Goal: Information Seeking & Learning: Learn about a topic

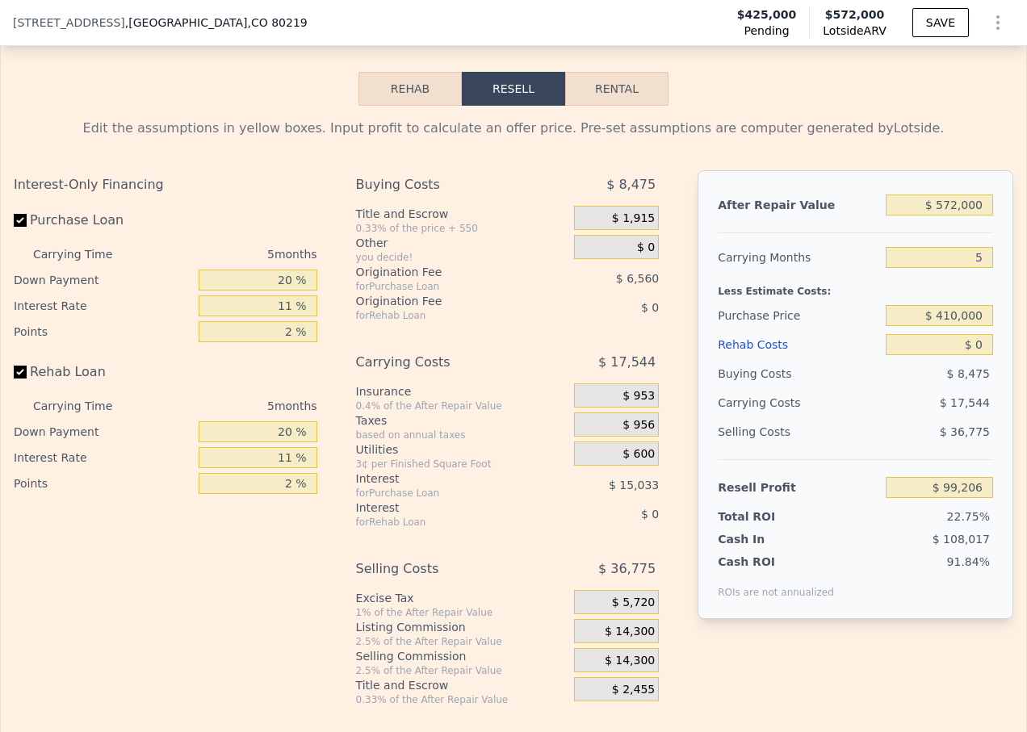
scroll to position [2588, 0]
drag, startPoint x: 932, startPoint y: 349, endPoint x: 943, endPoint y: 348, distance: 11.3
click at [943, 325] on input "$ 410,000" at bounding box center [939, 314] width 107 height 21
type input "$ 320,000"
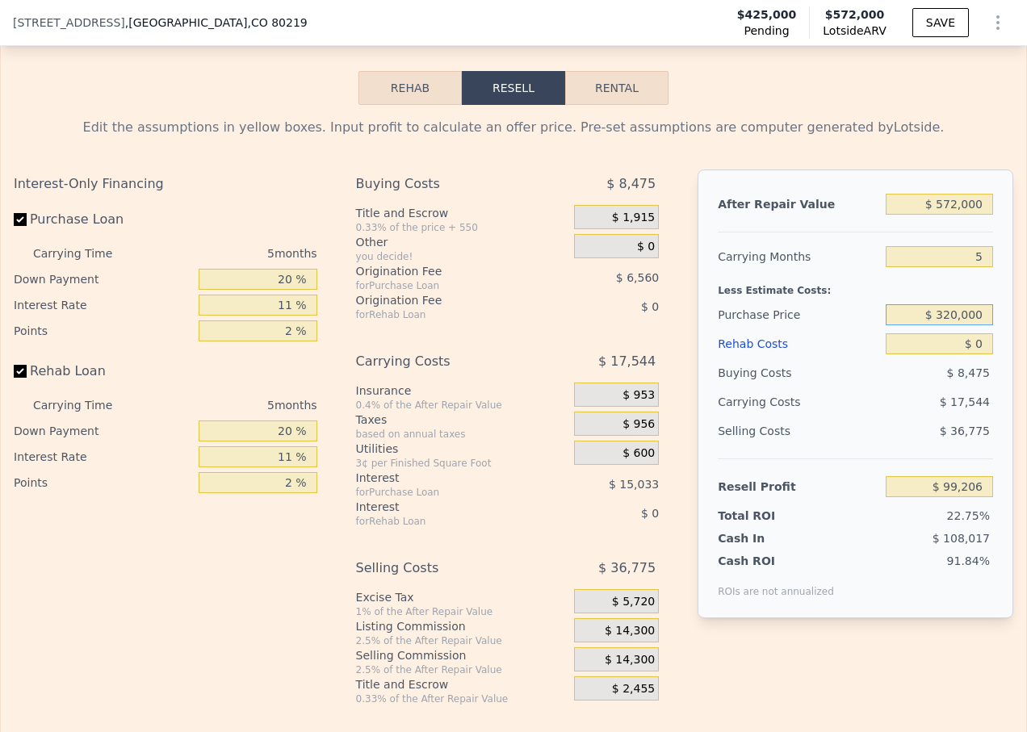
type input "$ 194,245"
click at [967, 354] on input "$ 0" at bounding box center [939, 343] width 107 height 21
drag, startPoint x: 288, startPoint y: 463, endPoint x: 279, endPoint y: 464, distance: 9.8
click at [279, 442] on input "20 %" at bounding box center [258, 431] width 119 height 21
type input "100 %"
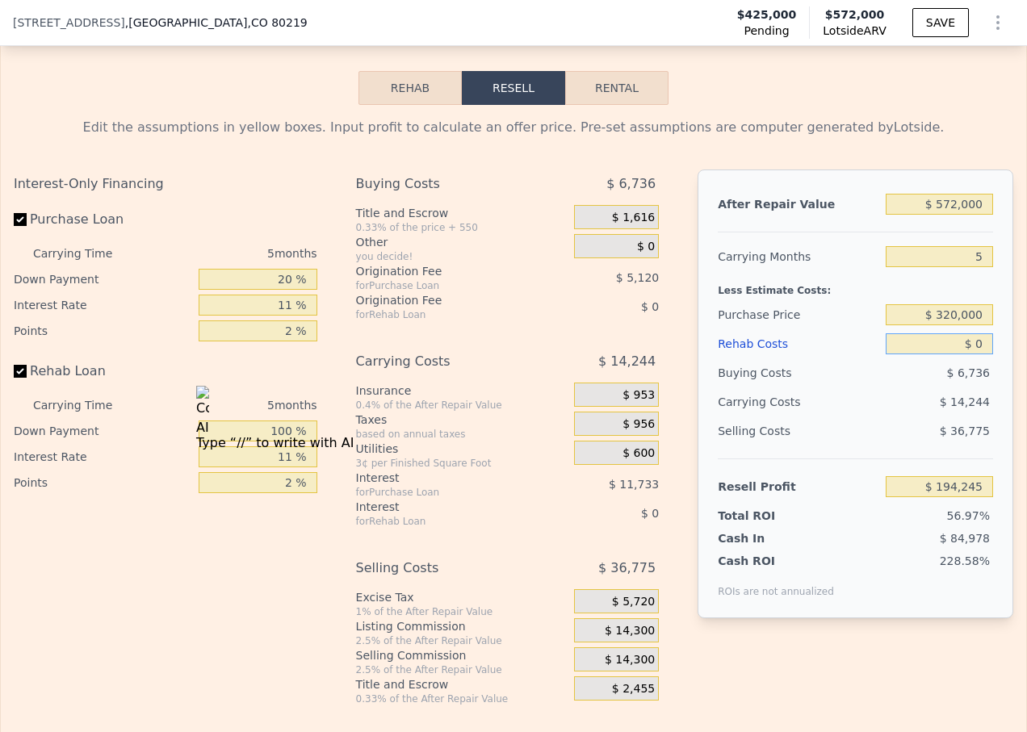
click at [966, 354] on input "$ 0" at bounding box center [939, 343] width 107 height 21
click at [970, 354] on input "$ 0" at bounding box center [939, 343] width 107 height 21
type input "$ 1"
type input "$ 194,244"
type input "$ 100"
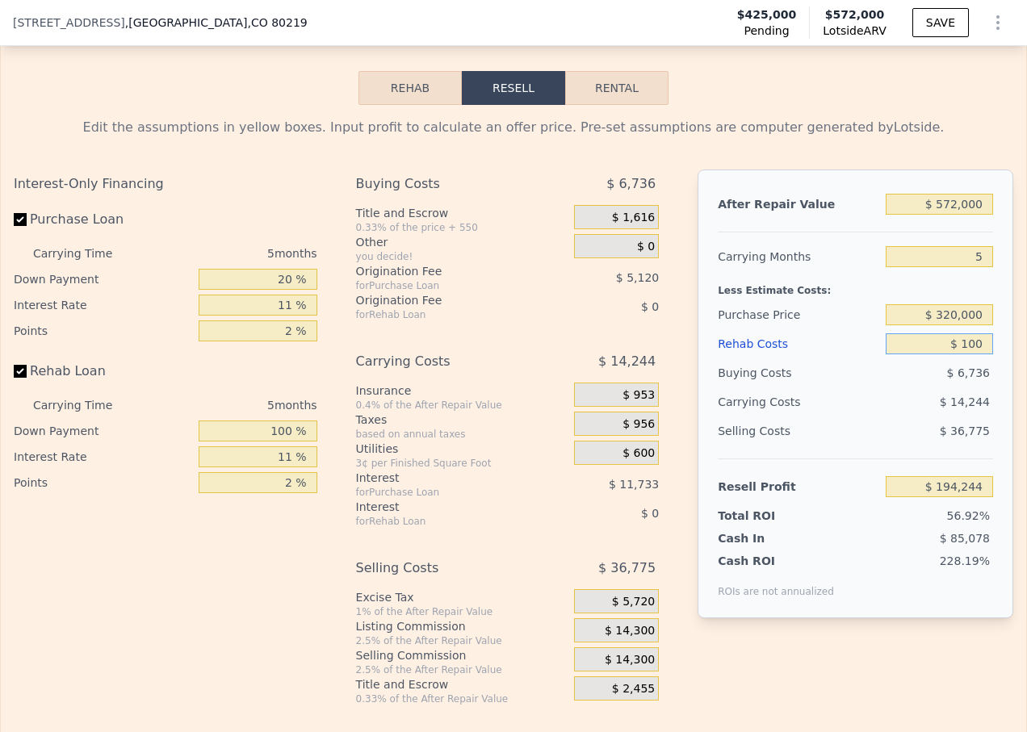
type input "$ 194,235"
type input "$ 1,000"
type input "$ 194,145"
type input "$ 100,000"
type input "$ 94,245"
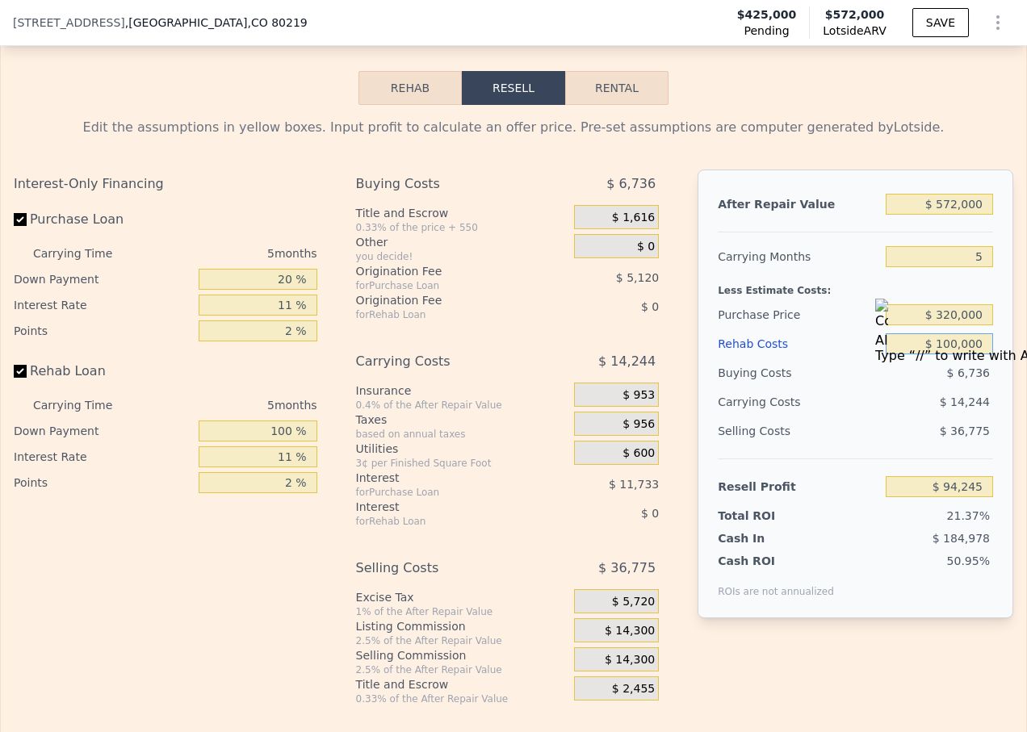
click at [425, 105] on button "Rehab" at bounding box center [410, 88] width 103 height 34
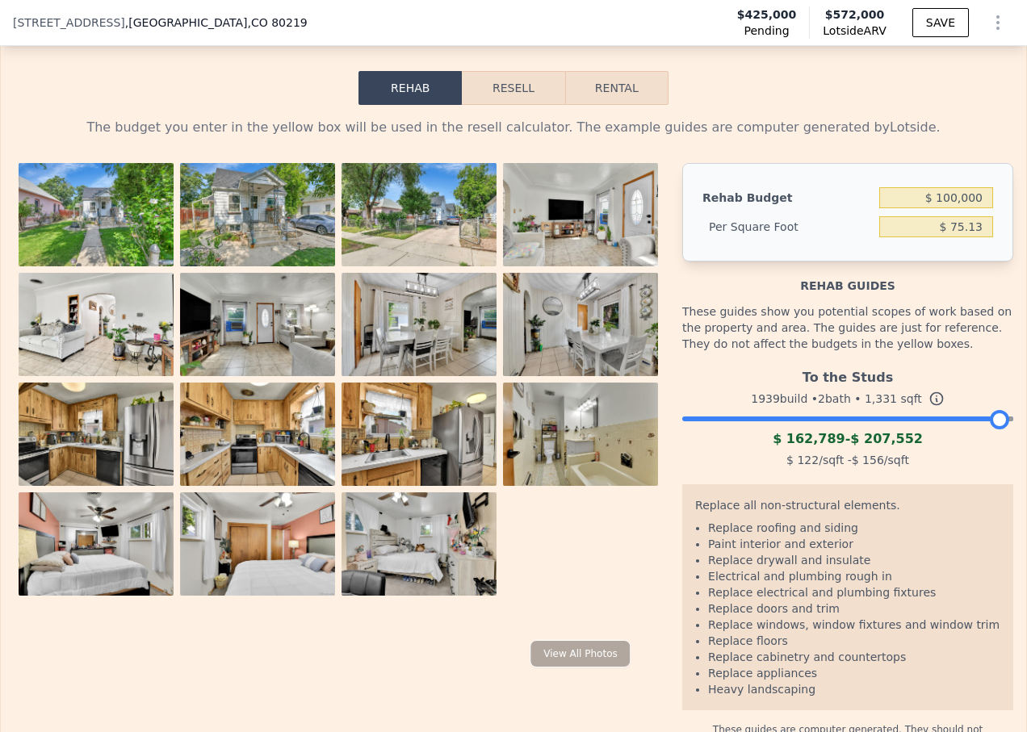
click at [492, 105] on button "Resell" at bounding box center [513, 88] width 103 height 34
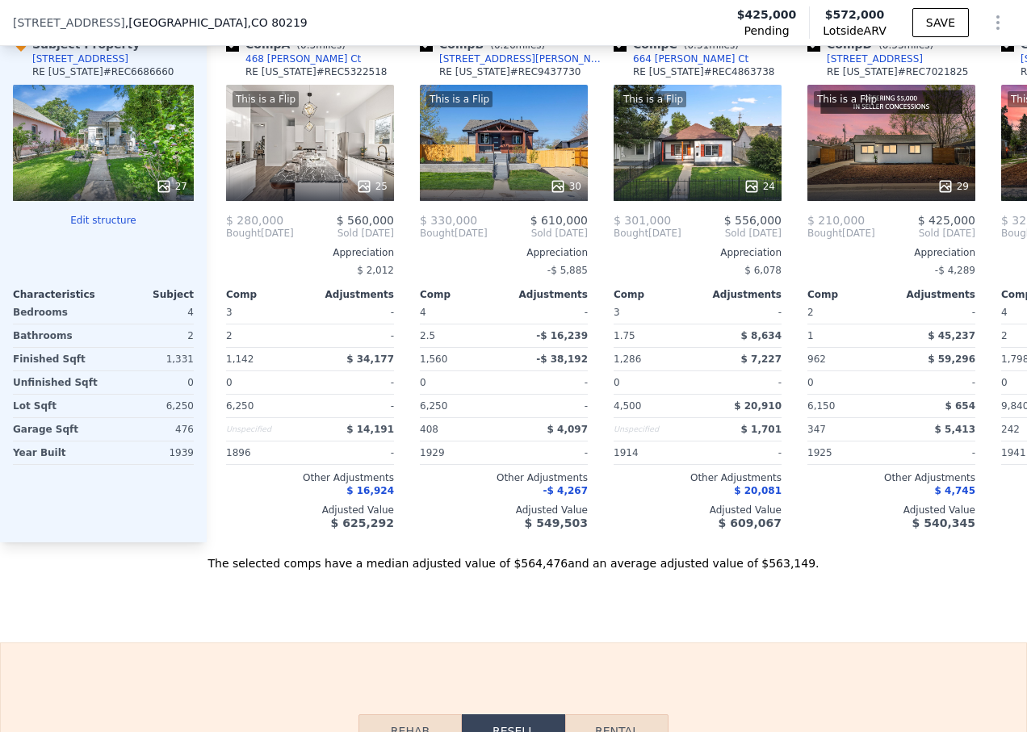
scroll to position [1626, 0]
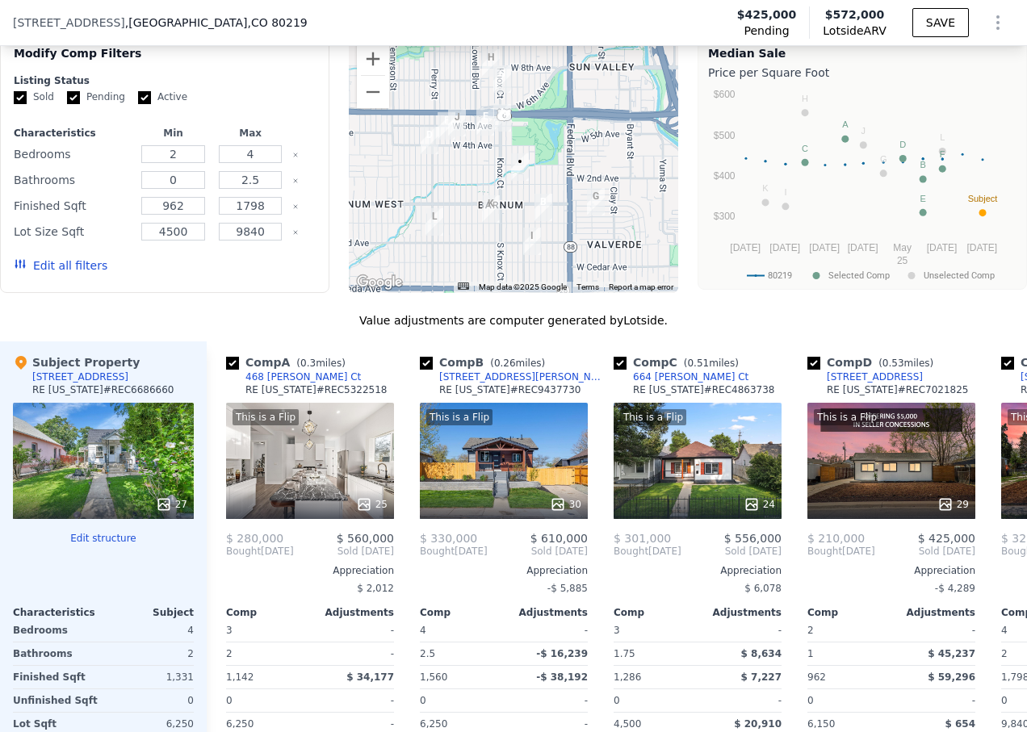
type input "$ 0"
type input "$ 99,206"
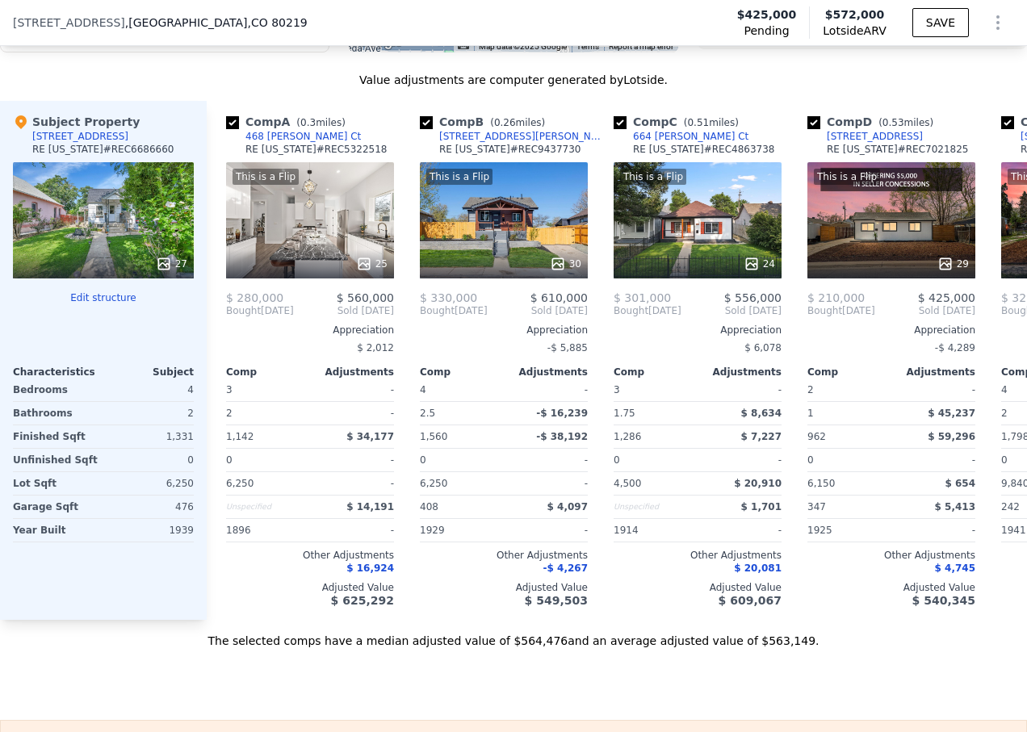
scroll to position [1868, 0]
click at [347, 244] on div "This is a Flip 25" at bounding box center [310, 219] width 168 height 116
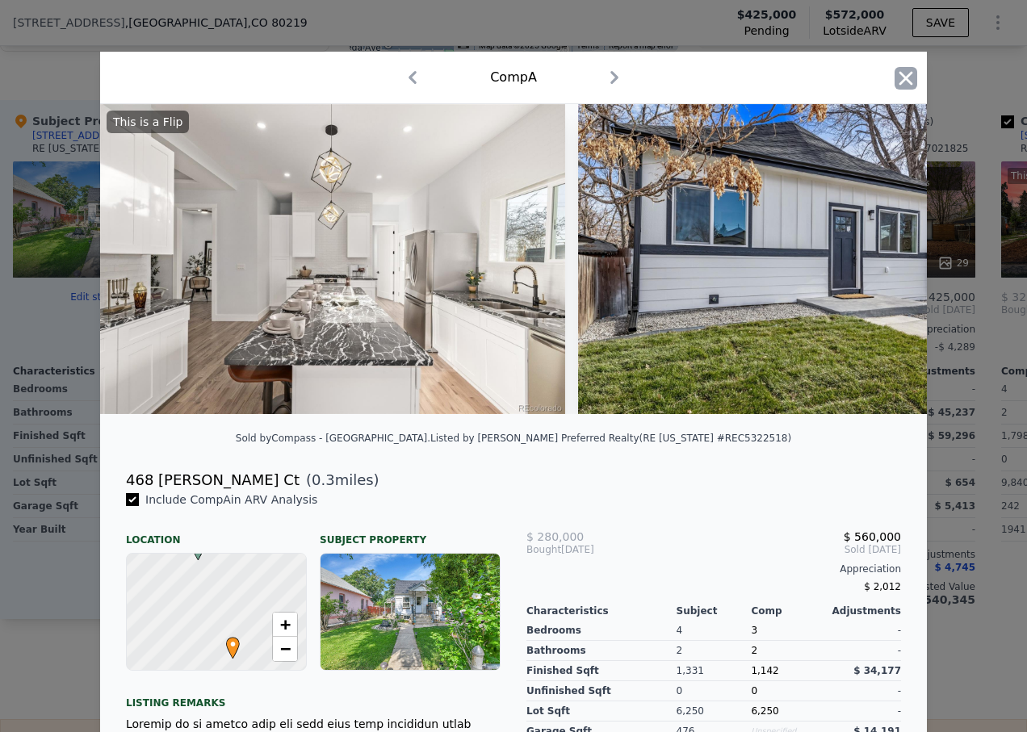
click at [900, 80] on icon "button" at bounding box center [907, 78] width 14 height 14
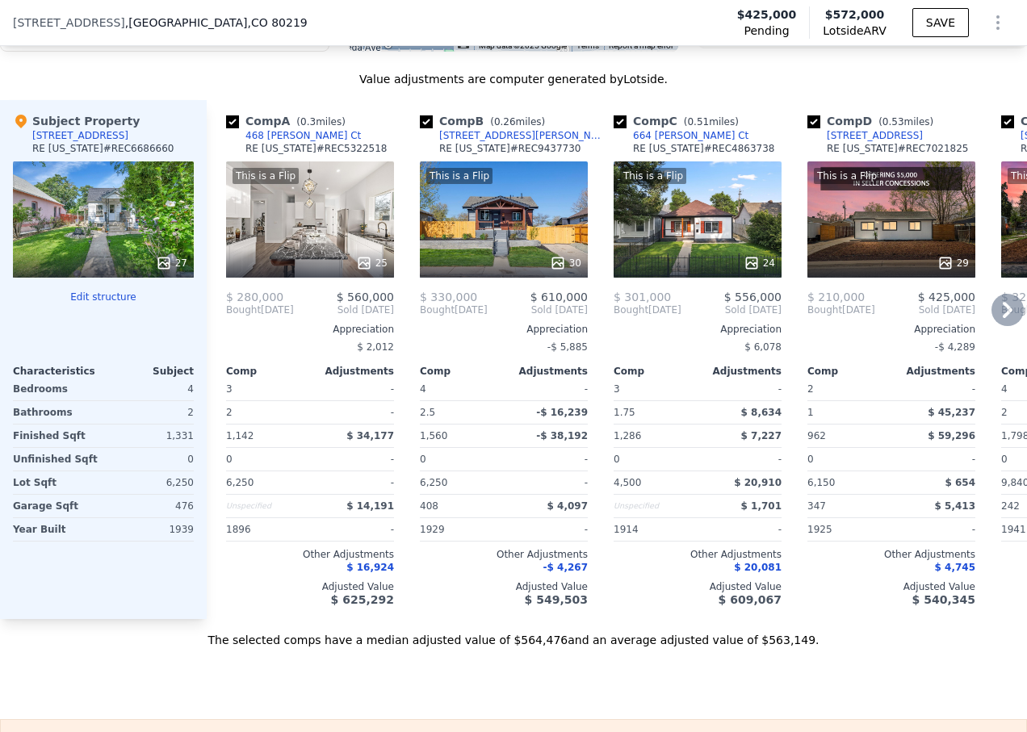
click at [330, 266] on div "This is a Flip 25" at bounding box center [310, 219] width 168 height 116
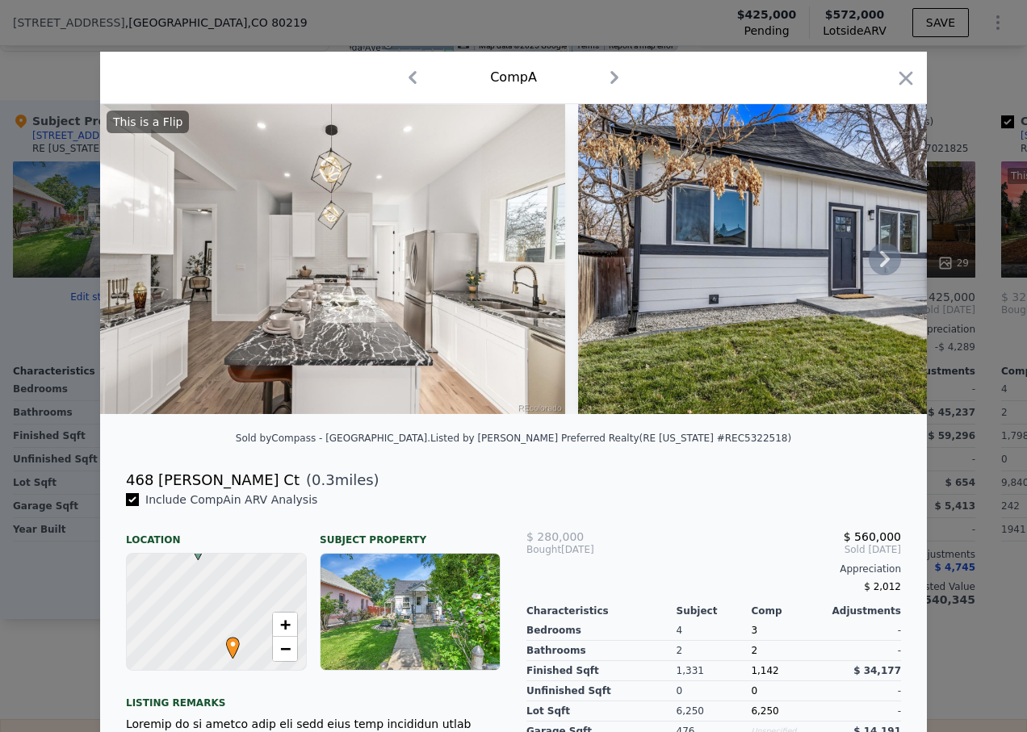
click at [342, 245] on img at bounding box center [332, 259] width 465 height 310
click at [883, 268] on icon at bounding box center [885, 259] width 32 height 32
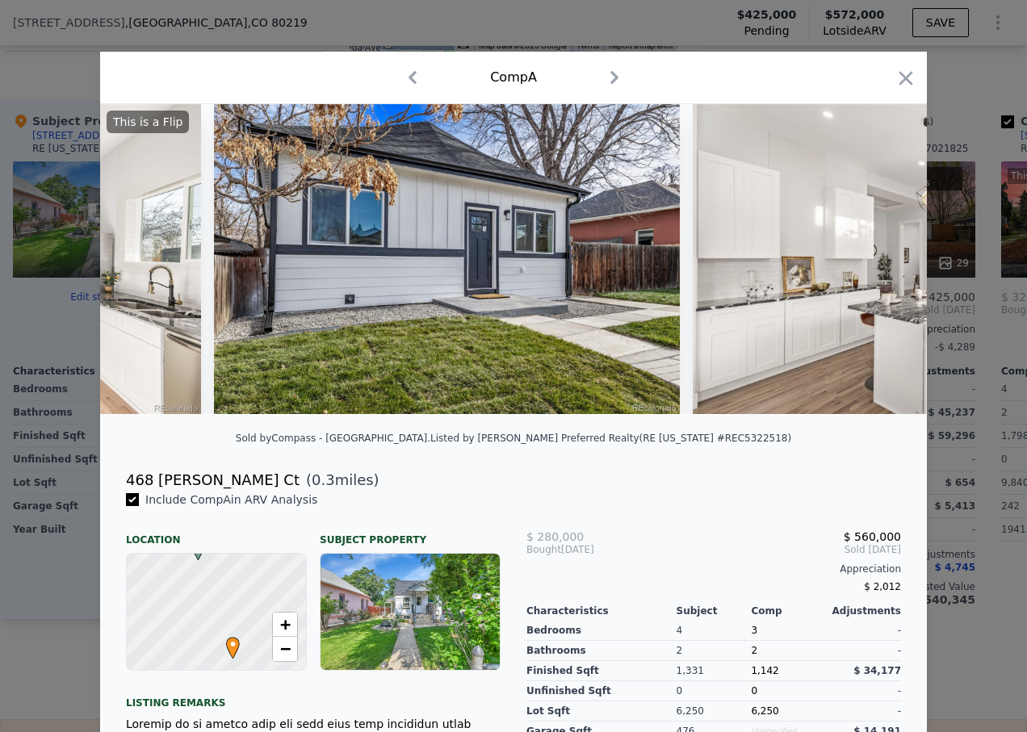
scroll to position [0, 388]
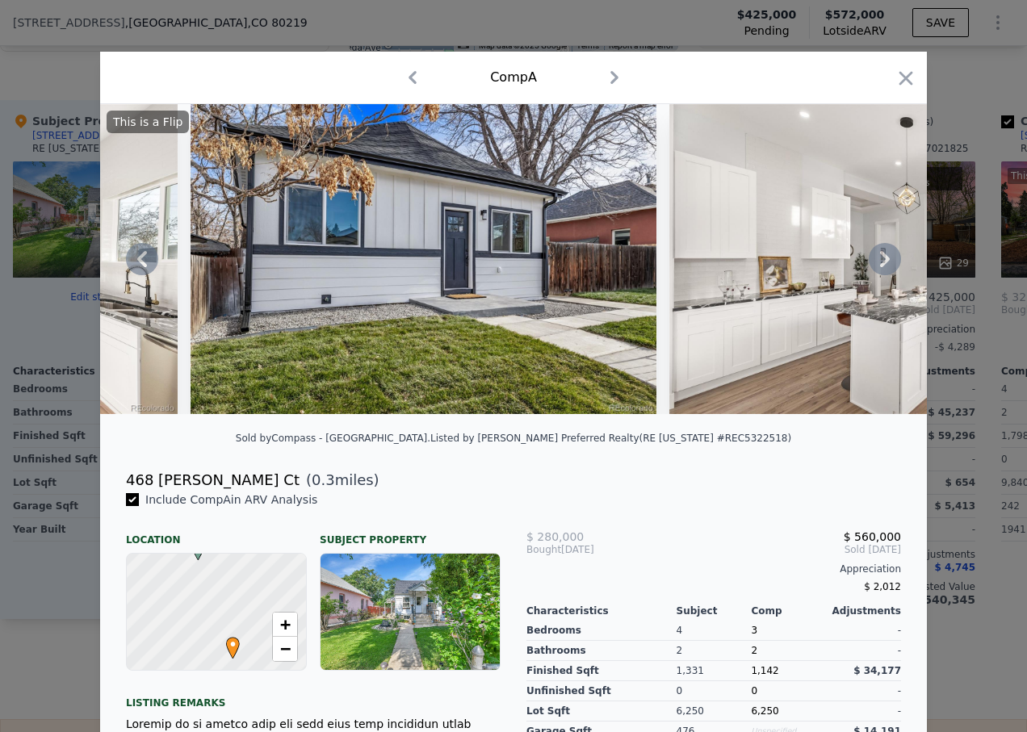
click at [880, 266] on icon at bounding box center [885, 259] width 10 height 16
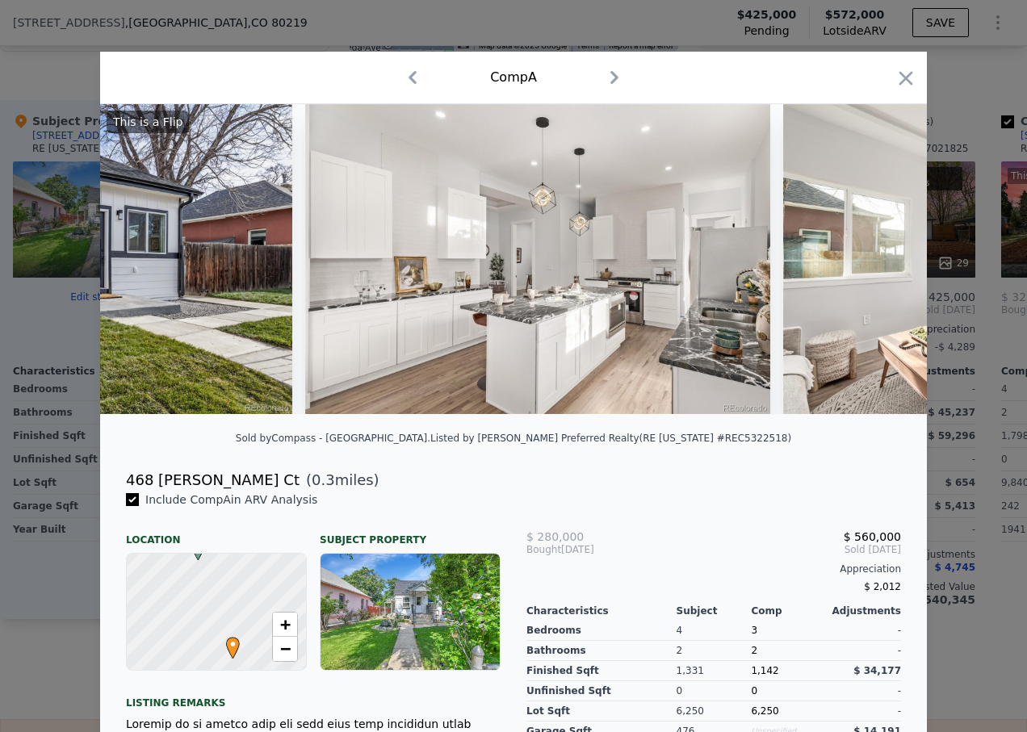
scroll to position [0, 775]
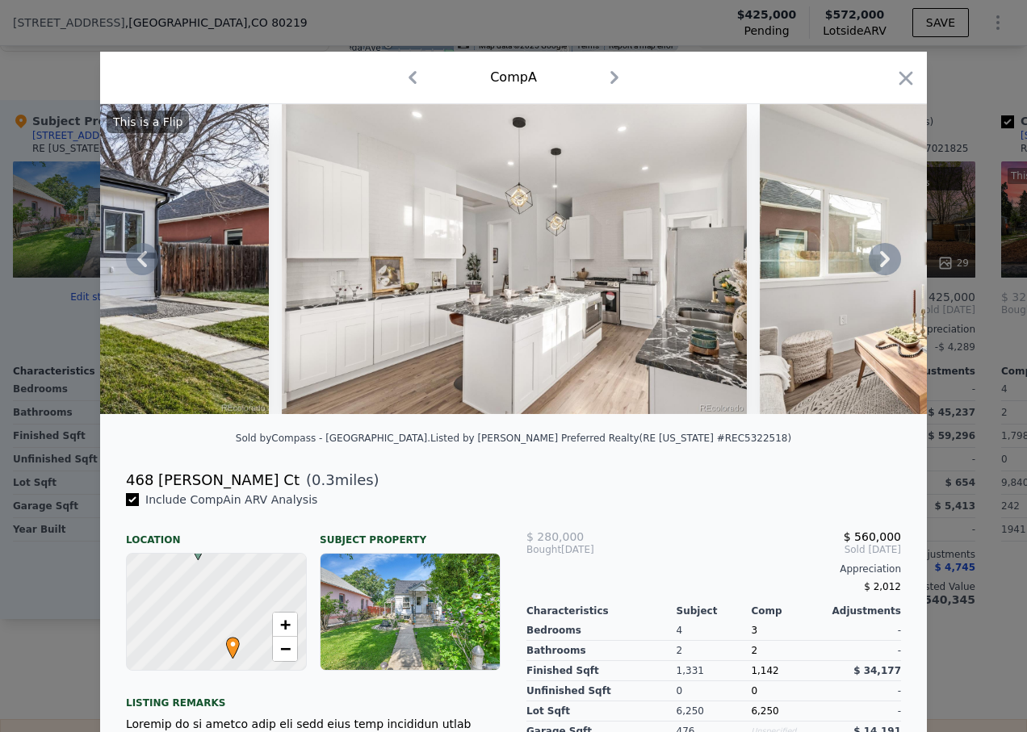
click at [880, 266] on icon at bounding box center [885, 259] width 10 height 16
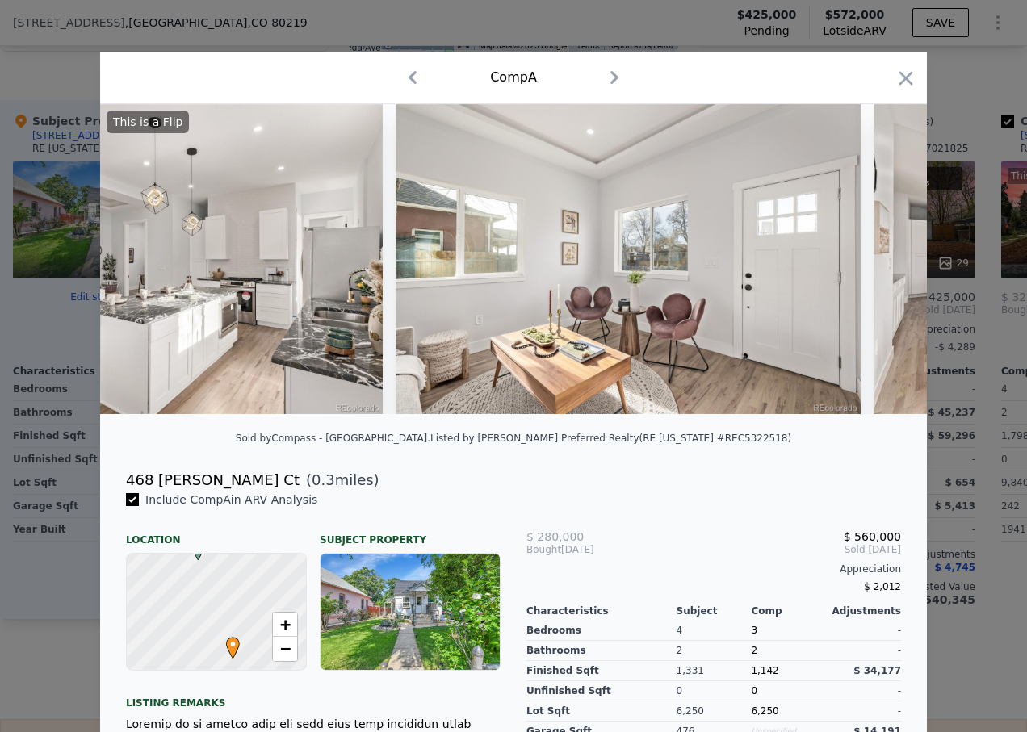
scroll to position [0, 1163]
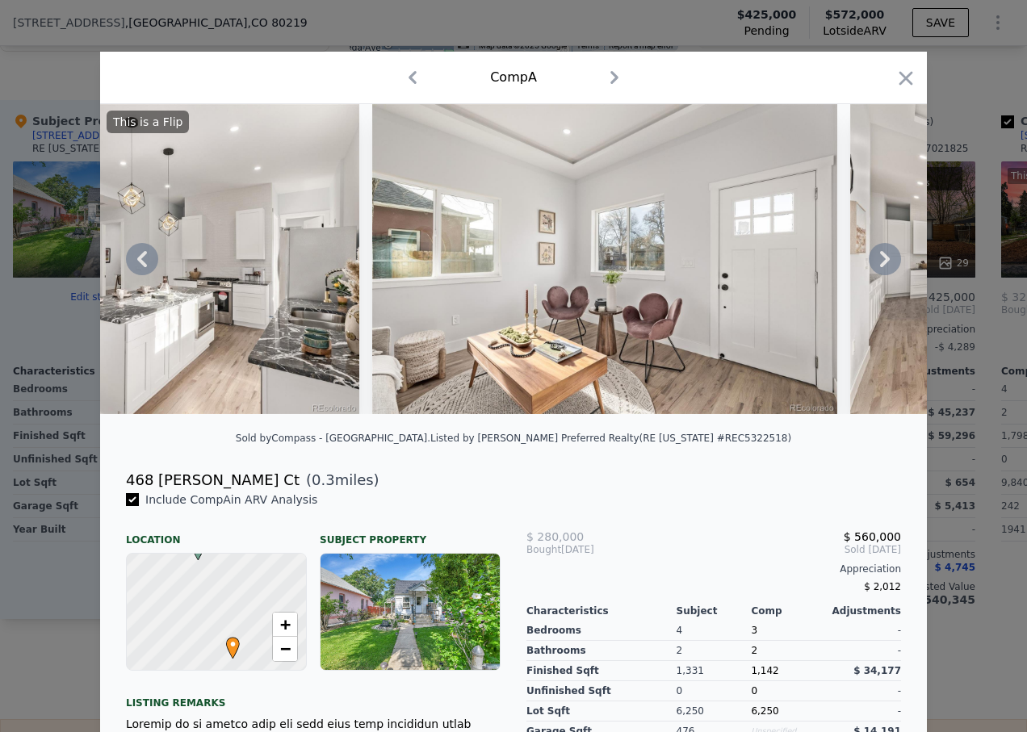
click at [880, 266] on icon at bounding box center [885, 259] width 10 height 16
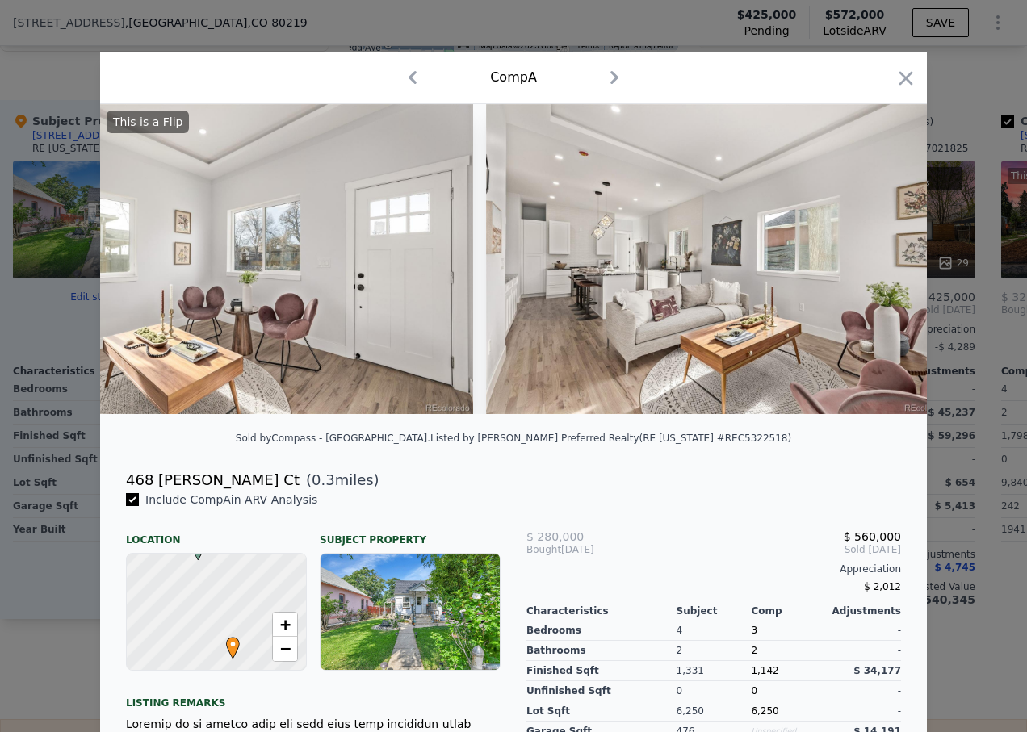
scroll to position [0, 1550]
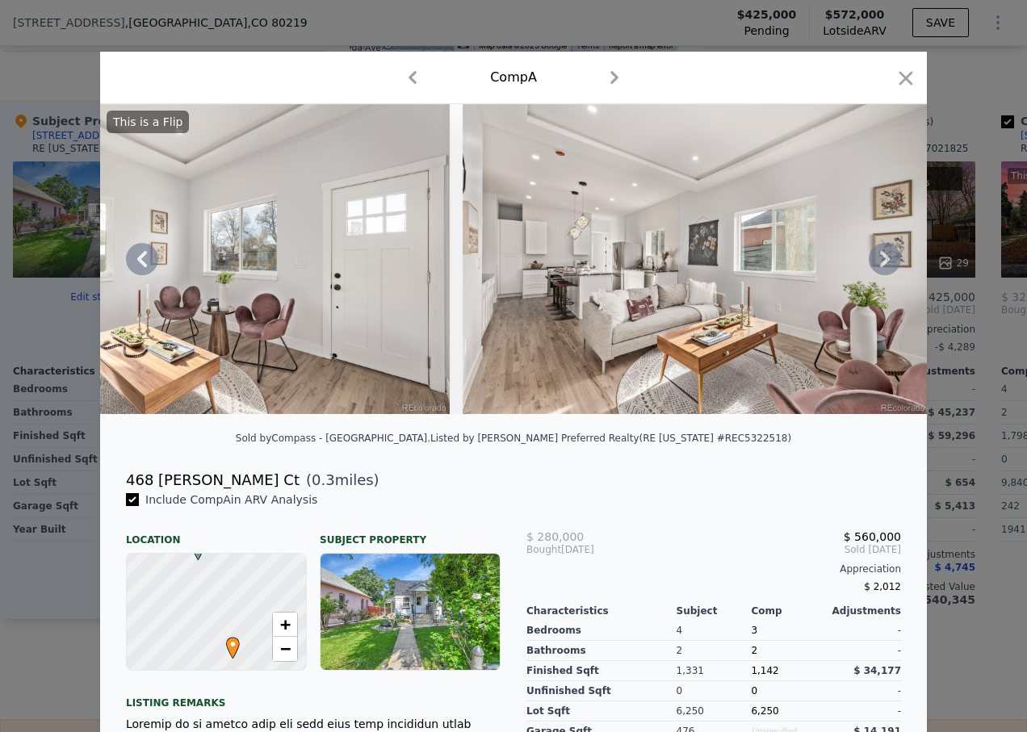
click at [880, 266] on icon at bounding box center [885, 259] width 10 height 16
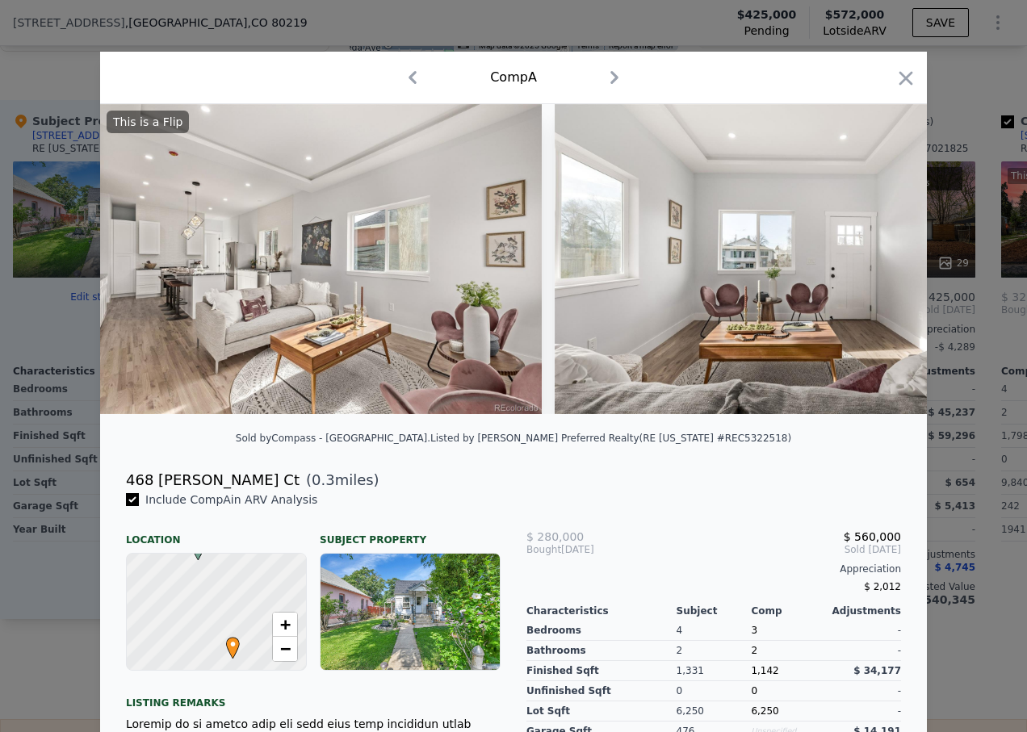
scroll to position [0, 1938]
click at [880, 266] on icon at bounding box center [885, 259] width 10 height 16
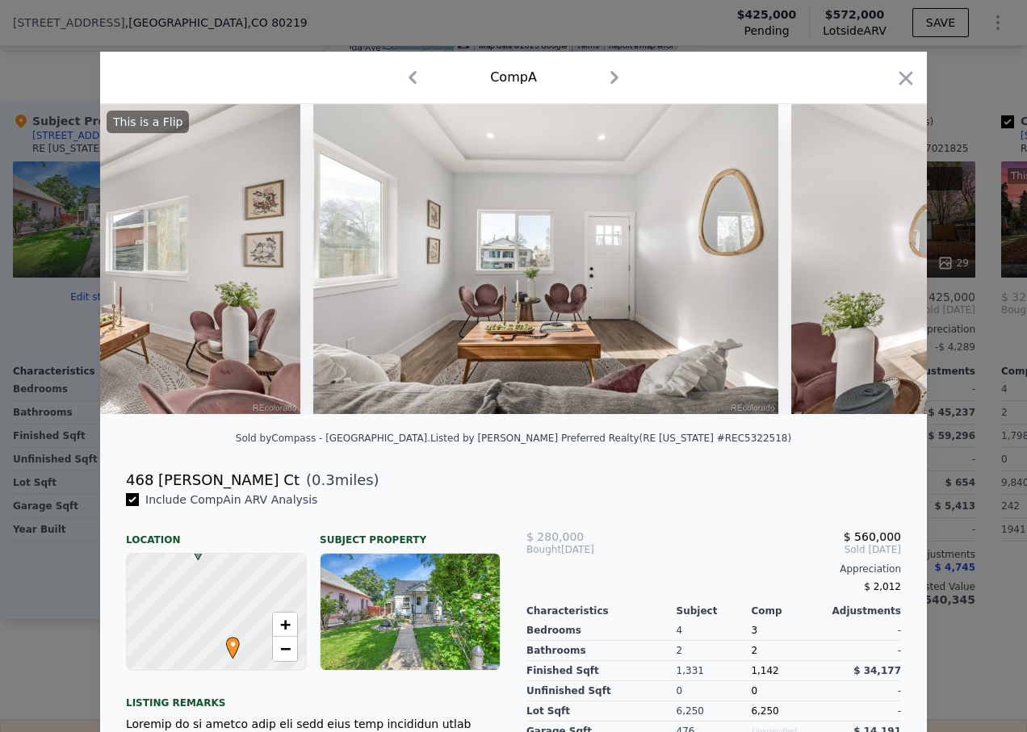
scroll to position [0, 2326]
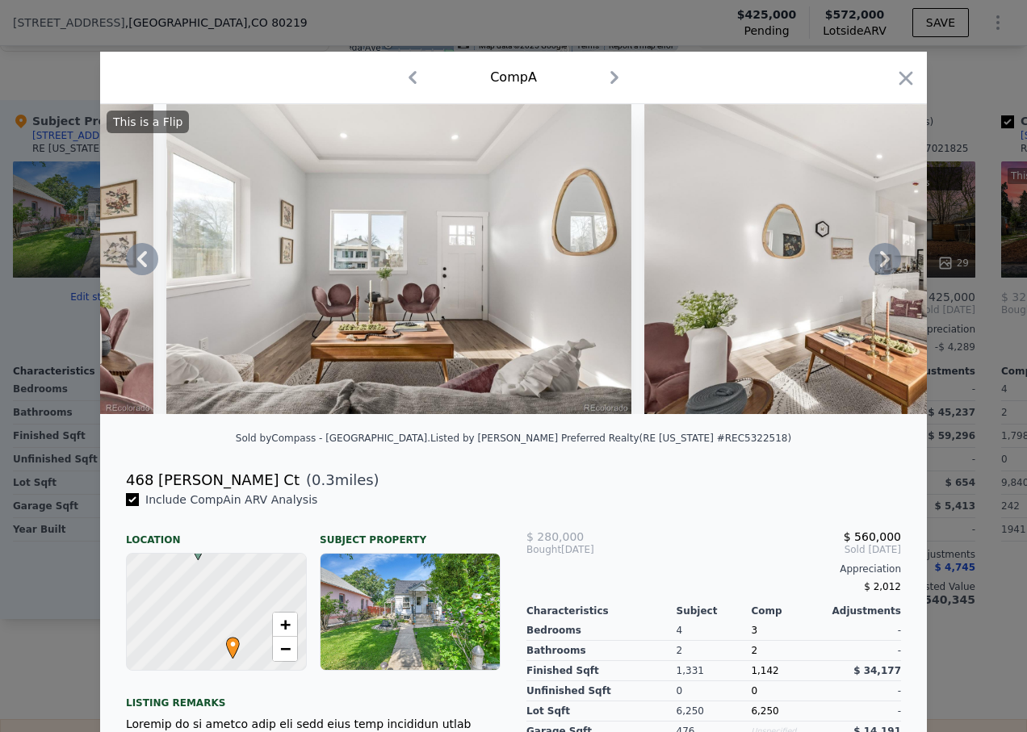
click at [879, 266] on icon at bounding box center [885, 259] width 32 height 32
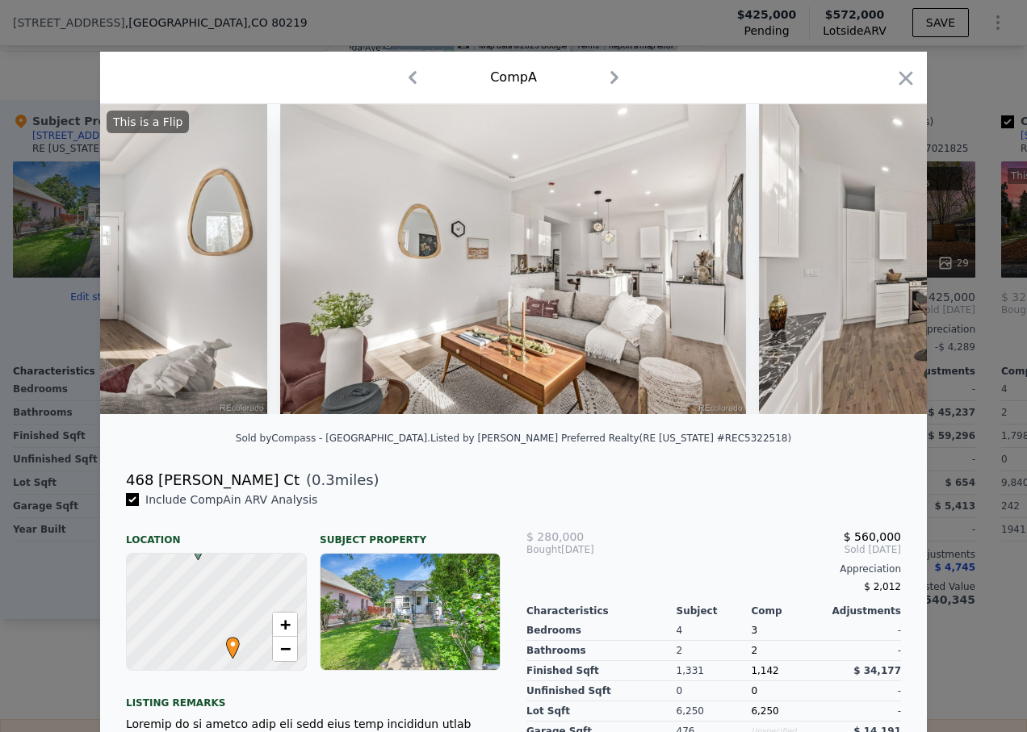
scroll to position [0, 2713]
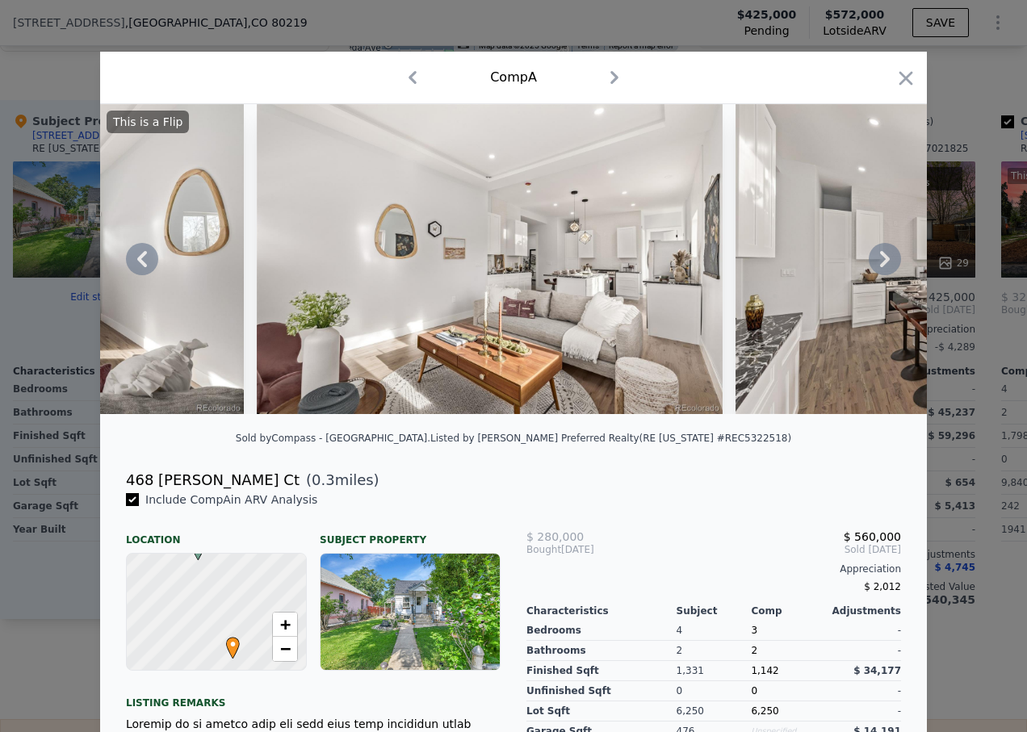
click at [879, 266] on icon at bounding box center [885, 259] width 32 height 32
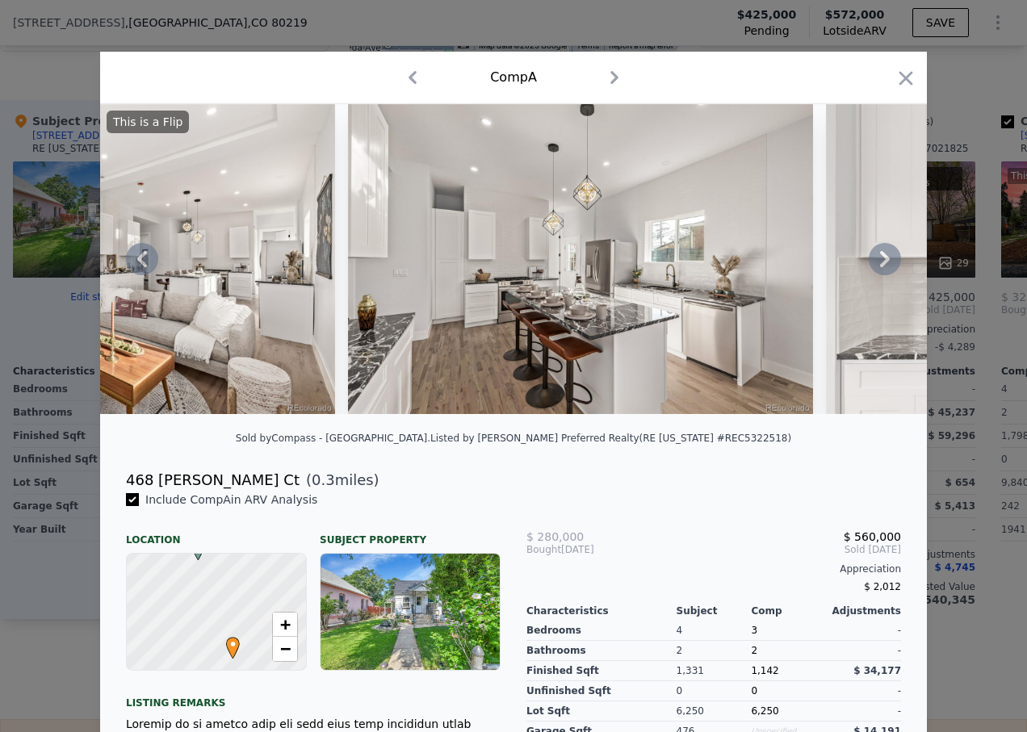
click at [879, 266] on icon at bounding box center [885, 259] width 32 height 32
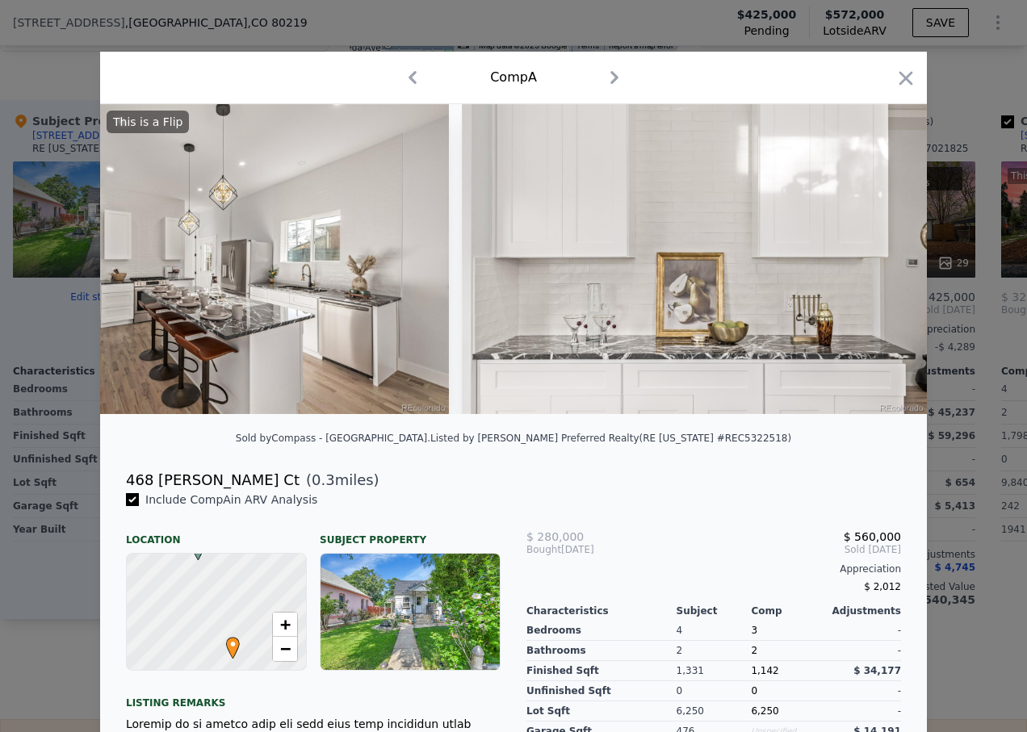
scroll to position [0, 3488]
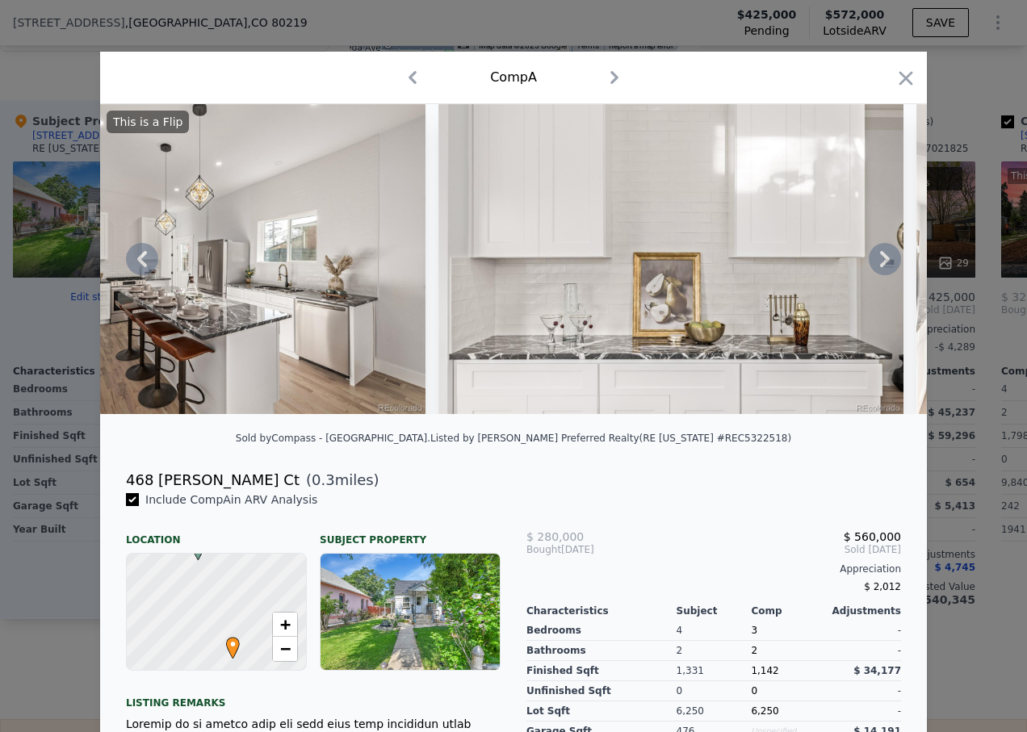
click at [879, 266] on icon at bounding box center [885, 259] width 32 height 32
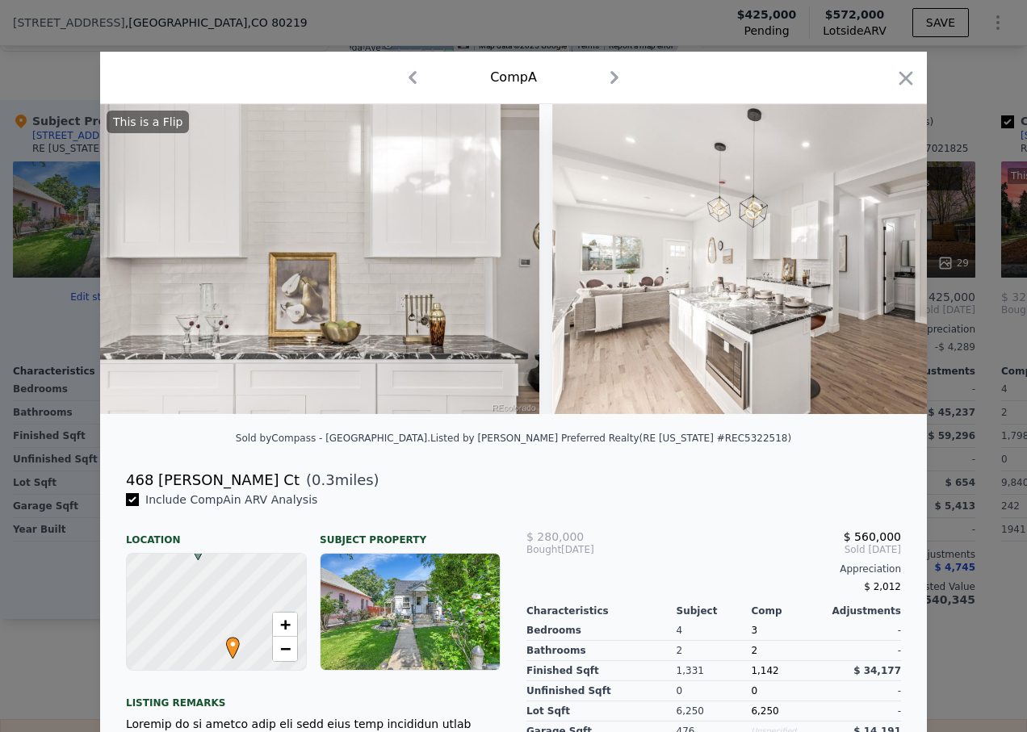
scroll to position [0, 3876]
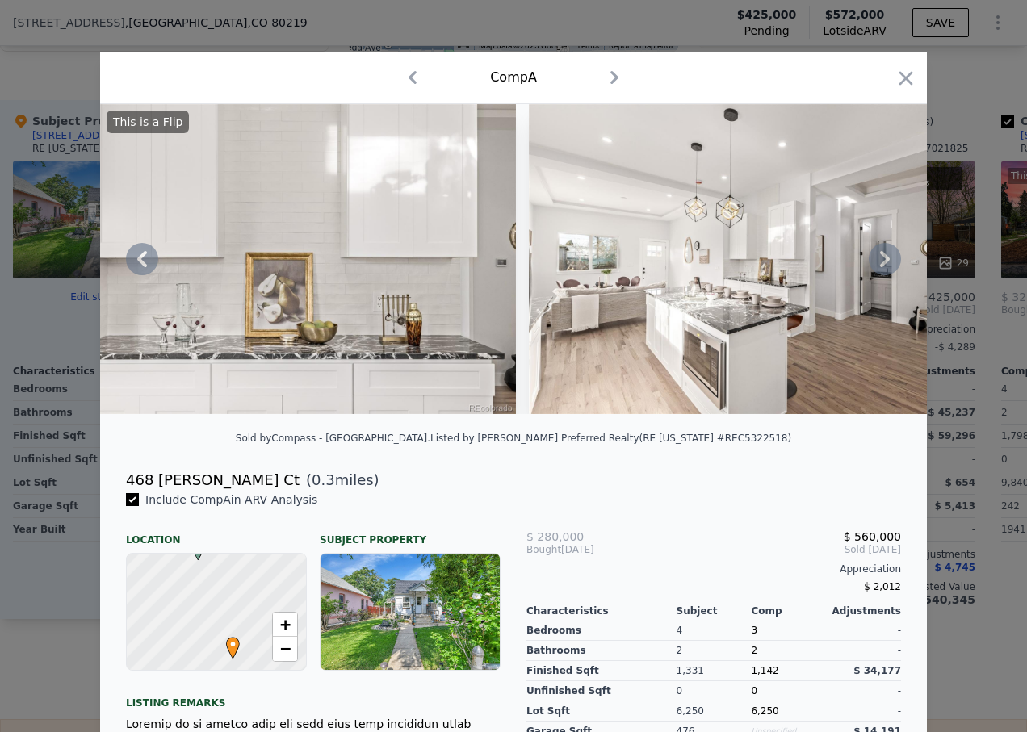
click at [879, 266] on icon at bounding box center [885, 259] width 32 height 32
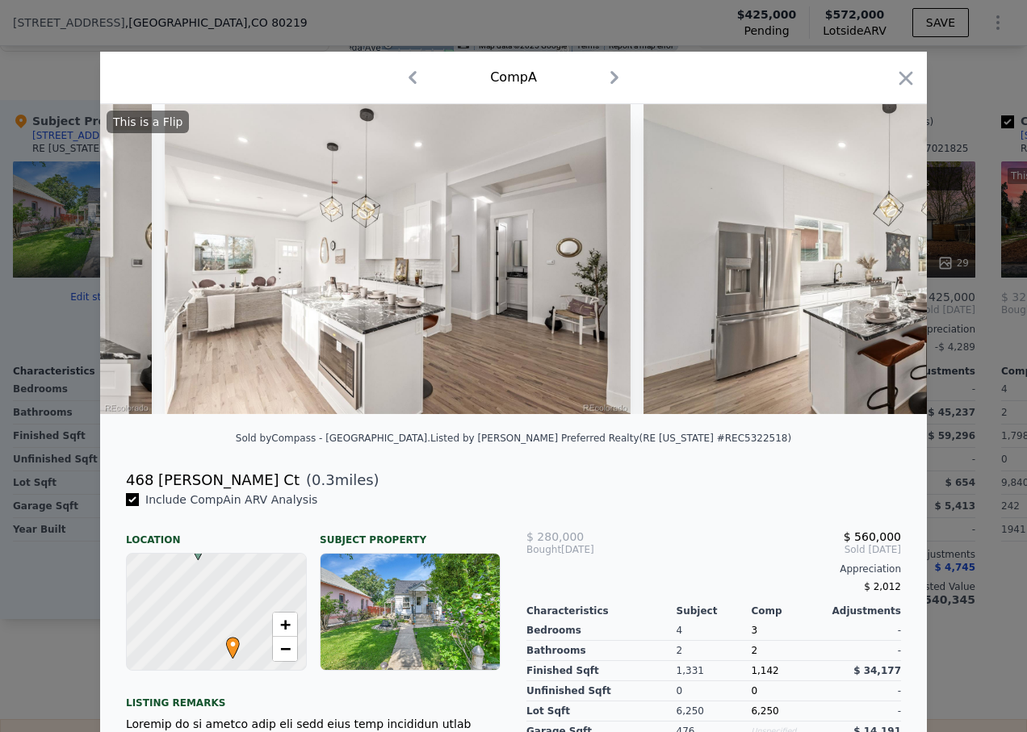
scroll to position [0, 4263]
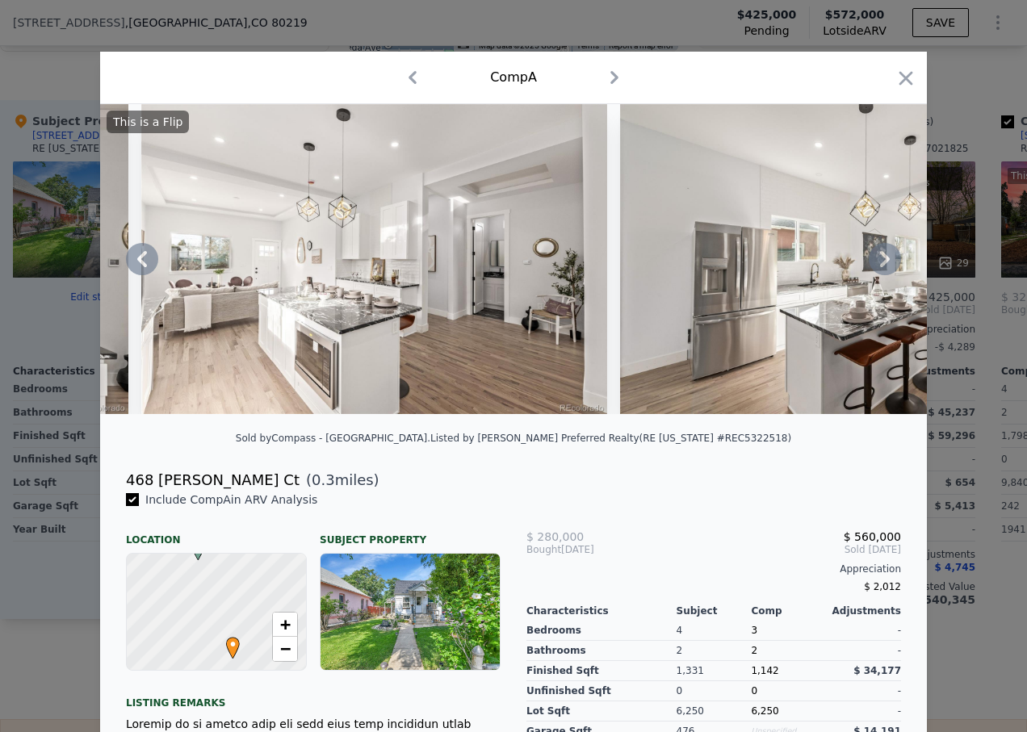
click at [879, 266] on icon at bounding box center [885, 259] width 32 height 32
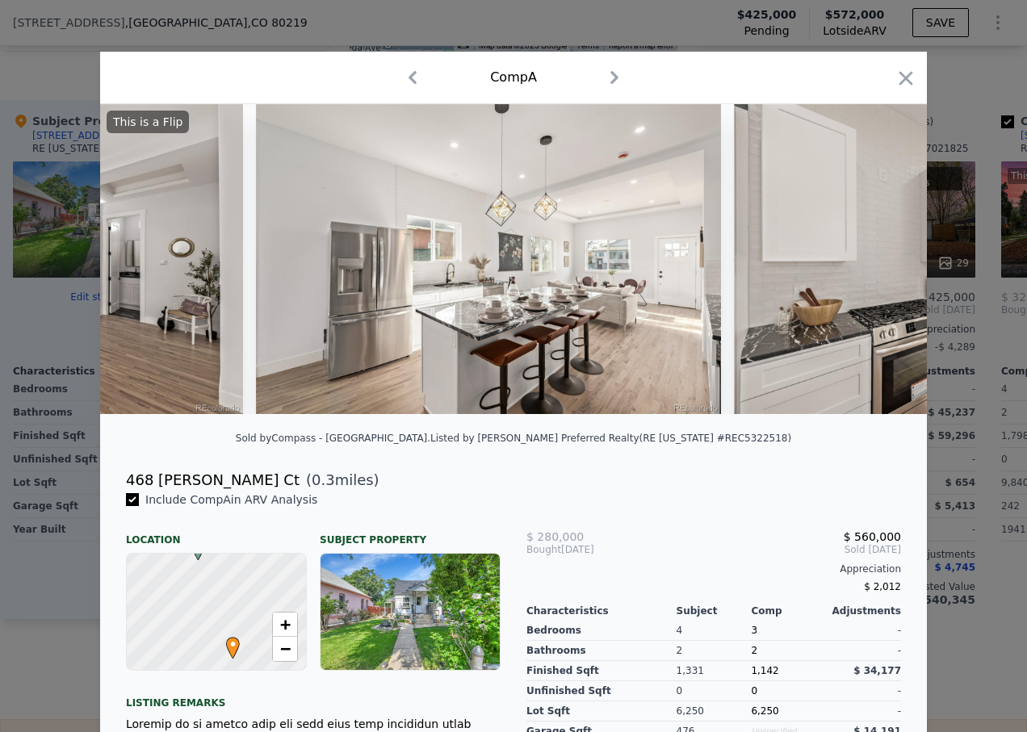
scroll to position [0, 4651]
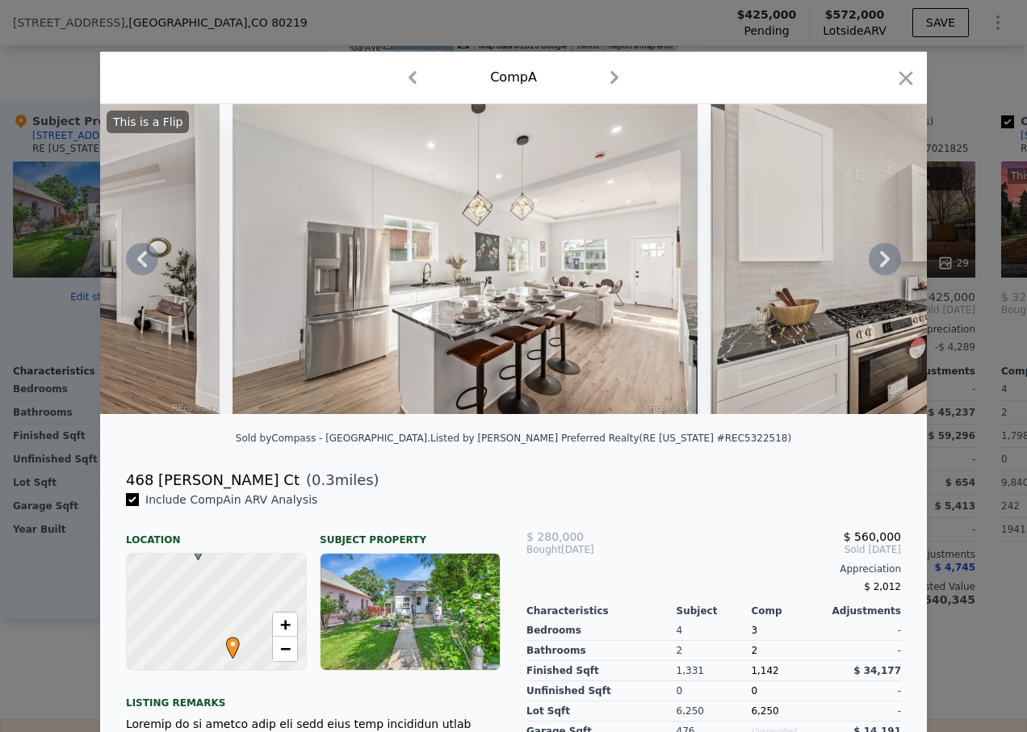
click at [879, 266] on icon at bounding box center [885, 259] width 32 height 32
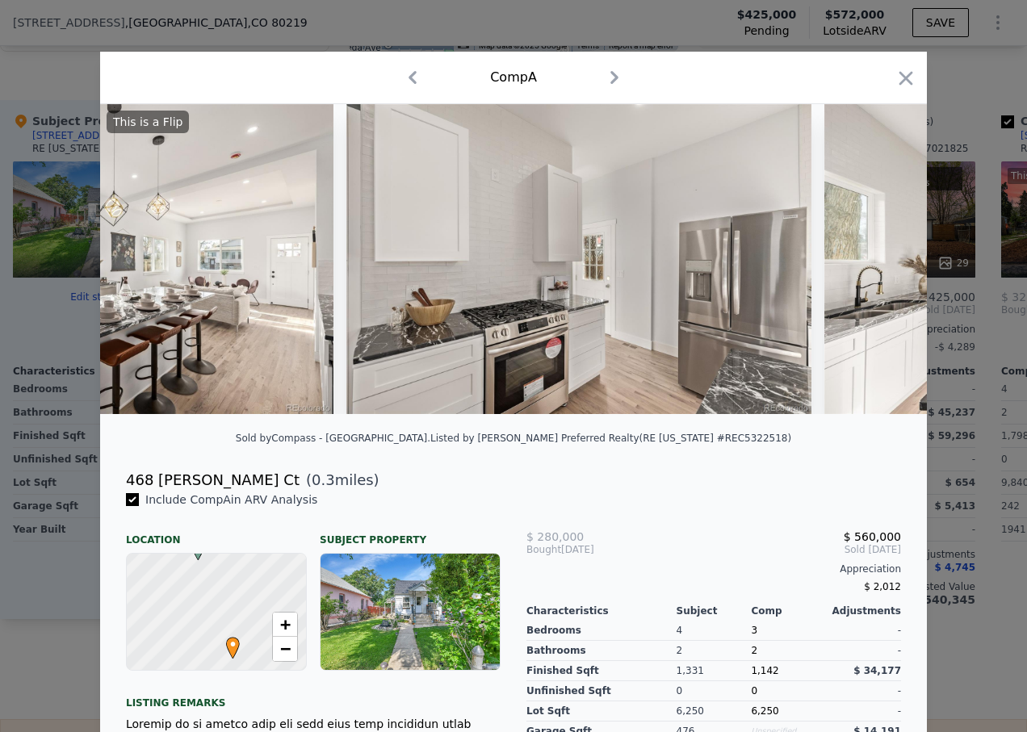
scroll to position [0, 5039]
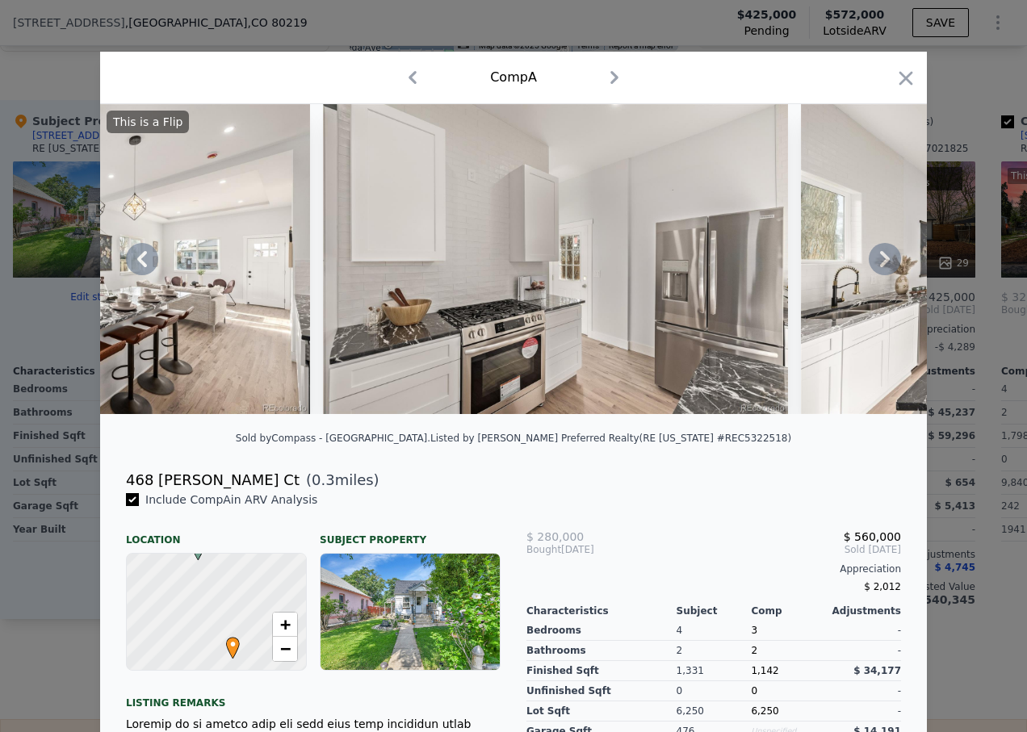
click at [879, 266] on icon at bounding box center [885, 259] width 32 height 32
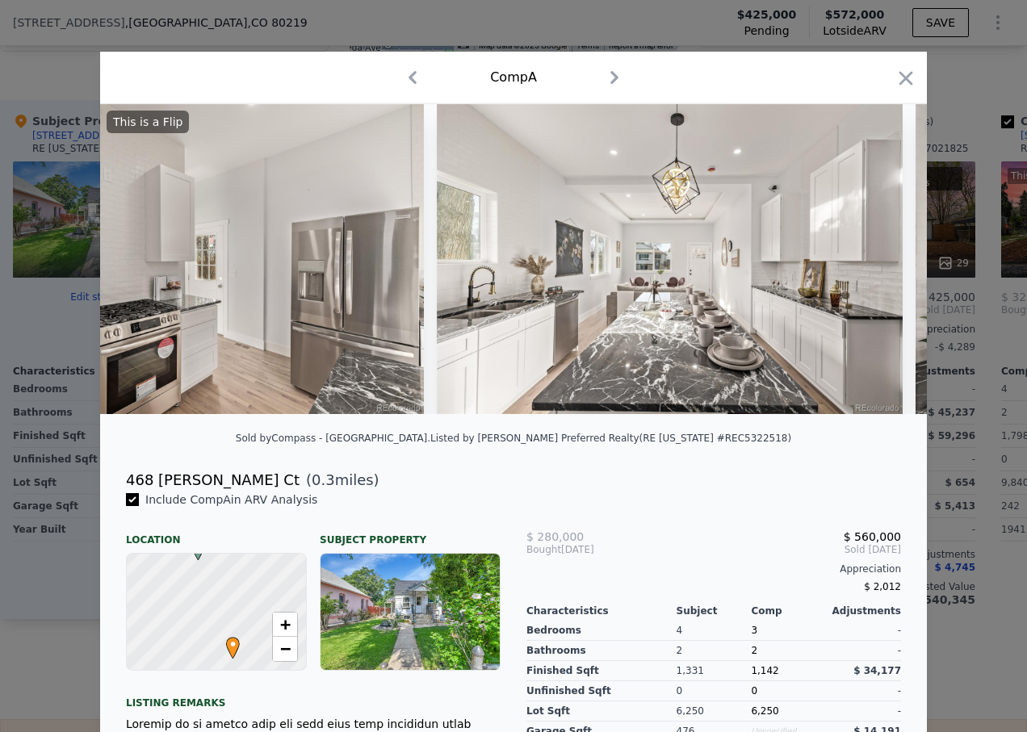
scroll to position [0, 5426]
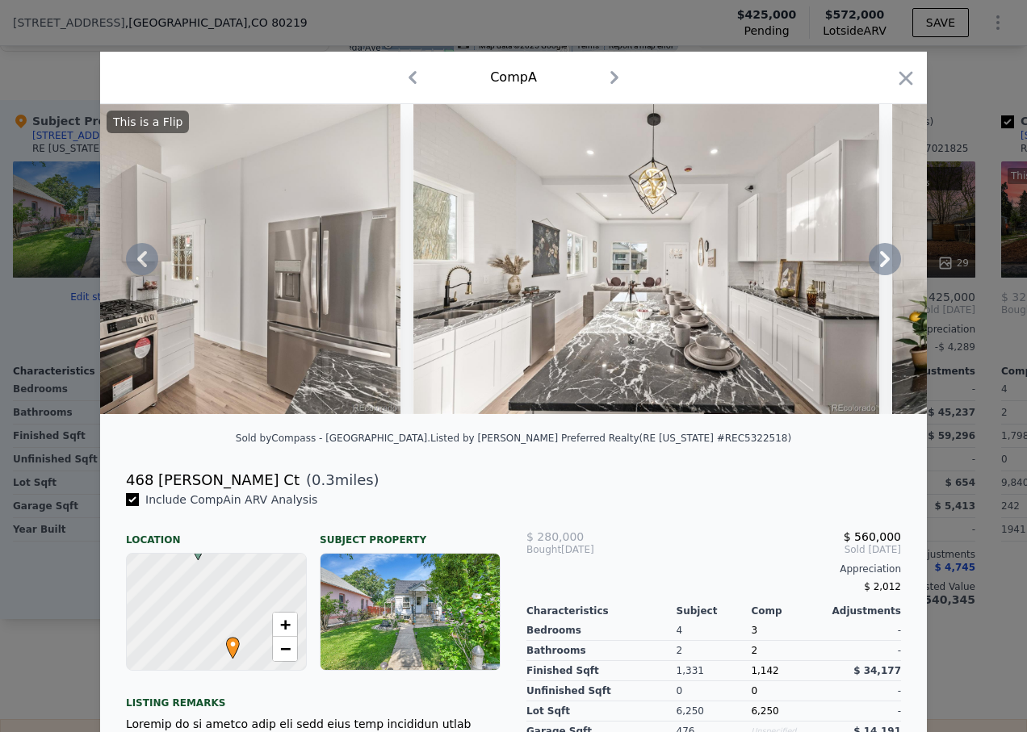
click at [879, 266] on icon at bounding box center [885, 259] width 32 height 32
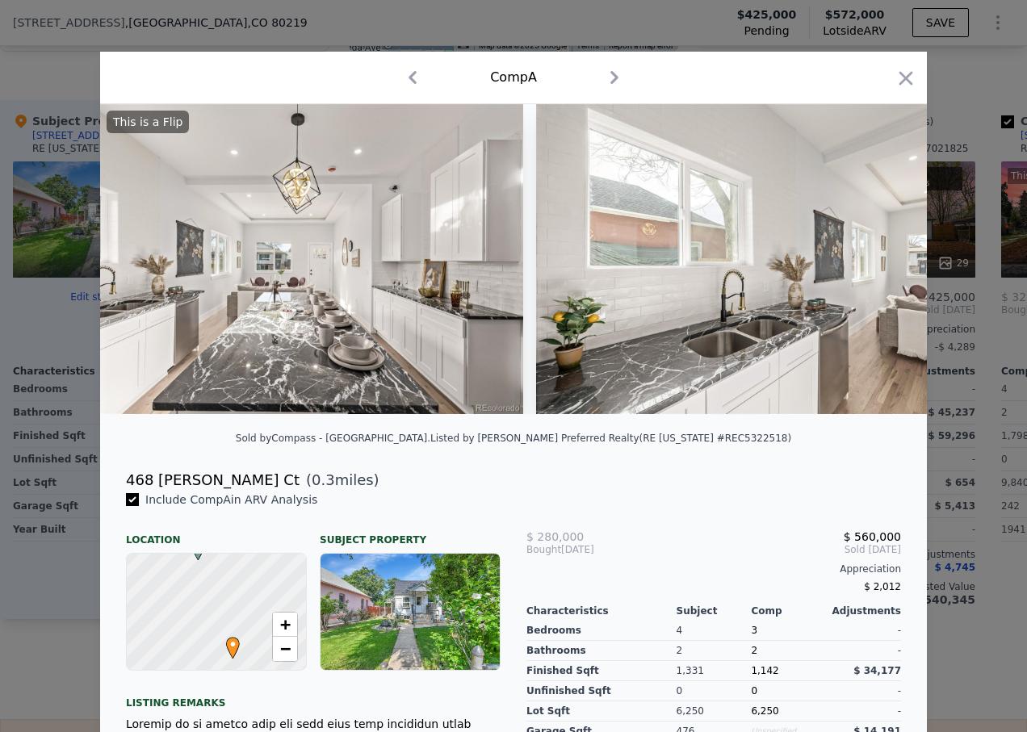
scroll to position [0, 5814]
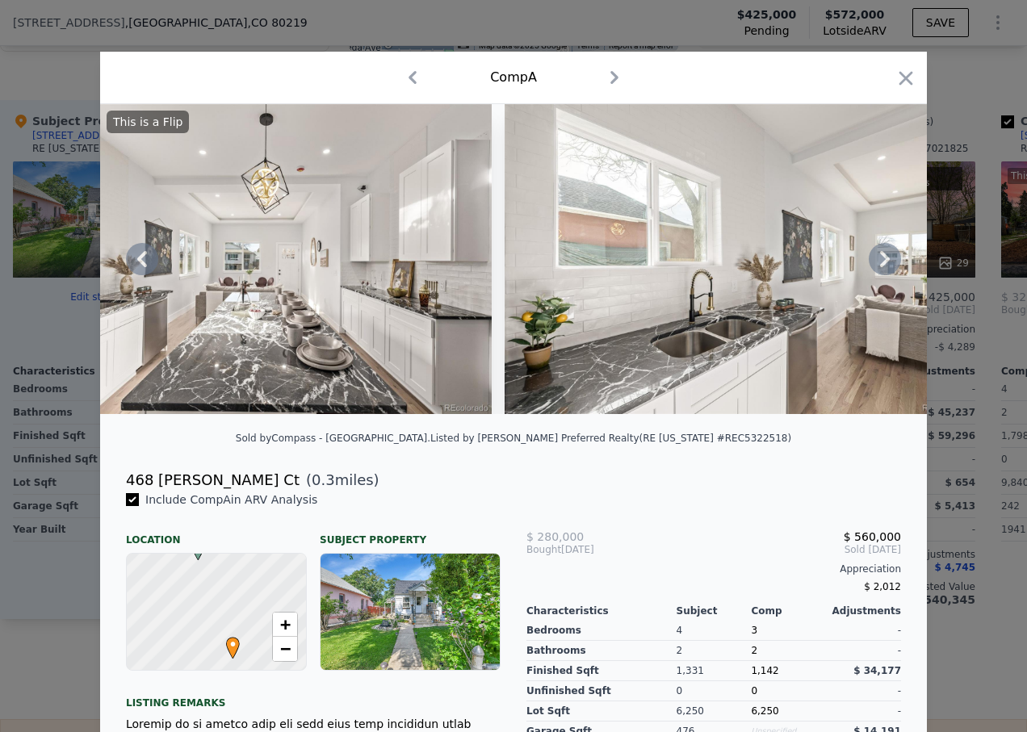
click at [879, 266] on icon at bounding box center [885, 259] width 32 height 32
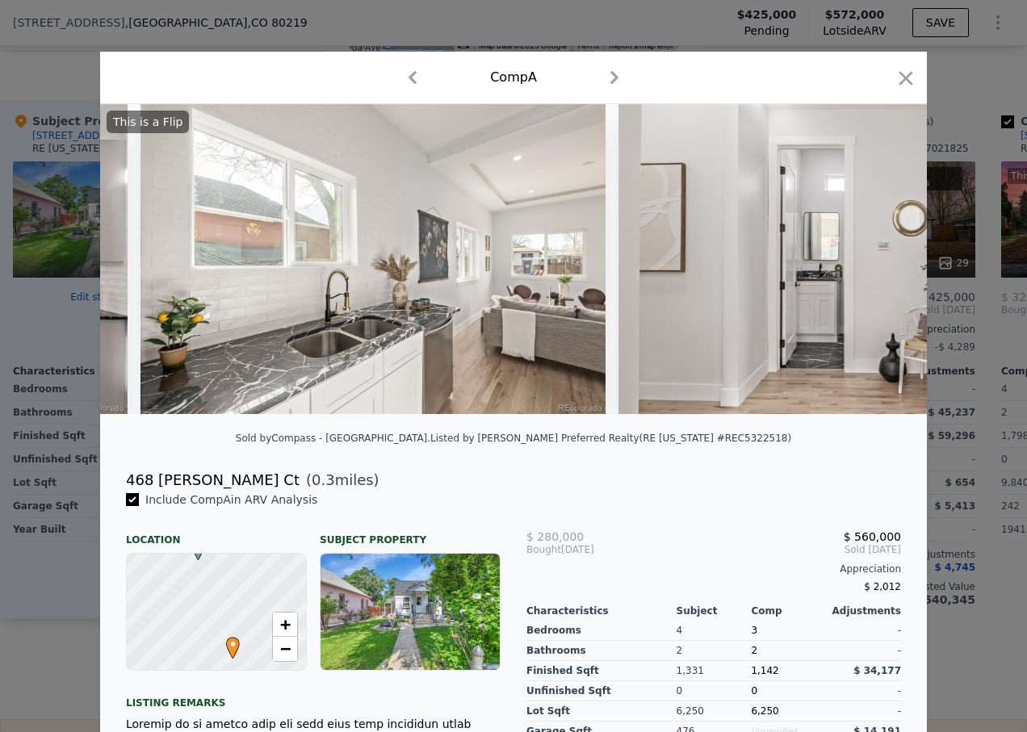
scroll to position [0, 6201]
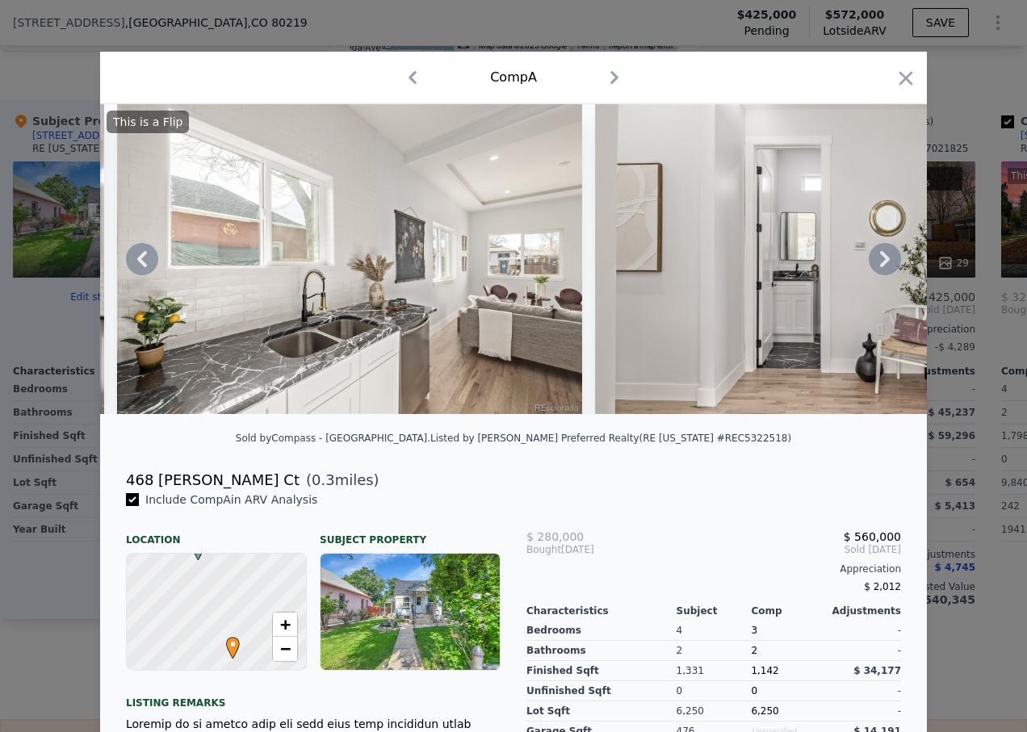
click at [879, 266] on icon at bounding box center [885, 259] width 32 height 32
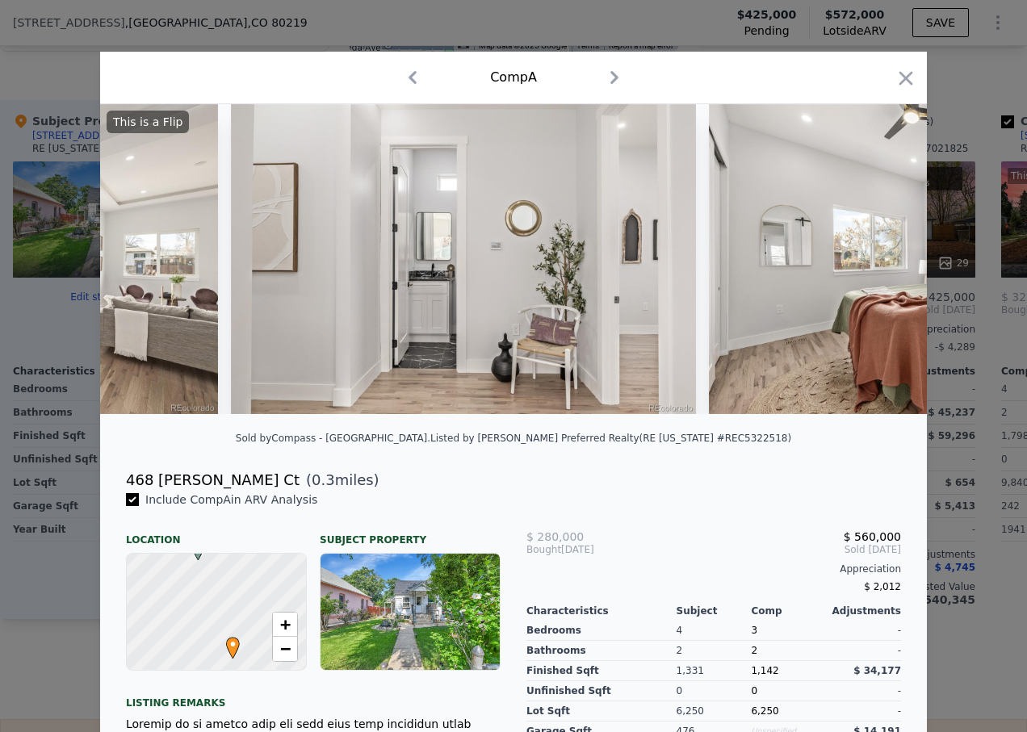
scroll to position [0, 6589]
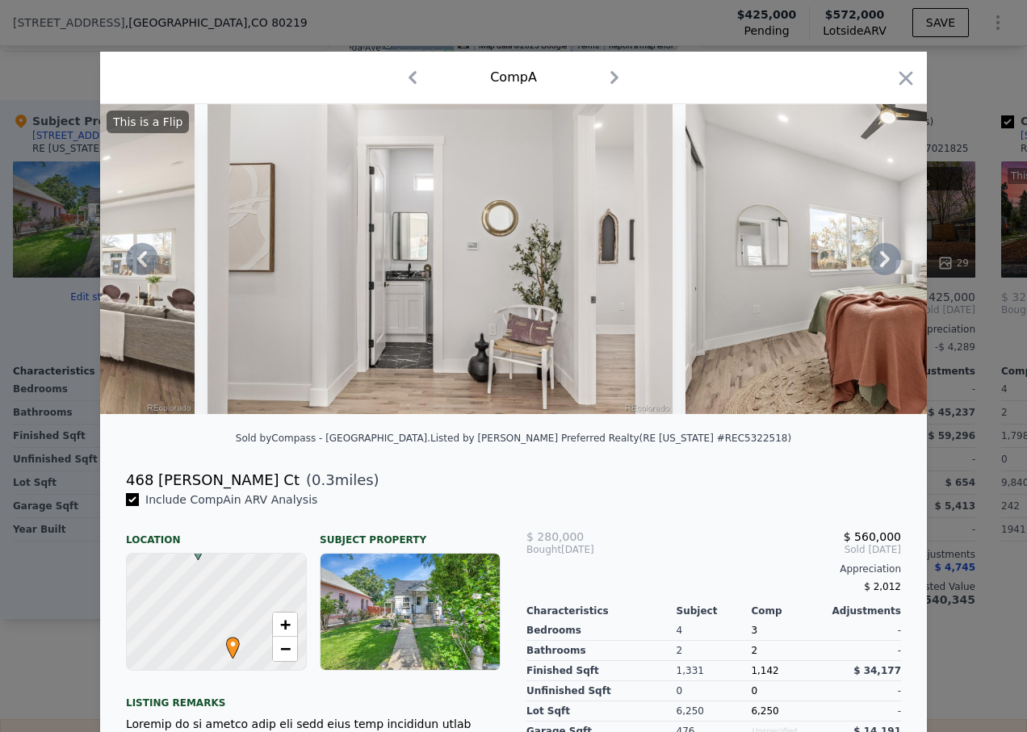
click at [874, 258] on icon at bounding box center [885, 259] width 32 height 32
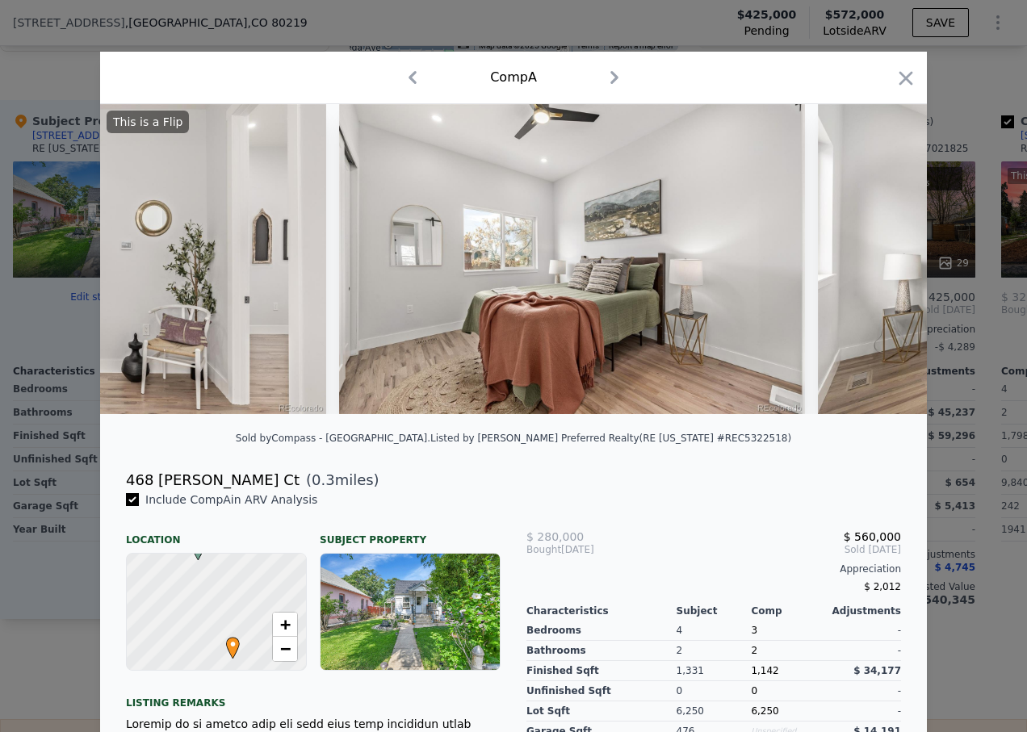
scroll to position [0, 6977]
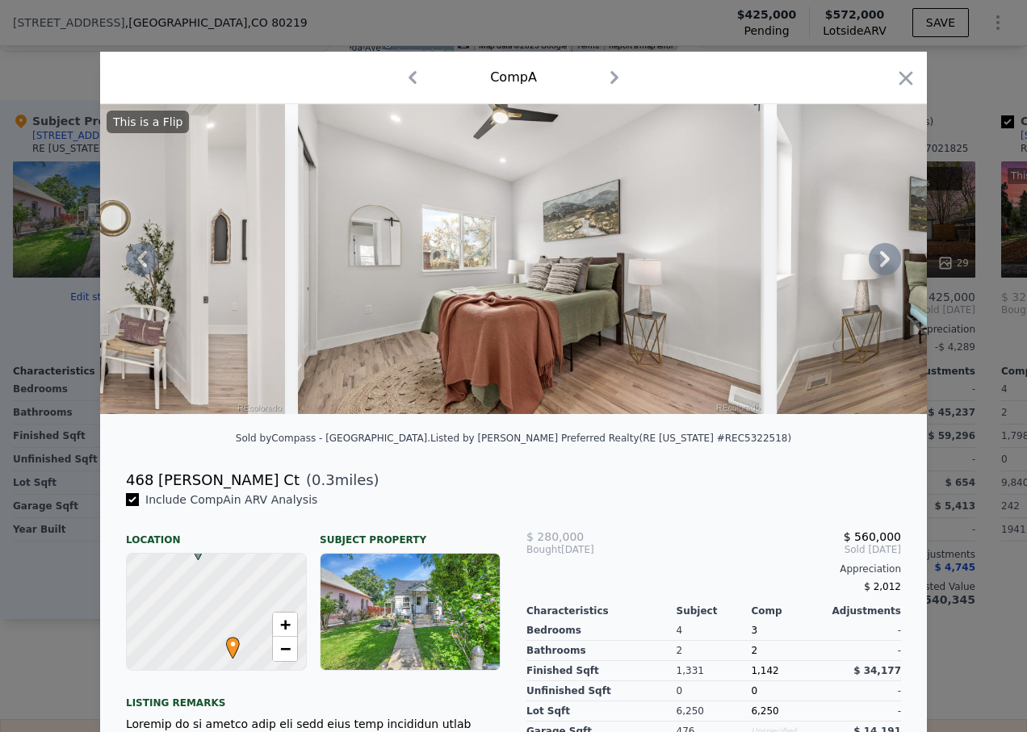
click at [880, 262] on icon at bounding box center [885, 259] width 10 height 16
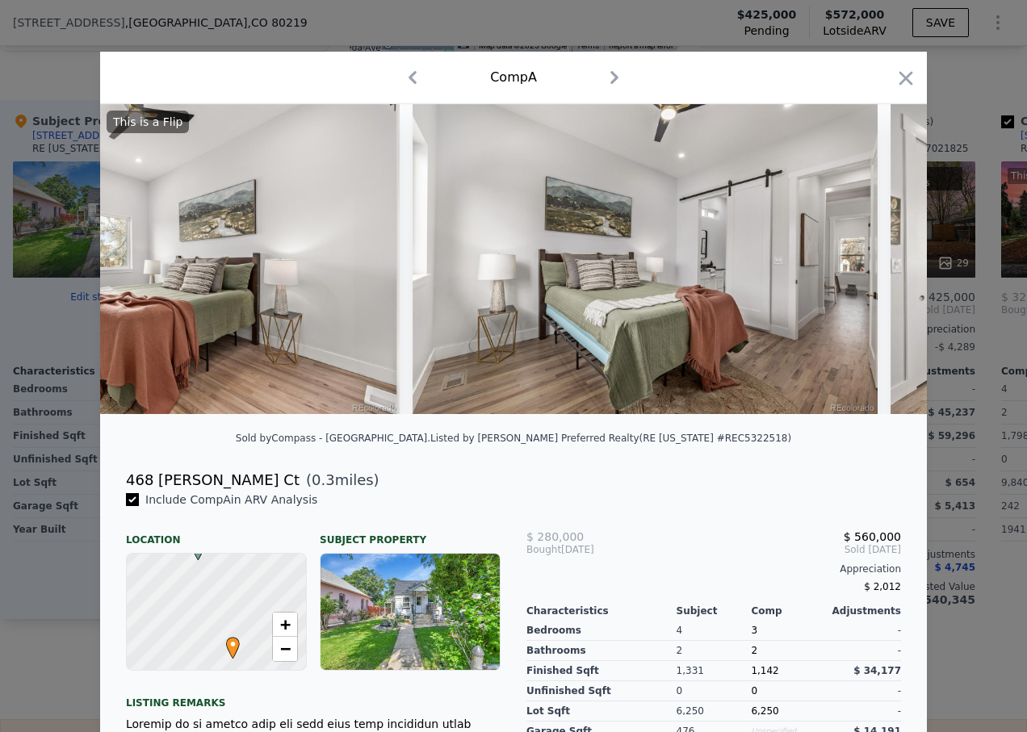
scroll to position [0, 7364]
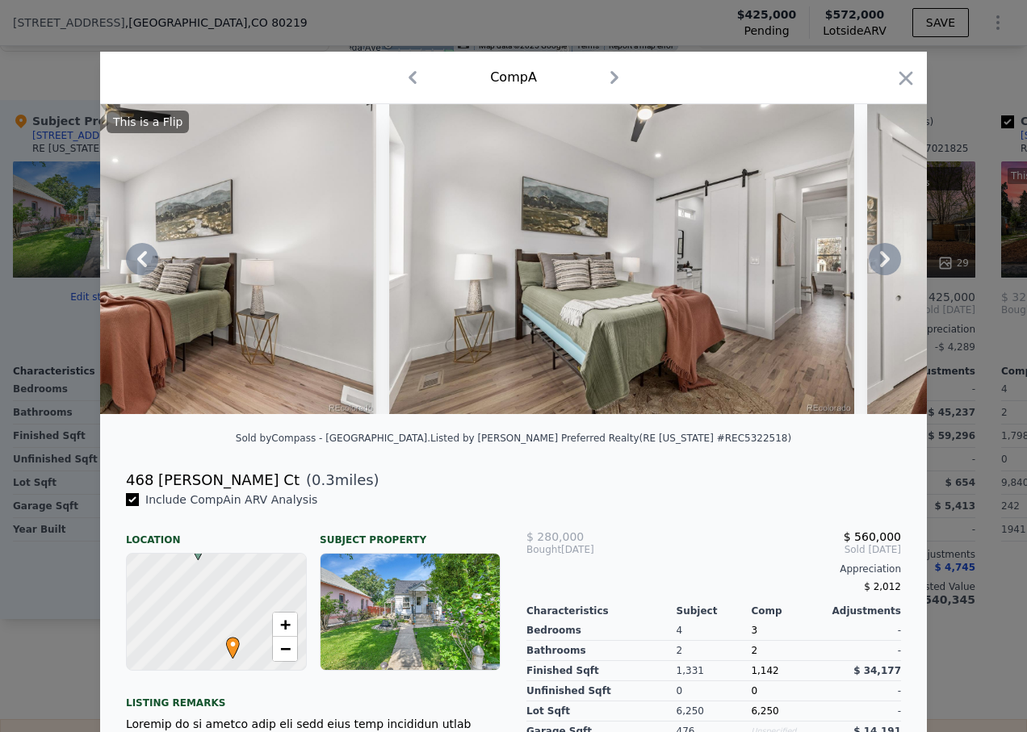
click at [875, 265] on icon at bounding box center [885, 259] width 32 height 32
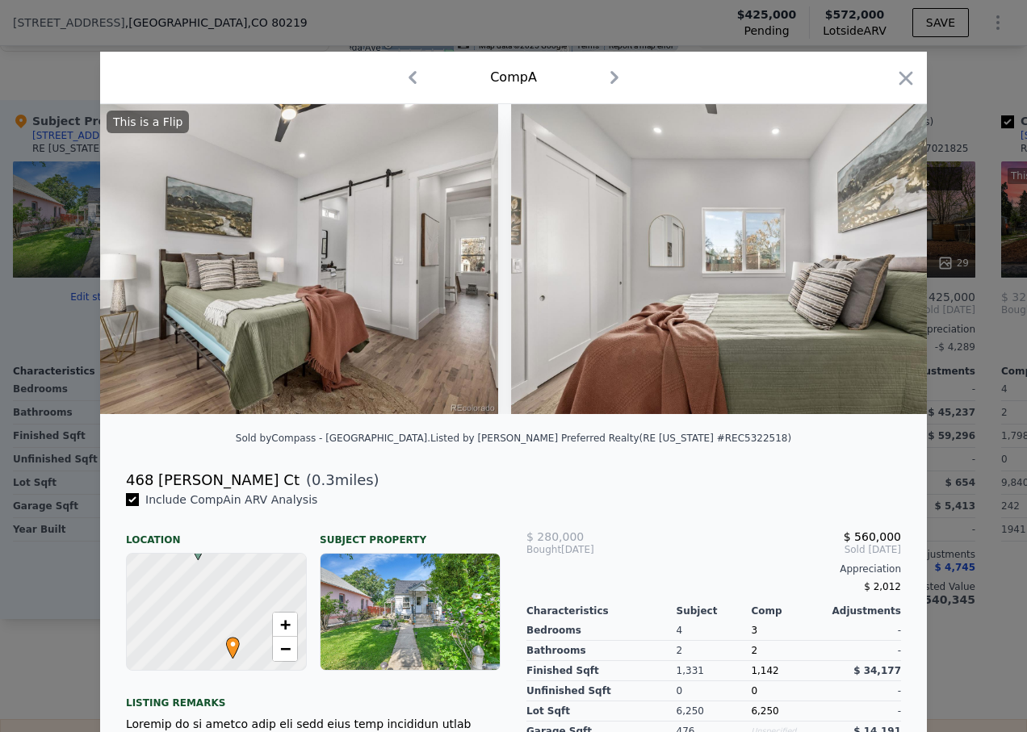
scroll to position [0, 7752]
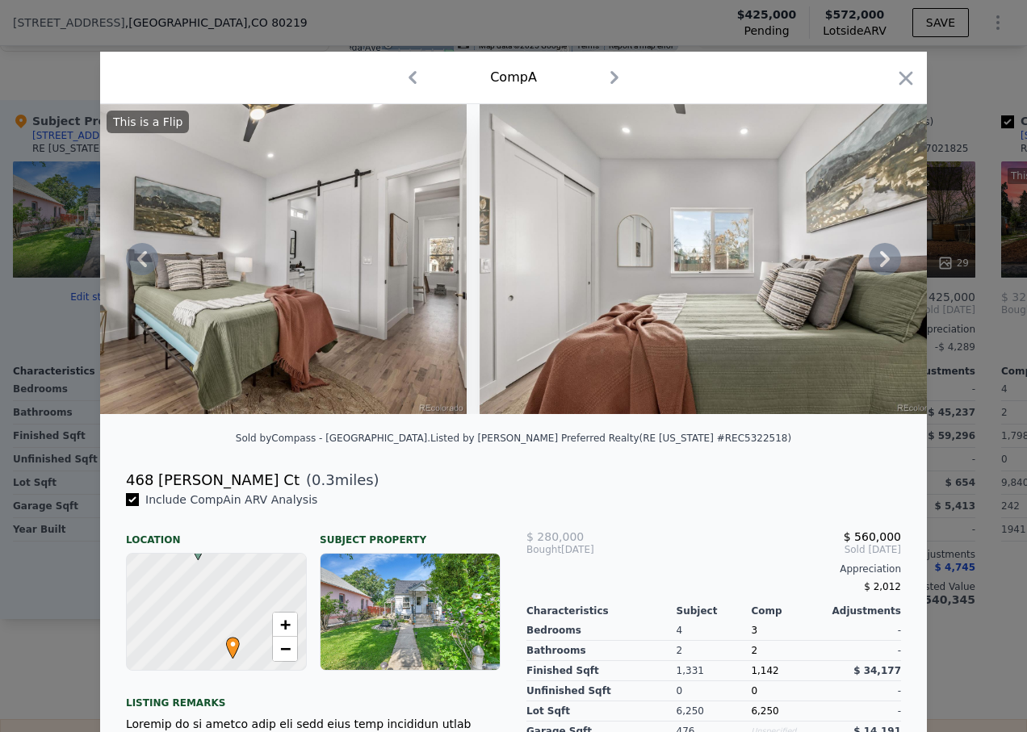
click at [880, 263] on icon at bounding box center [885, 259] width 10 height 16
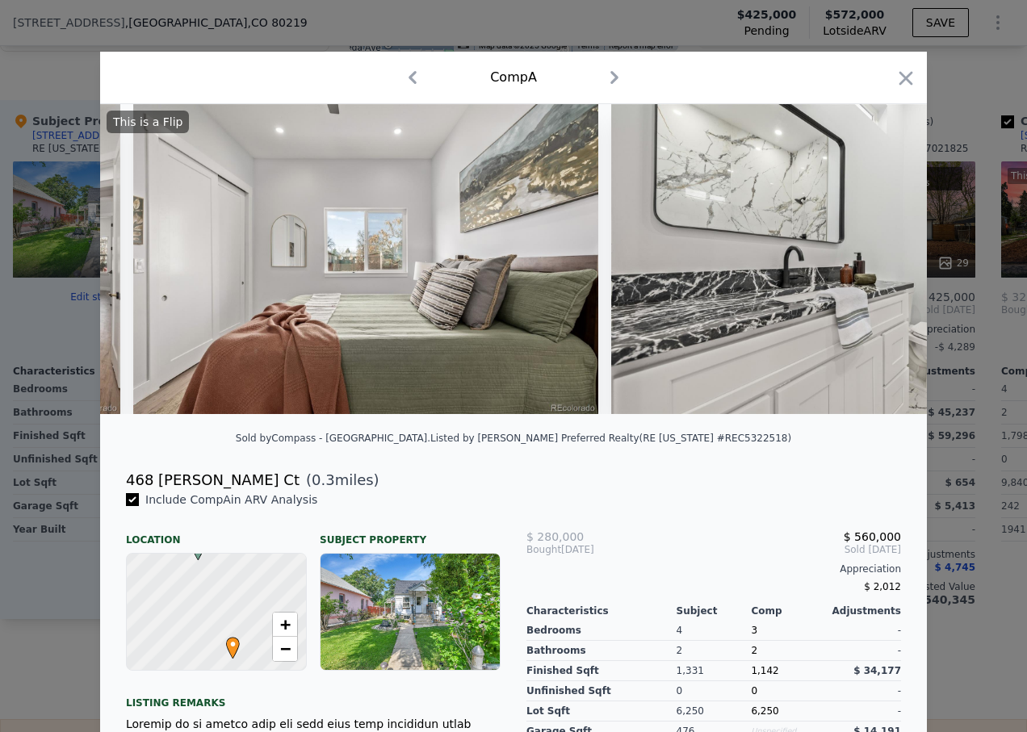
scroll to position [0, 8139]
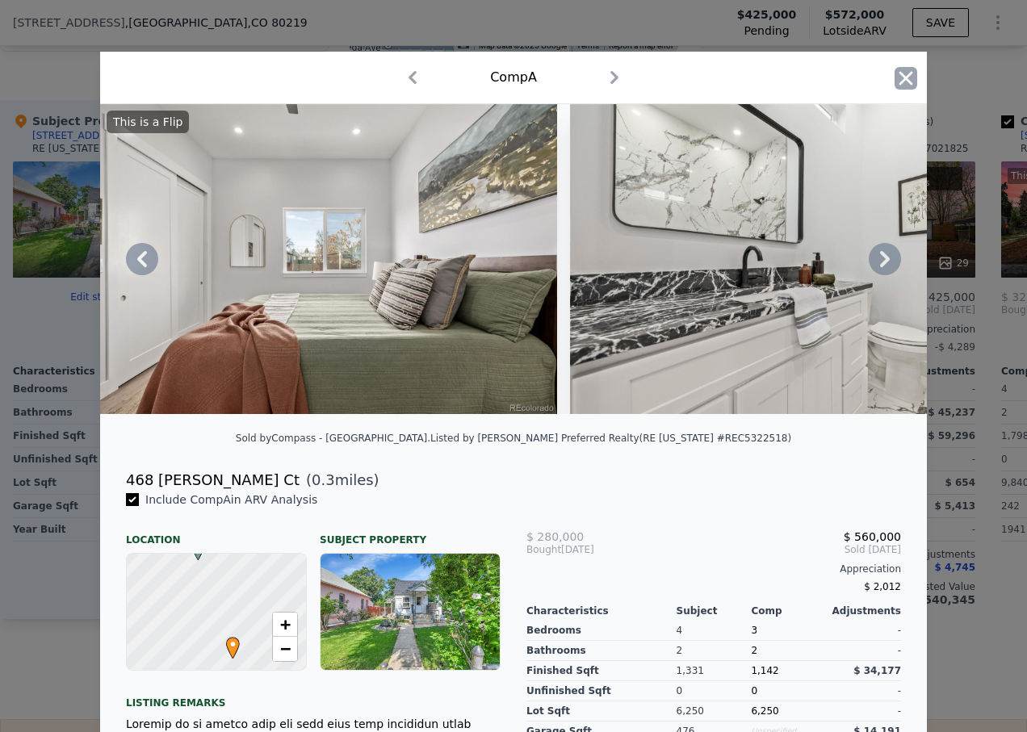
click at [904, 75] on icon "button" at bounding box center [907, 78] width 14 height 14
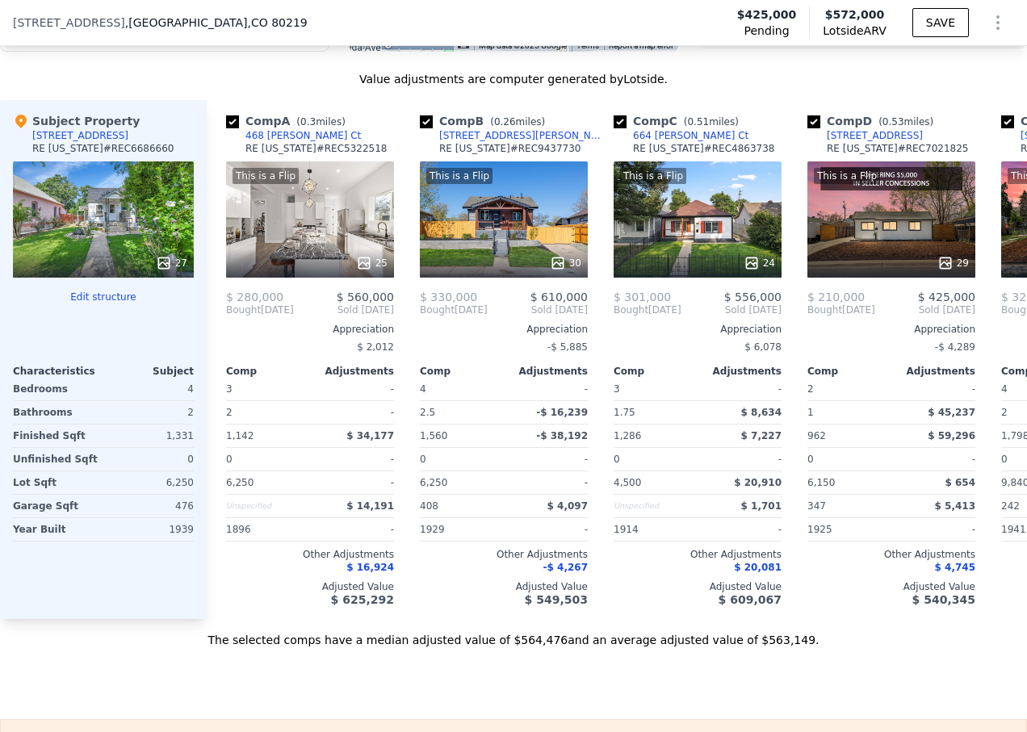
click at [102, 223] on div "27" at bounding box center [103, 219] width 181 height 116
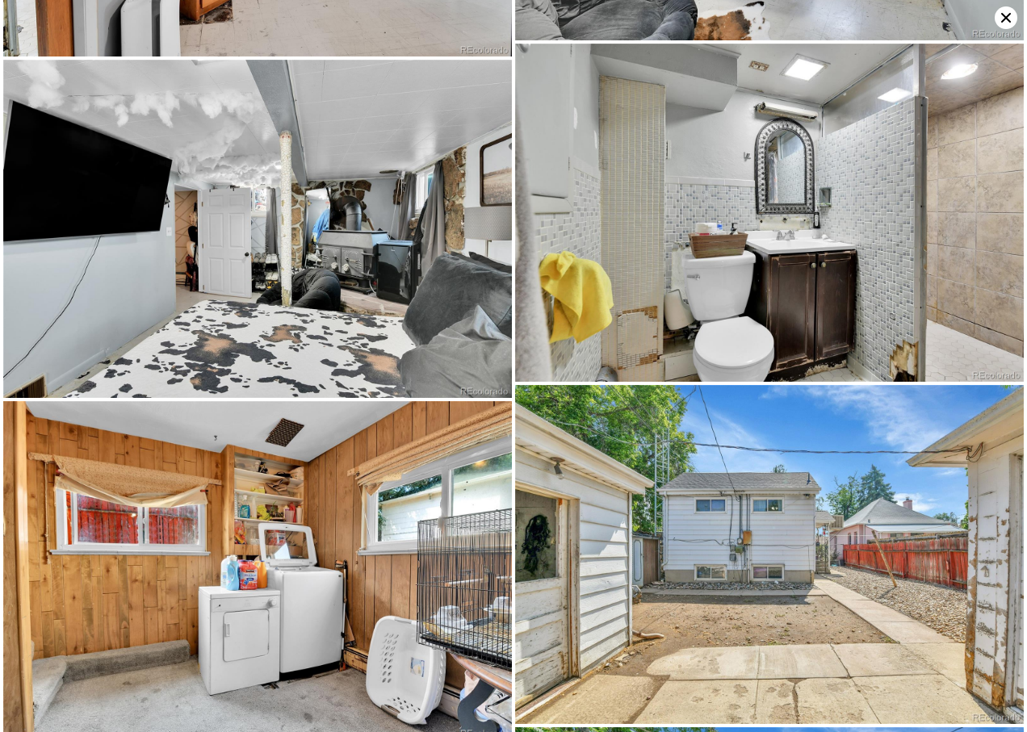
scroll to position [3389, 0]
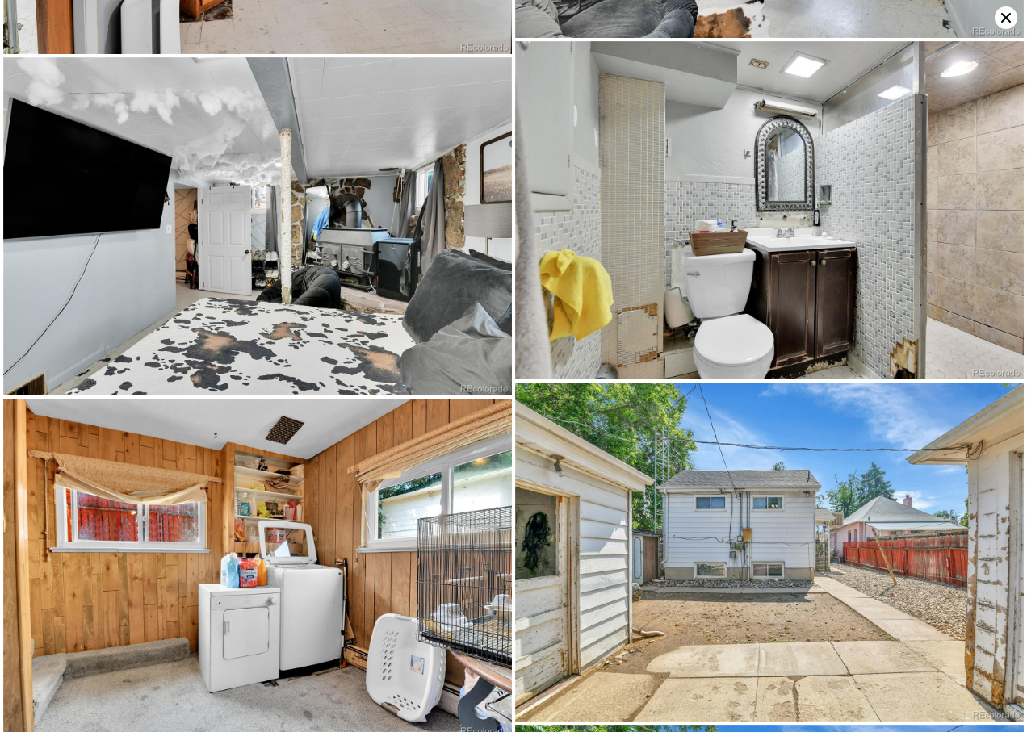
click at [1007, 18] on icon at bounding box center [1006, 18] width 10 height 10
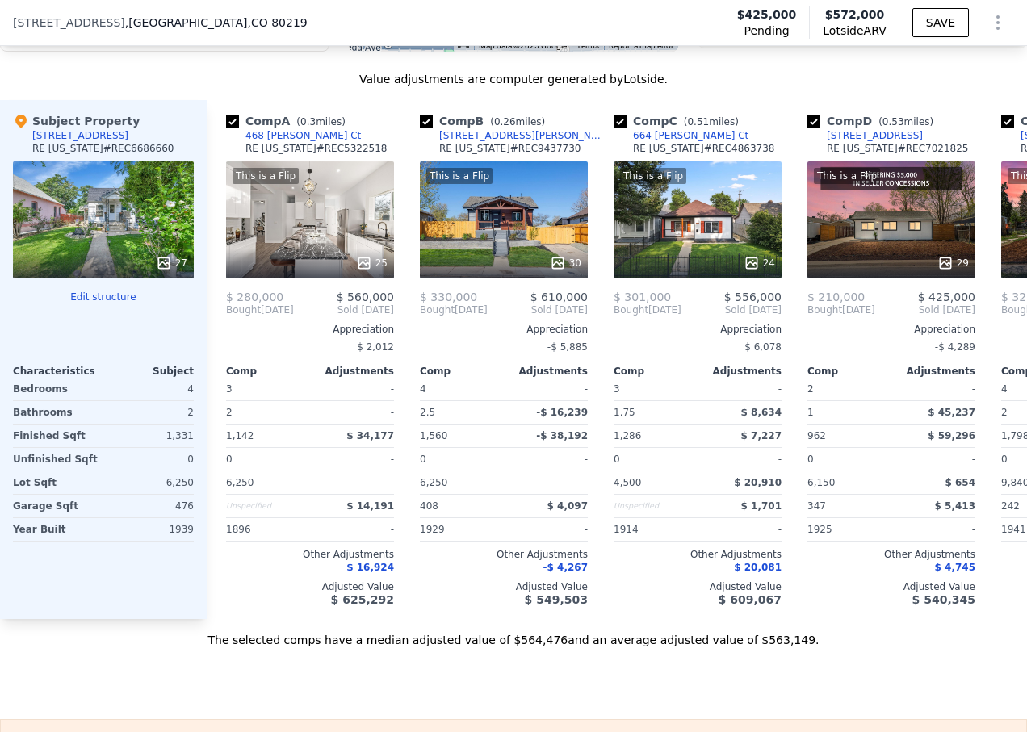
click at [660, 28] on div "[STREET_ADDRESS] Pending $425,000 Lotside ARV $572,000 SAVE" at bounding box center [513, 22] width 1027 height 45
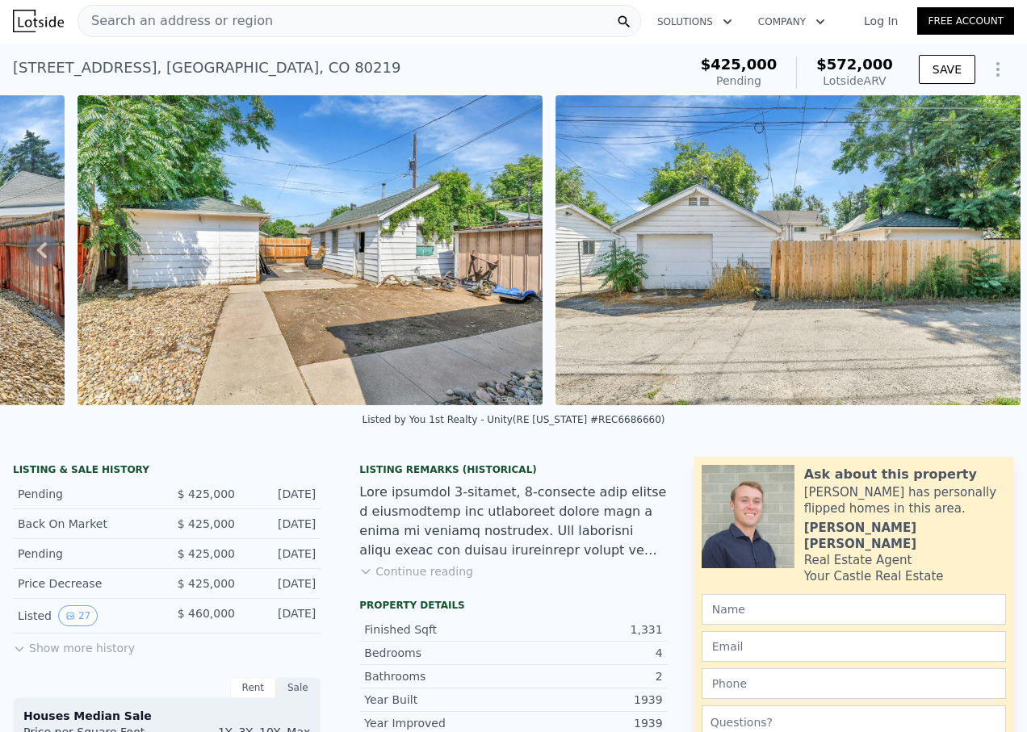
scroll to position [0, 0]
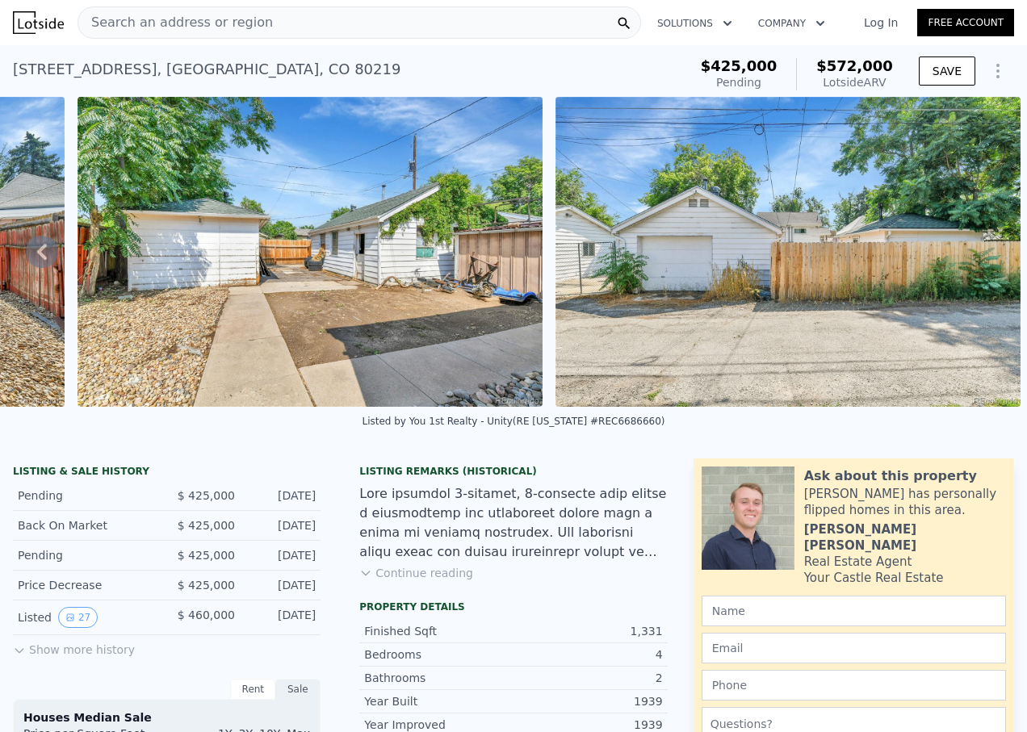
click at [275, 24] on div "Search an address or region" at bounding box center [360, 22] width 564 height 32
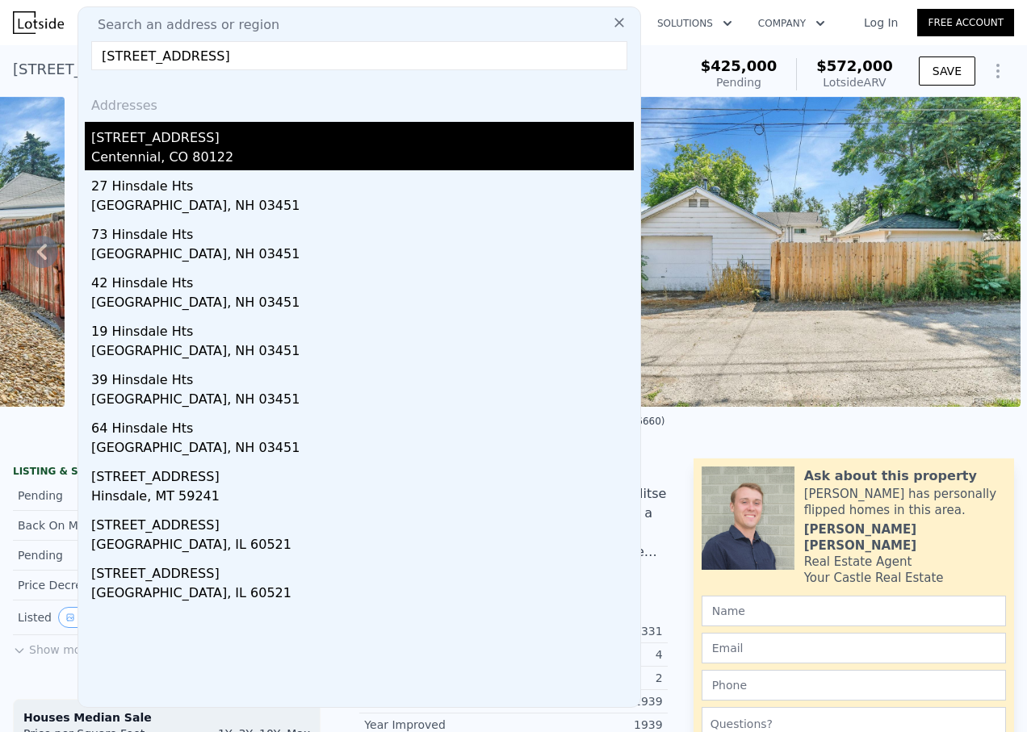
type input "[STREET_ADDRESS]"
click at [150, 150] on div "Centennial, CO 80122" at bounding box center [362, 159] width 543 height 23
type input "3"
type input "6"
type input "2.25"
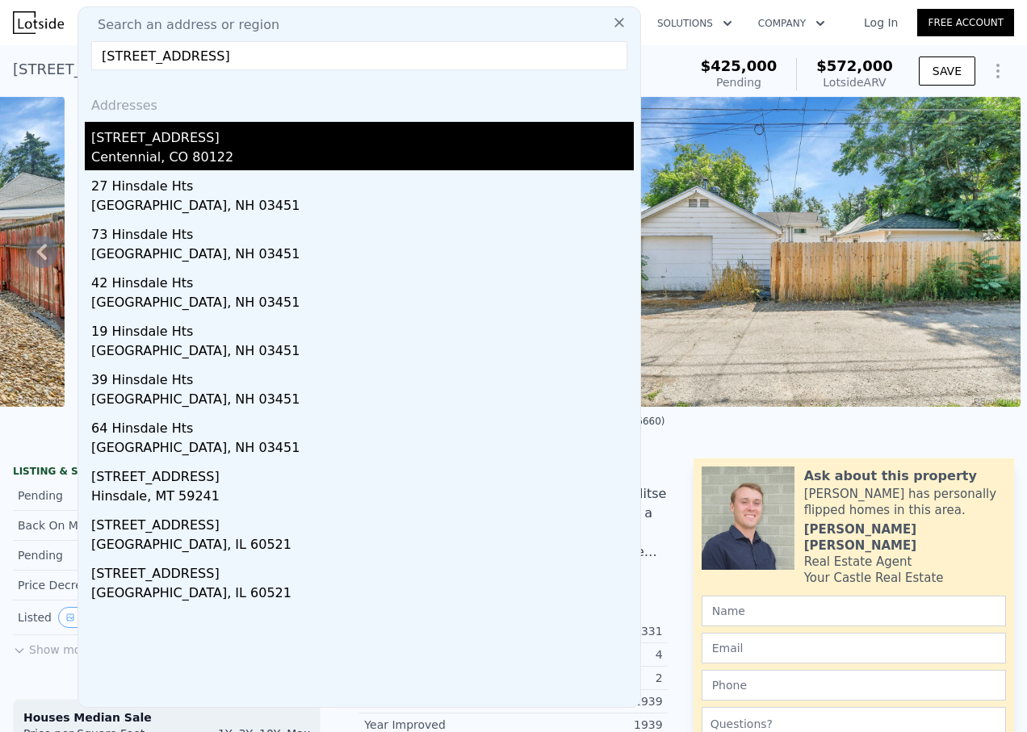
type input "4"
type input "1714"
type input "3280"
type input "7362"
type input "15377"
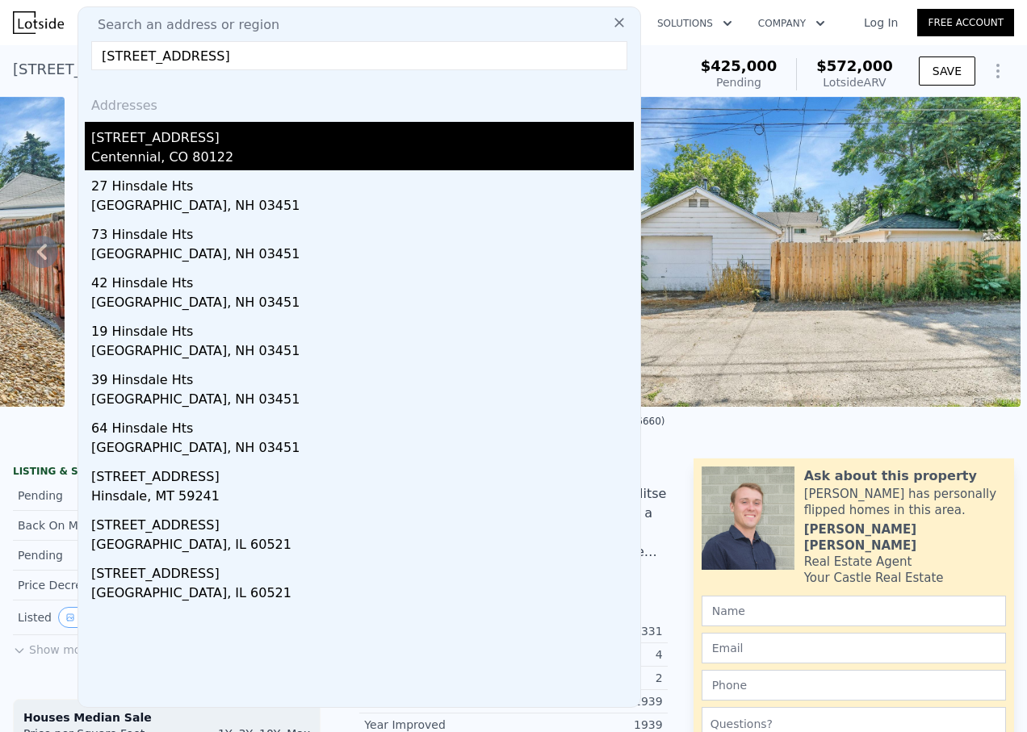
type input "$ 805,000"
type input "6"
type input "$ 55,109"
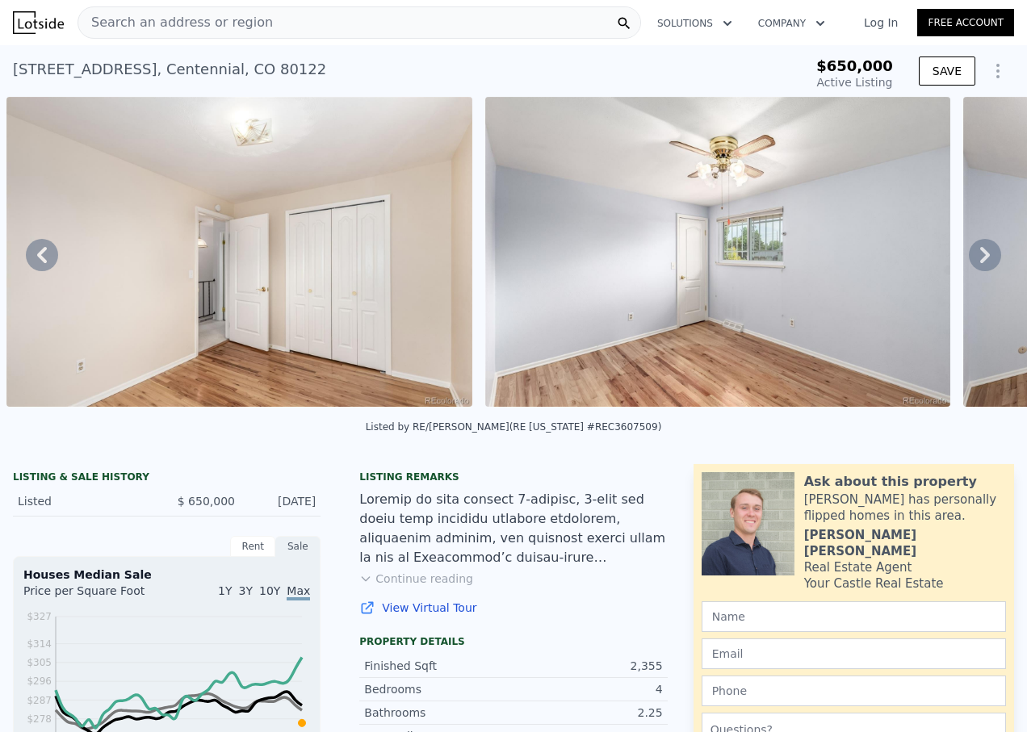
click at [980, 258] on icon at bounding box center [985, 255] width 32 height 32
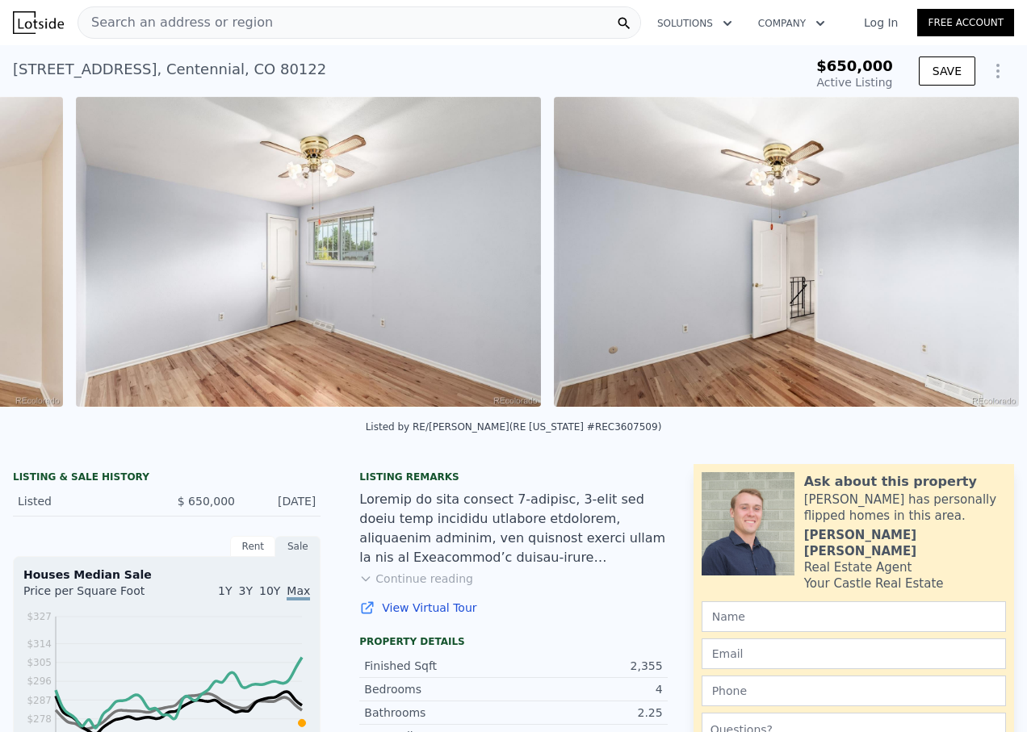
scroll to position [0, 13042]
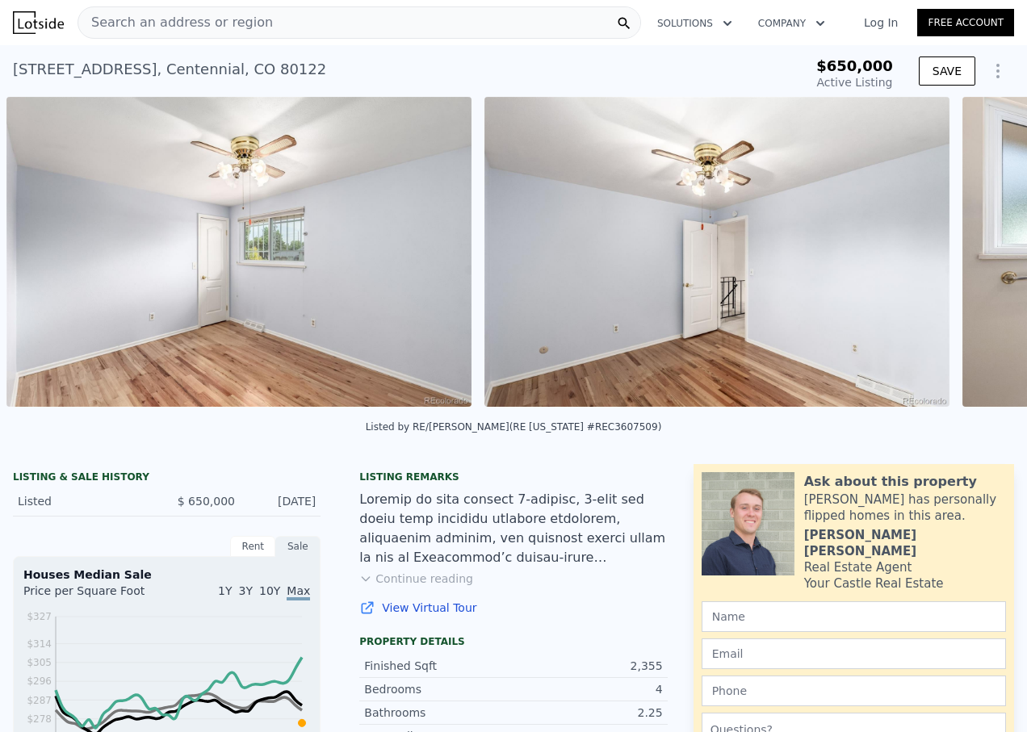
click at [980, 258] on div "• + − • + − STREET VIEW ← Move left → Move right ↑ Move up ↓ Move down + Zoom i…" at bounding box center [513, 255] width 1027 height 316
click at [973, 262] on icon at bounding box center [985, 255] width 32 height 32
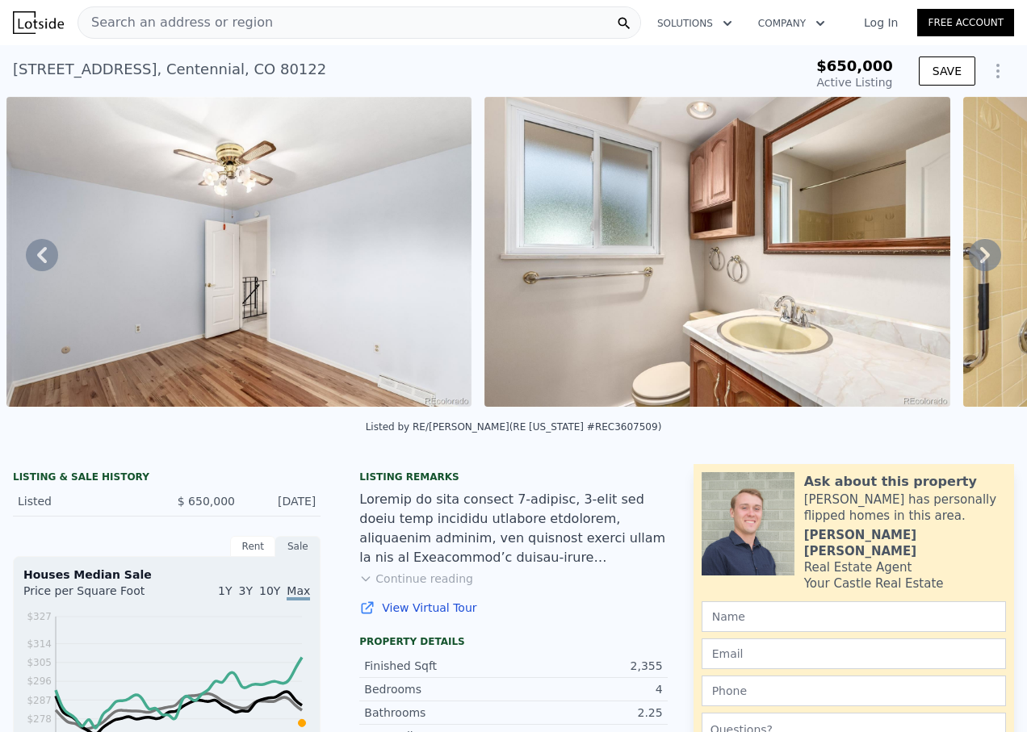
click at [980, 262] on icon at bounding box center [985, 255] width 10 height 16
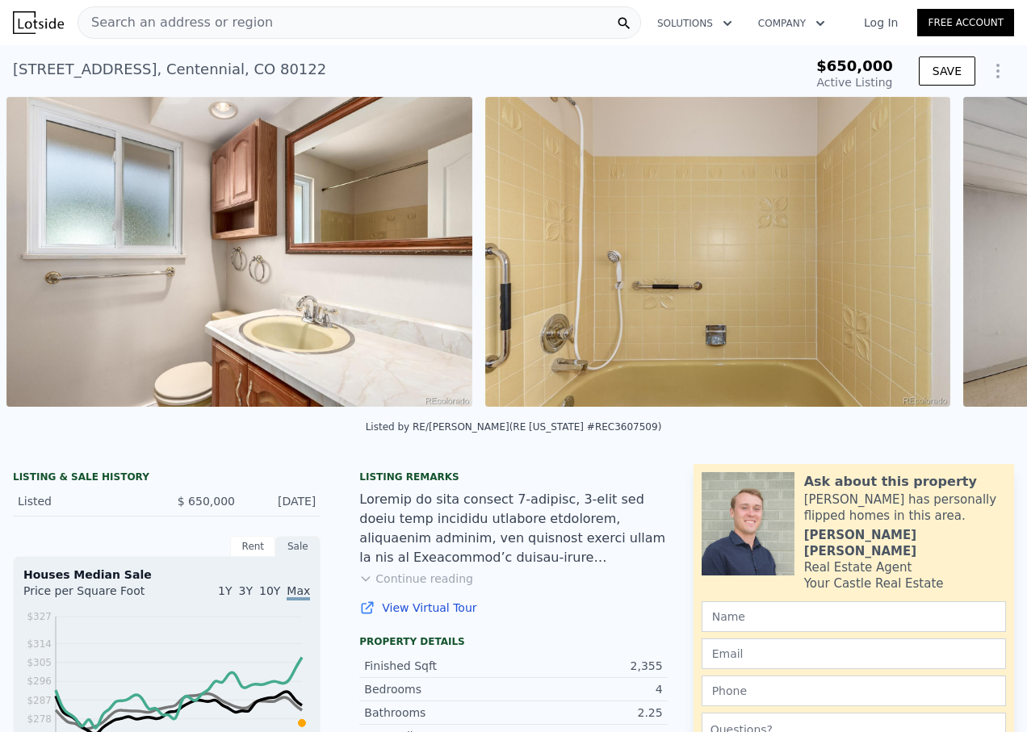
click at [973, 262] on div "• + − • + − STREET VIEW ← Move left → Move right ↑ Move up ↓ Move down + Zoom i…" at bounding box center [513, 255] width 1027 height 316
click at [980, 262] on icon at bounding box center [985, 255] width 10 height 16
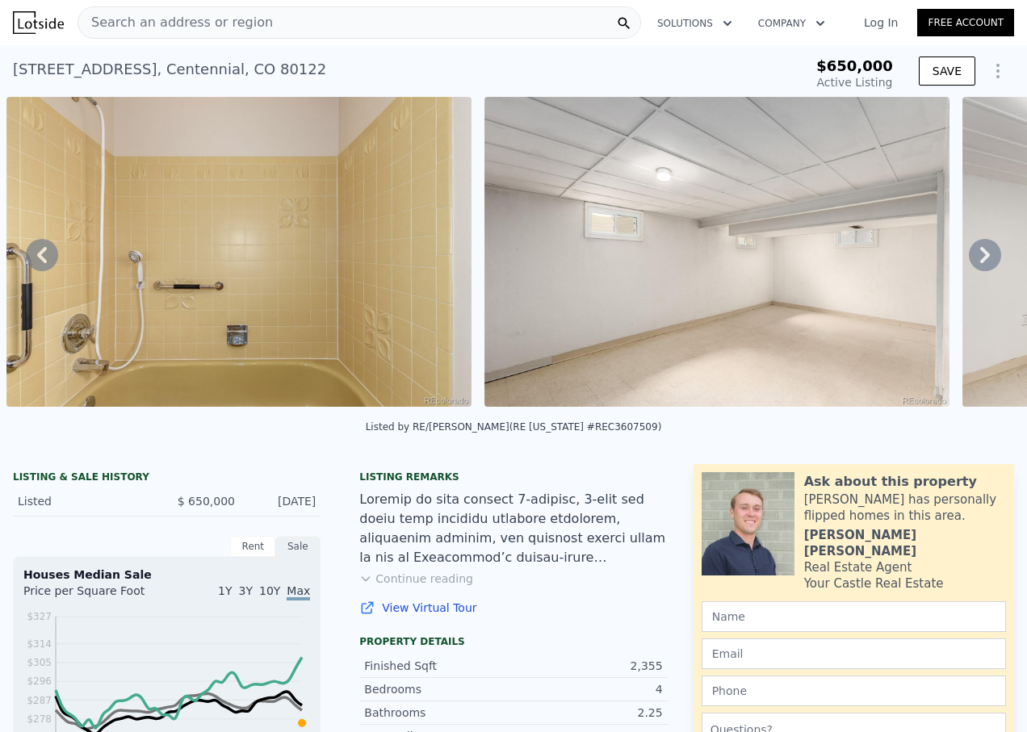
click at [980, 262] on icon at bounding box center [985, 255] width 10 height 16
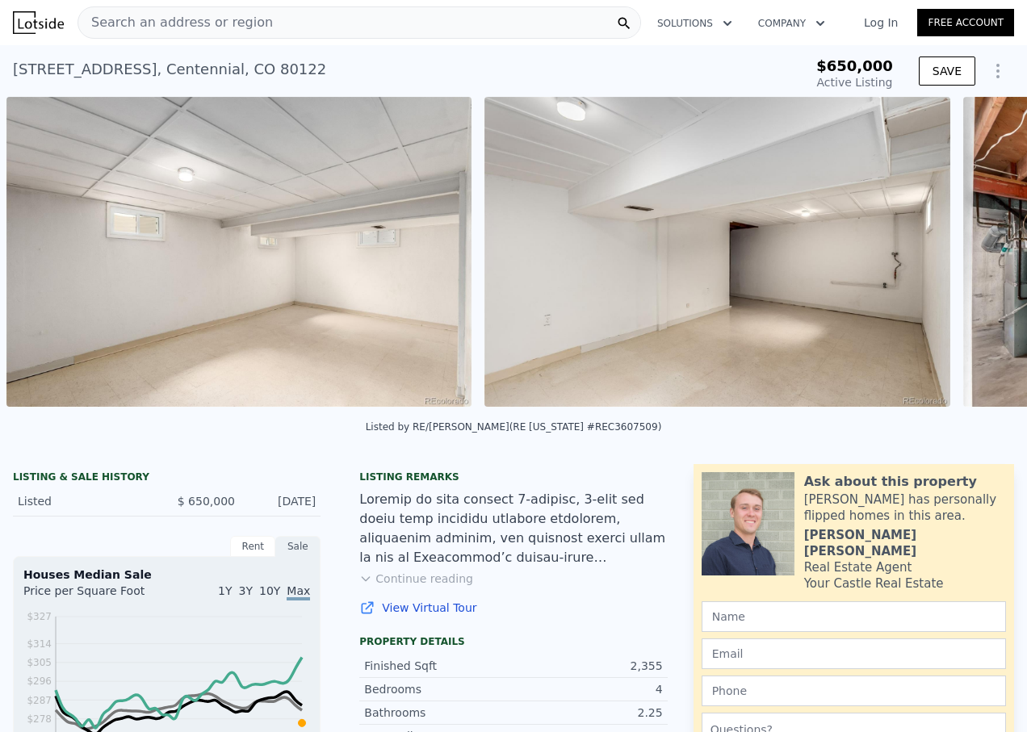
click at [973, 262] on div "• + − • + − STREET VIEW ← Move left → Move right ↑ Move up ↓ Move down + Zoom i…" at bounding box center [513, 255] width 1027 height 316
click at [980, 262] on icon at bounding box center [985, 255] width 10 height 16
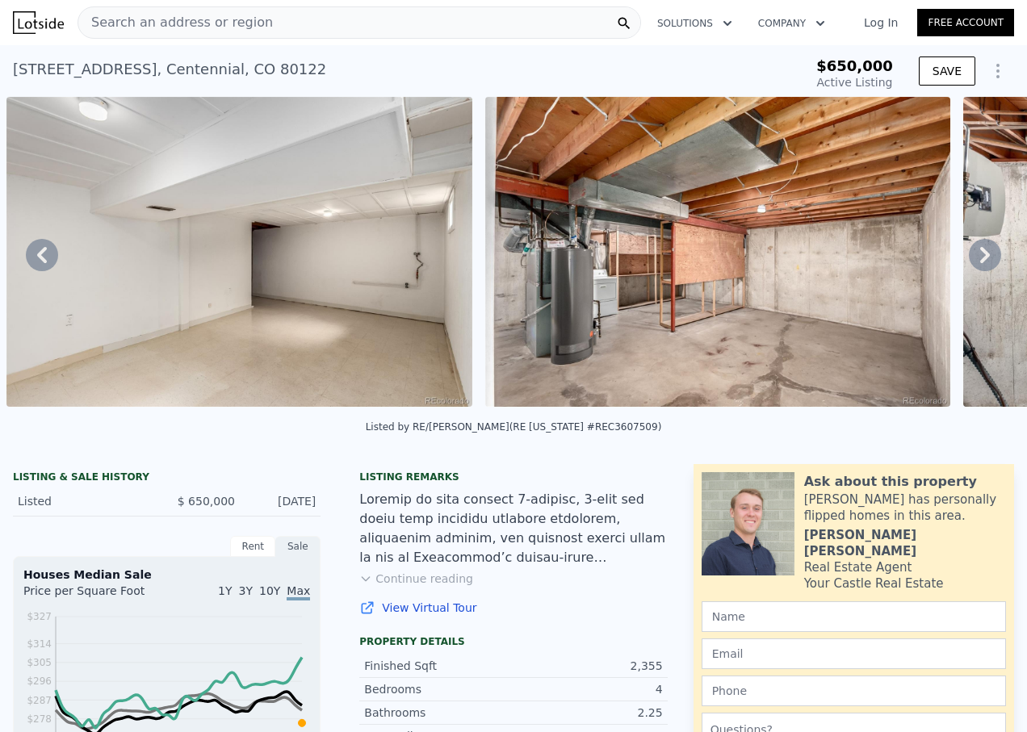
click at [980, 262] on icon at bounding box center [985, 255] width 10 height 16
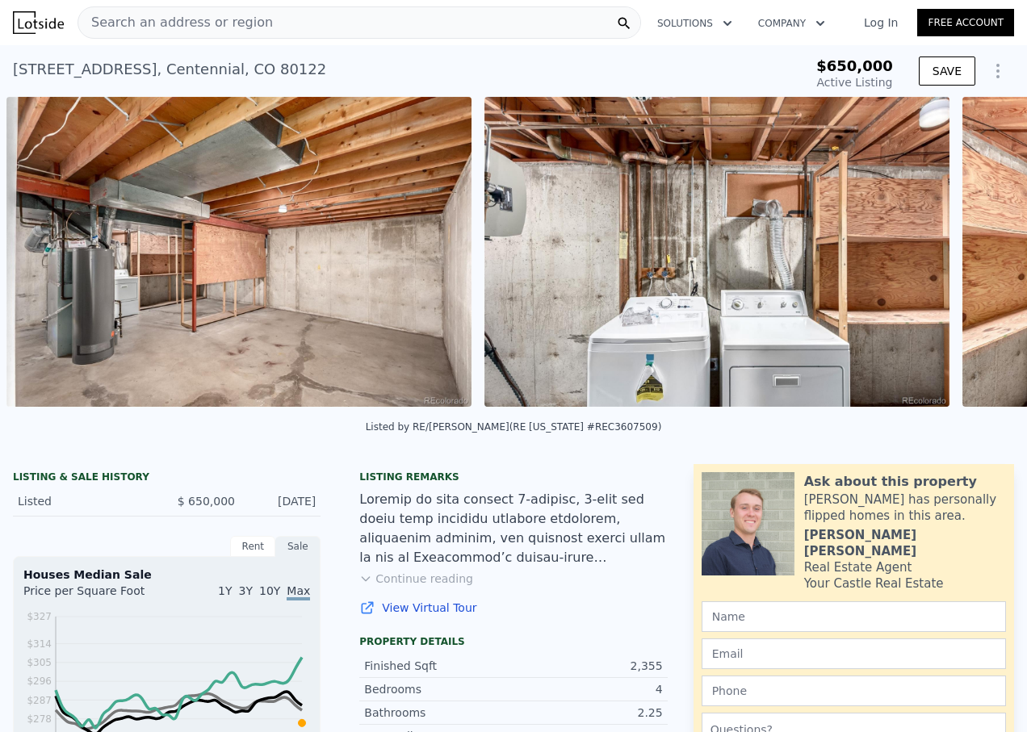
click at [973, 262] on div "• + − • + − STREET VIEW ← Move left → Move right ↑ Move up ↓ Move down + Zoom i…" at bounding box center [513, 255] width 1027 height 316
click at [980, 262] on icon at bounding box center [985, 255] width 10 height 16
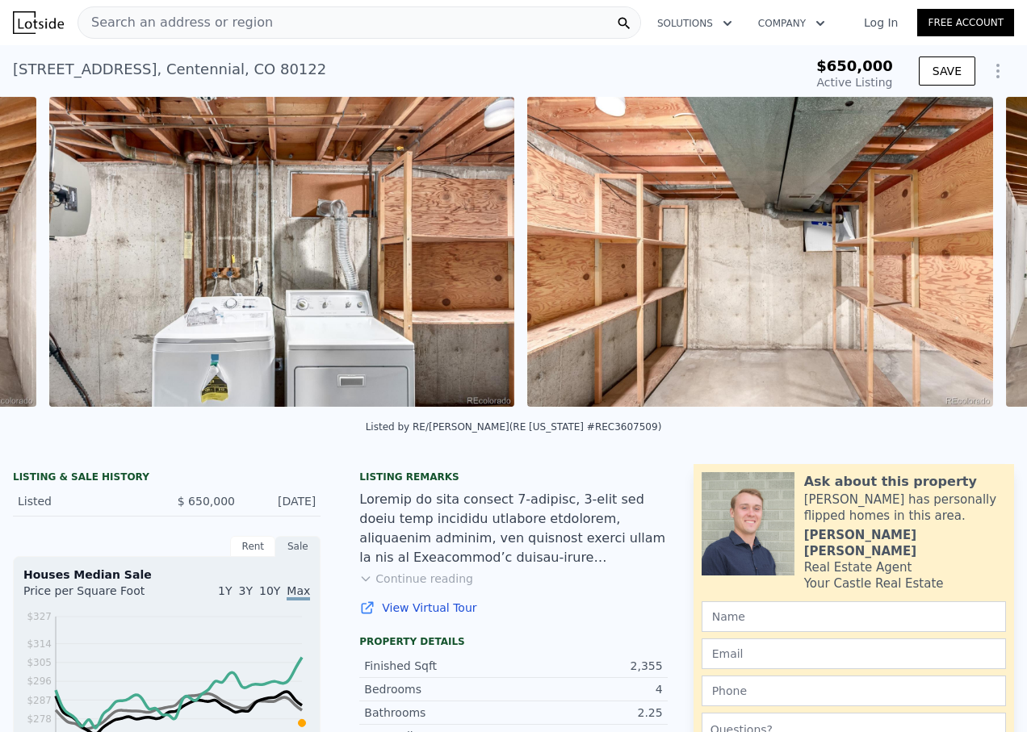
scroll to position [0, 16389]
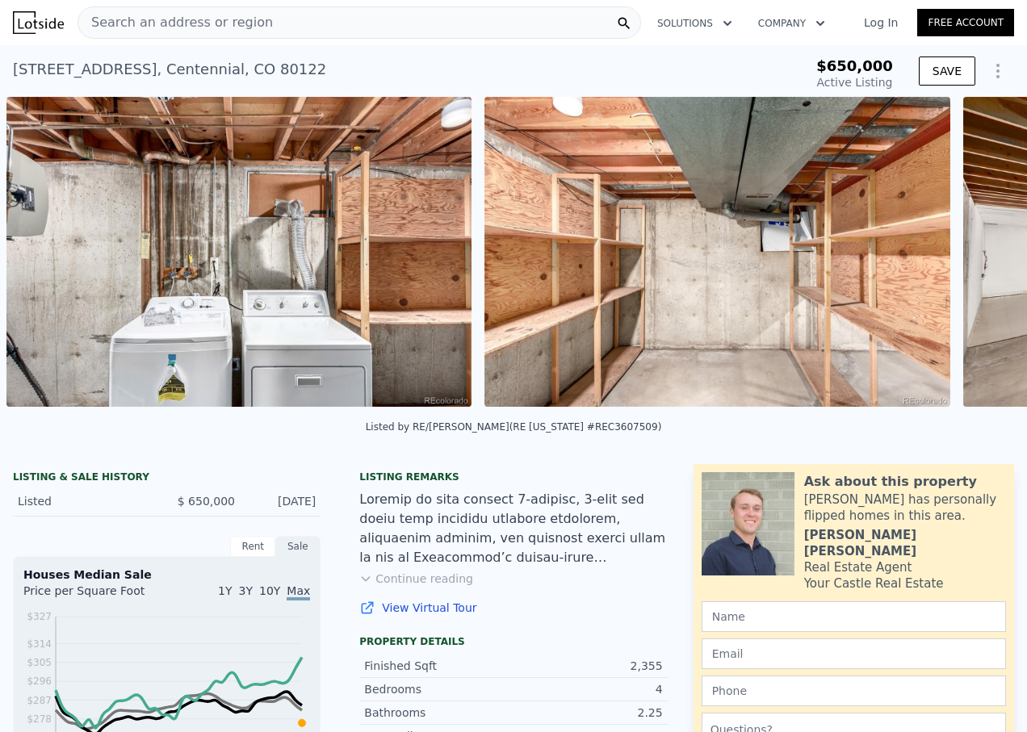
click at [973, 262] on div "• + − • + − STREET VIEW ← Move left → Move right ↑ Move up ↓ Move down + Zoom i…" at bounding box center [513, 255] width 1027 height 316
click at [980, 262] on icon at bounding box center [985, 255] width 10 height 16
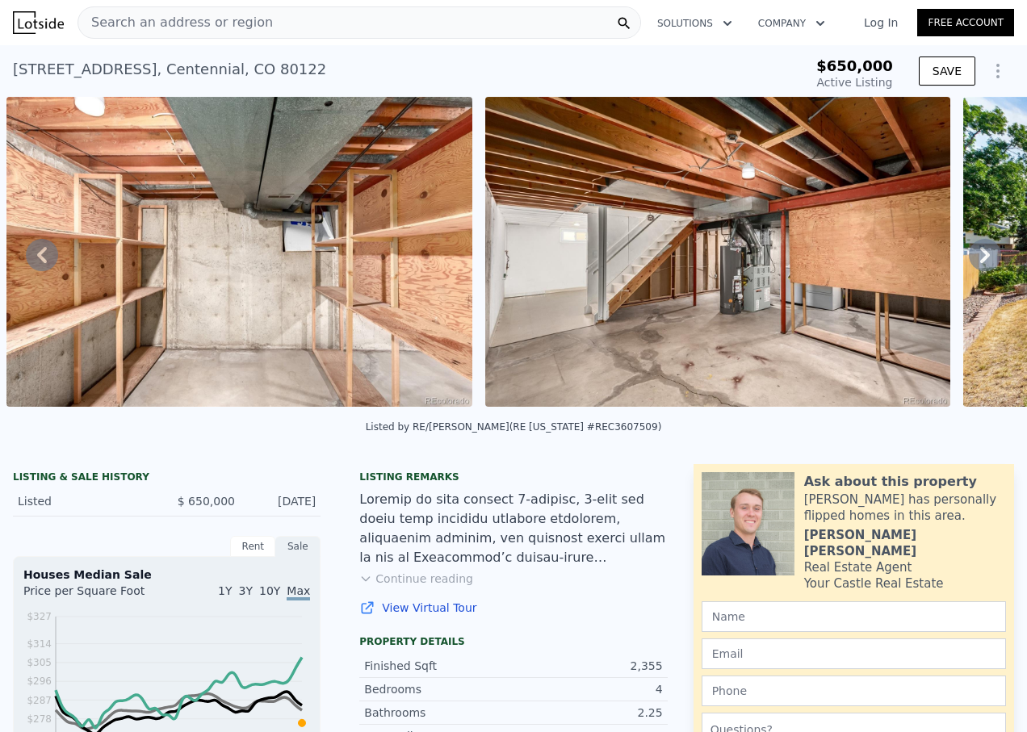
click at [980, 262] on icon at bounding box center [985, 255] width 10 height 16
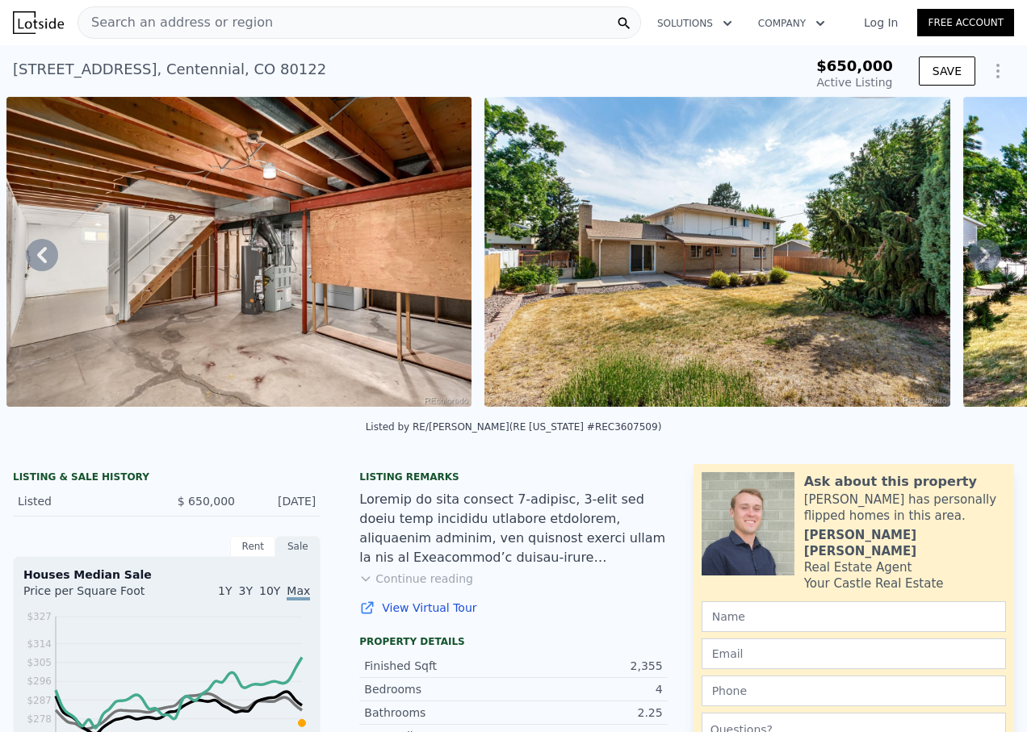
click at [980, 262] on icon at bounding box center [985, 255] width 10 height 16
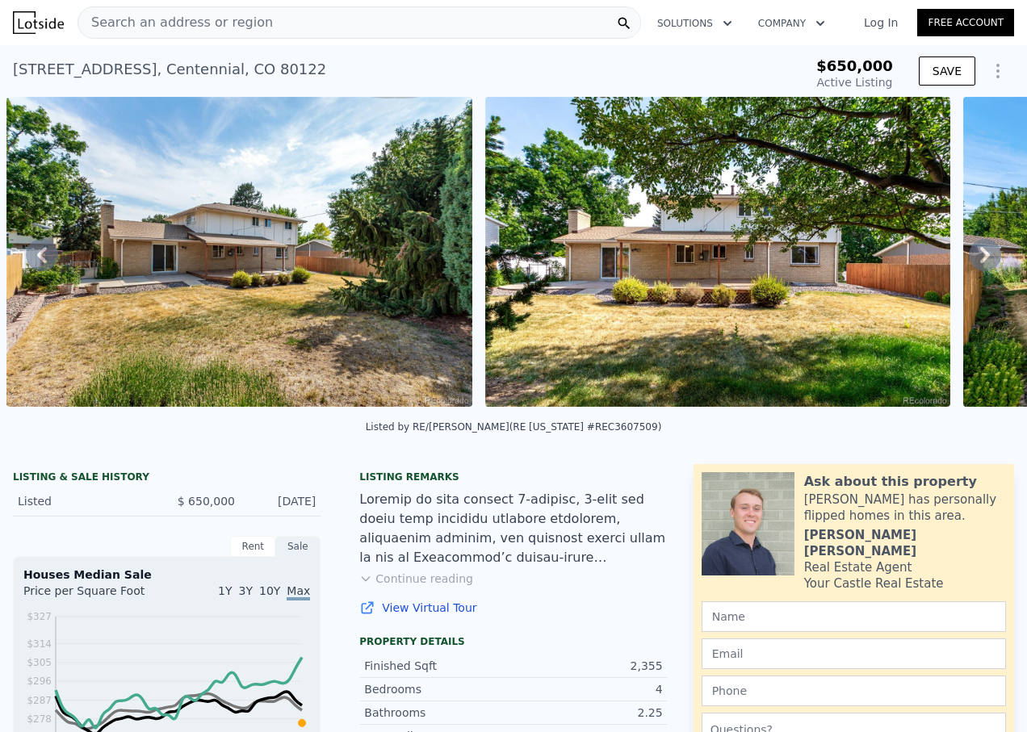
click at [980, 262] on icon at bounding box center [985, 255] width 10 height 16
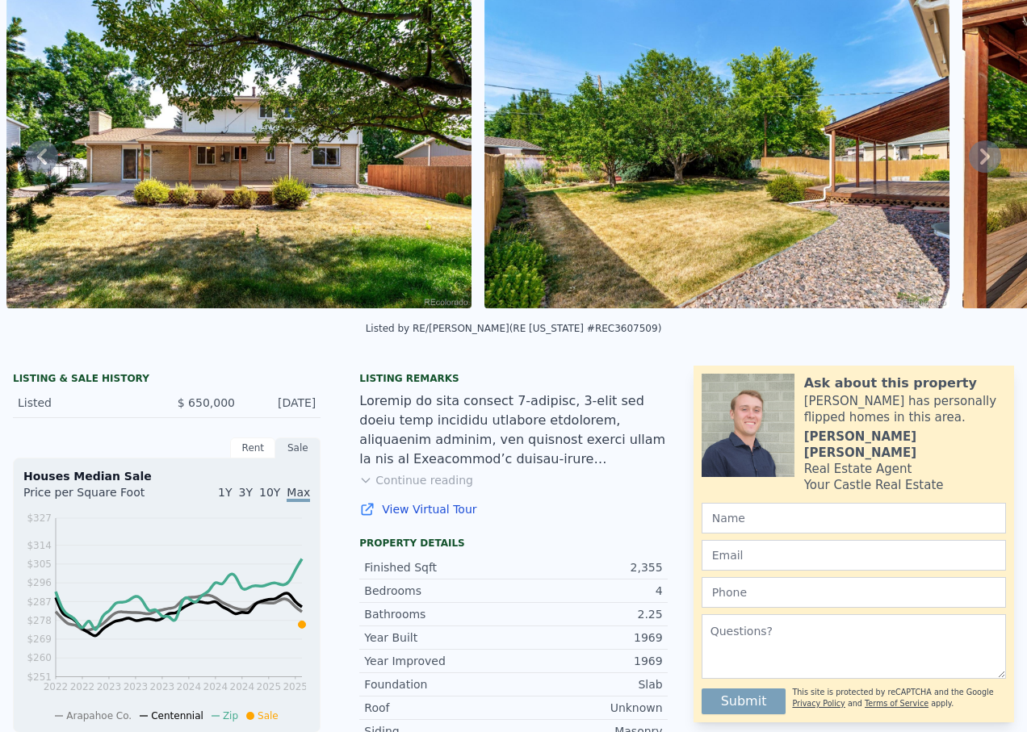
scroll to position [0, 0]
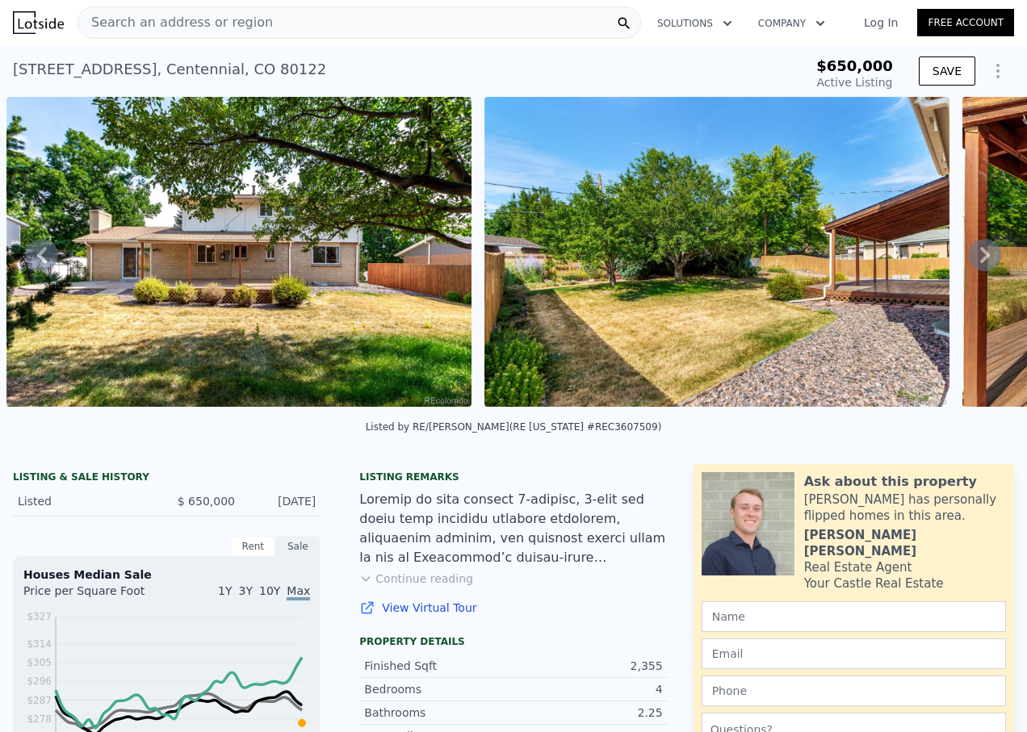
click at [980, 261] on icon at bounding box center [985, 255] width 10 height 16
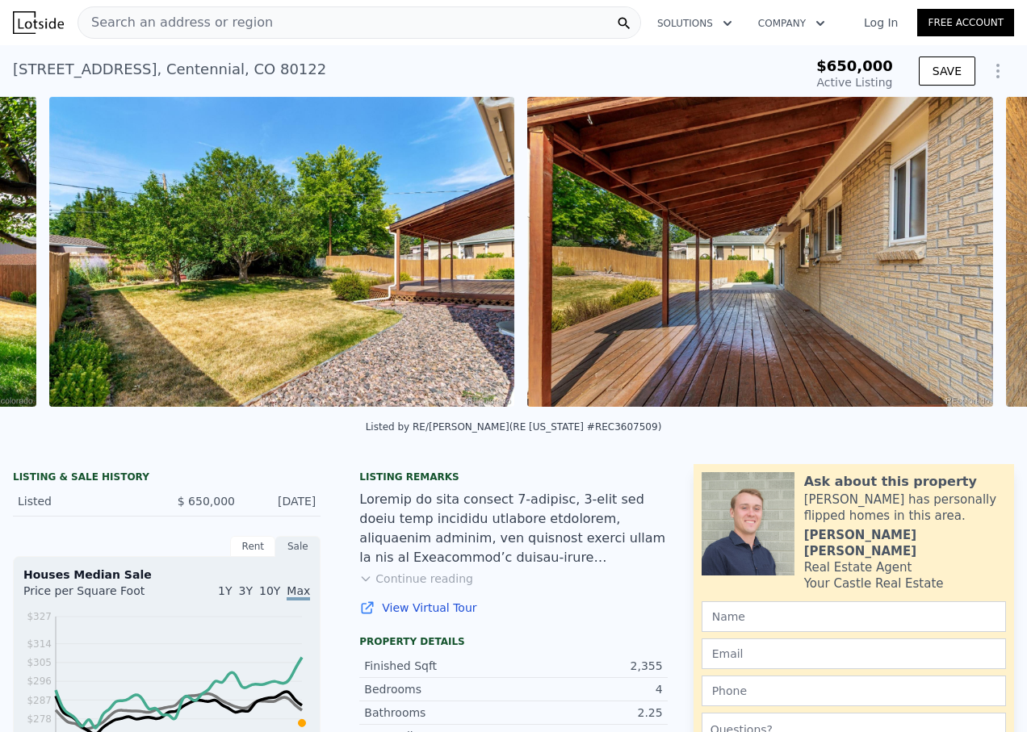
scroll to position [0, 18781]
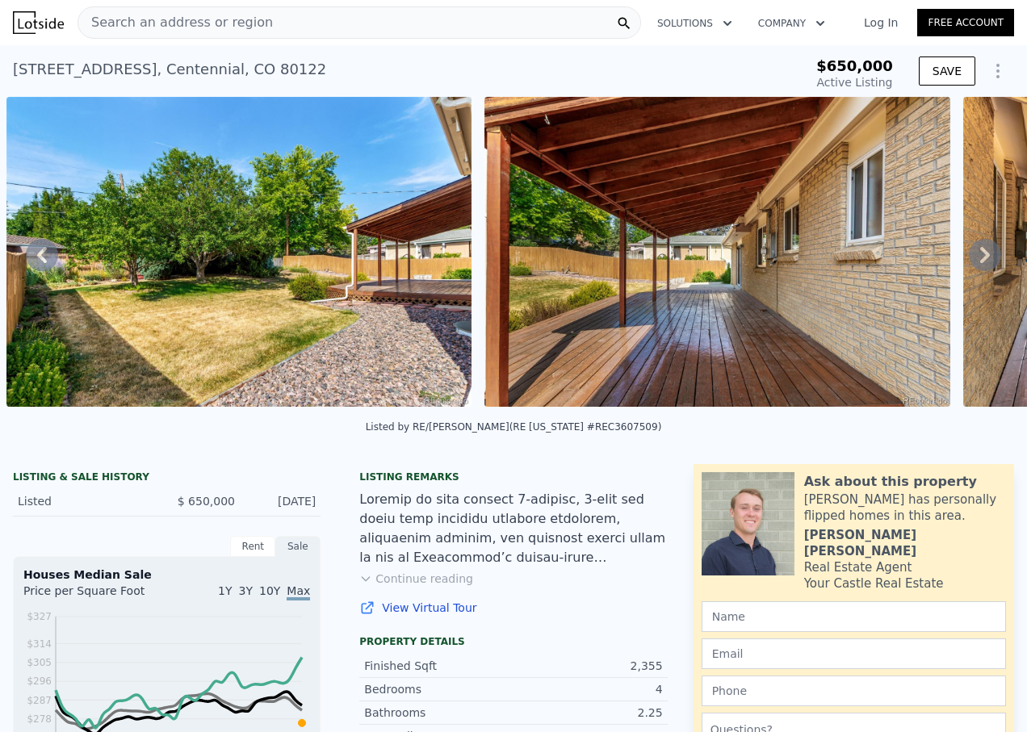
click at [980, 261] on icon at bounding box center [985, 255] width 10 height 16
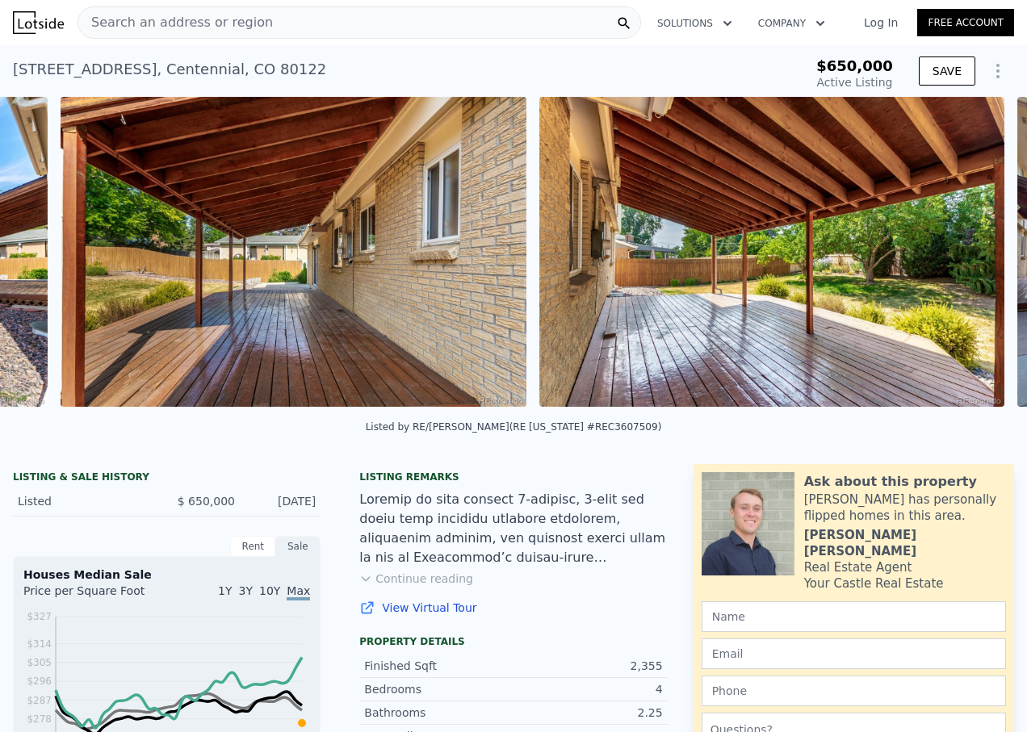
scroll to position [0, 19259]
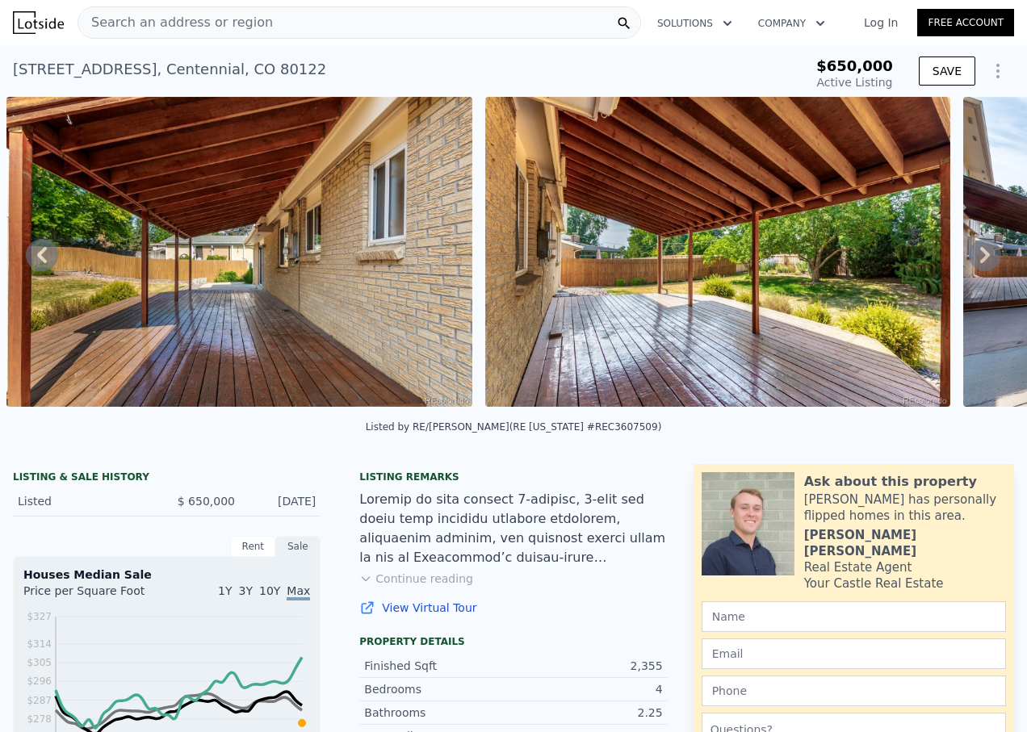
click at [980, 261] on icon at bounding box center [985, 255] width 10 height 16
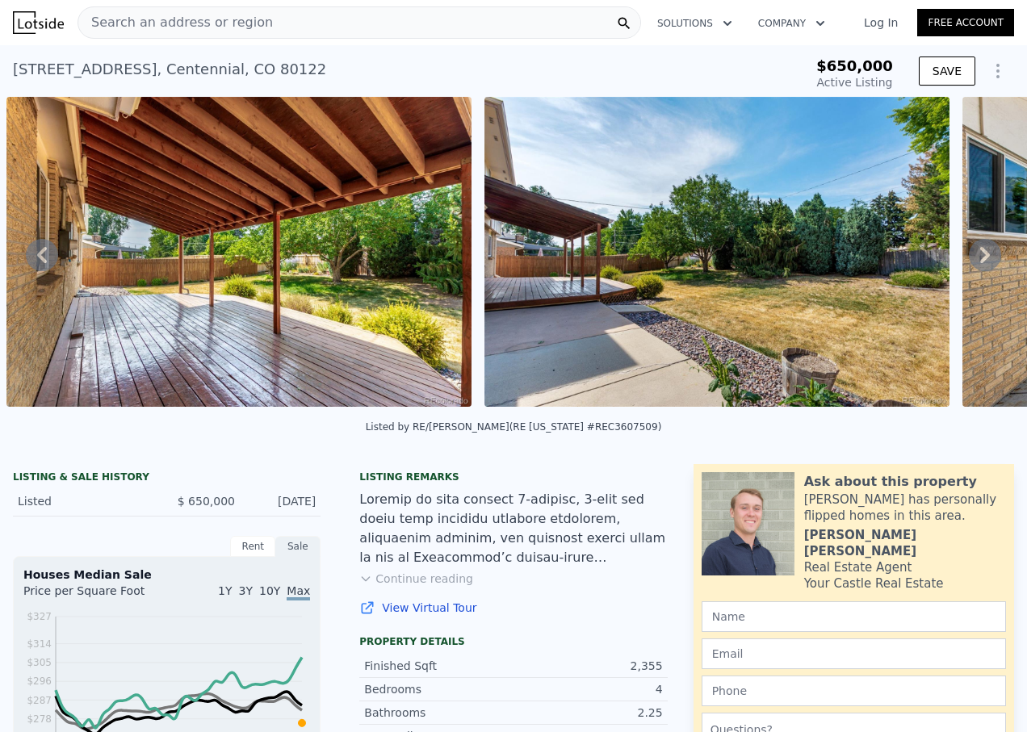
click at [980, 261] on icon at bounding box center [985, 255] width 10 height 16
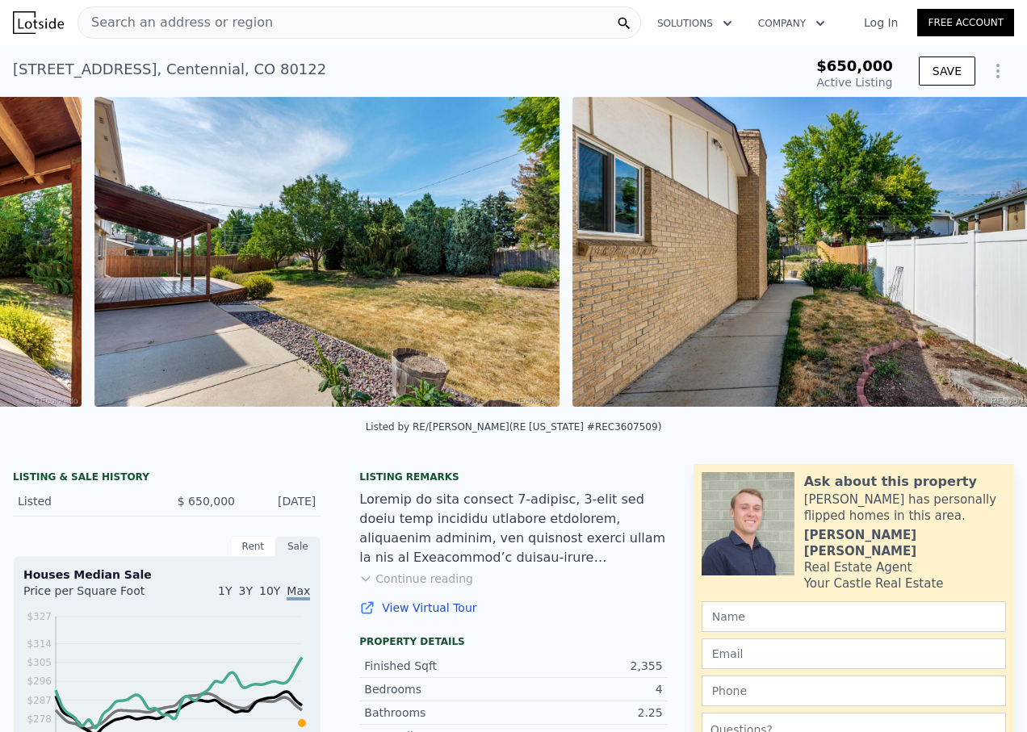
scroll to position [0, 20158]
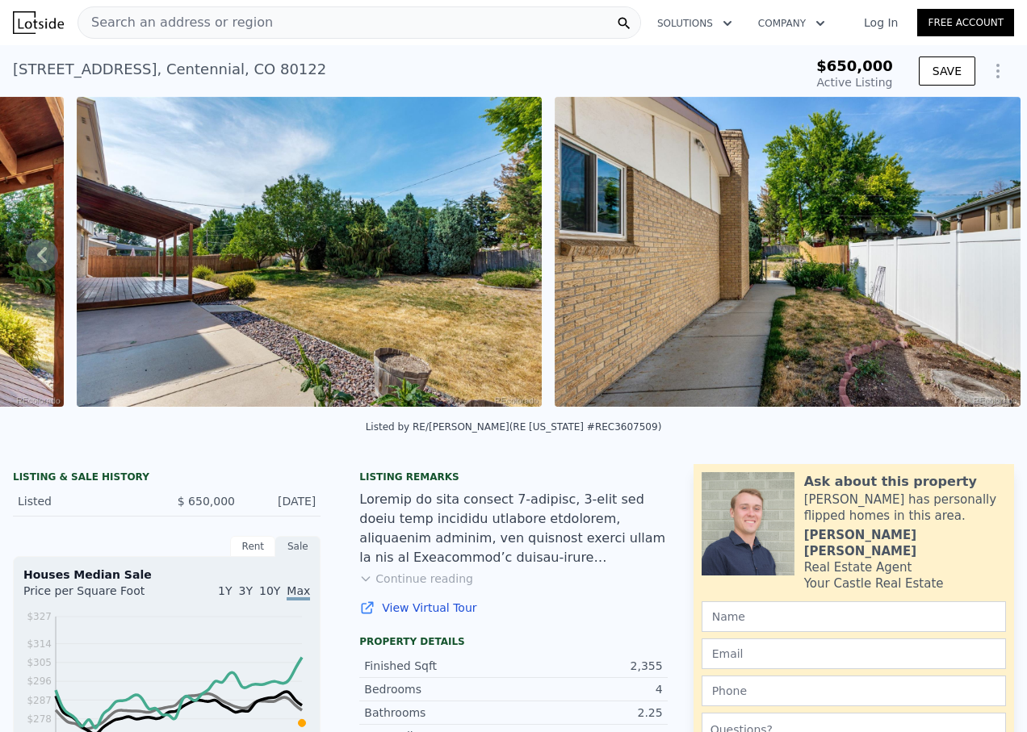
click at [975, 261] on img at bounding box center [787, 252] width 465 height 310
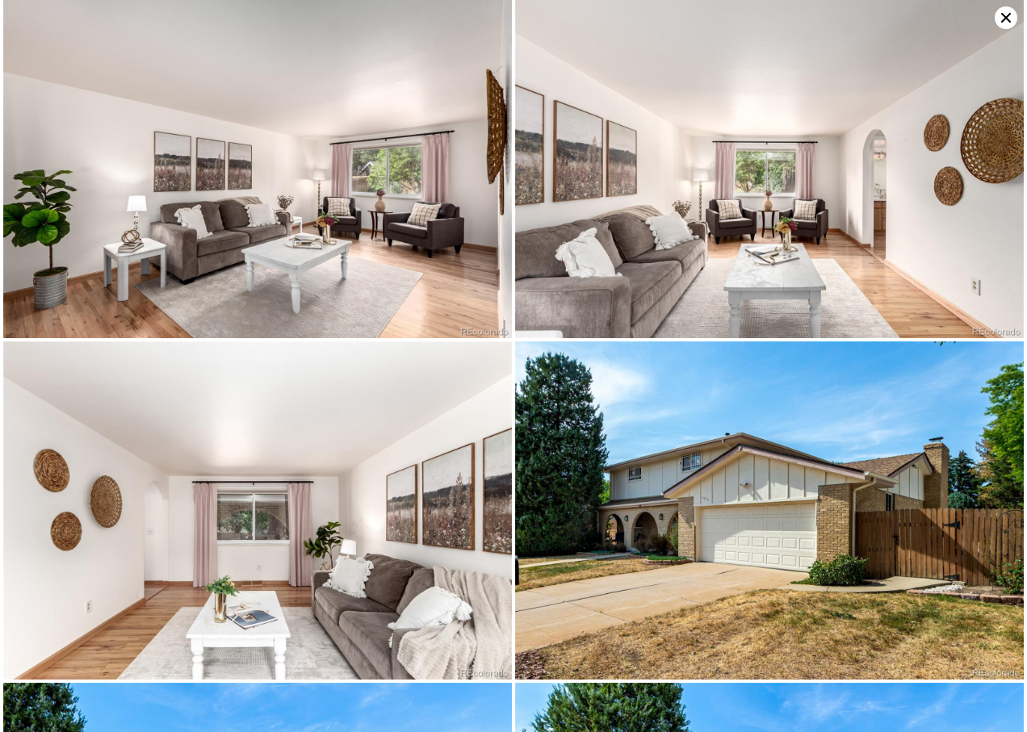
scroll to position [0, 0]
click at [1005, 19] on icon at bounding box center [1006, 18] width 10 height 10
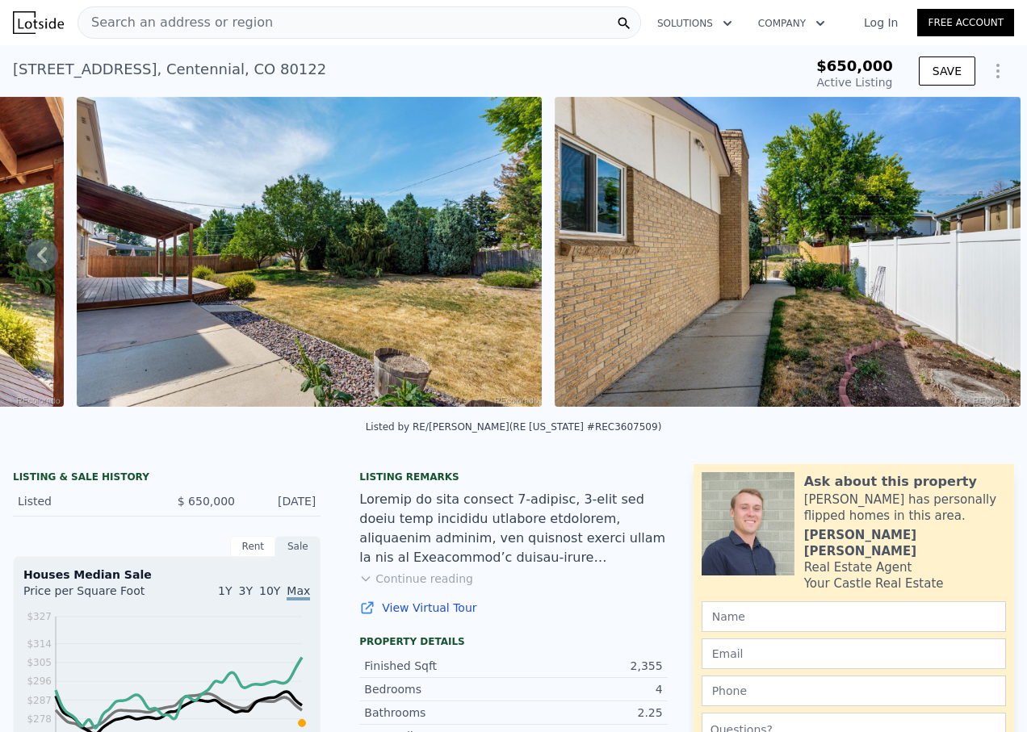
type input "$ 822,000"
type input "$ 78,916"
checkbox input "true"
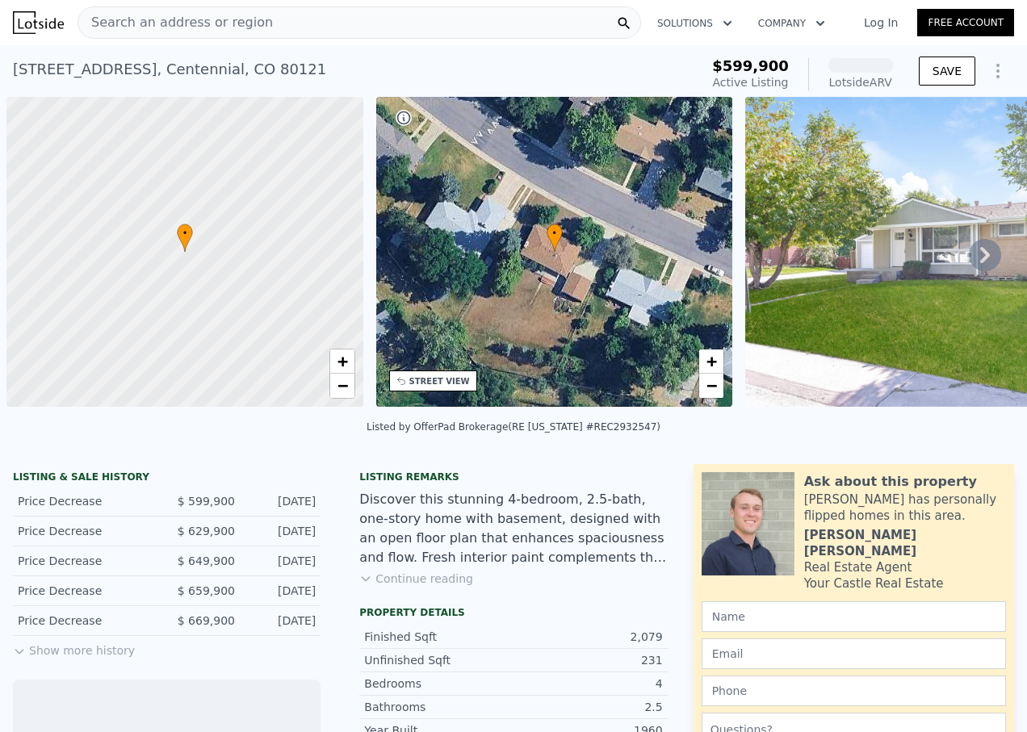
scroll to position [0, 6]
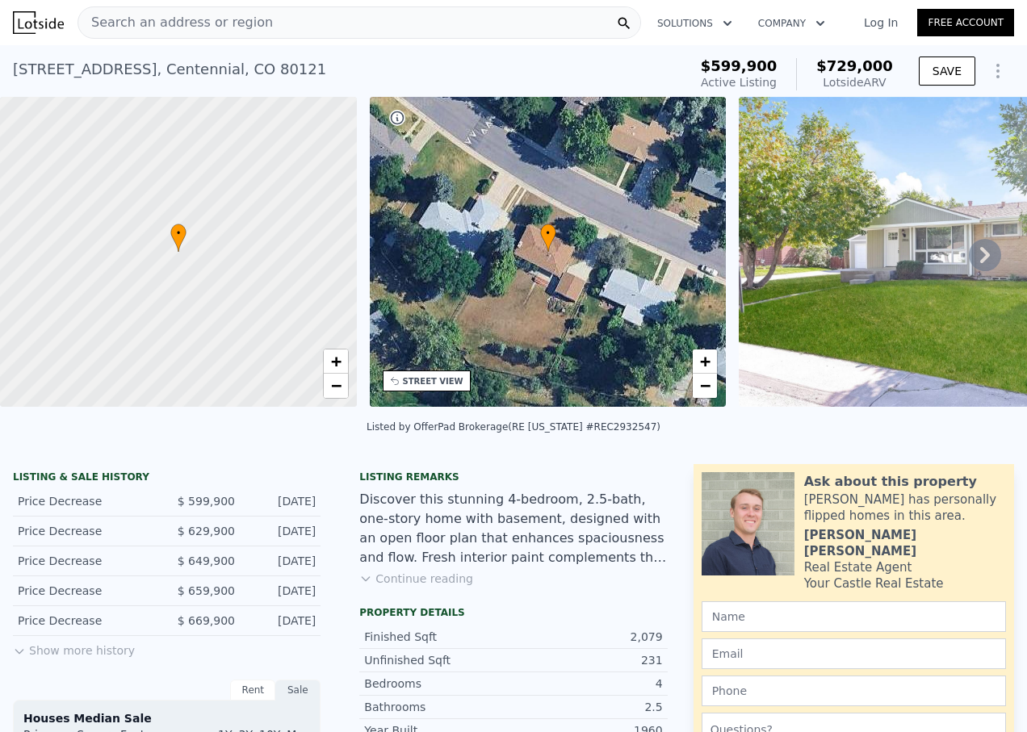
click at [979, 258] on icon at bounding box center [985, 255] width 32 height 32
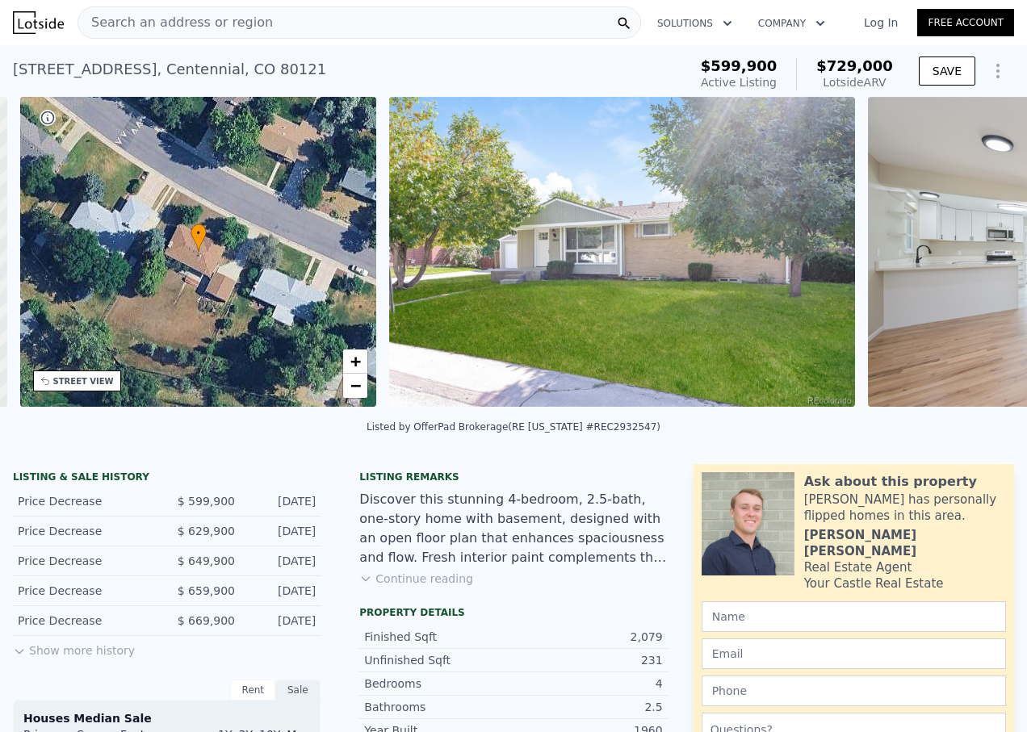
scroll to position [0, 376]
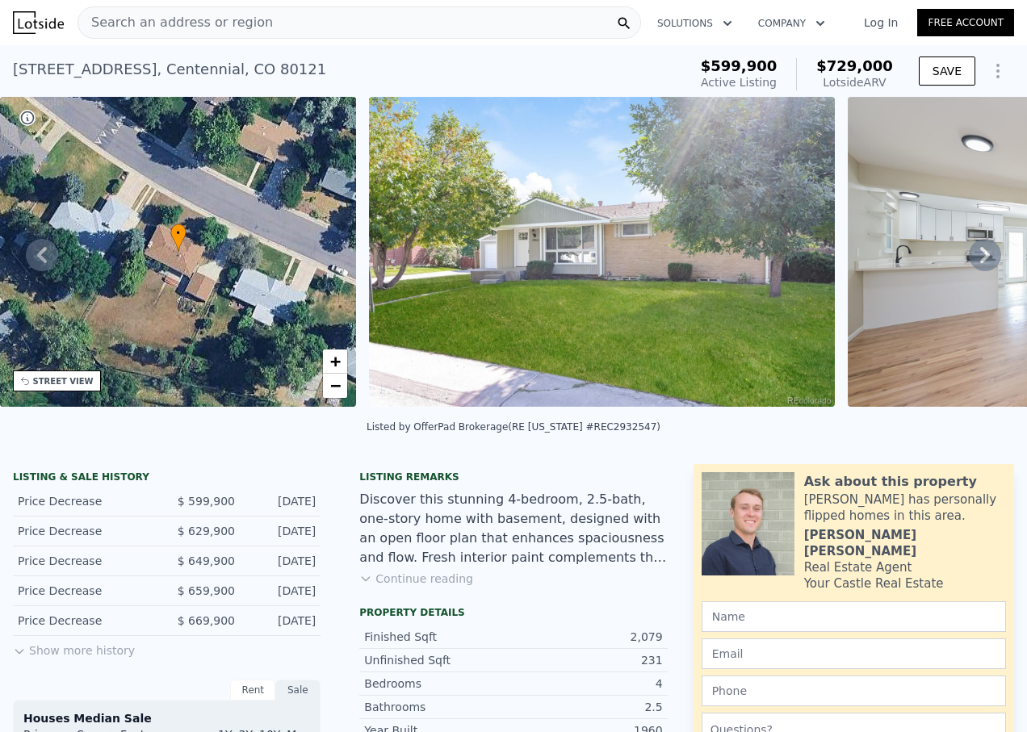
click at [979, 258] on icon at bounding box center [985, 255] width 32 height 32
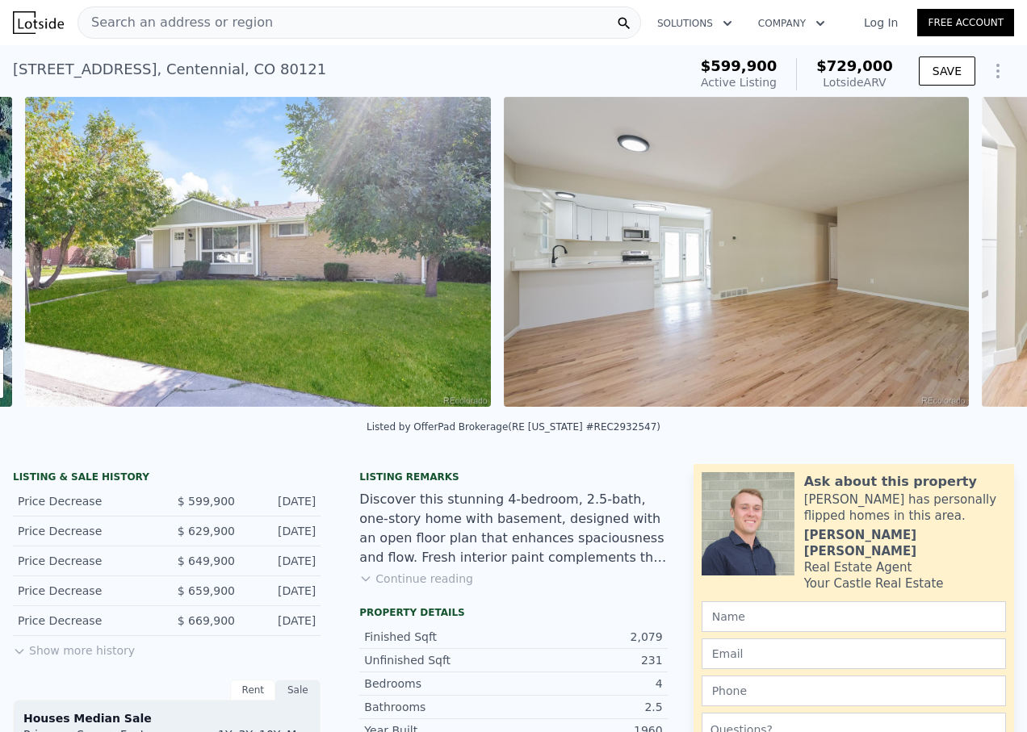
scroll to position [0, 739]
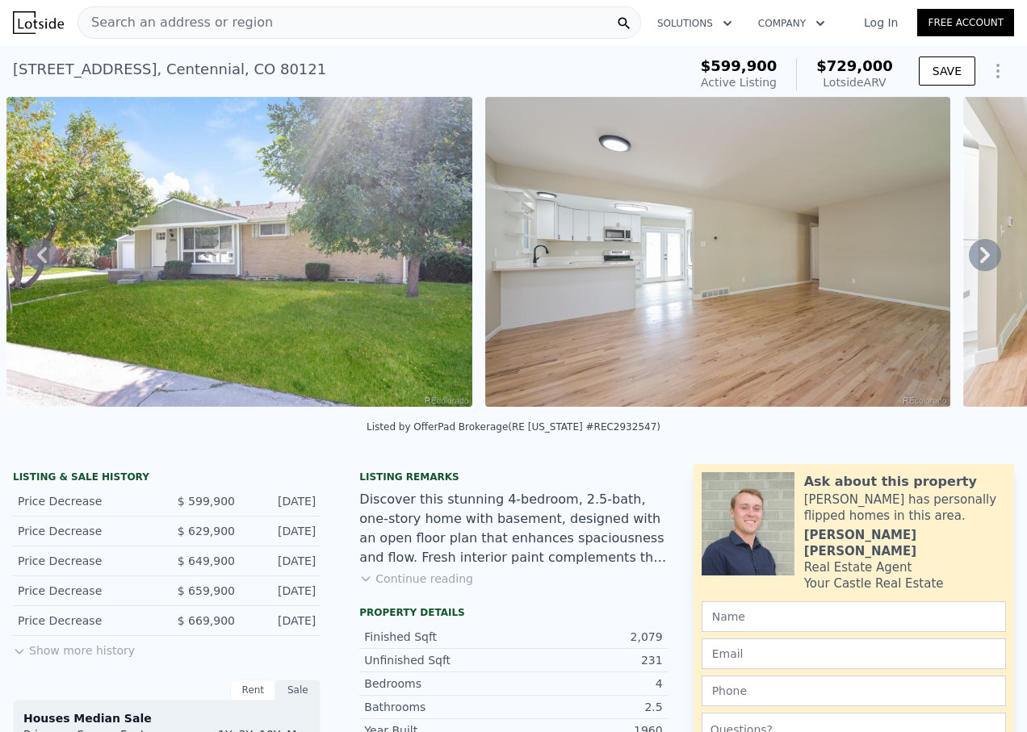
click at [979, 258] on icon at bounding box center [985, 255] width 32 height 32
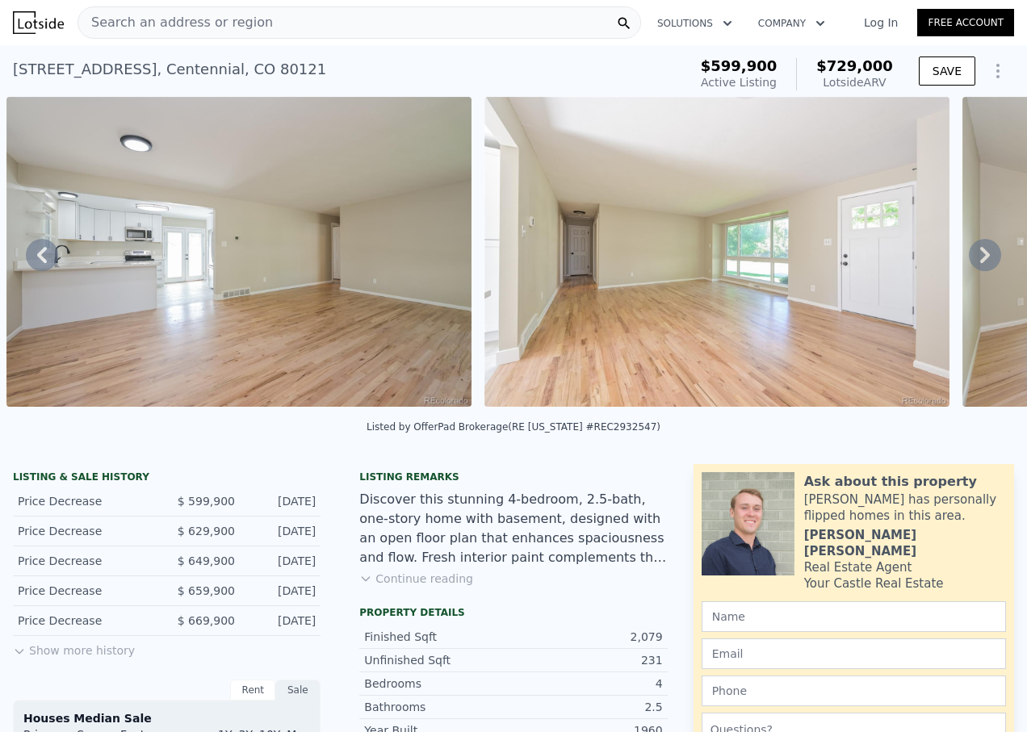
click at [979, 258] on icon at bounding box center [985, 255] width 32 height 32
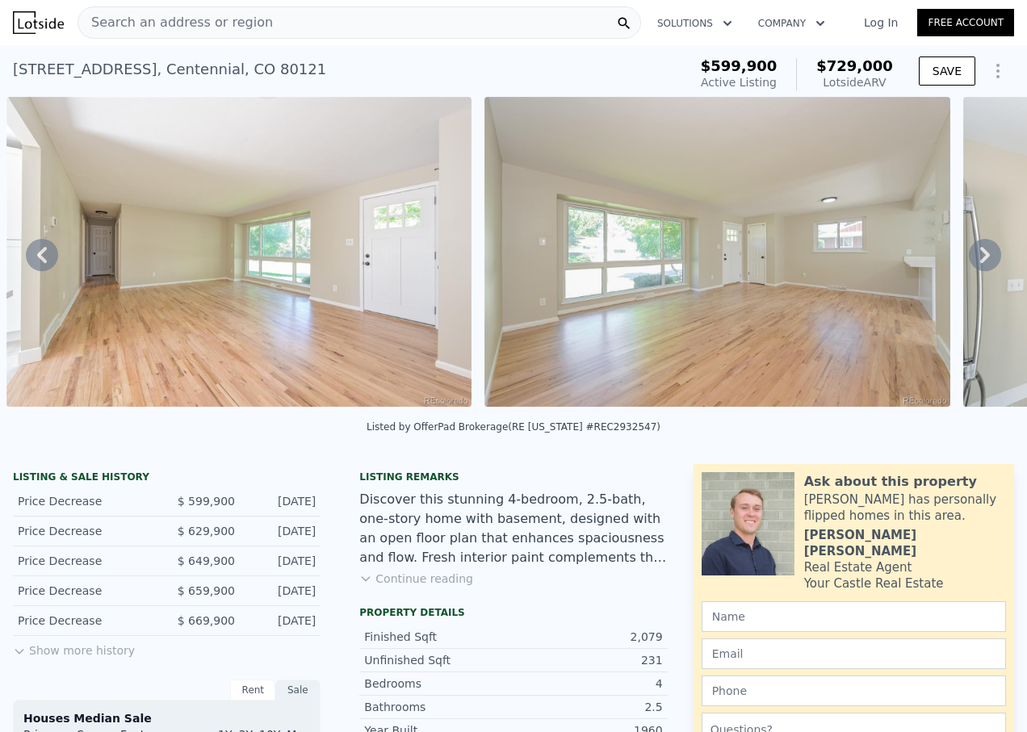
click at [979, 258] on icon at bounding box center [985, 255] width 32 height 32
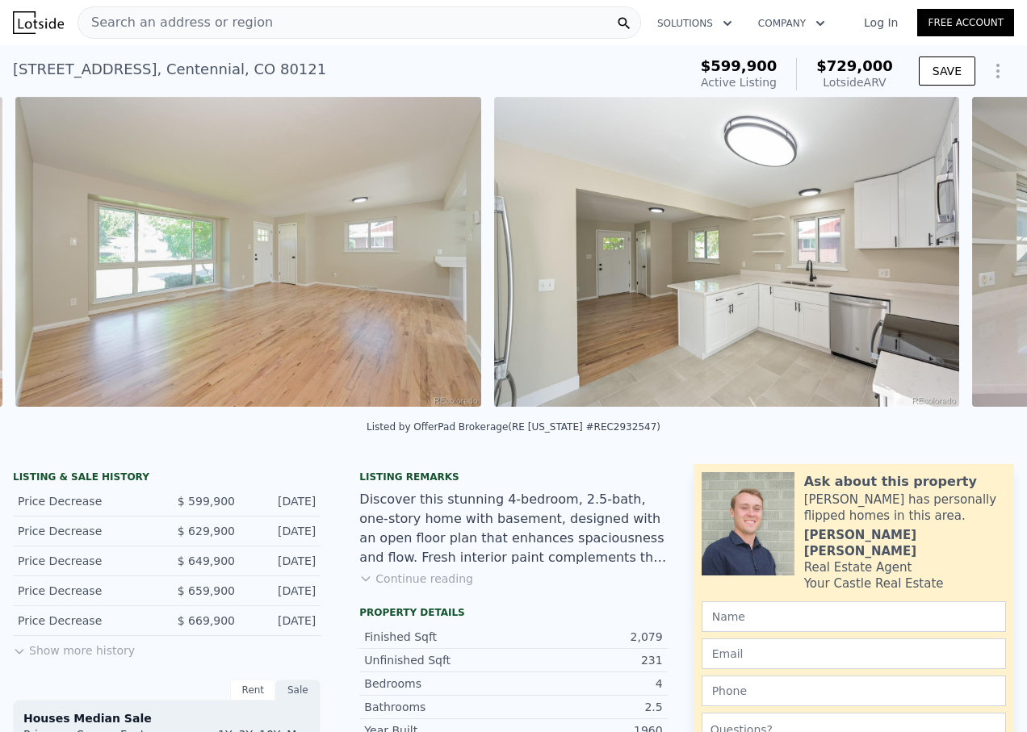
scroll to position [0, 2174]
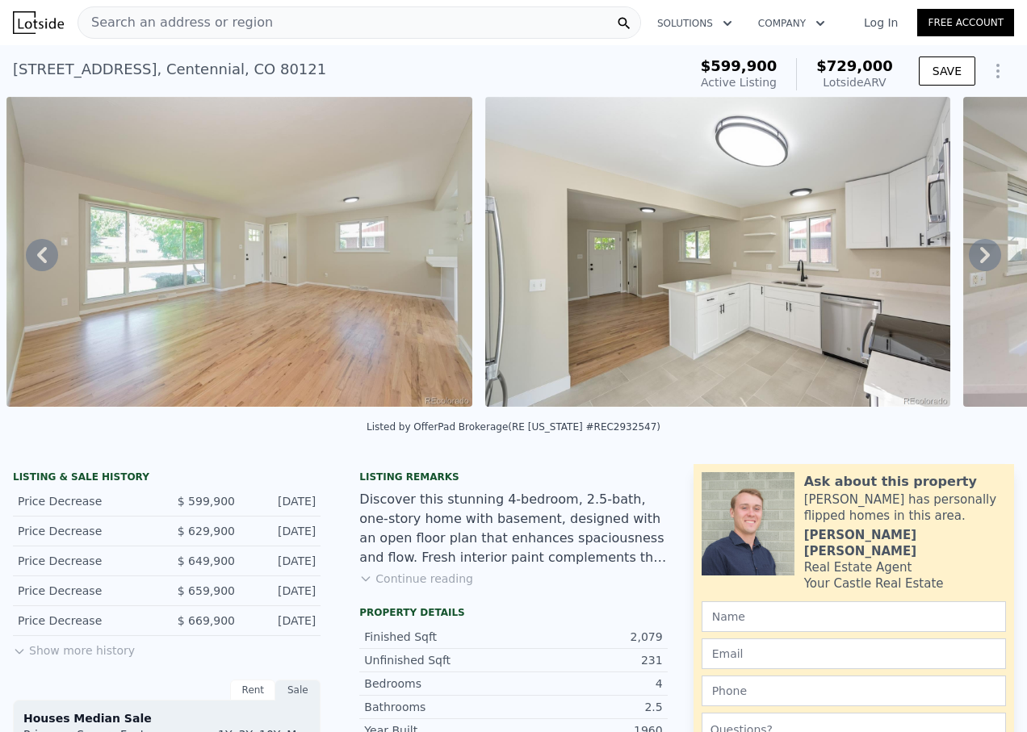
click at [979, 258] on icon at bounding box center [985, 255] width 32 height 32
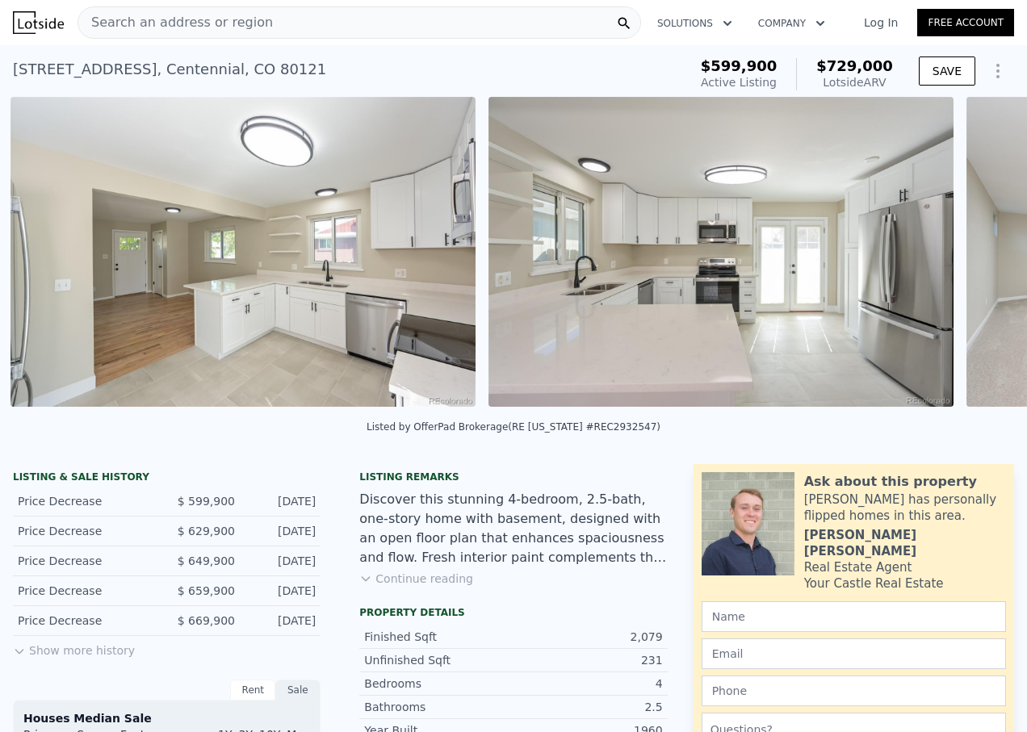
scroll to position [0, 2653]
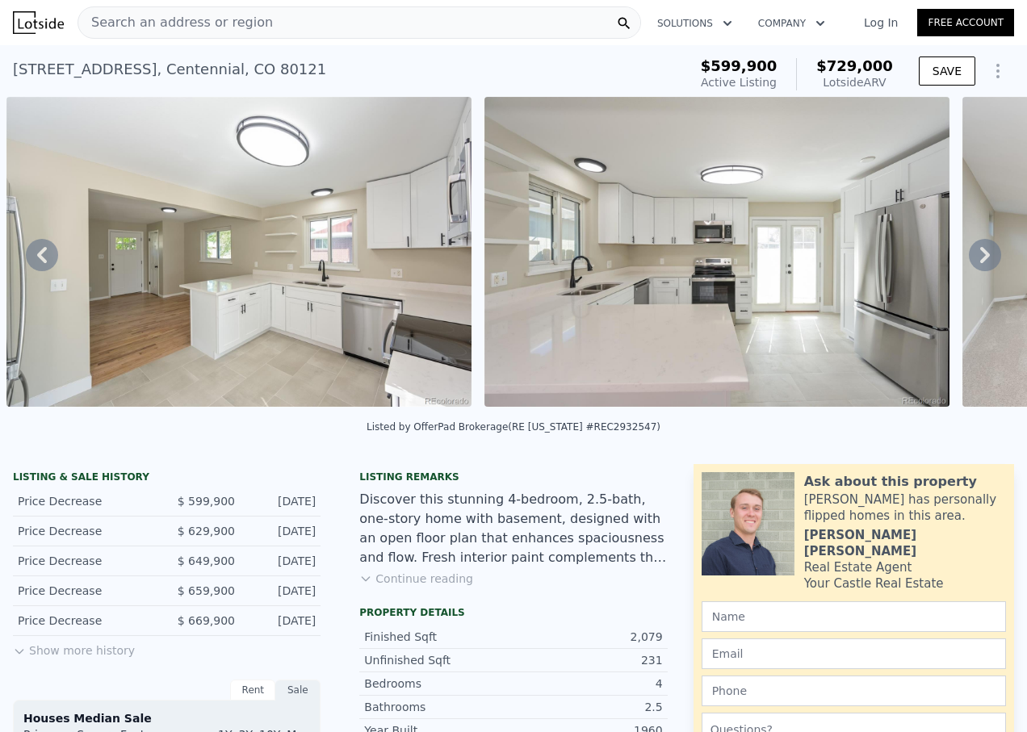
click at [979, 258] on icon at bounding box center [985, 255] width 32 height 32
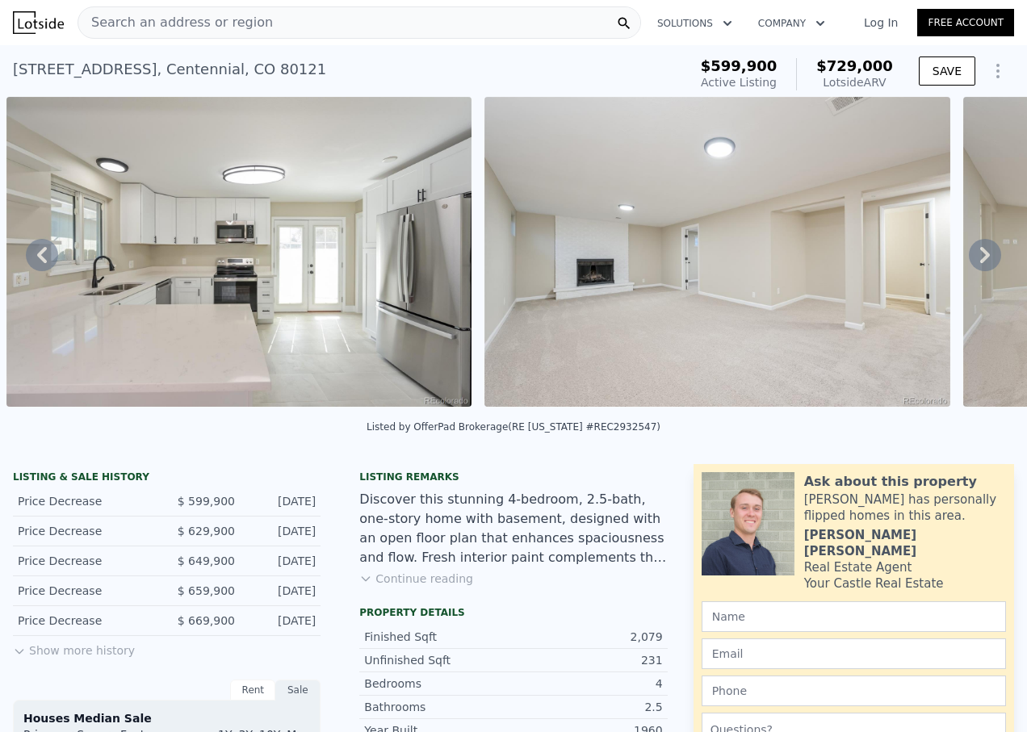
click at [979, 258] on icon at bounding box center [985, 255] width 32 height 32
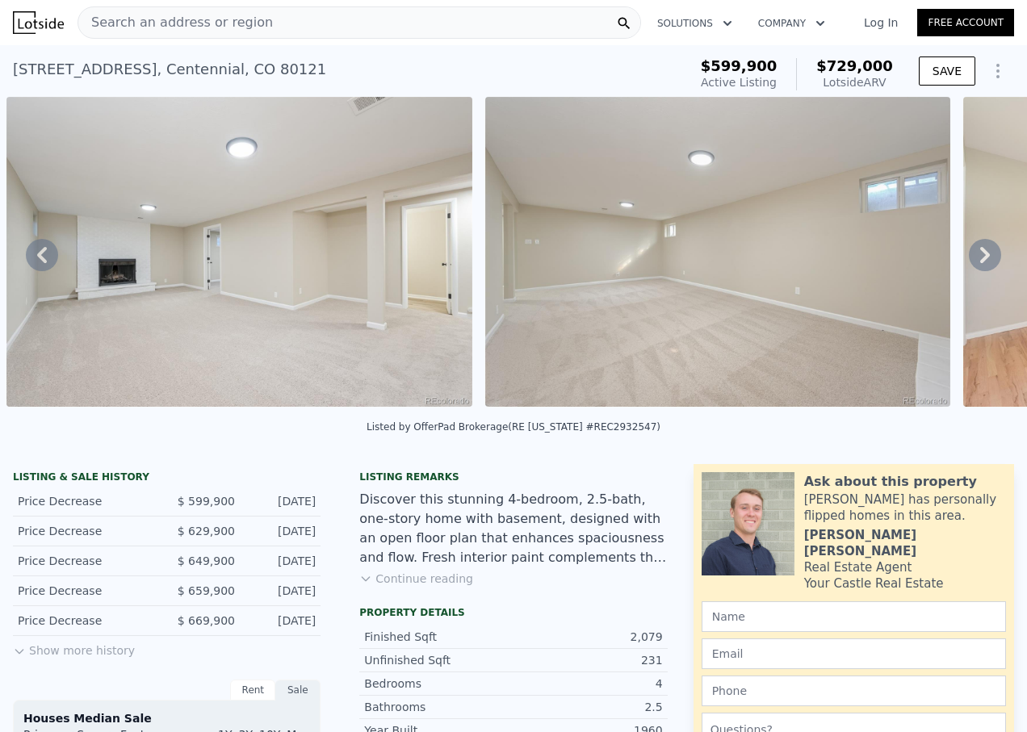
click at [979, 258] on icon at bounding box center [985, 255] width 32 height 32
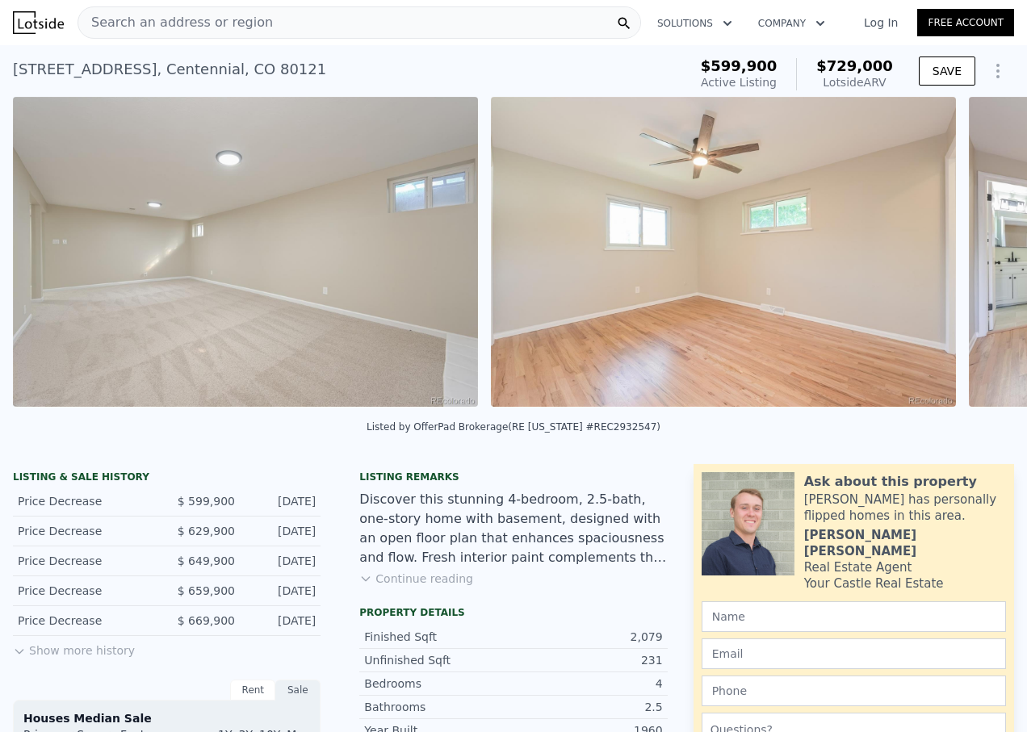
scroll to position [0, 4087]
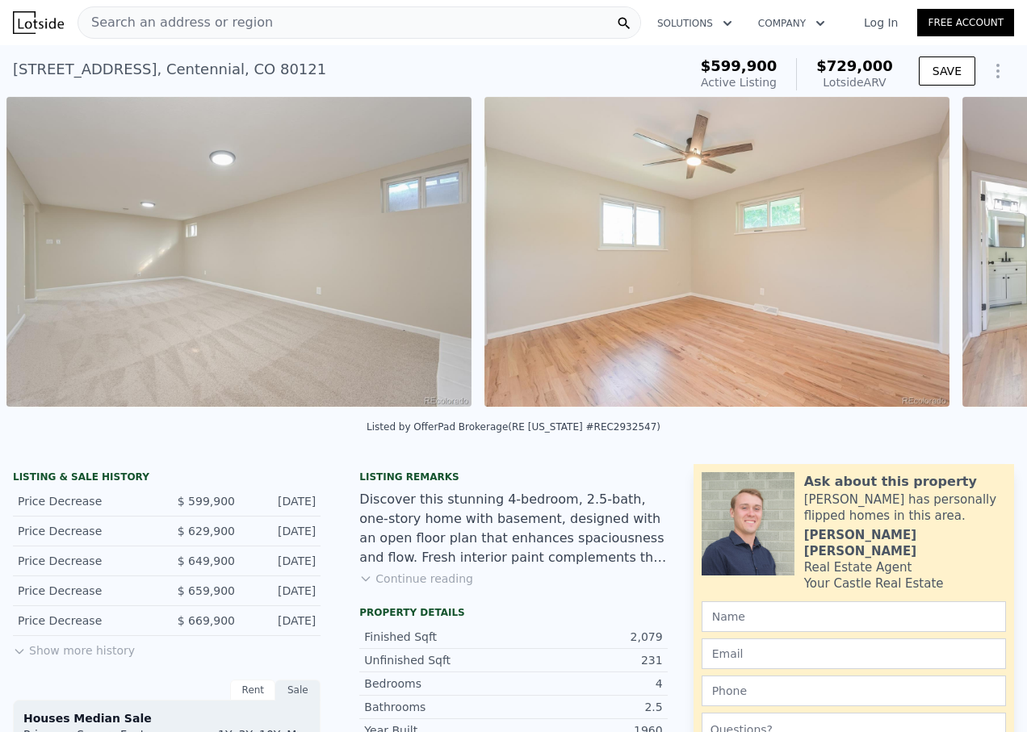
click at [979, 258] on div "• + − • + − STREET VIEW Loading... SATELLITE VIEW" at bounding box center [513, 255] width 1027 height 316
click at [978, 260] on icon at bounding box center [985, 255] width 32 height 32
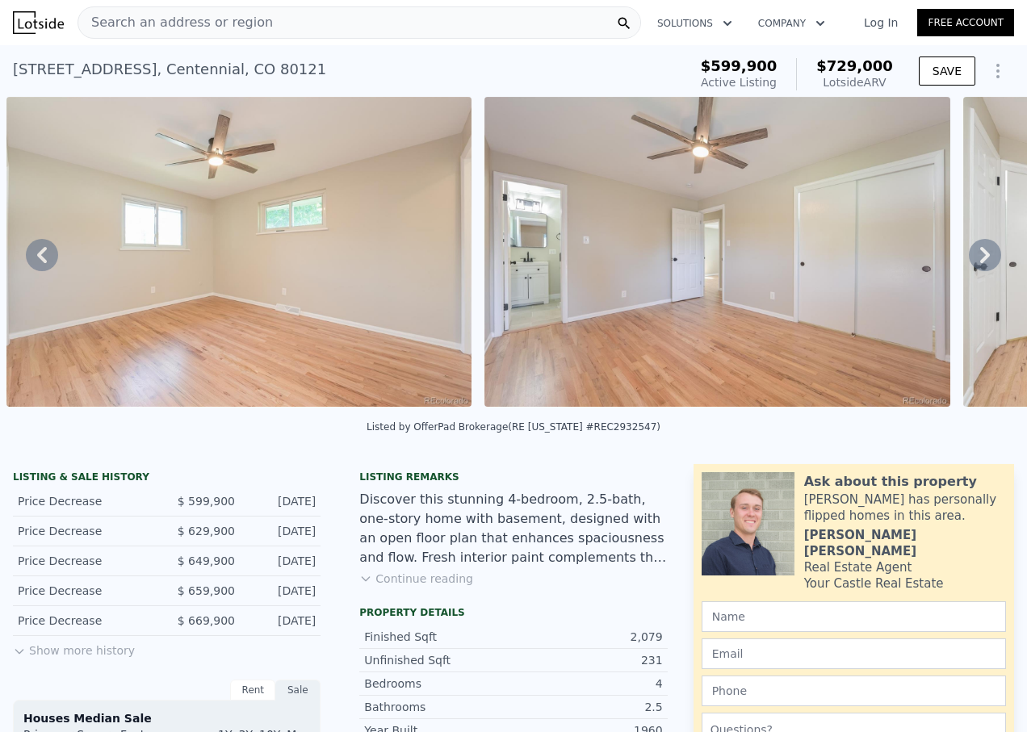
click at [980, 262] on icon at bounding box center [985, 255] width 10 height 16
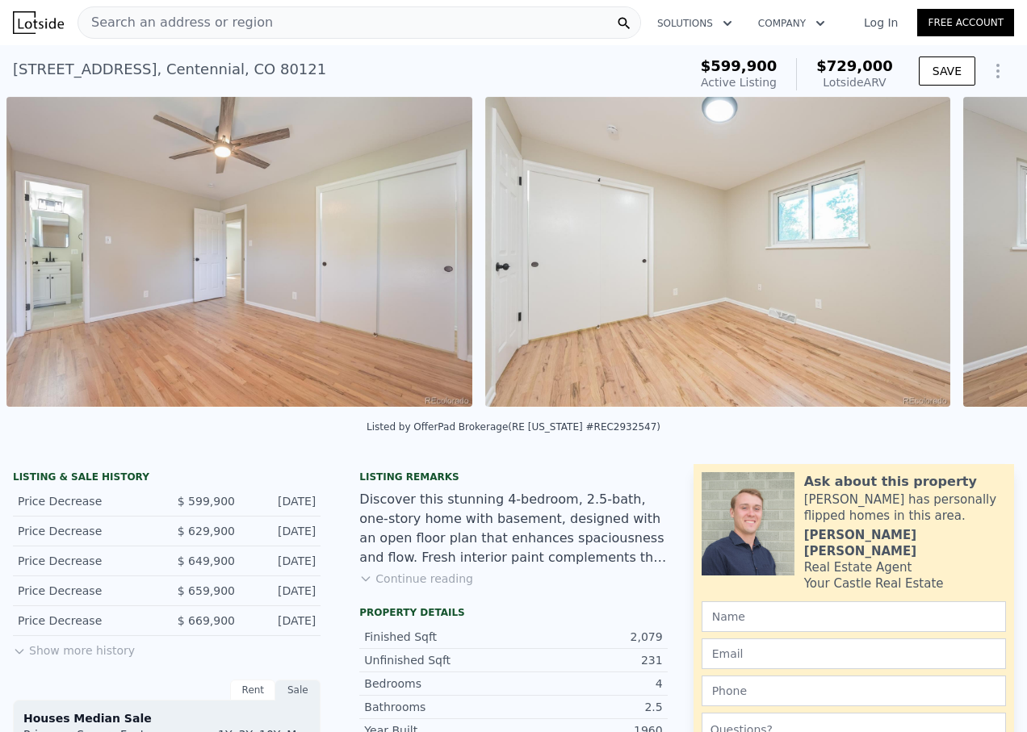
click at [975, 262] on div "• + − • + − STREET VIEW Loading... SATELLITE VIEW" at bounding box center [513, 255] width 1027 height 316
click at [980, 262] on icon at bounding box center [985, 255] width 10 height 16
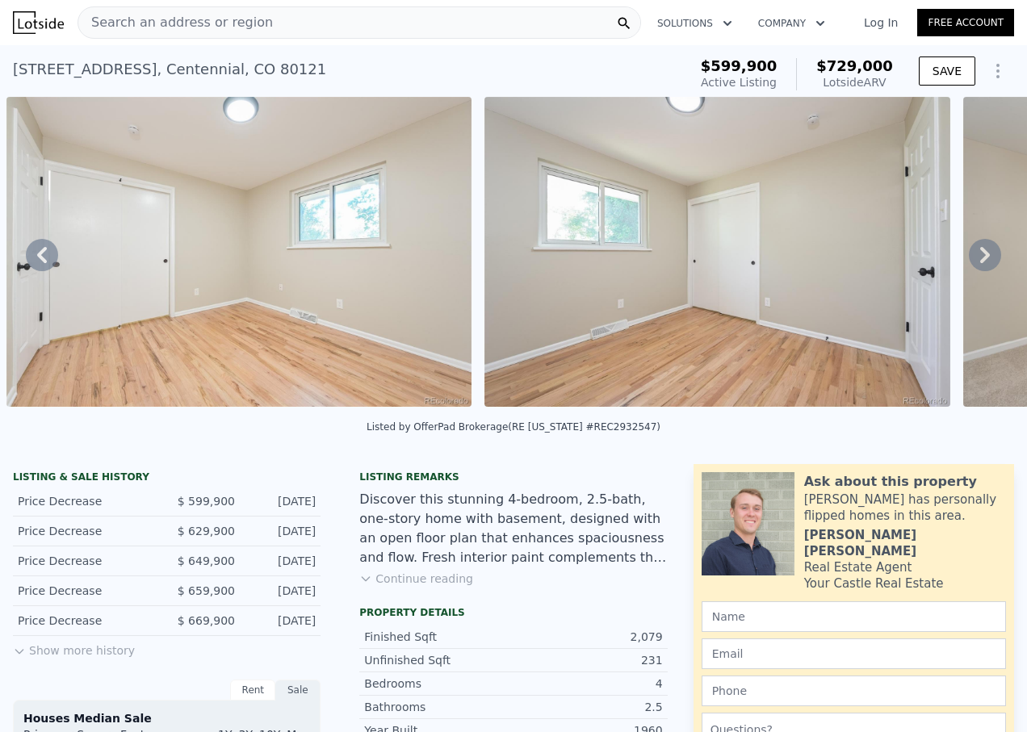
click at [980, 263] on icon at bounding box center [985, 255] width 10 height 16
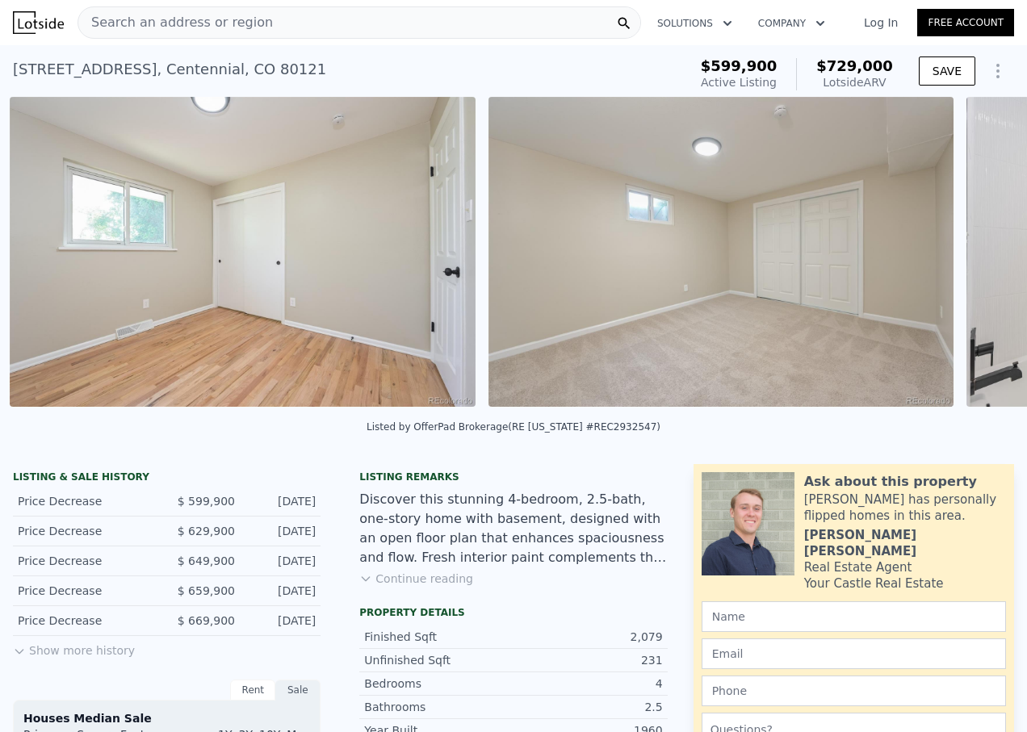
scroll to position [0, 6000]
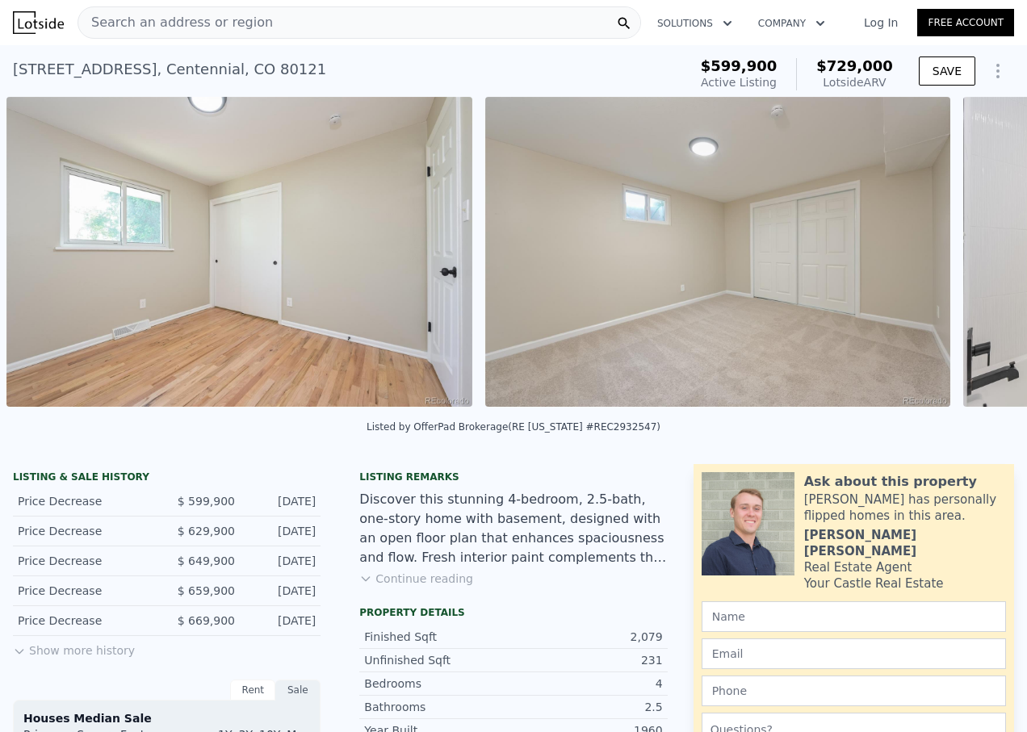
click at [971, 267] on div "• + − • + − STREET VIEW Loading... SATELLITE VIEW" at bounding box center [513, 255] width 1027 height 316
click at [969, 266] on icon at bounding box center [985, 255] width 32 height 32
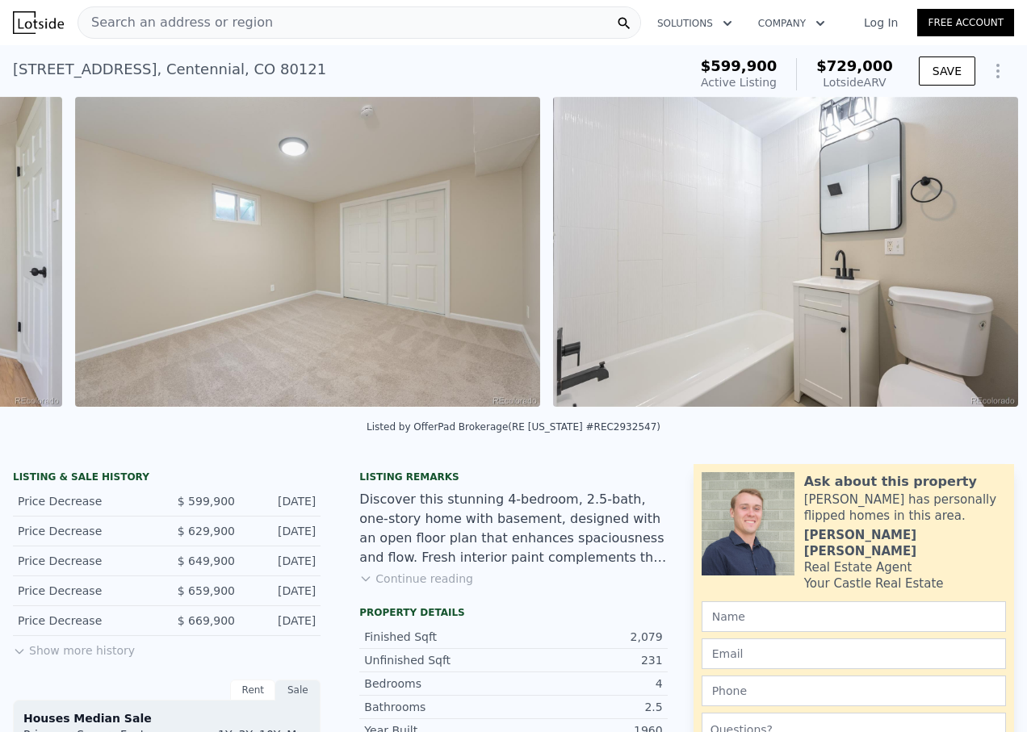
scroll to position [0, 6479]
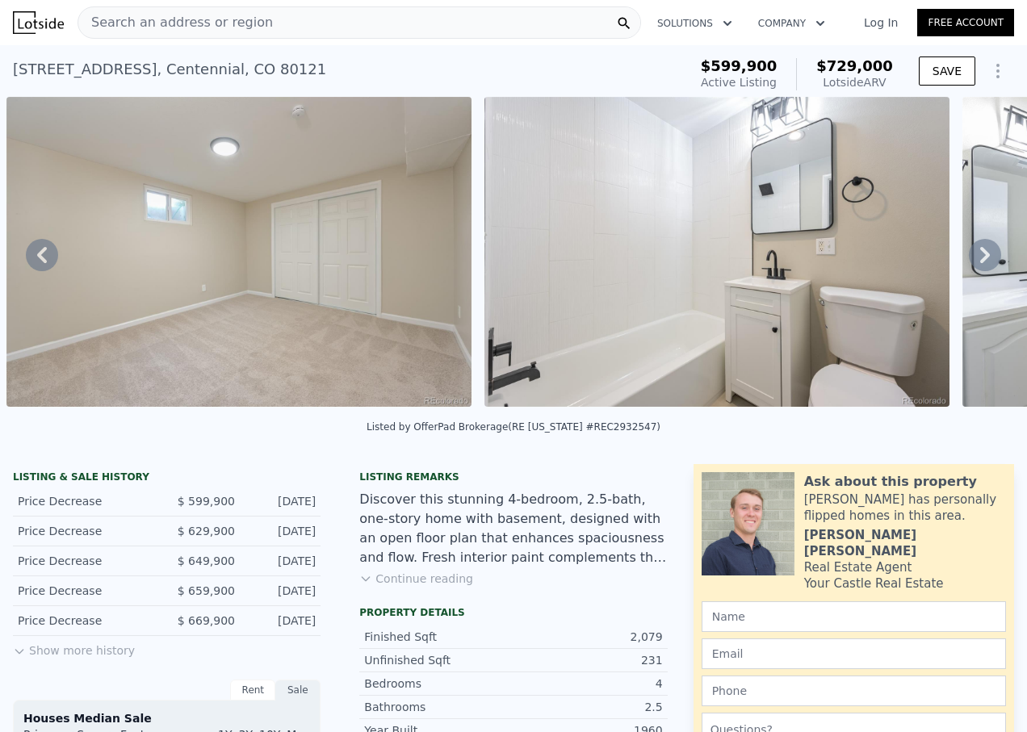
click at [969, 266] on icon at bounding box center [985, 255] width 32 height 32
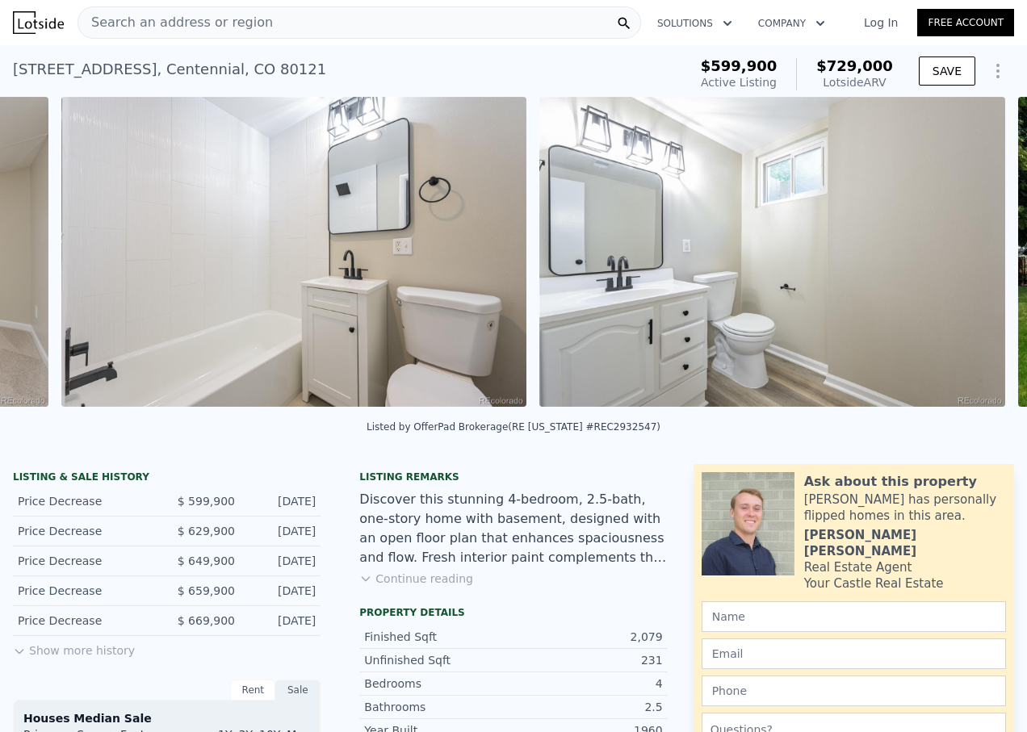
scroll to position [0, 6957]
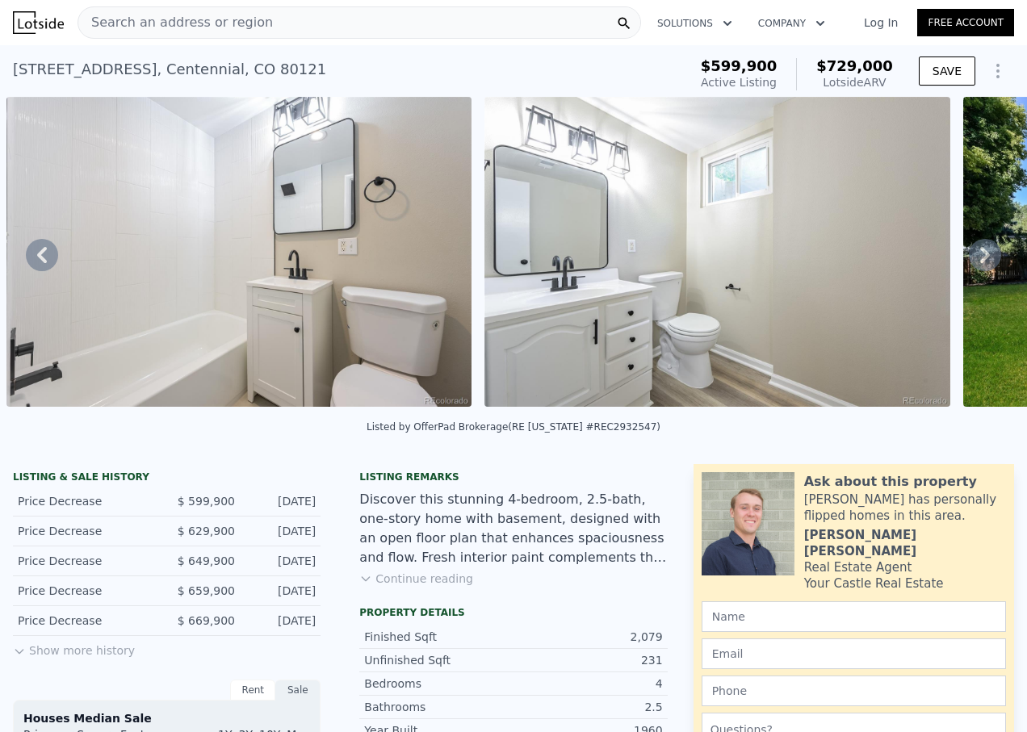
click at [969, 266] on icon at bounding box center [985, 255] width 32 height 32
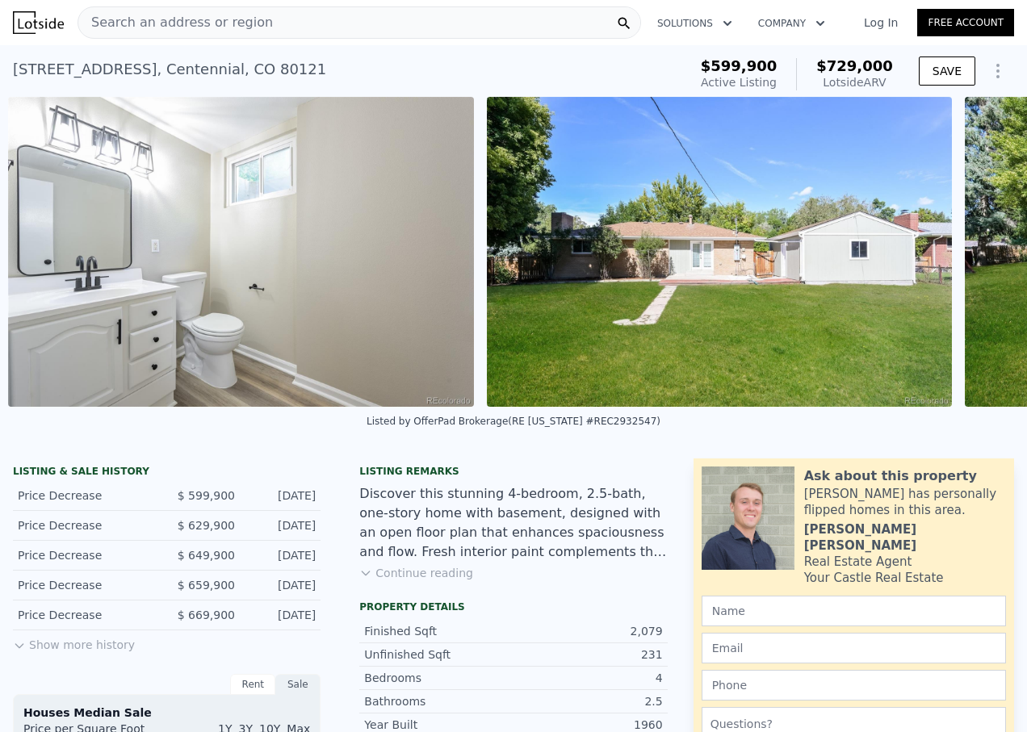
scroll to position [0, 7435]
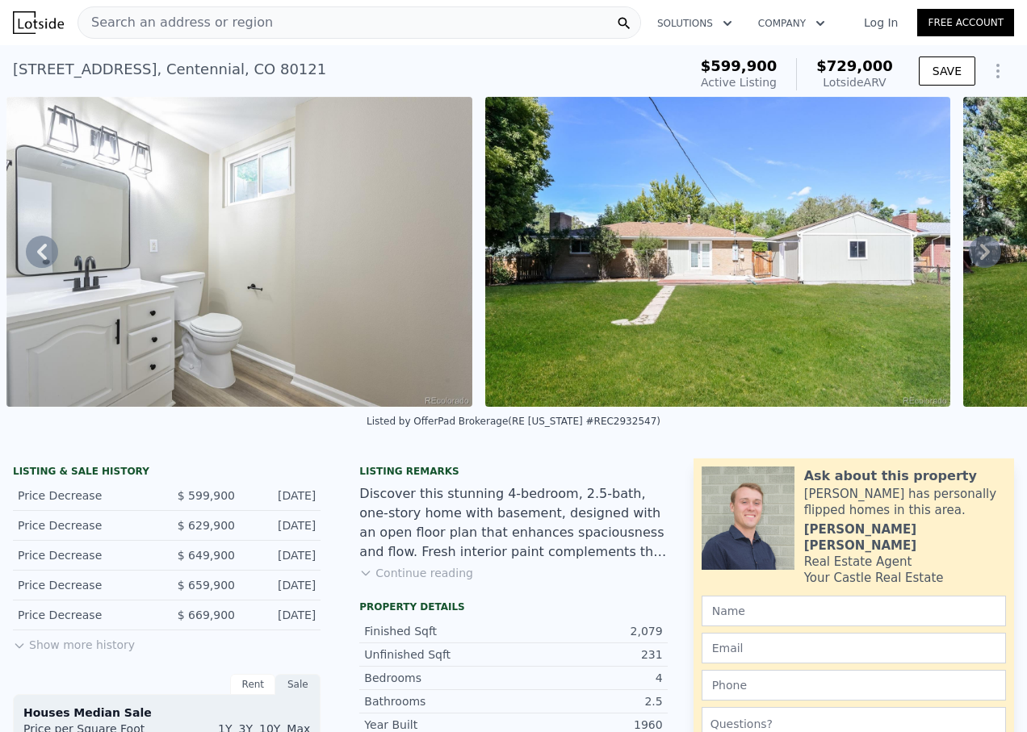
click at [969, 261] on icon at bounding box center [985, 252] width 32 height 32
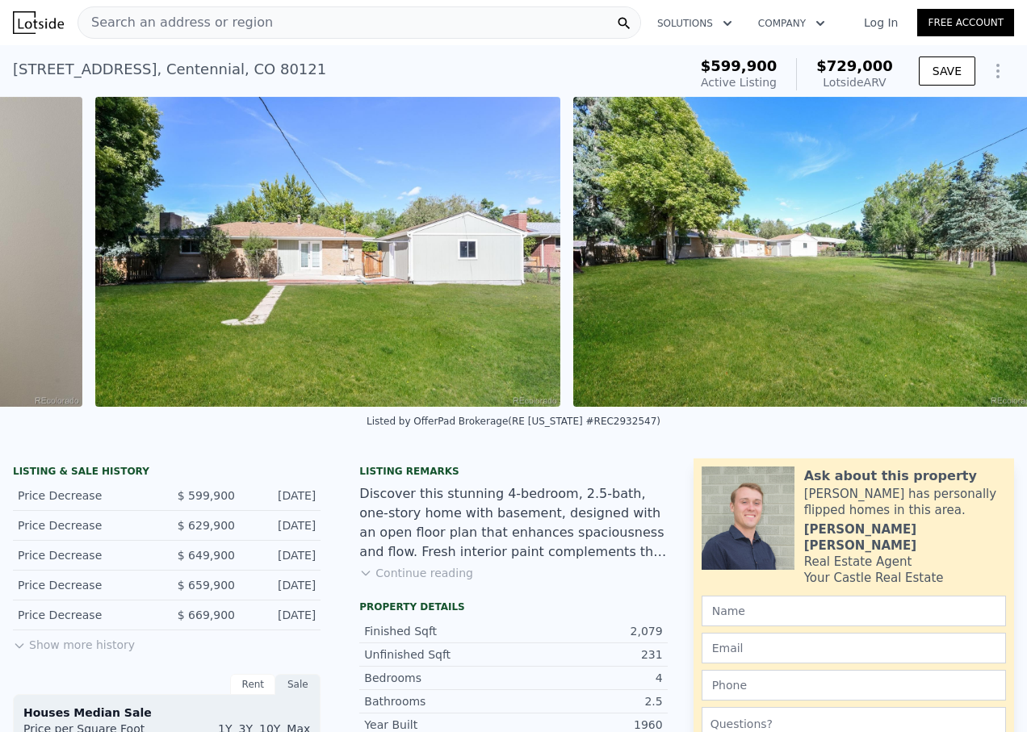
scroll to position [0, 7855]
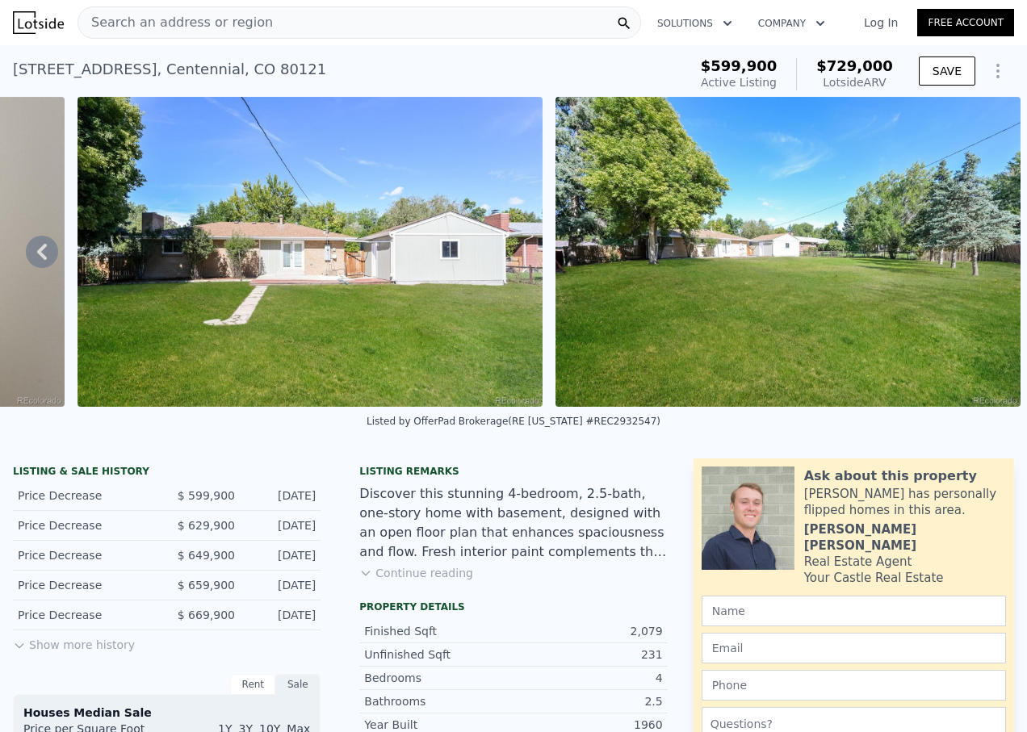
click at [417, 581] on button "Continue reading" at bounding box center [416, 573] width 114 height 16
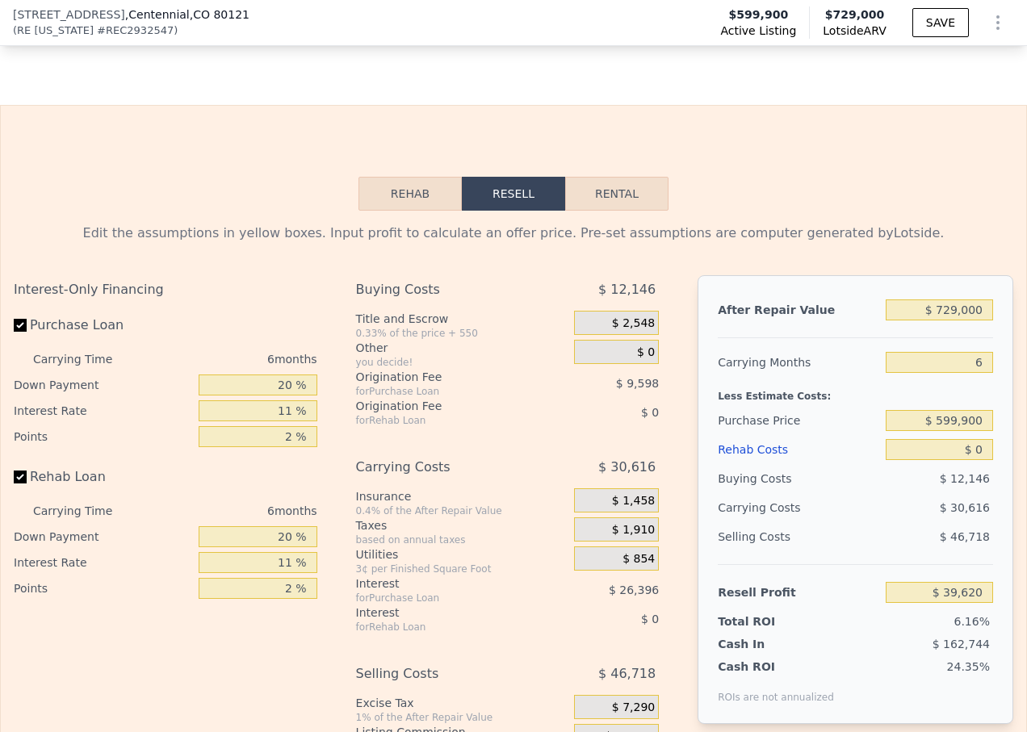
scroll to position [2415, 0]
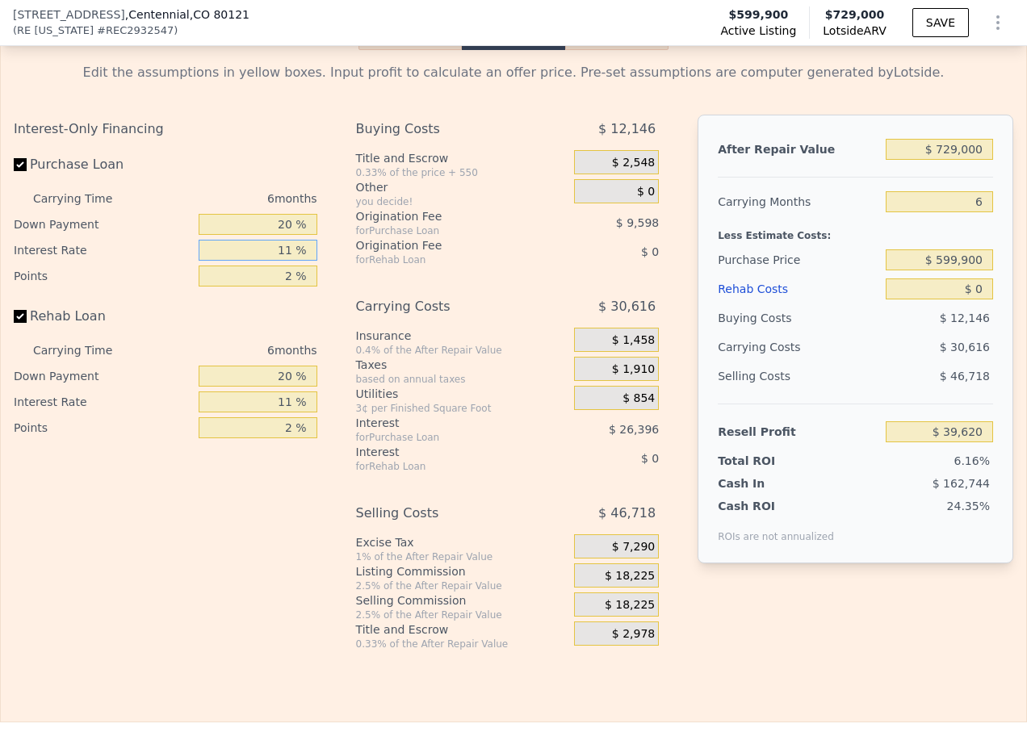
drag, startPoint x: 275, startPoint y: 277, endPoint x: 300, endPoint y: 277, distance: 25.0
click at [300, 261] on input "11 %" at bounding box center [258, 250] width 119 height 21
type input "12 %"
type input "$ 37,220"
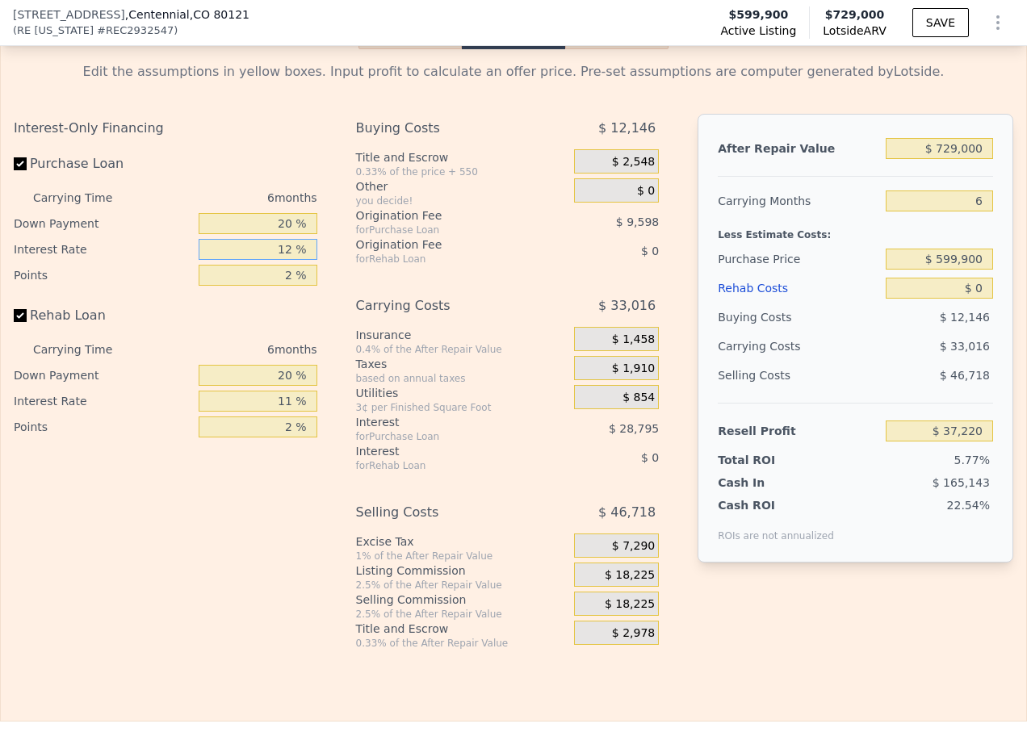
type input "12 %"
click at [313, 299] on div "Interest-Only Financing Purchase Loan Carrying Time 6 months Down Payment 20 % …" at bounding box center [172, 382] width 317 height 536
type input "1 %"
type input "$ 42,019"
type input "1 %"
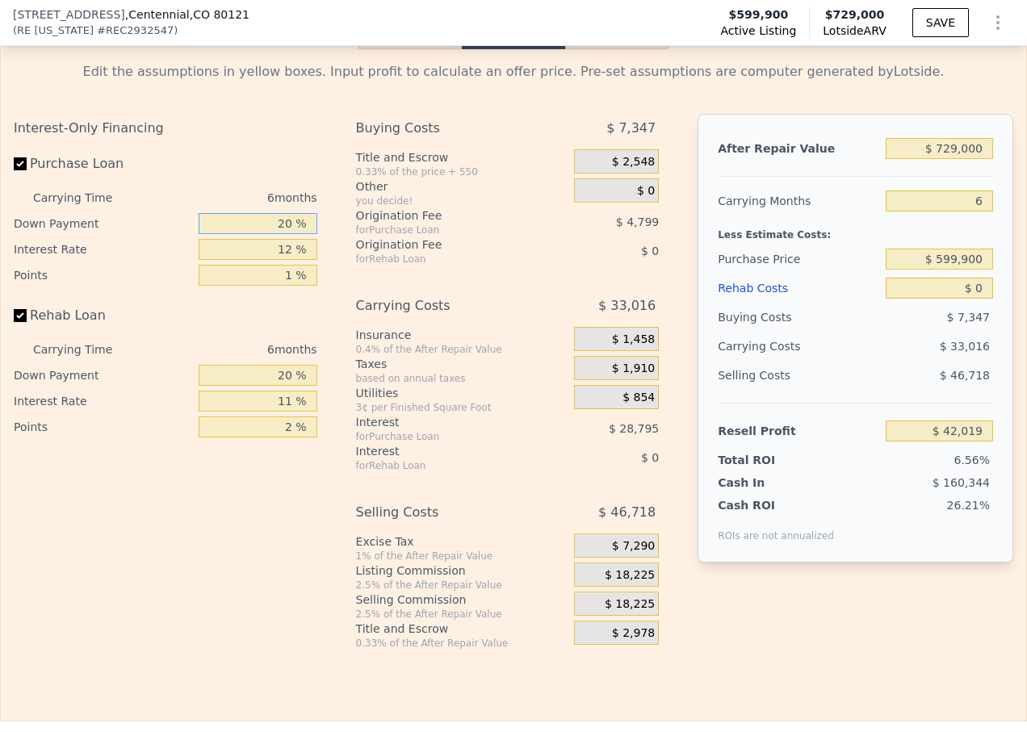
click at [283, 234] on input "20 %" at bounding box center [258, 223] width 119 height 21
type input "10 %"
type input "$ 37,819"
type input "10 %"
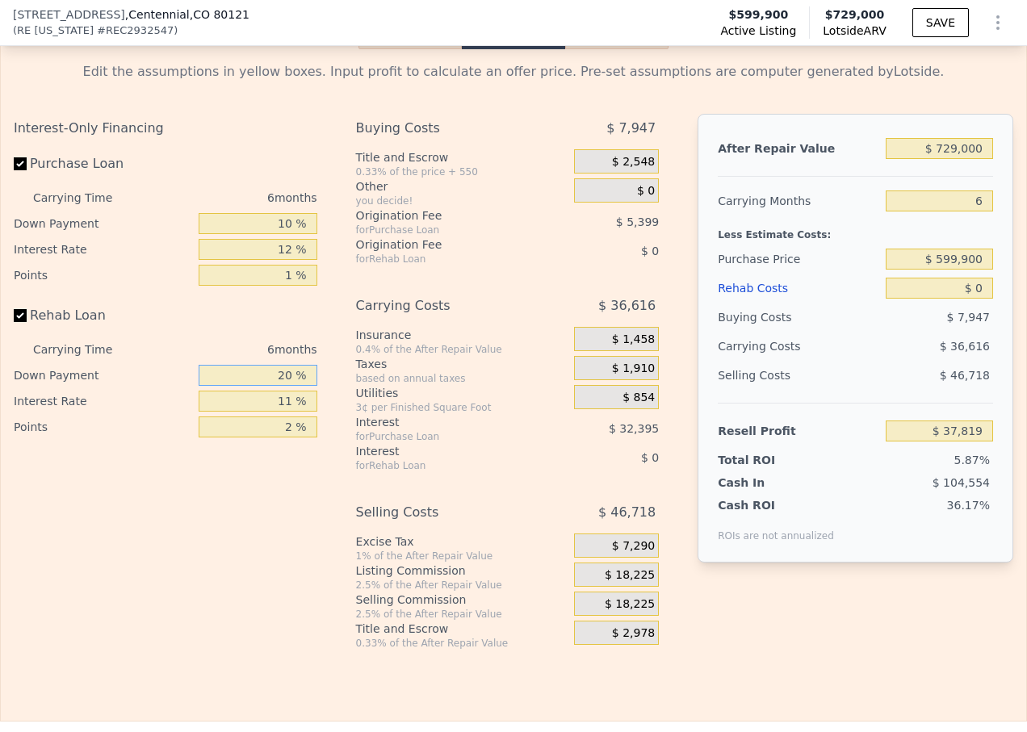
drag, startPoint x: 278, startPoint y: 404, endPoint x: 304, endPoint y: 405, distance: 25.9
click at [303, 386] on input "20 %" at bounding box center [258, 375] width 119 height 21
type input "100 %"
click at [959, 270] on input "$ 599,900" at bounding box center [939, 259] width 107 height 21
click at [970, 299] on input "$ 0" at bounding box center [939, 288] width 107 height 21
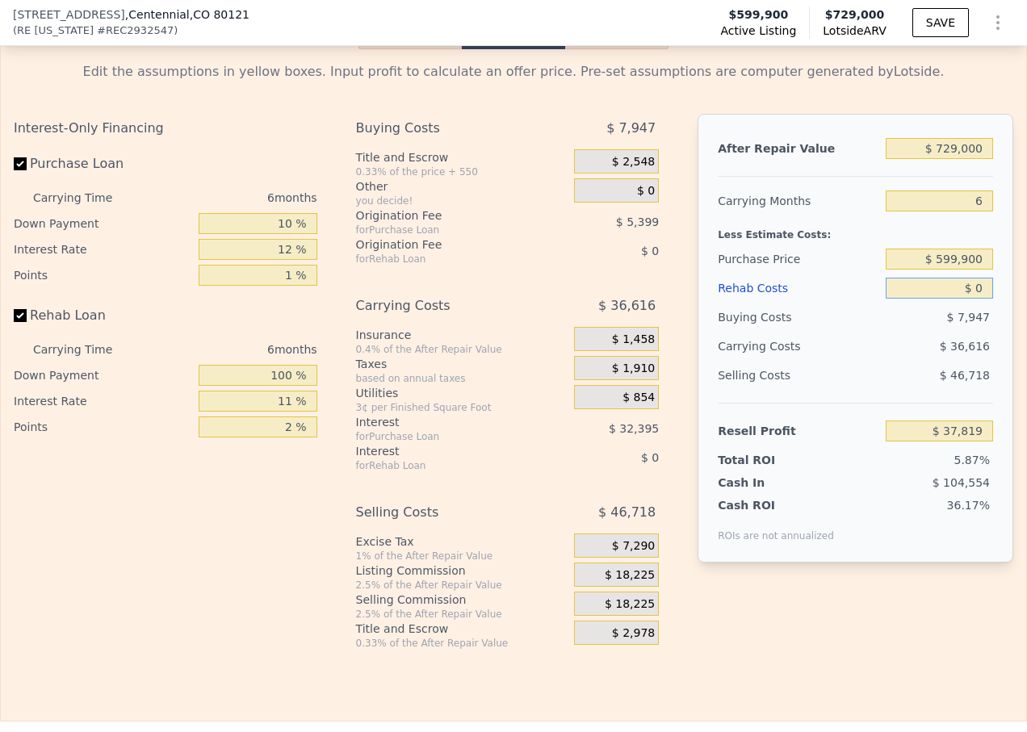
click at [970, 299] on input "$ 0" at bounding box center [939, 288] width 107 height 21
type input "$ 5"
type input "$ 37,814"
type input "$ 50"
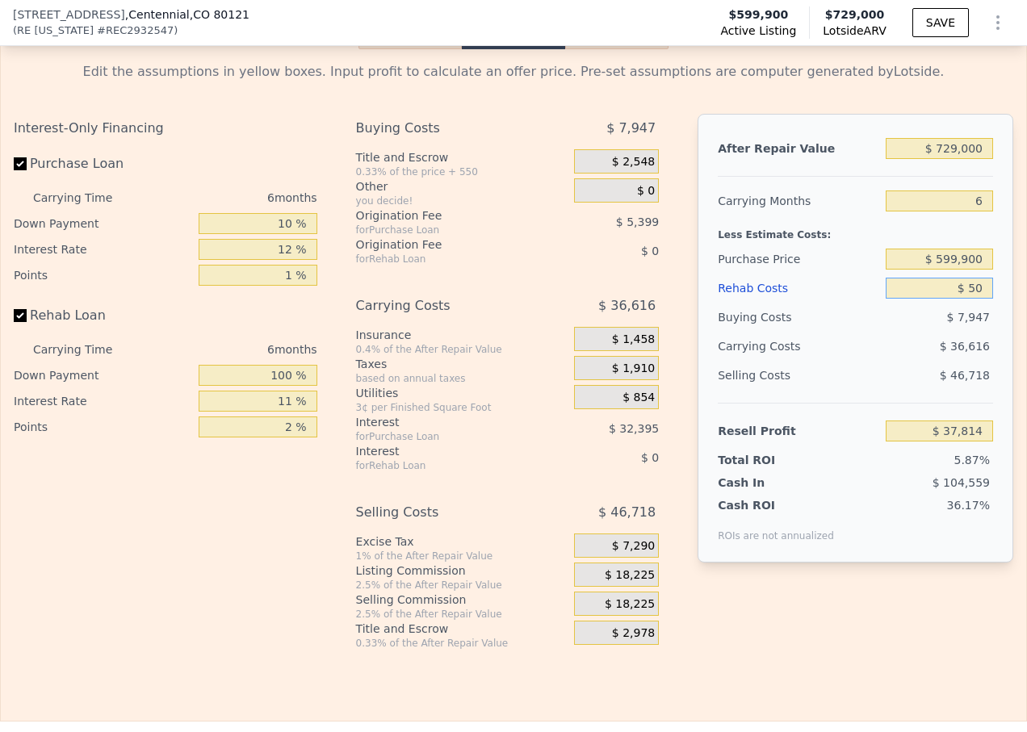
type input "$ 37,769"
type input "$ 500"
type input "$ 37,319"
type input "$ 5,000"
type input "$ 32,819"
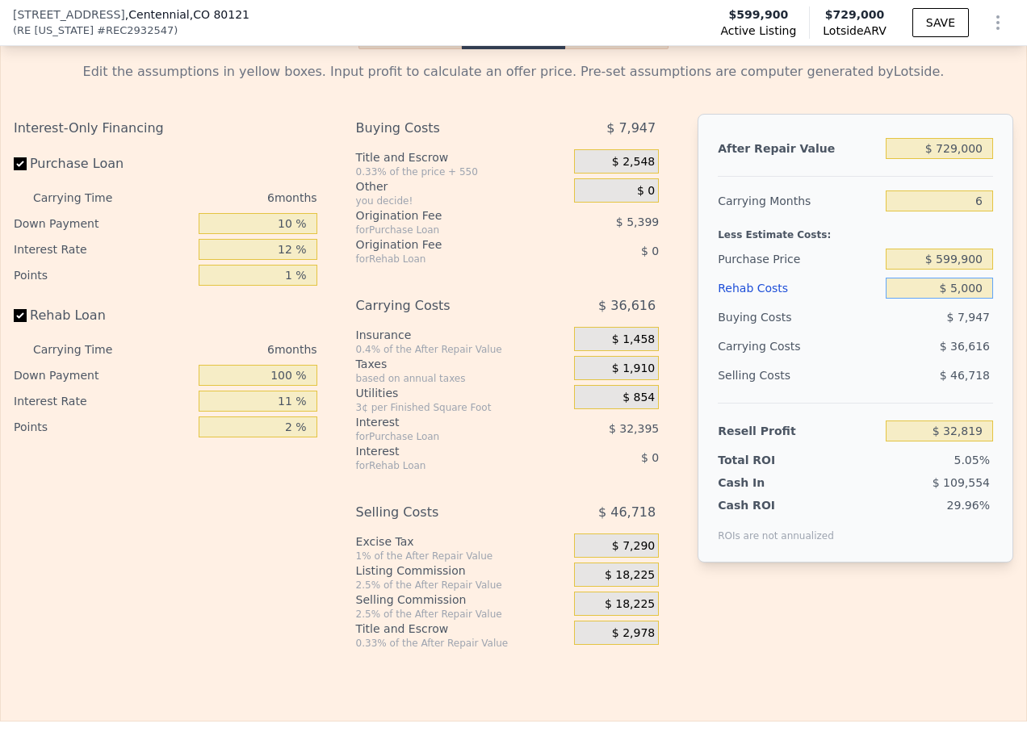
type input "$ 50,000"
type input "-$ 12,181"
type input "$ 50,000"
click at [945, 270] on input "$ 599,900" at bounding box center [939, 259] width 107 height 21
click at [940, 270] on input "$ 599,900" at bounding box center [939, 259] width 107 height 21
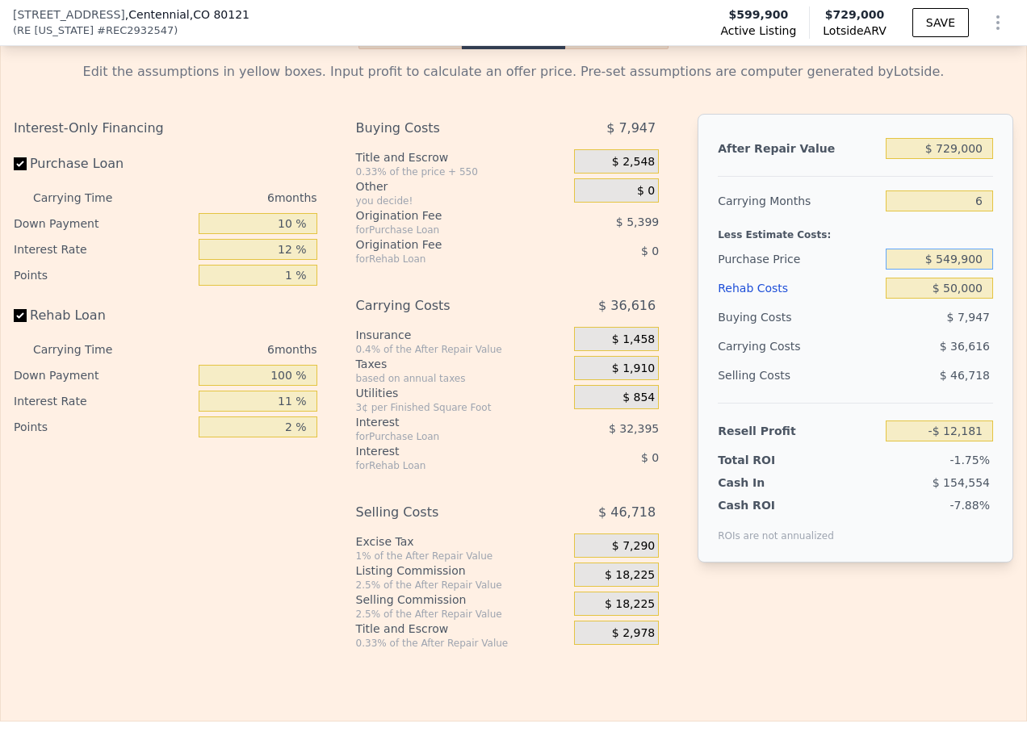
type input "$ 549,900"
click at [947, 299] on input "$ 50,000" at bounding box center [939, 288] width 107 height 21
type input "$ 41,136"
drag, startPoint x: 937, startPoint y: 283, endPoint x: 948, endPoint y: 283, distance: 10.5
click at [948, 270] on input "$ 549,900" at bounding box center [939, 259] width 107 height 21
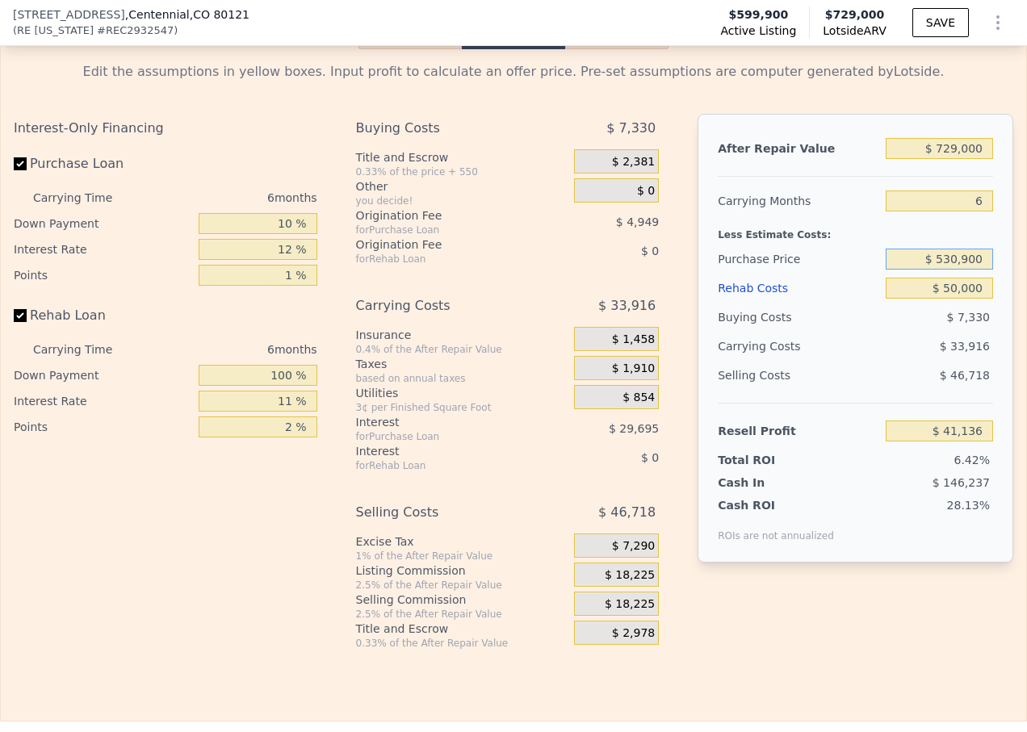
type input "$ 530,900"
click at [948, 299] on input "$ 50,000" at bounding box center [939, 288] width 107 height 21
type input "$ 61,396"
click at [955, 270] on input "$ 530,900" at bounding box center [939, 259] width 107 height 21
type input "$ 530,000"
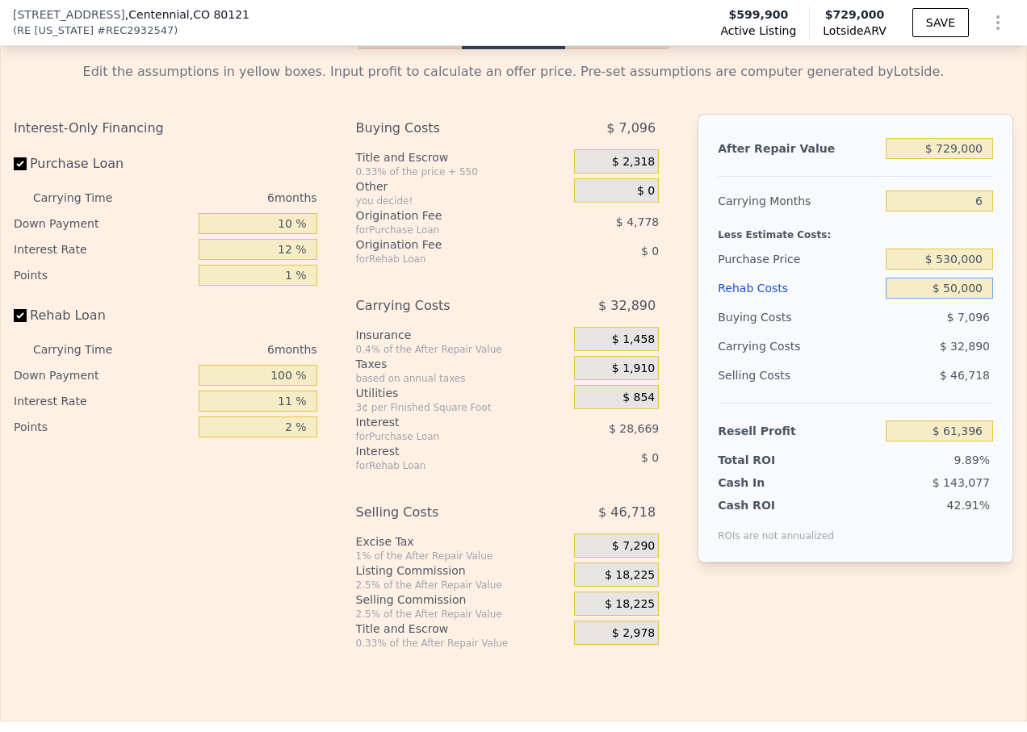
click at [949, 299] on input "$ 50,000" at bounding box center [939, 288] width 107 height 21
type input "$ 62,355"
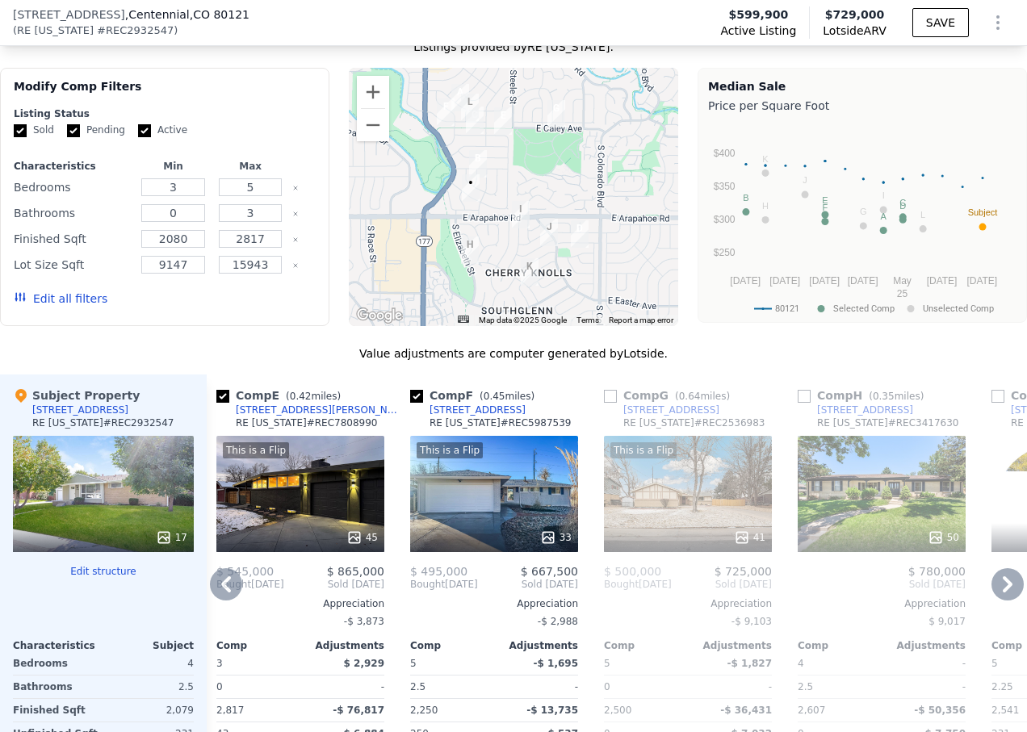
scroll to position [1526, 0]
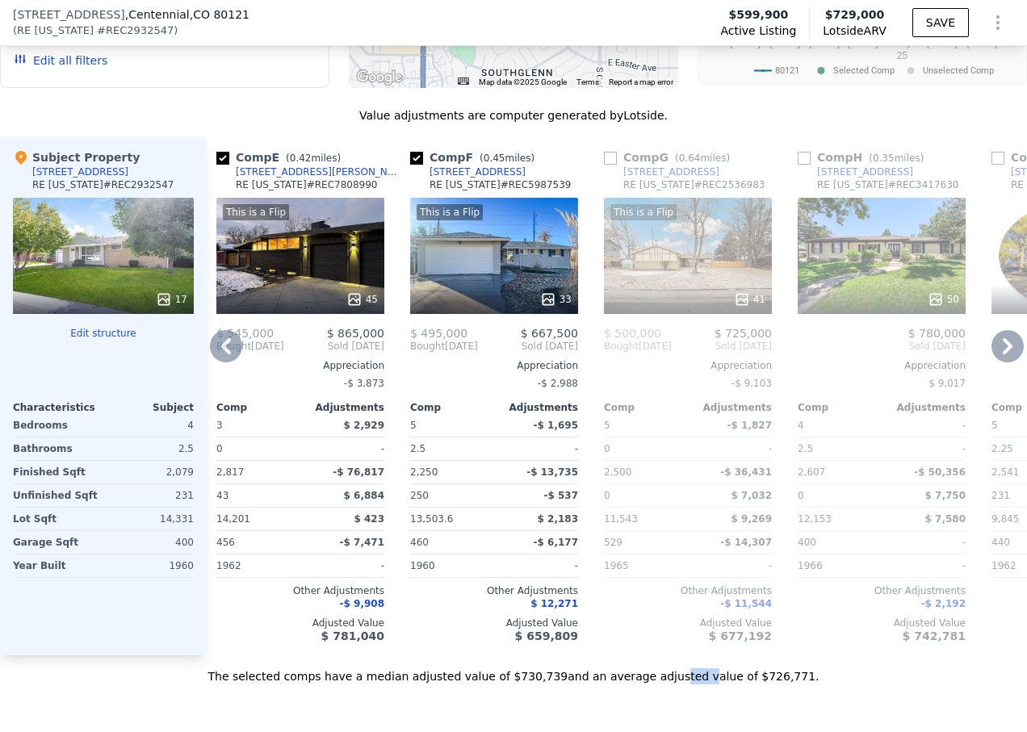
drag, startPoint x: 676, startPoint y: 682, endPoint x: 648, endPoint y: 677, distance: 28.5
click at [648, 677] on div "Value adjustments are computer generated by Lotside . Subject Property 2866 E E…" at bounding box center [513, 395] width 1027 height 577
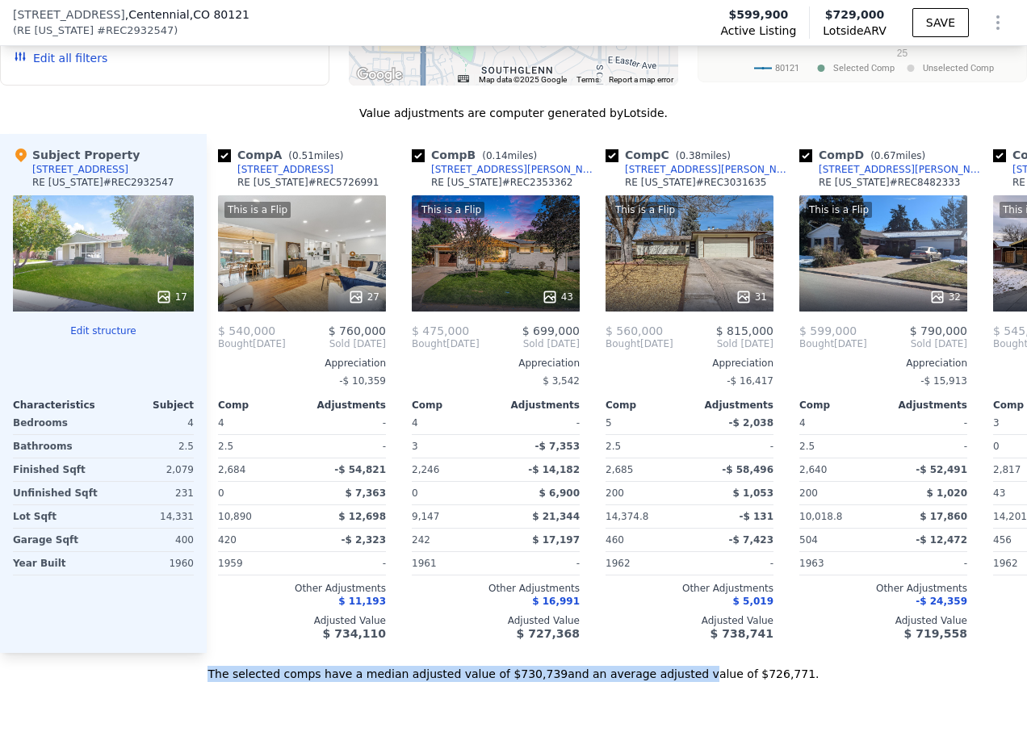
scroll to position [0, 0]
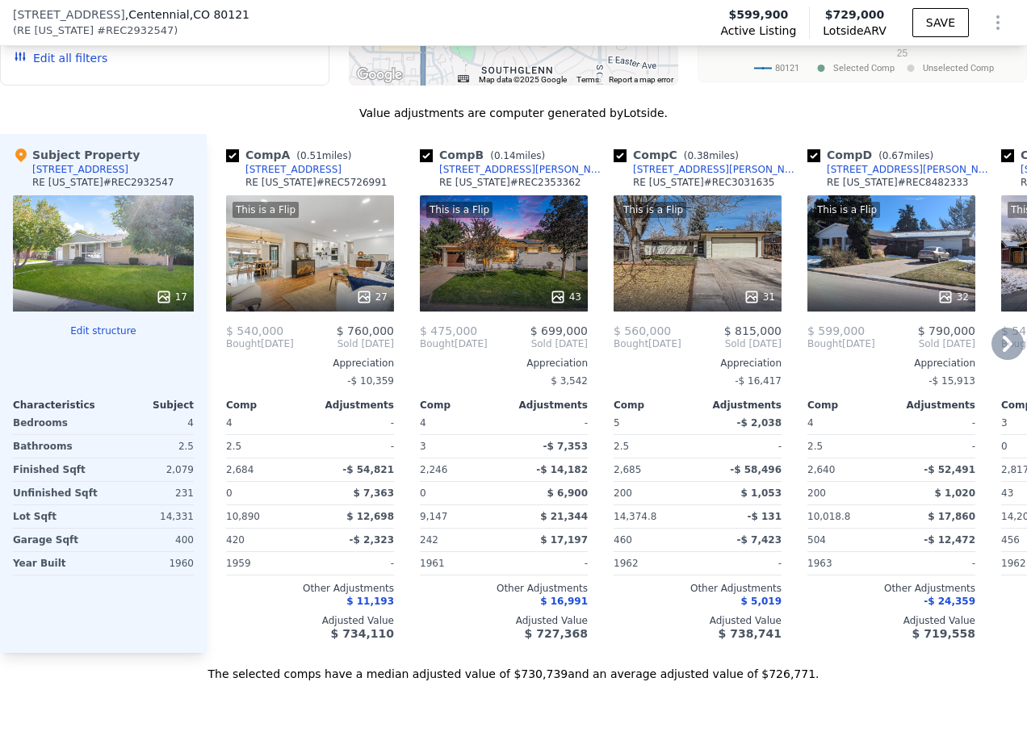
click at [250, 627] on div "Adjusted Value" at bounding box center [310, 620] width 168 height 13
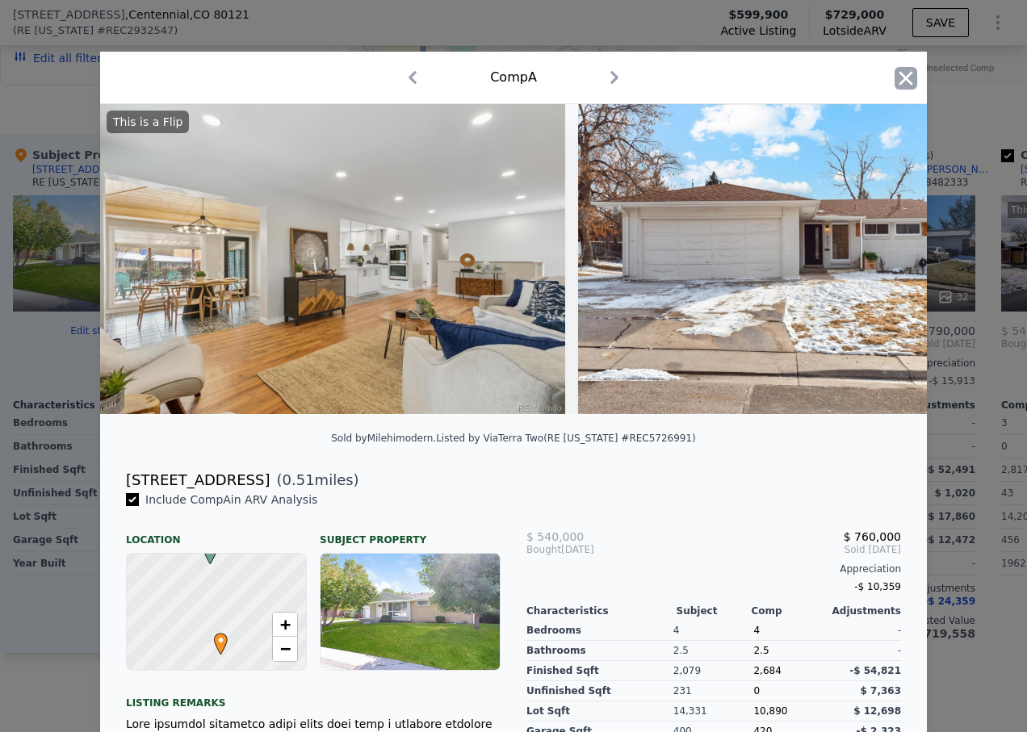
click at [900, 78] on icon "button" at bounding box center [907, 78] width 14 height 14
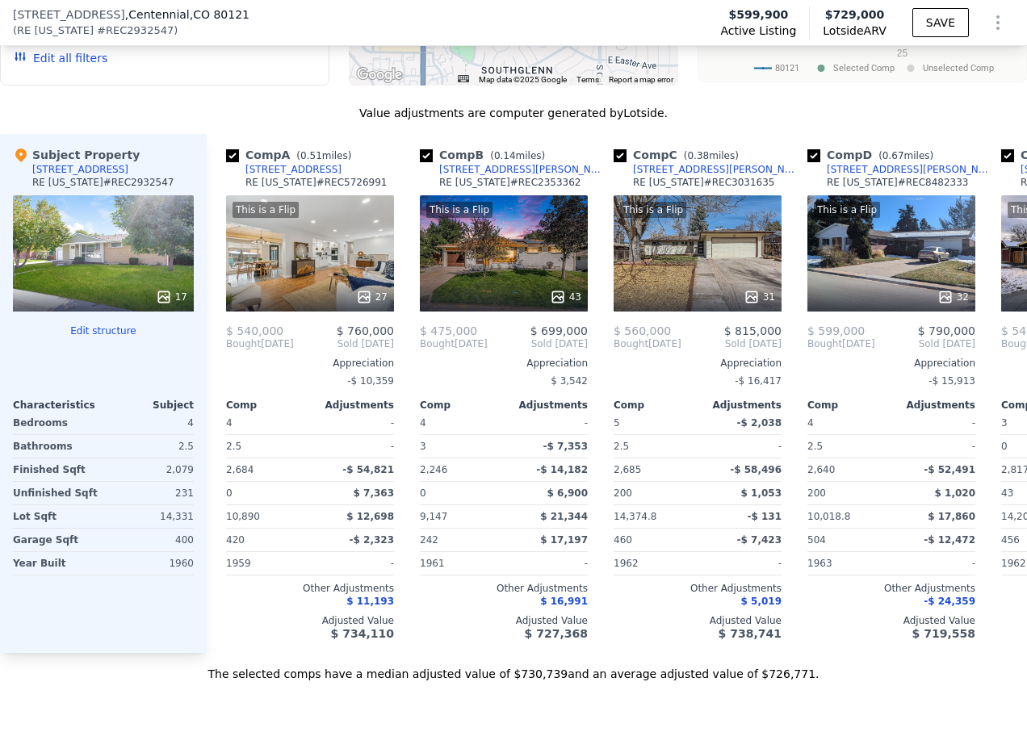
click at [137, 271] on div "17" at bounding box center [103, 253] width 181 height 116
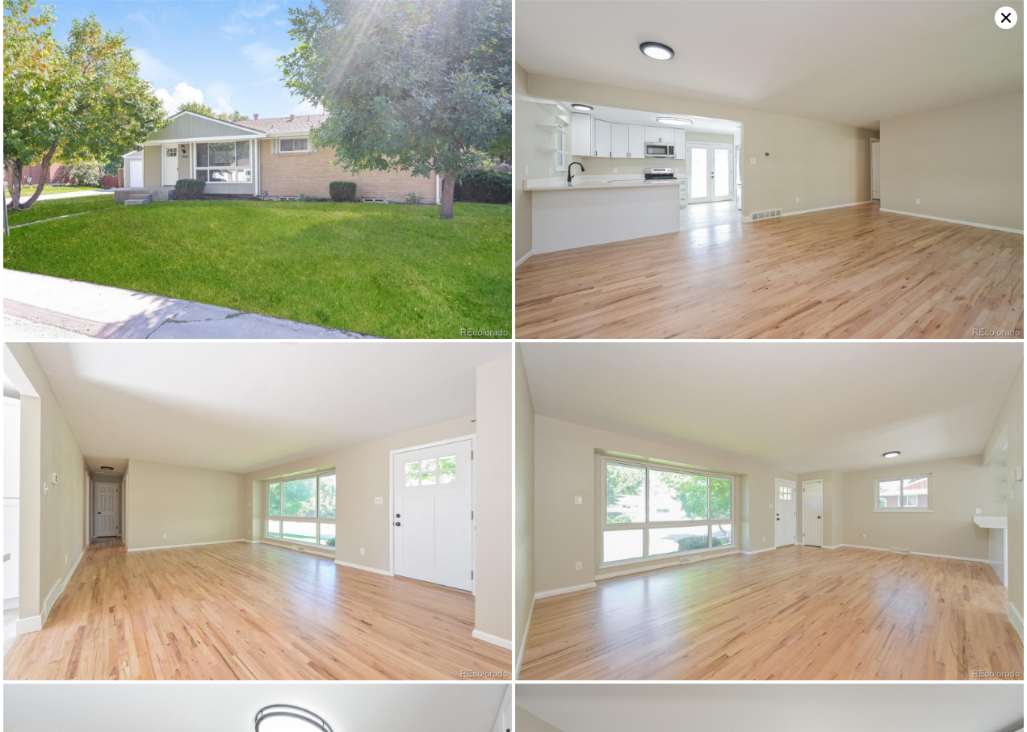
click at [1005, 11] on icon at bounding box center [1006, 17] width 23 height 23
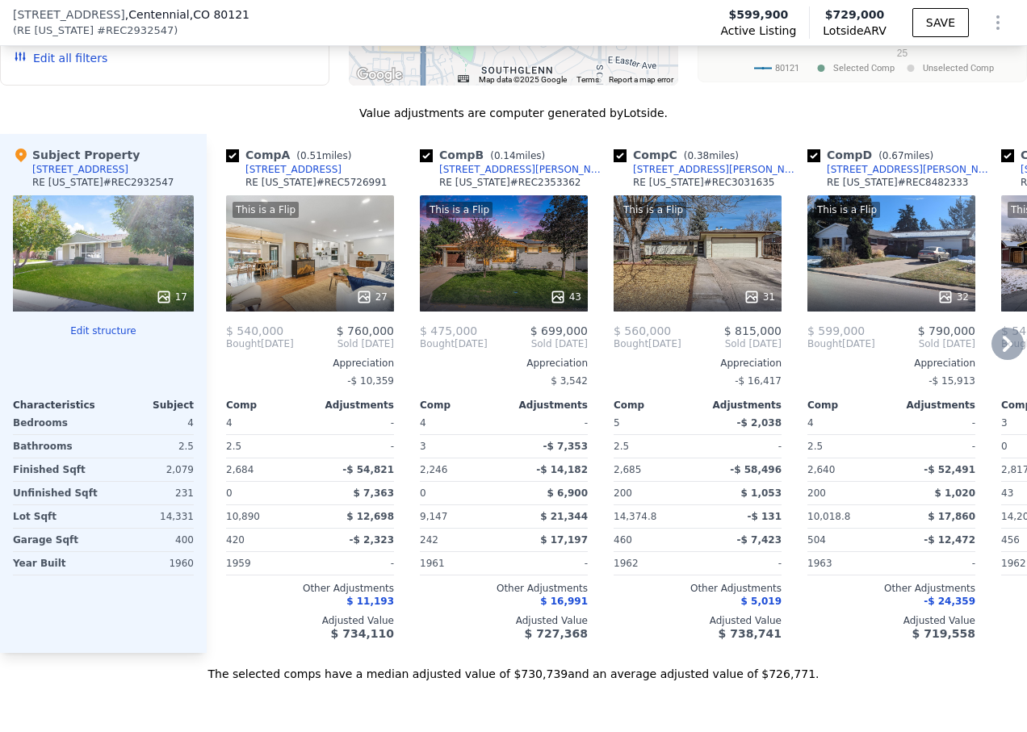
click at [362, 254] on div "This is a Flip 27" at bounding box center [310, 253] width 168 height 116
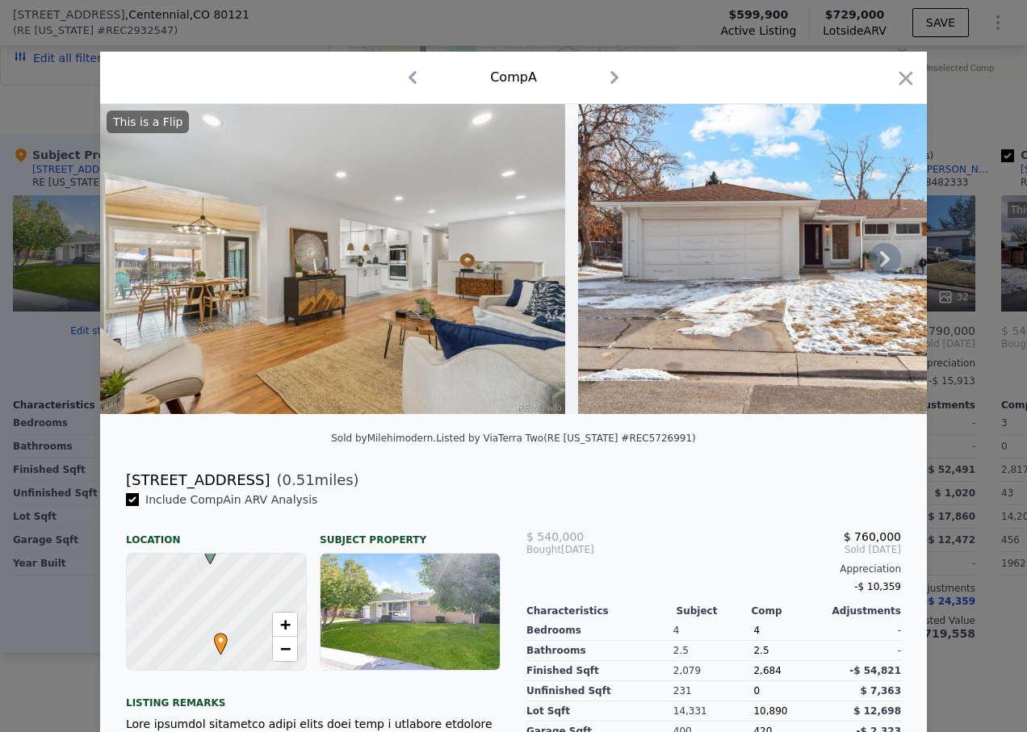
click at [886, 268] on icon at bounding box center [885, 259] width 32 height 32
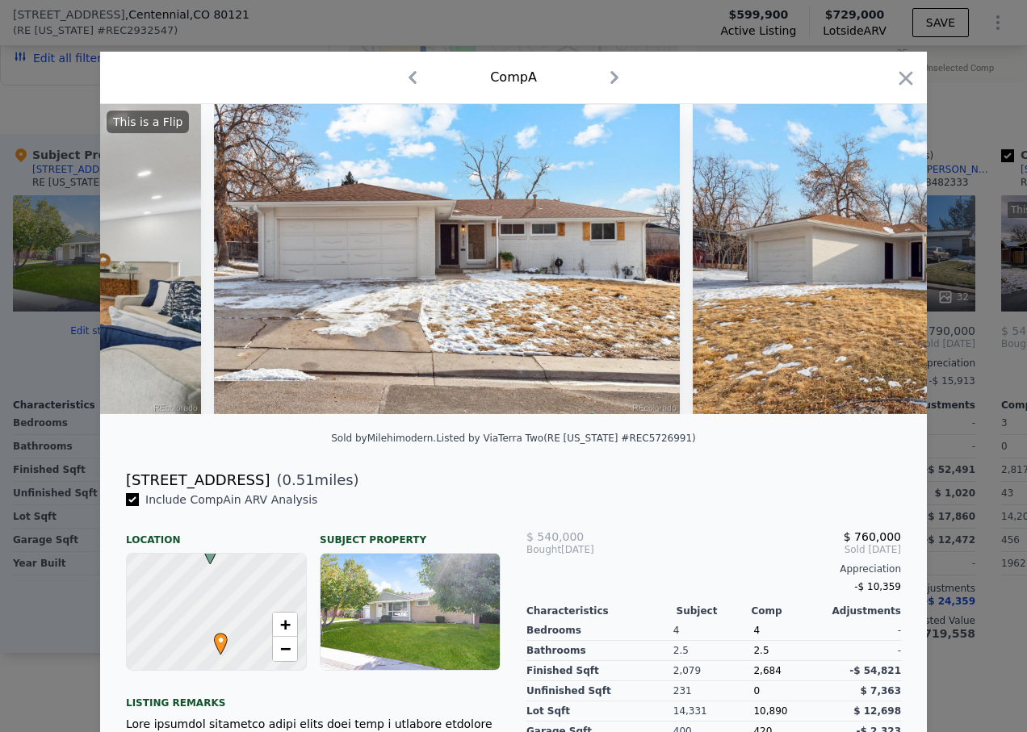
scroll to position [0, 388]
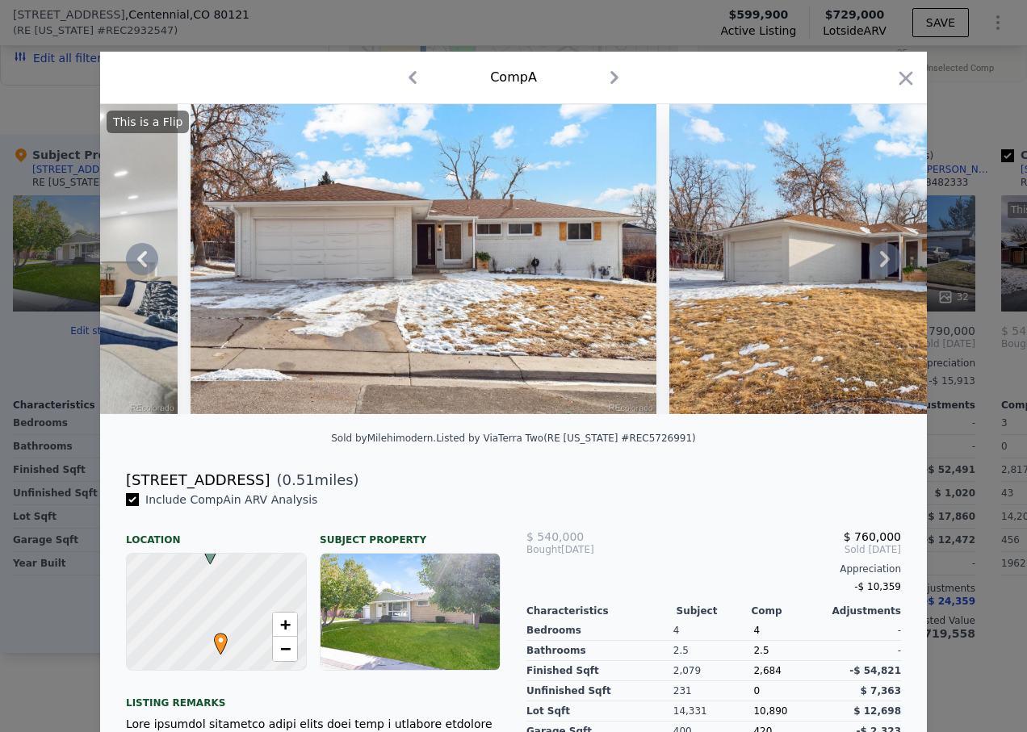
click at [881, 266] on icon at bounding box center [885, 259] width 10 height 16
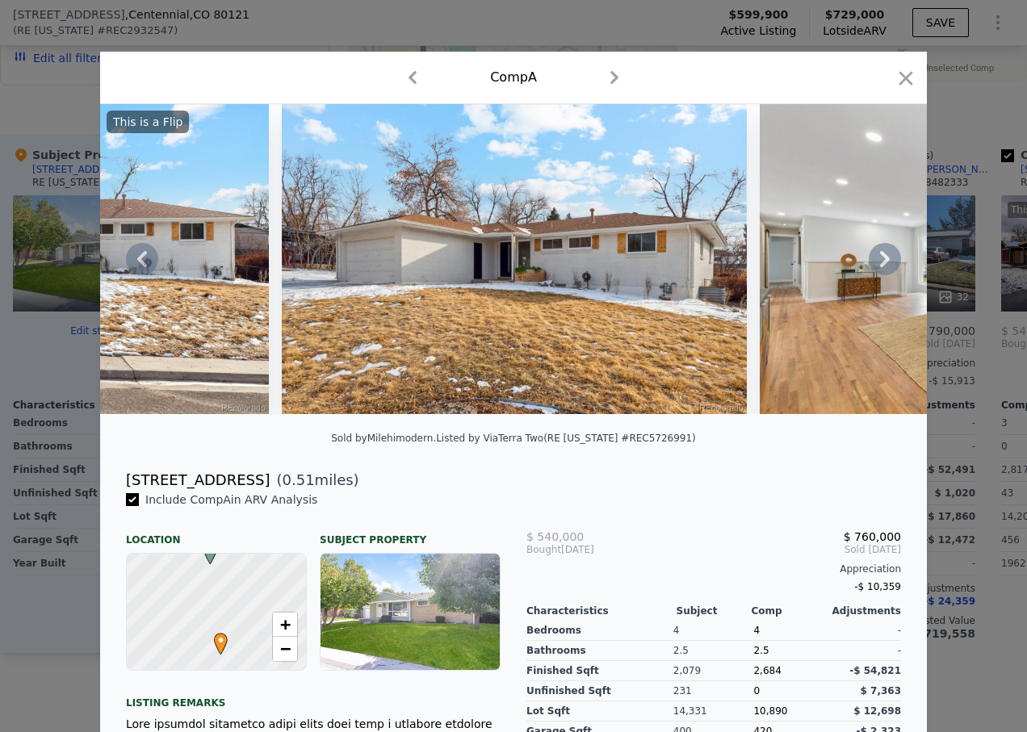
click at [881, 266] on icon at bounding box center [885, 259] width 10 height 16
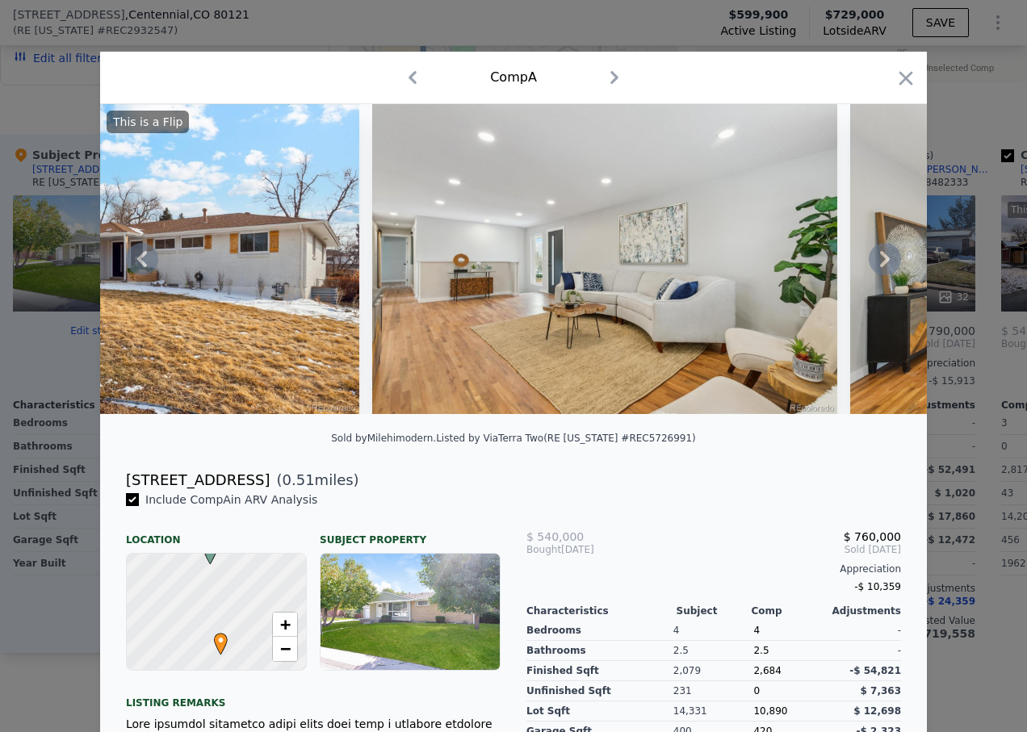
click at [881, 266] on icon at bounding box center [885, 259] width 10 height 16
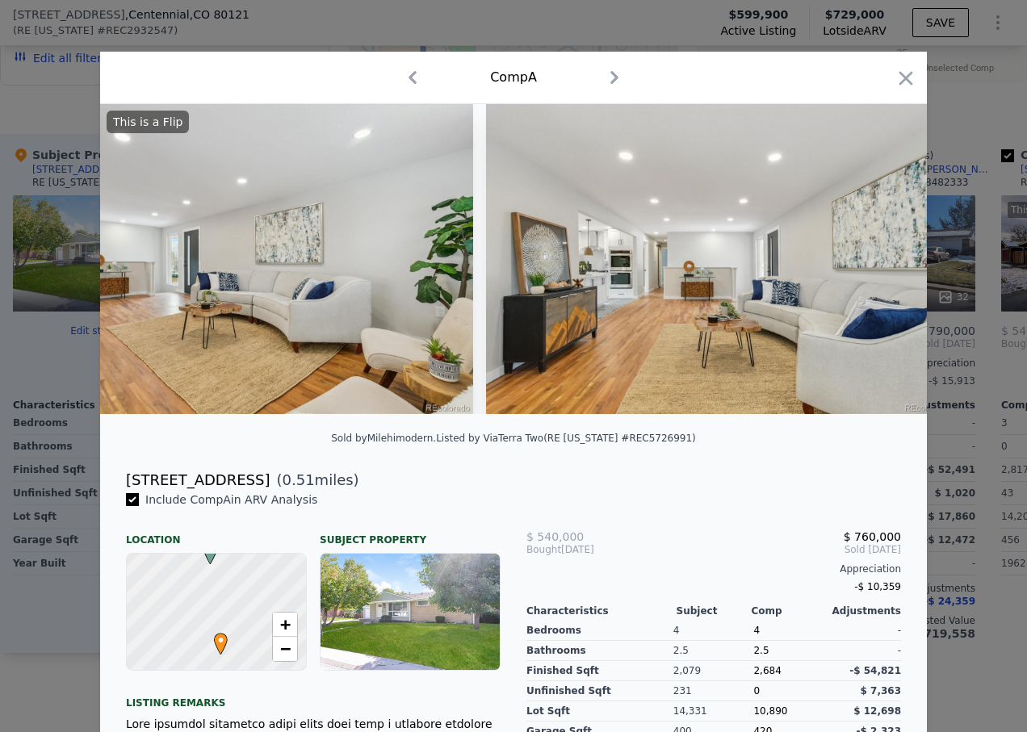
scroll to position [0, 1550]
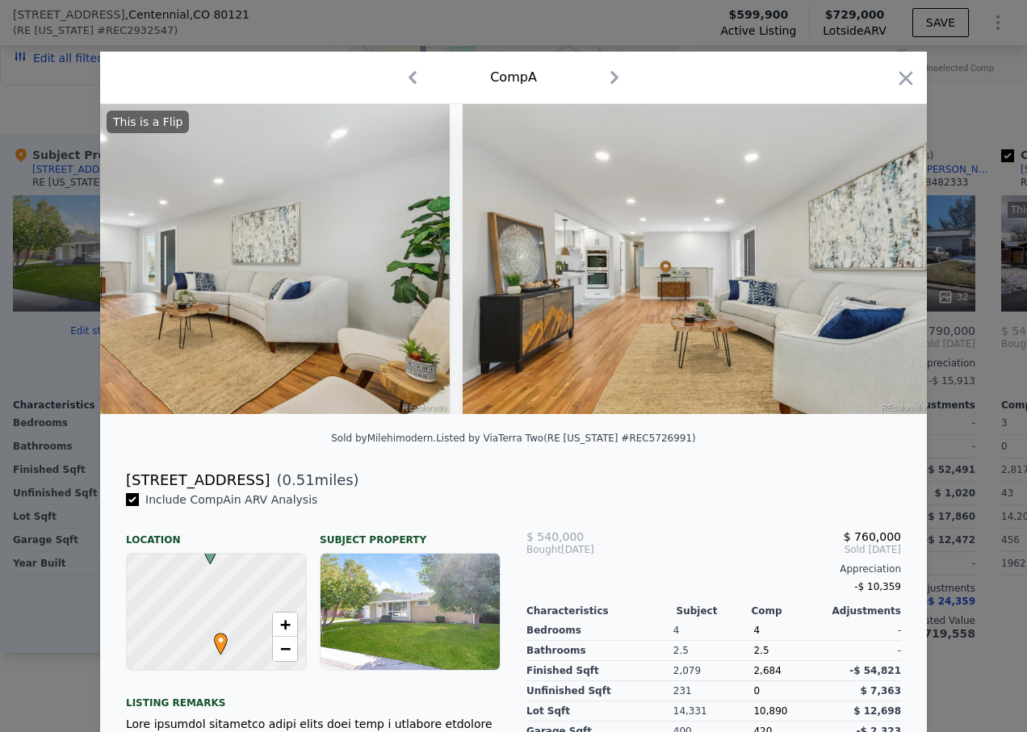
click at [881, 266] on div "This is a Flip" at bounding box center [513, 259] width 827 height 310
click at [881, 266] on icon at bounding box center [885, 259] width 10 height 16
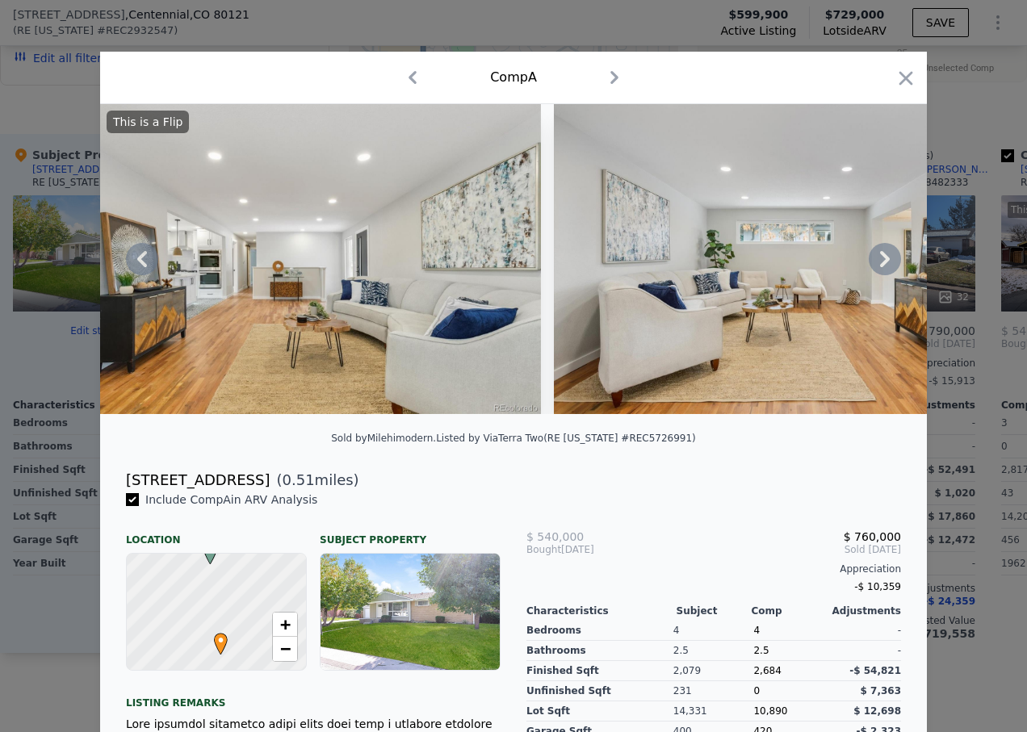
click at [878, 266] on icon at bounding box center [885, 259] width 32 height 32
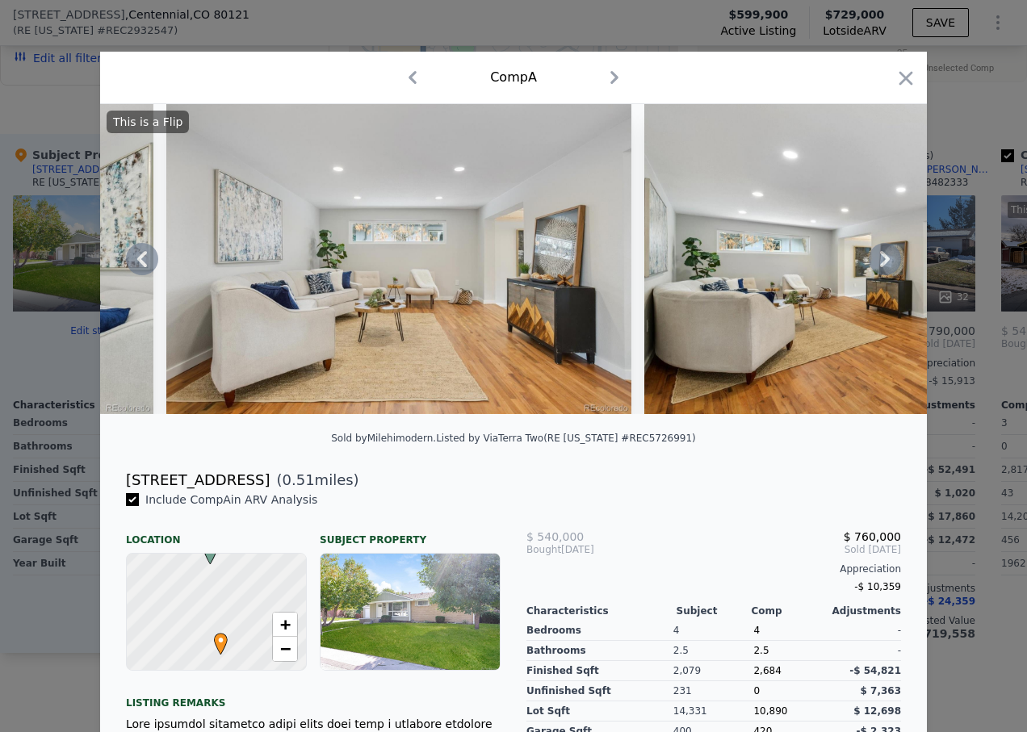
click at [878, 266] on icon at bounding box center [885, 259] width 32 height 32
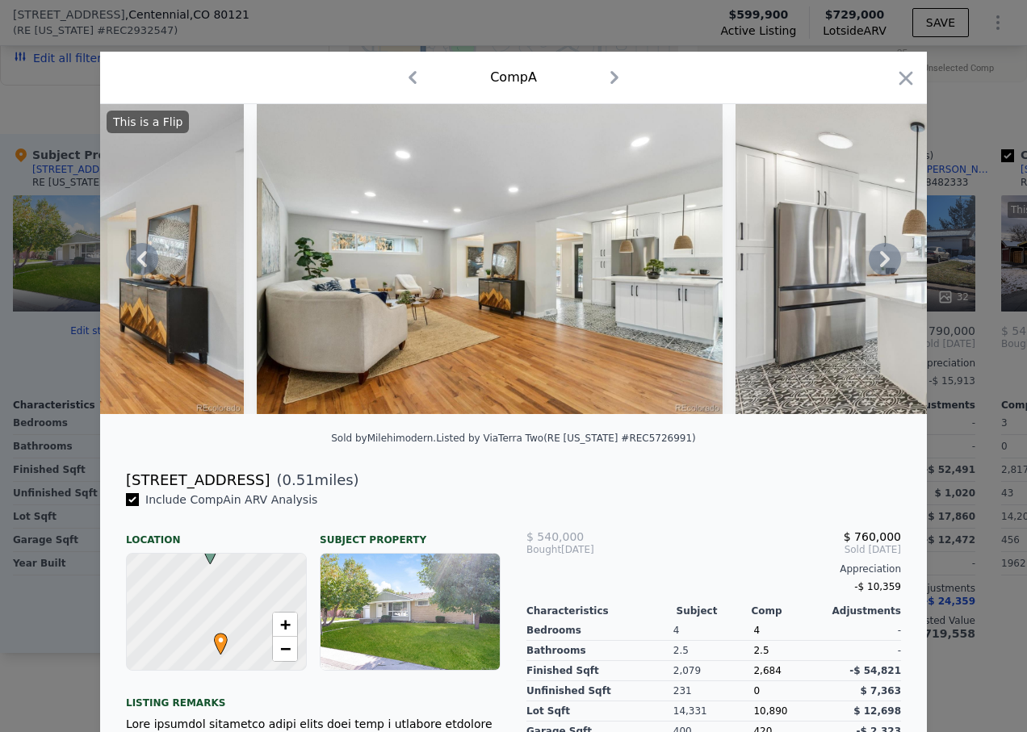
click at [878, 266] on icon at bounding box center [885, 259] width 32 height 32
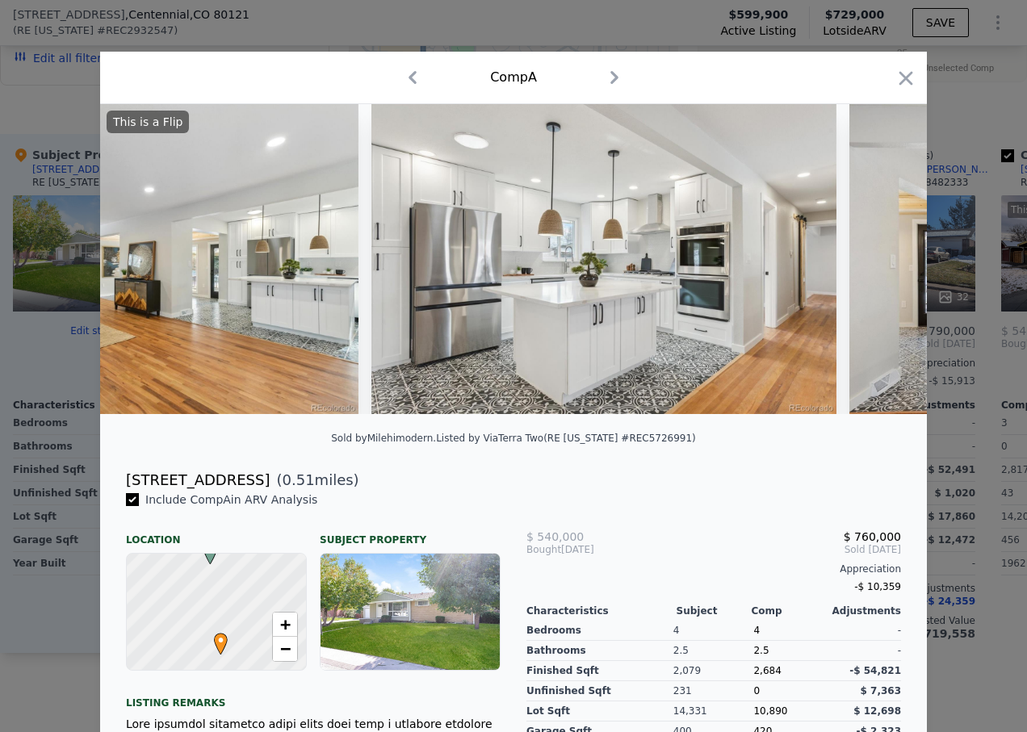
scroll to position [0, 3101]
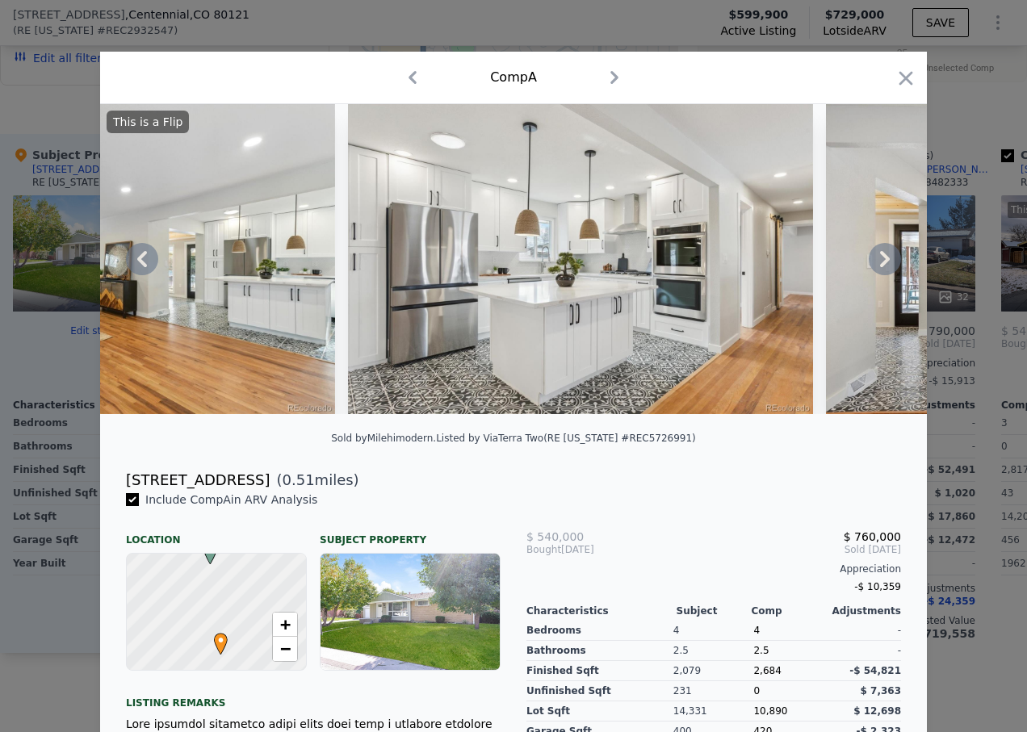
click at [878, 266] on icon at bounding box center [885, 259] width 32 height 32
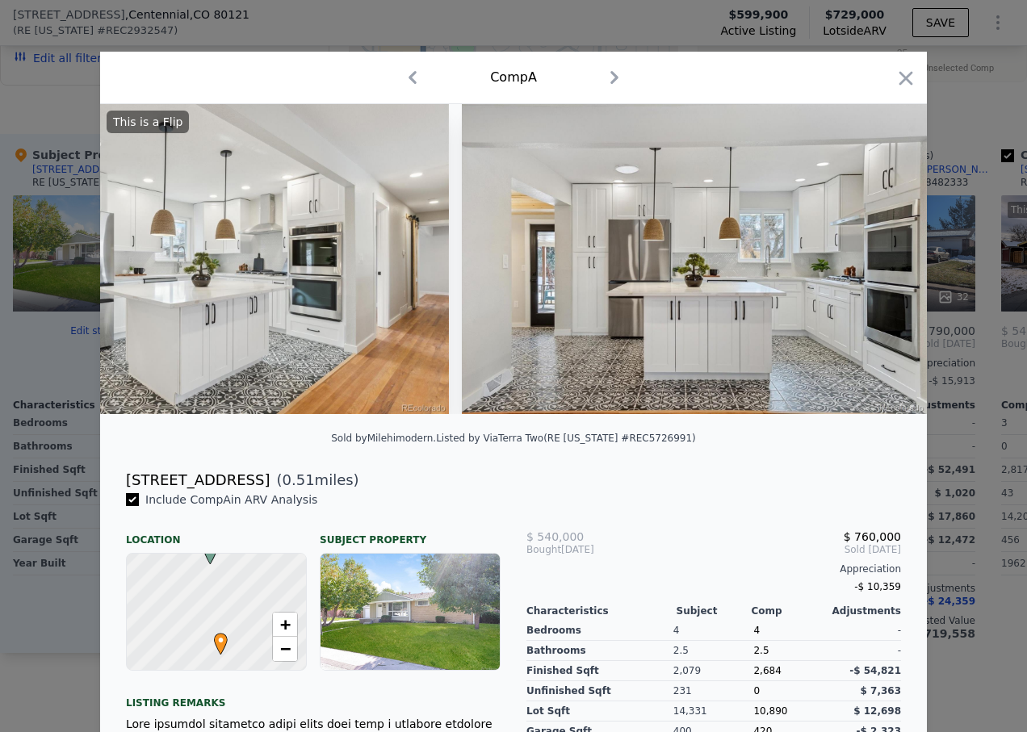
scroll to position [0, 3488]
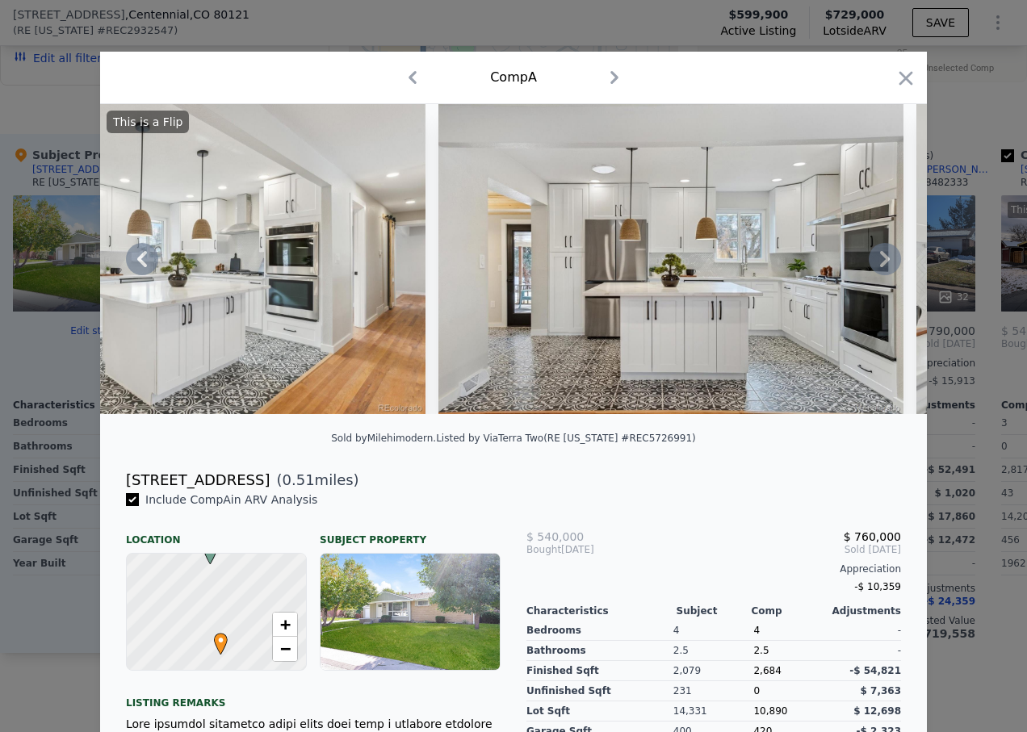
click at [878, 266] on icon at bounding box center [885, 259] width 32 height 32
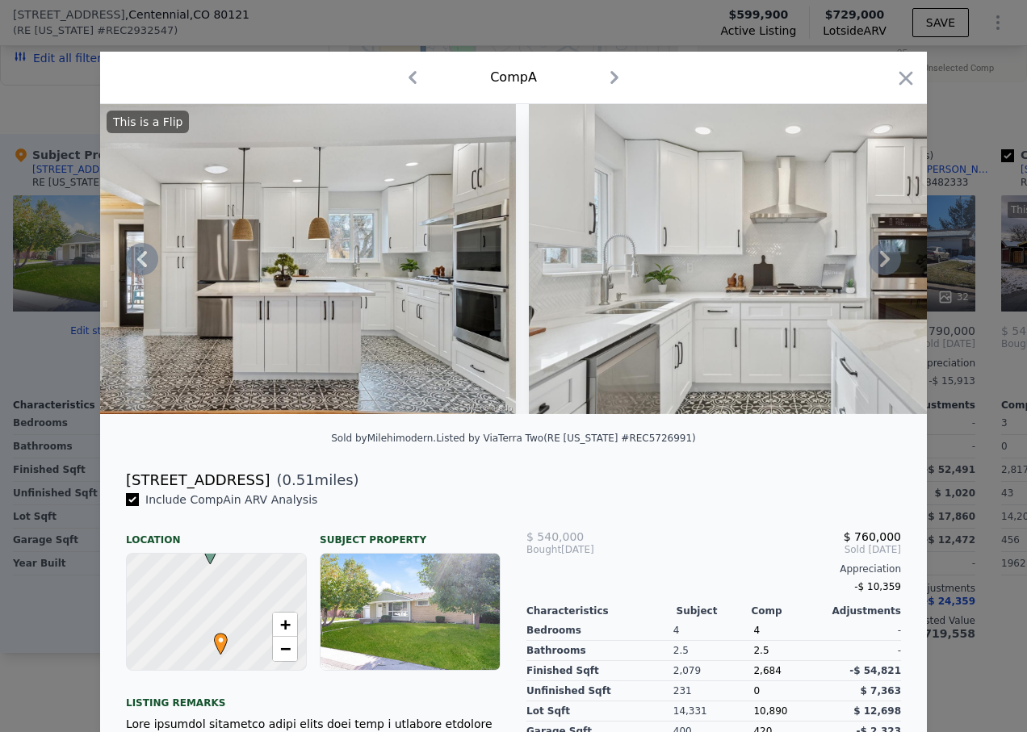
click at [878, 266] on icon at bounding box center [885, 259] width 32 height 32
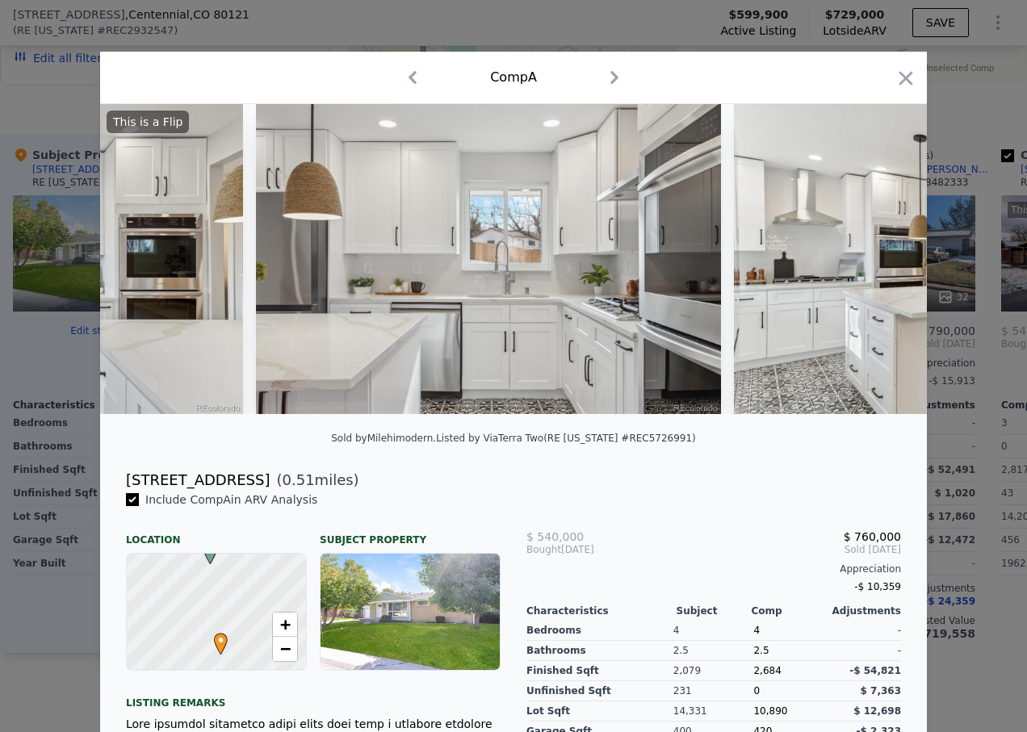
scroll to position [0, 4651]
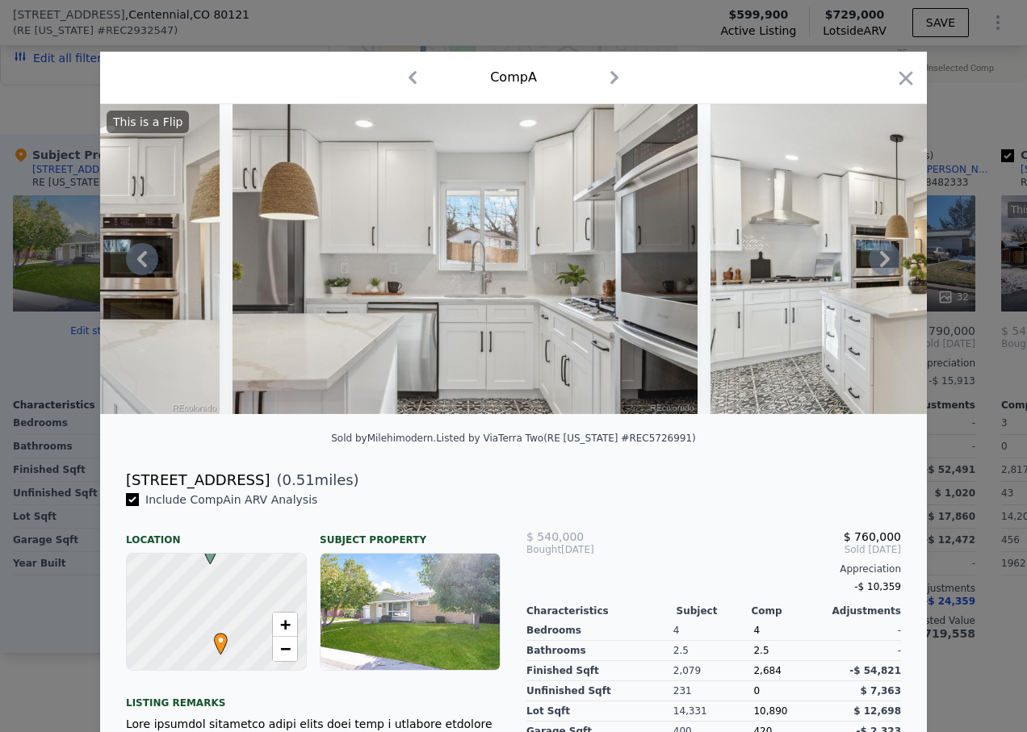
click at [878, 266] on div "This is a Flip" at bounding box center [513, 259] width 827 height 310
click at [878, 266] on icon at bounding box center [885, 259] width 32 height 32
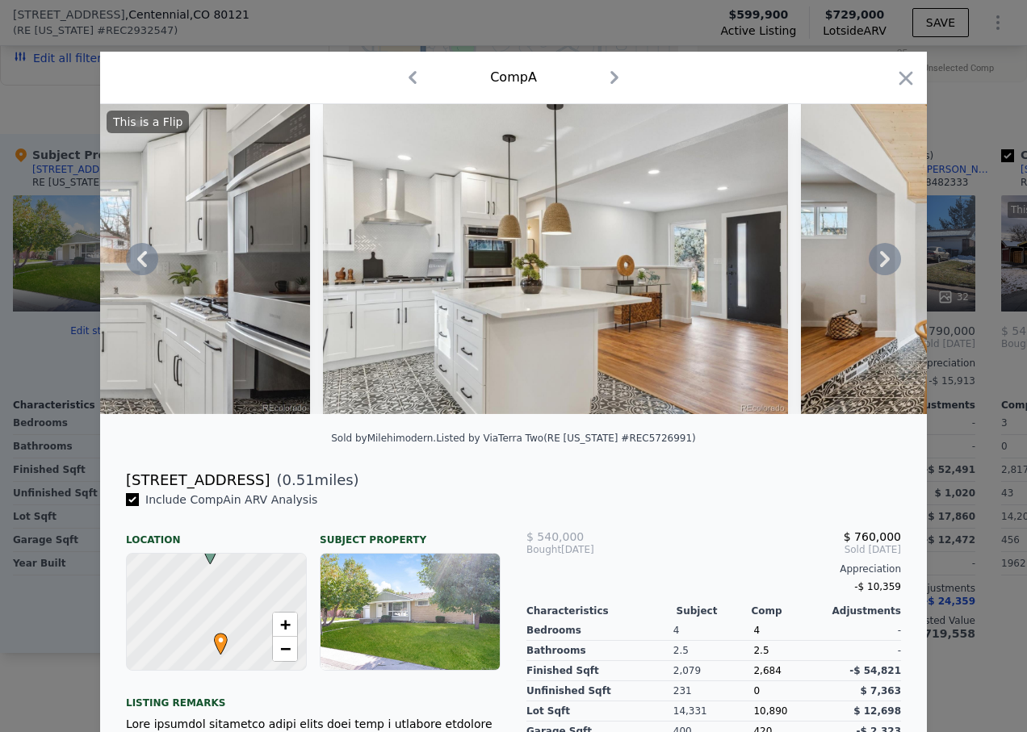
click at [878, 266] on icon at bounding box center [885, 259] width 32 height 32
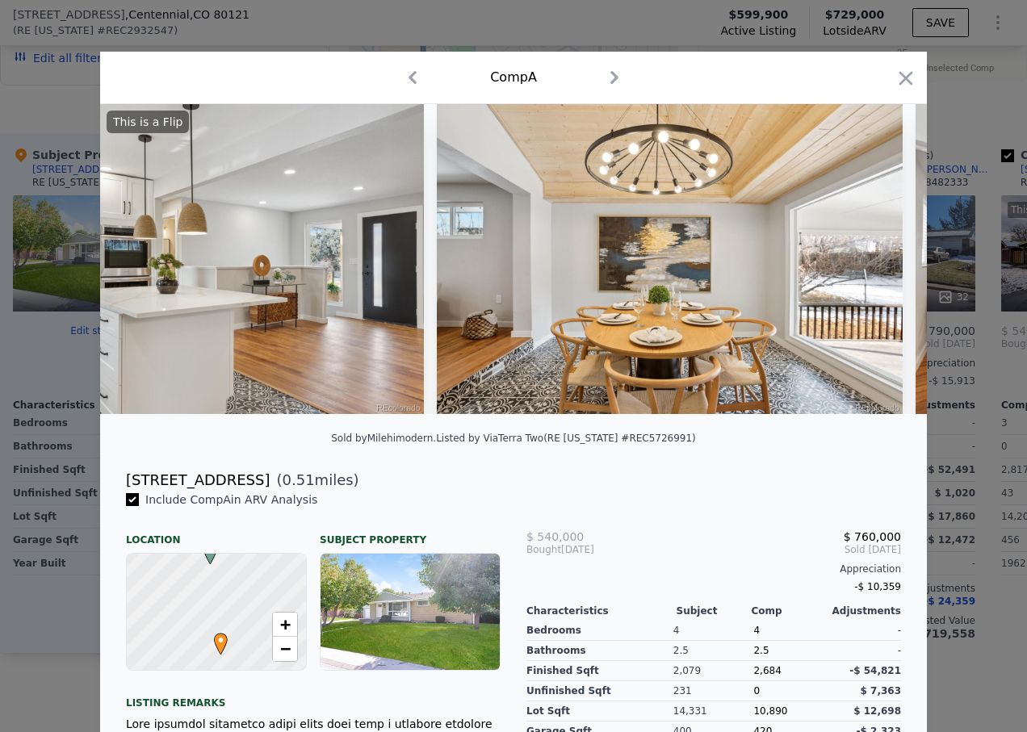
scroll to position [0, 5426]
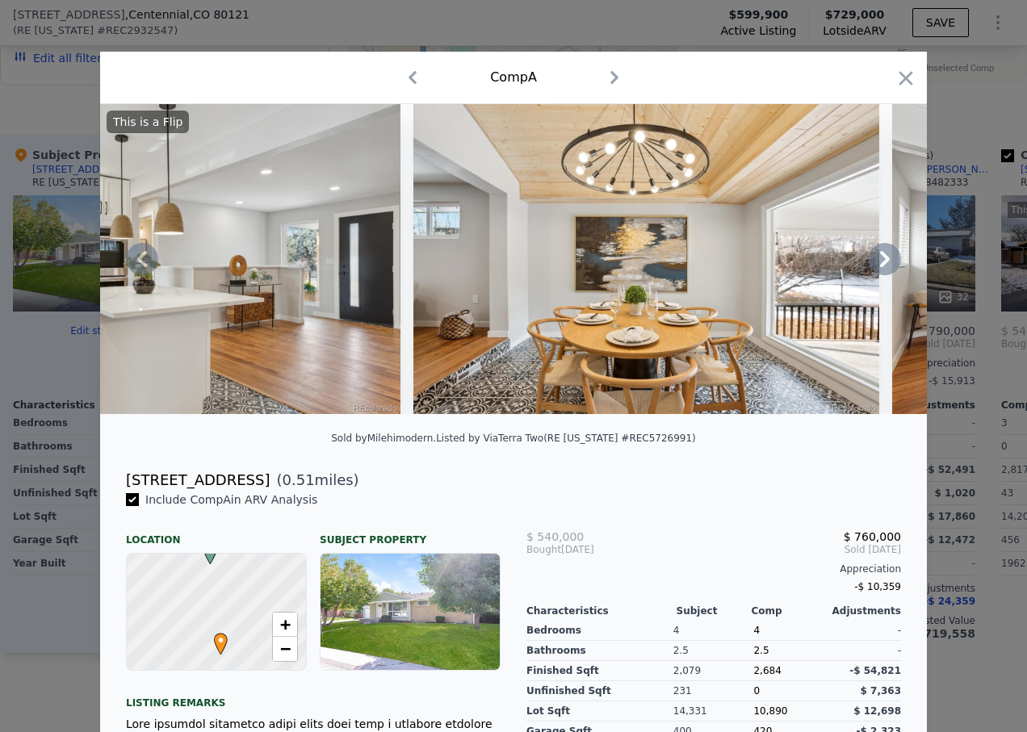
click at [878, 266] on icon at bounding box center [885, 259] width 32 height 32
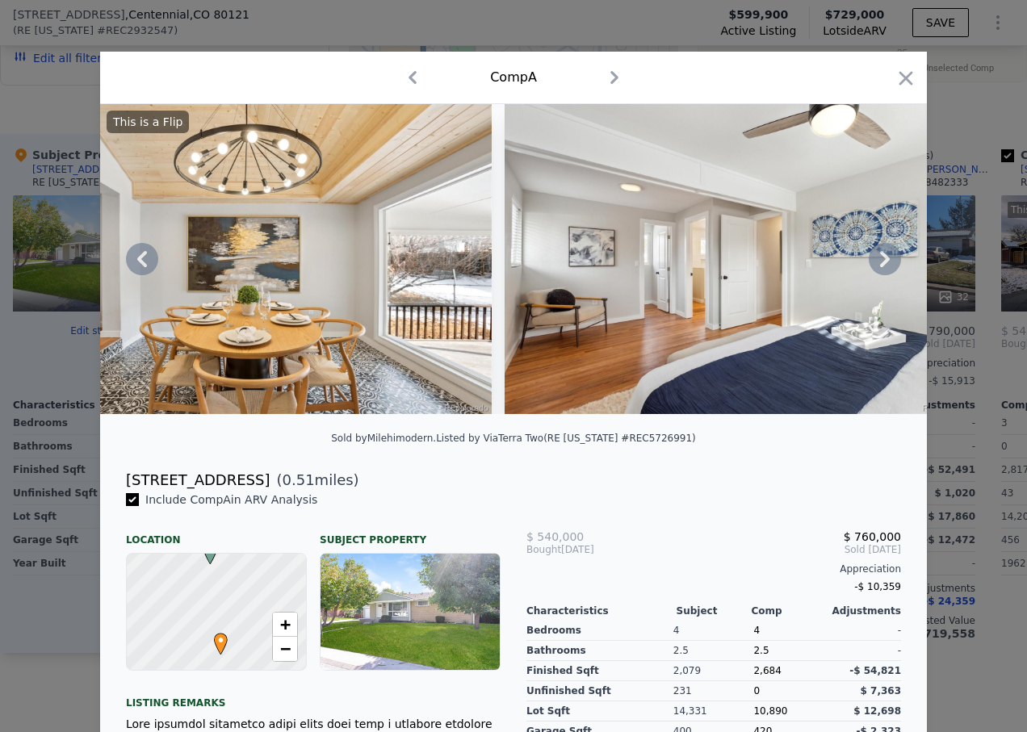
click at [878, 266] on icon at bounding box center [885, 259] width 32 height 32
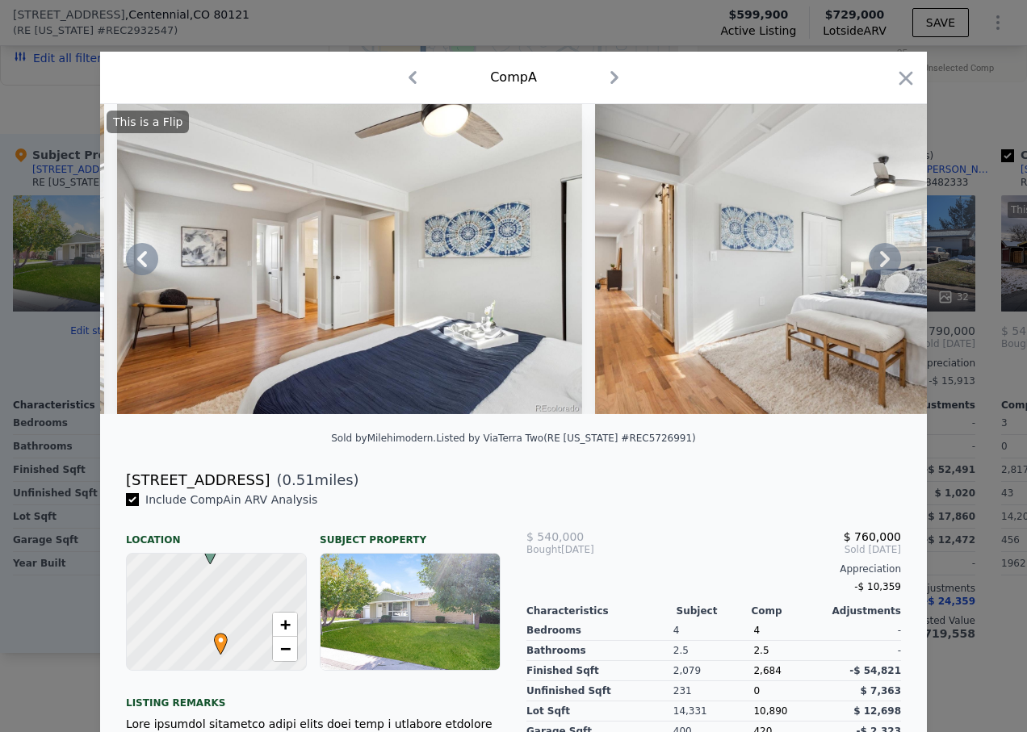
click at [878, 266] on icon at bounding box center [885, 259] width 32 height 32
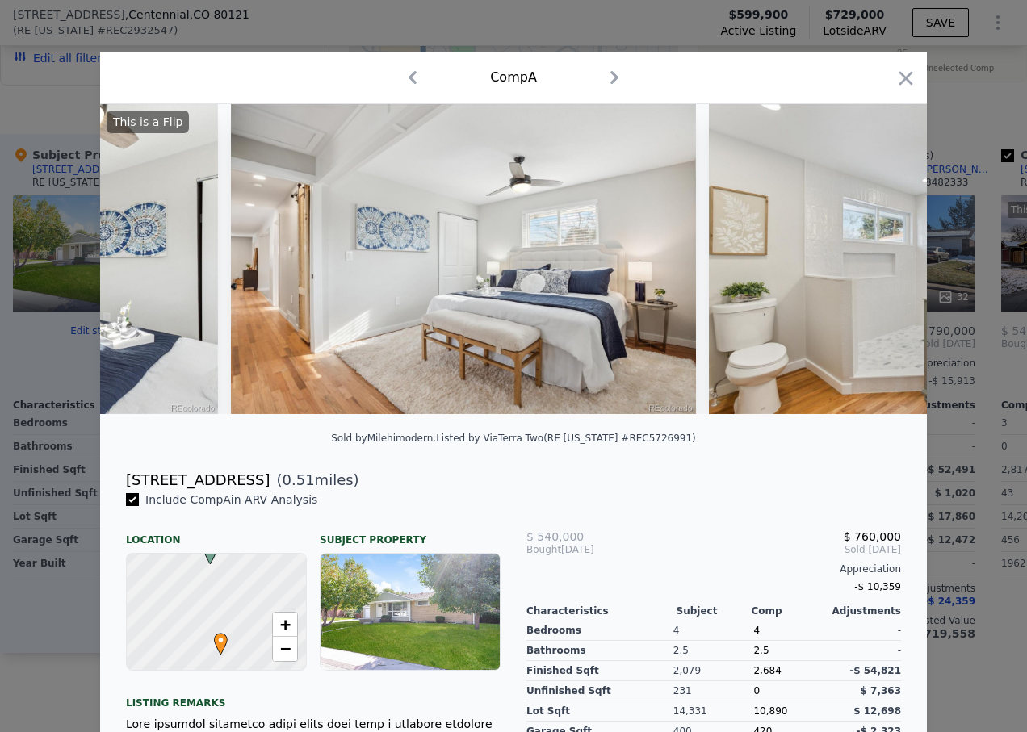
scroll to position [0, 6589]
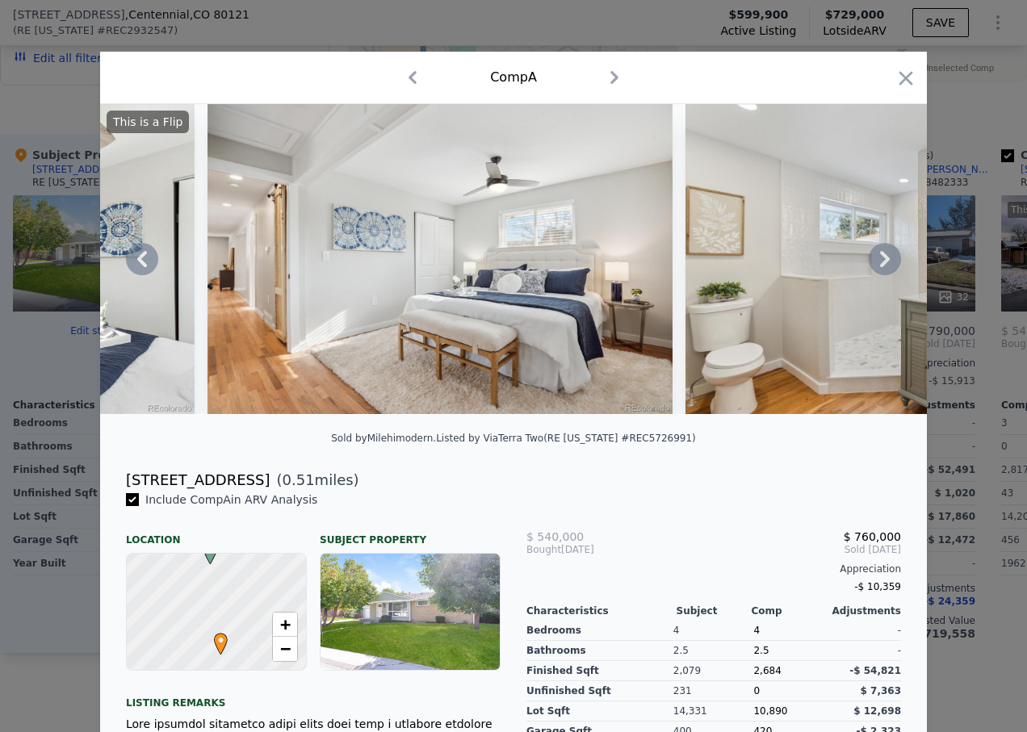
click at [878, 266] on icon at bounding box center [885, 259] width 32 height 32
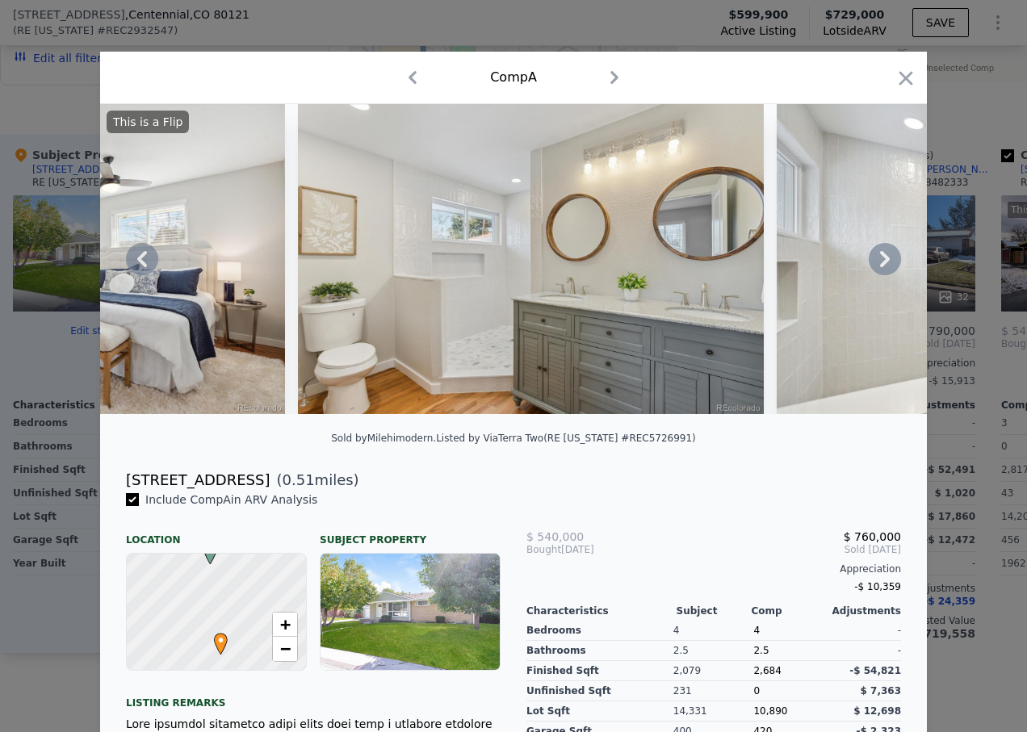
click at [878, 266] on icon at bounding box center [885, 259] width 32 height 32
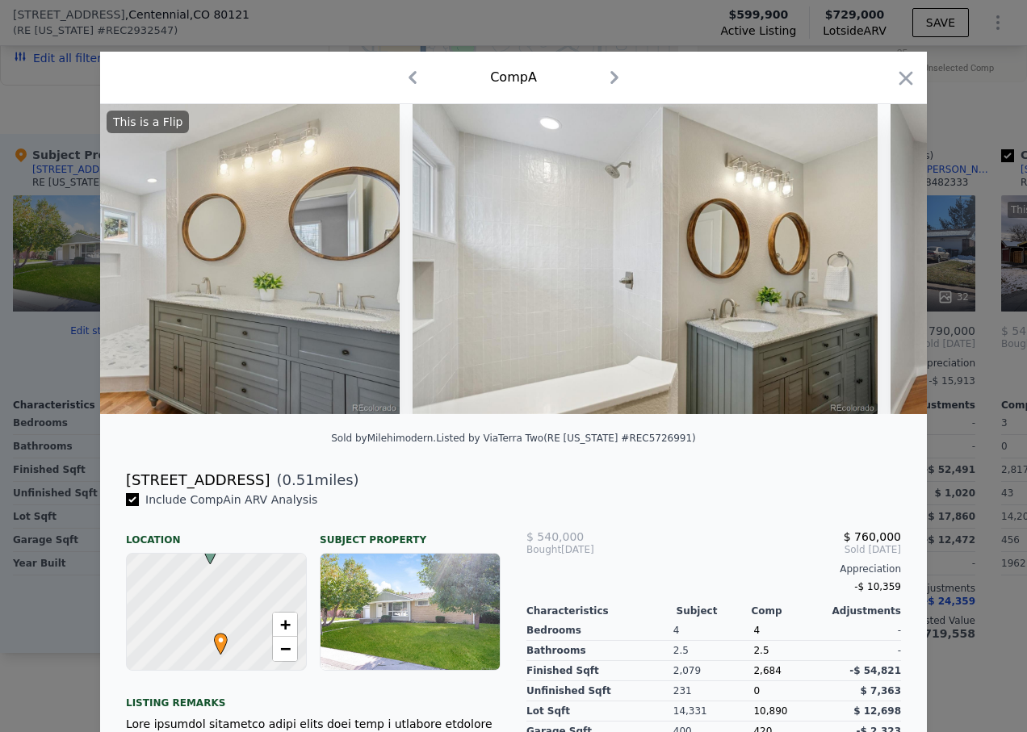
scroll to position [0, 7364]
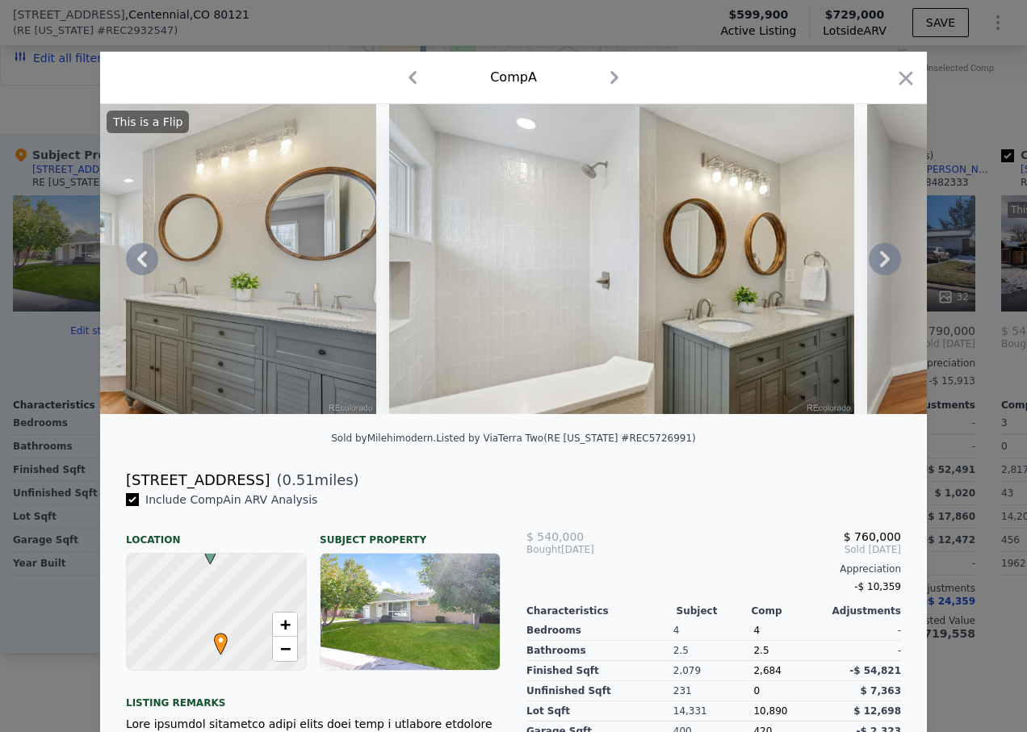
click at [878, 265] on icon at bounding box center [885, 259] width 32 height 32
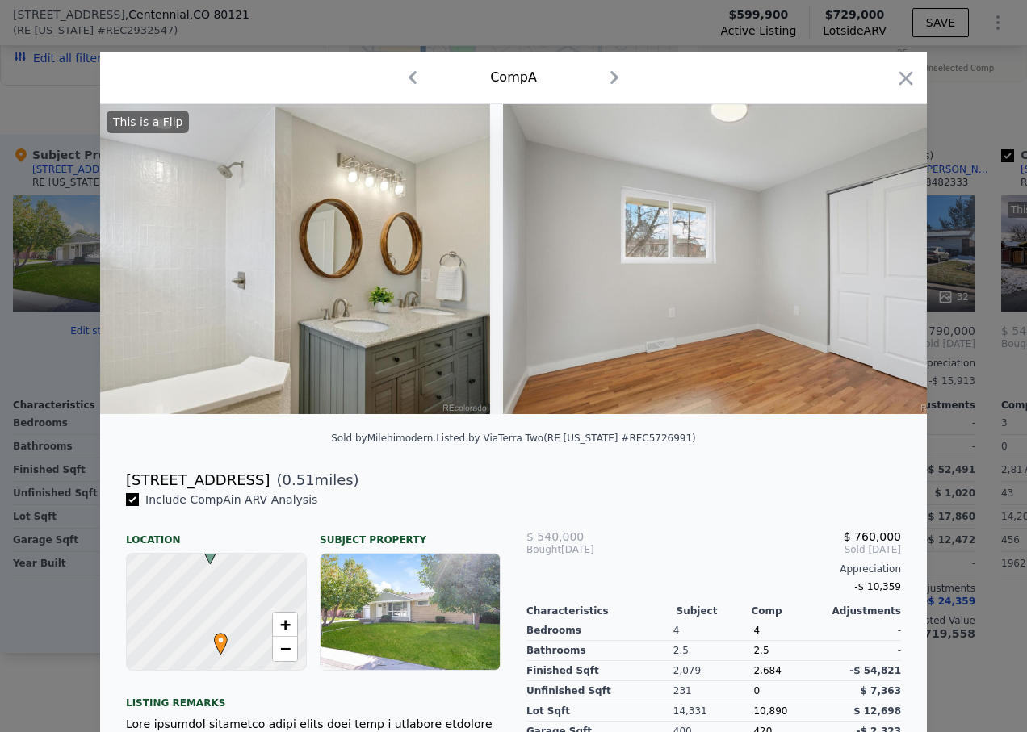
scroll to position [0, 7752]
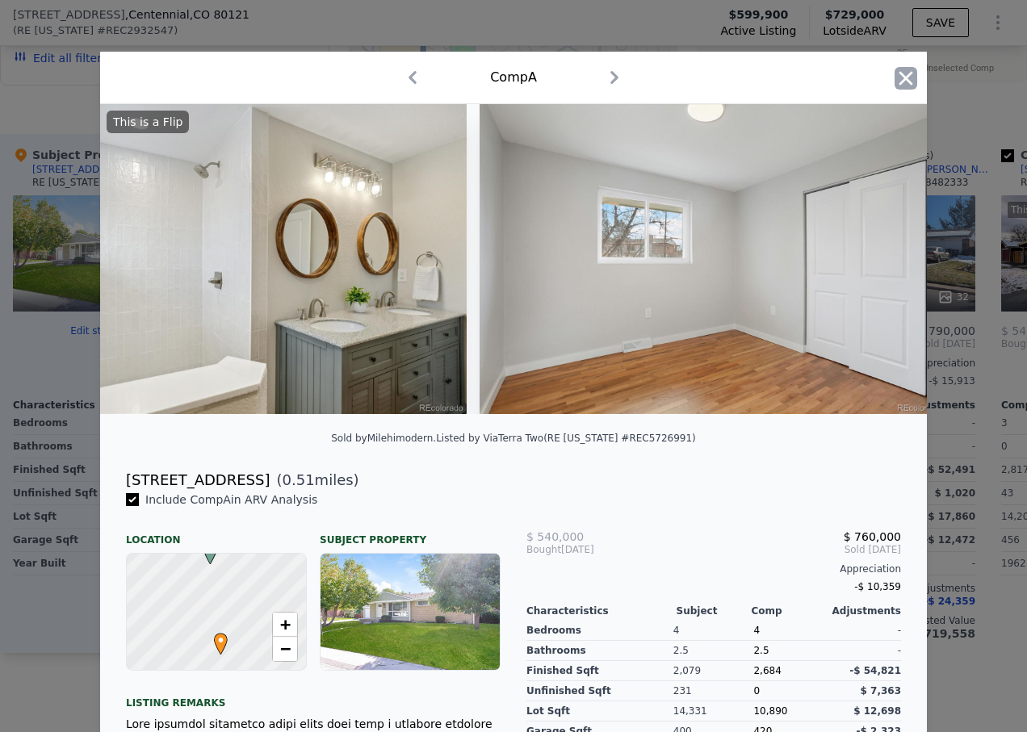
click at [902, 82] on icon "button" at bounding box center [907, 78] width 14 height 14
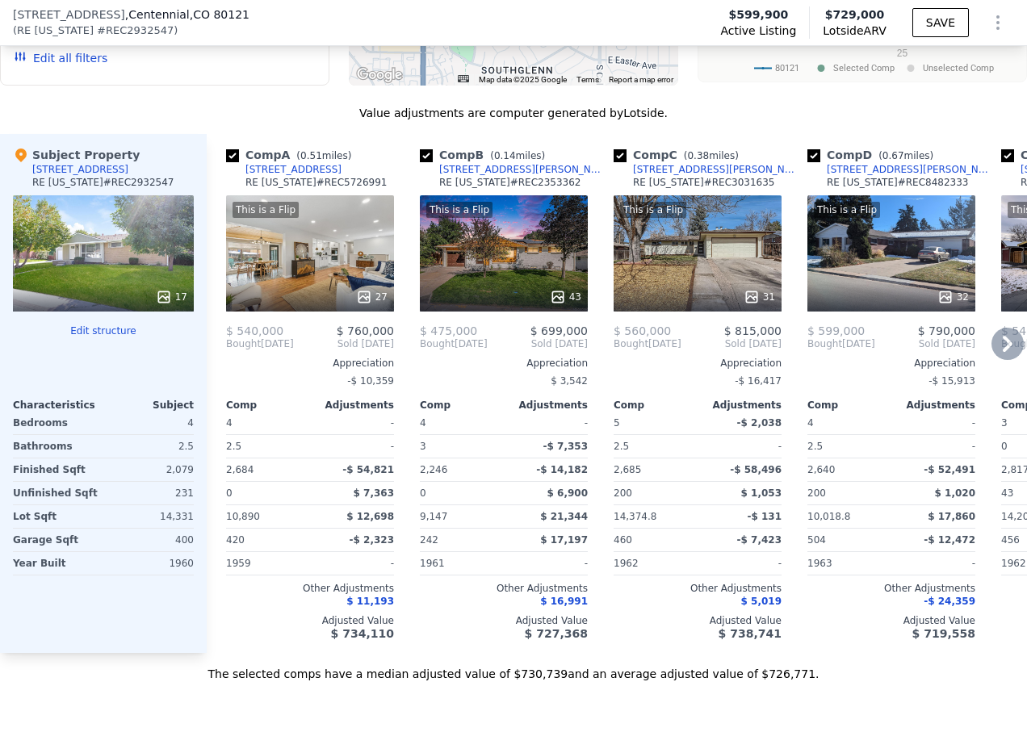
click at [896, 298] on div at bounding box center [891, 297] width 168 height 29
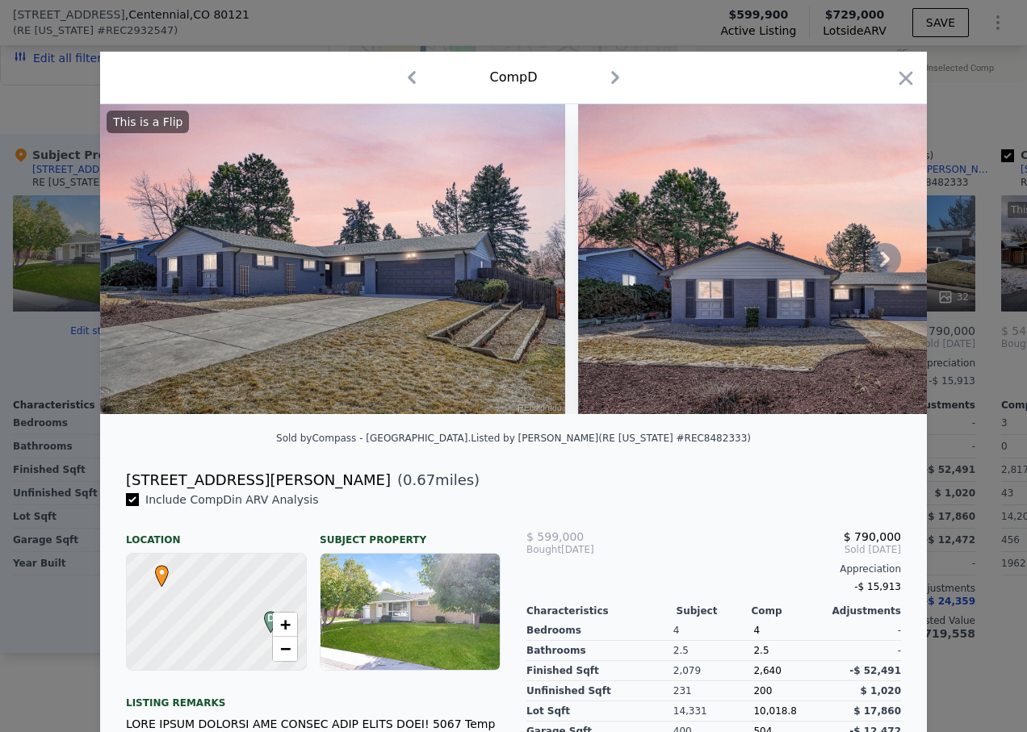
click at [887, 265] on icon at bounding box center [885, 259] width 32 height 32
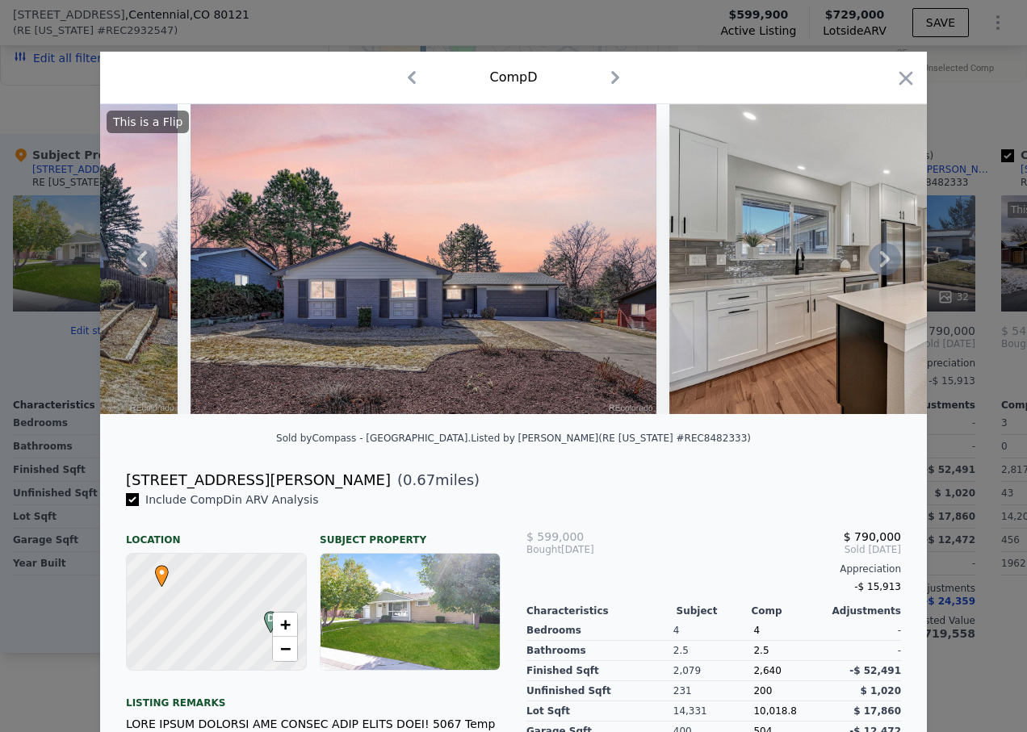
click at [887, 265] on icon at bounding box center [885, 259] width 32 height 32
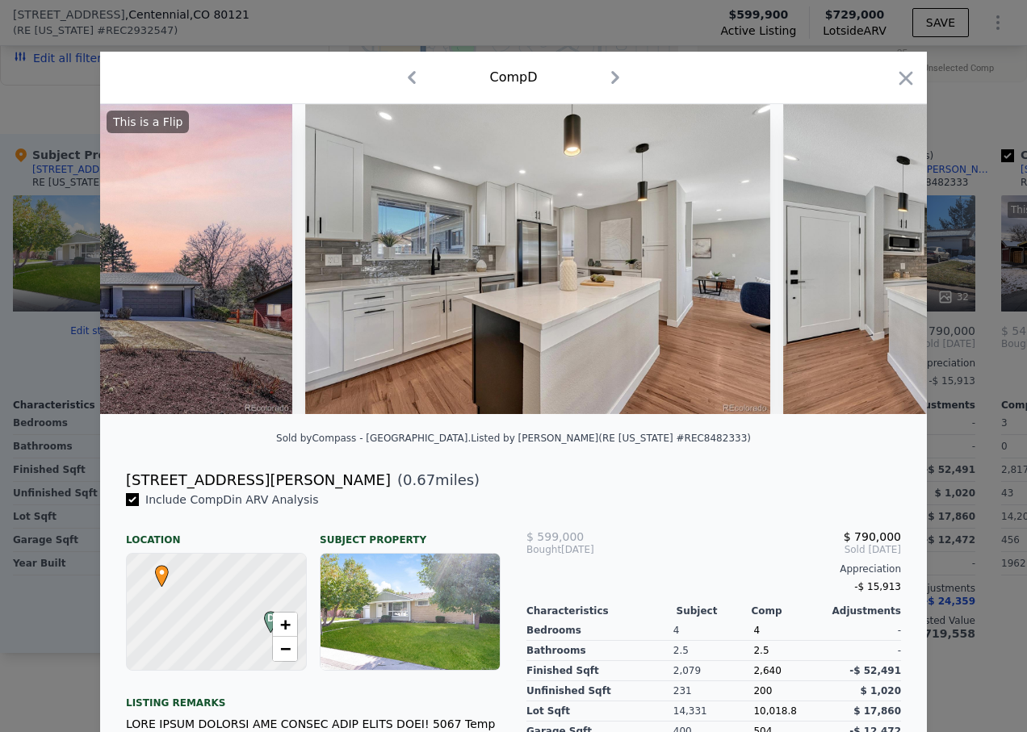
scroll to position [0, 775]
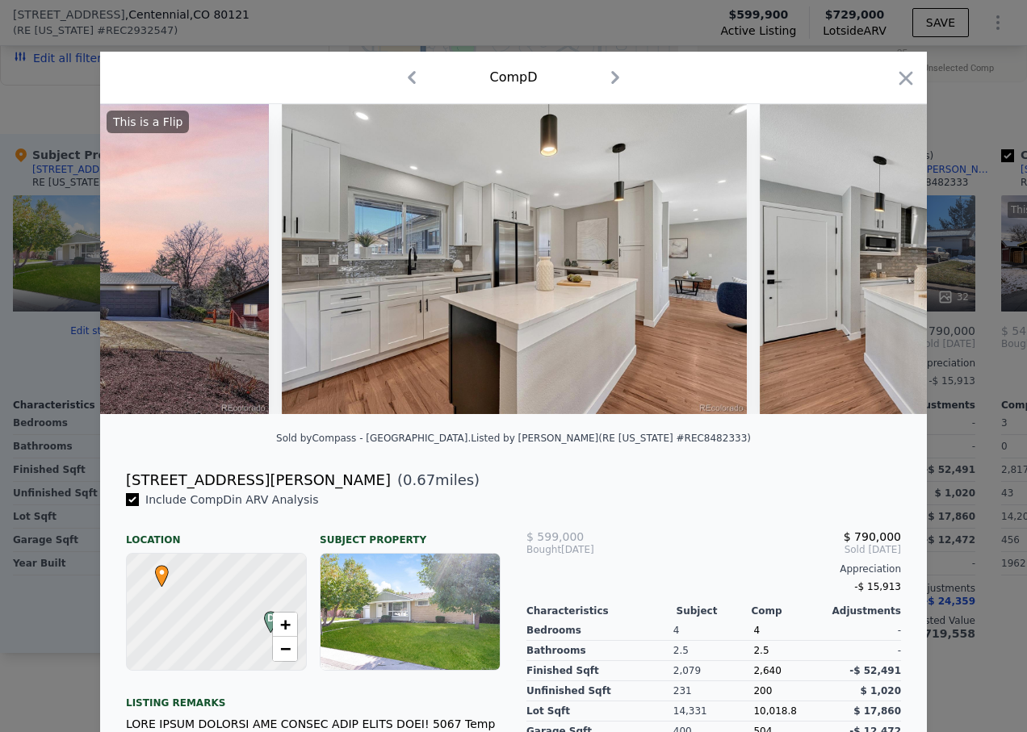
click at [887, 265] on img at bounding box center [992, 259] width 465 height 310
click at [887, 265] on icon at bounding box center [885, 259] width 32 height 32
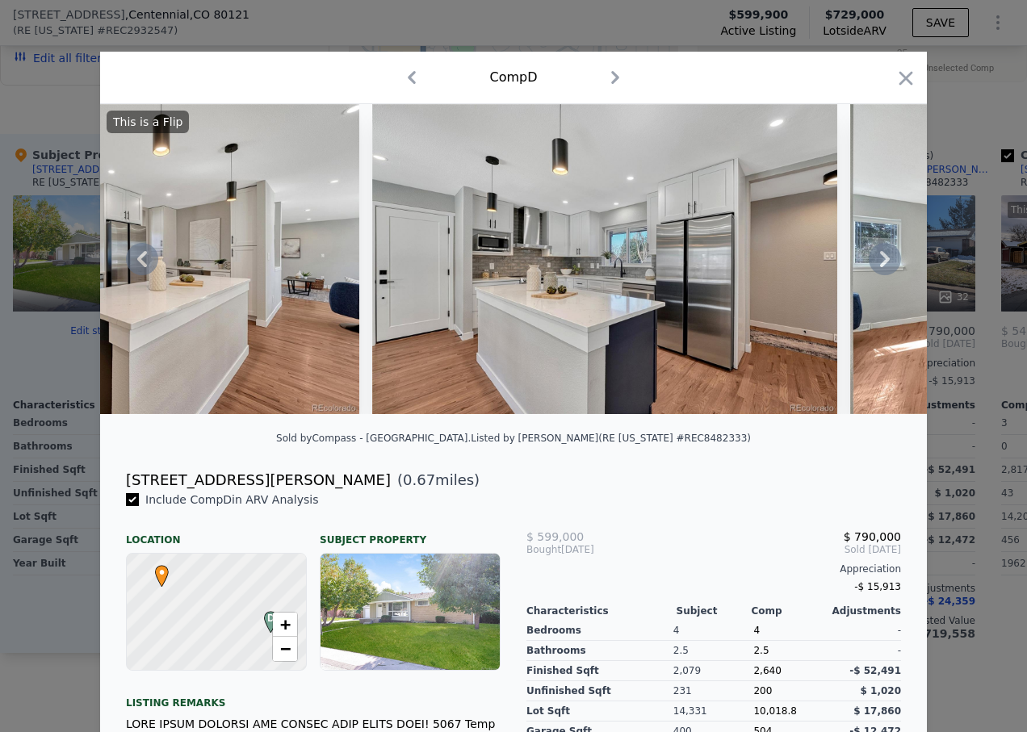
click at [882, 265] on icon at bounding box center [885, 259] width 10 height 16
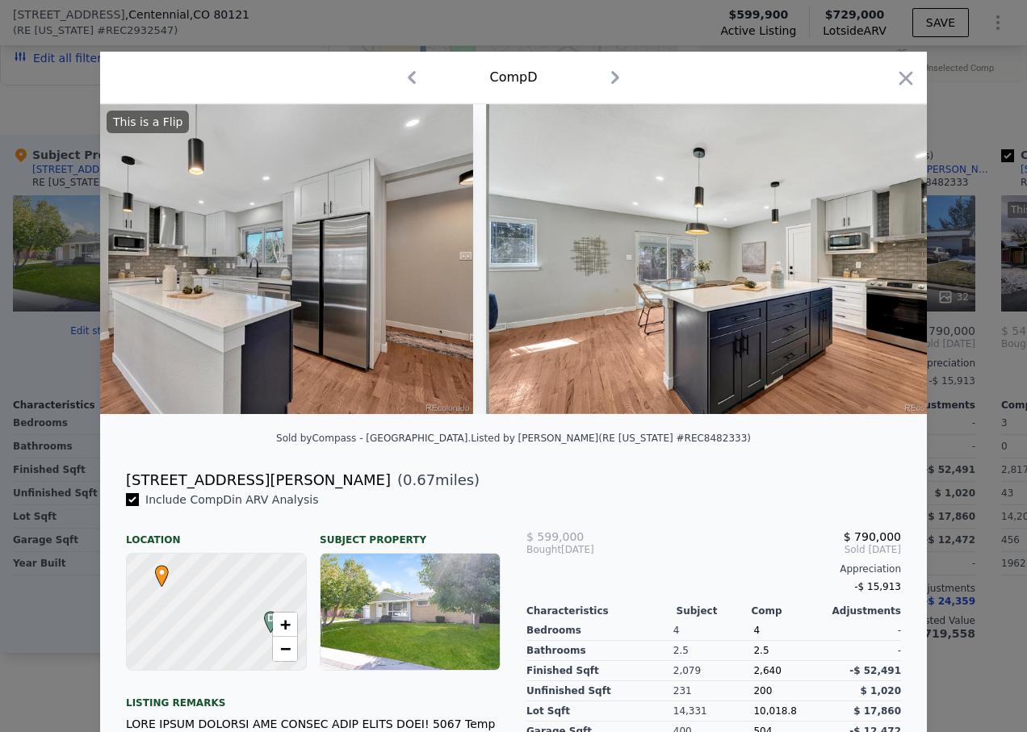
scroll to position [0, 1550]
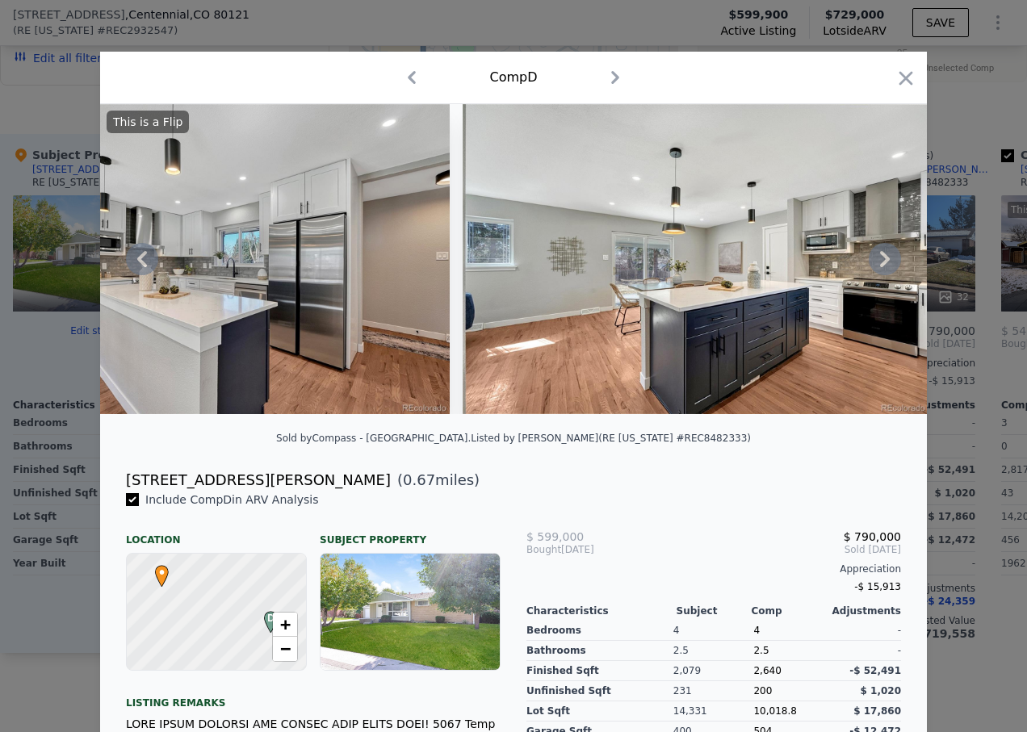
click at [882, 265] on icon at bounding box center [885, 259] width 10 height 16
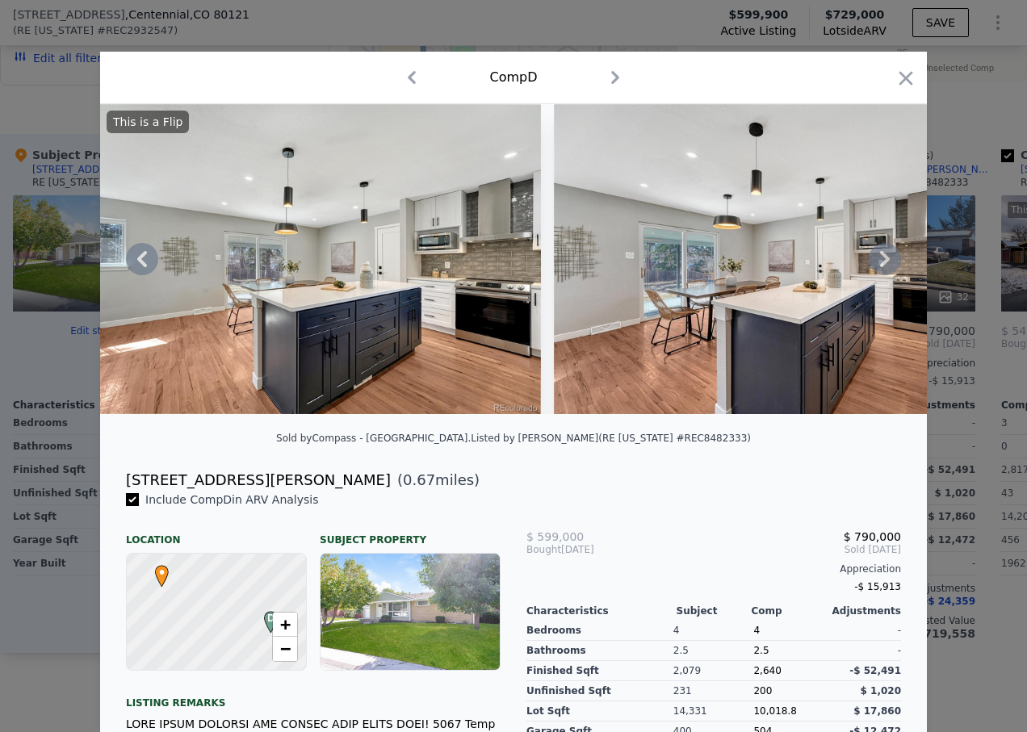
click at [882, 265] on icon at bounding box center [885, 259] width 10 height 16
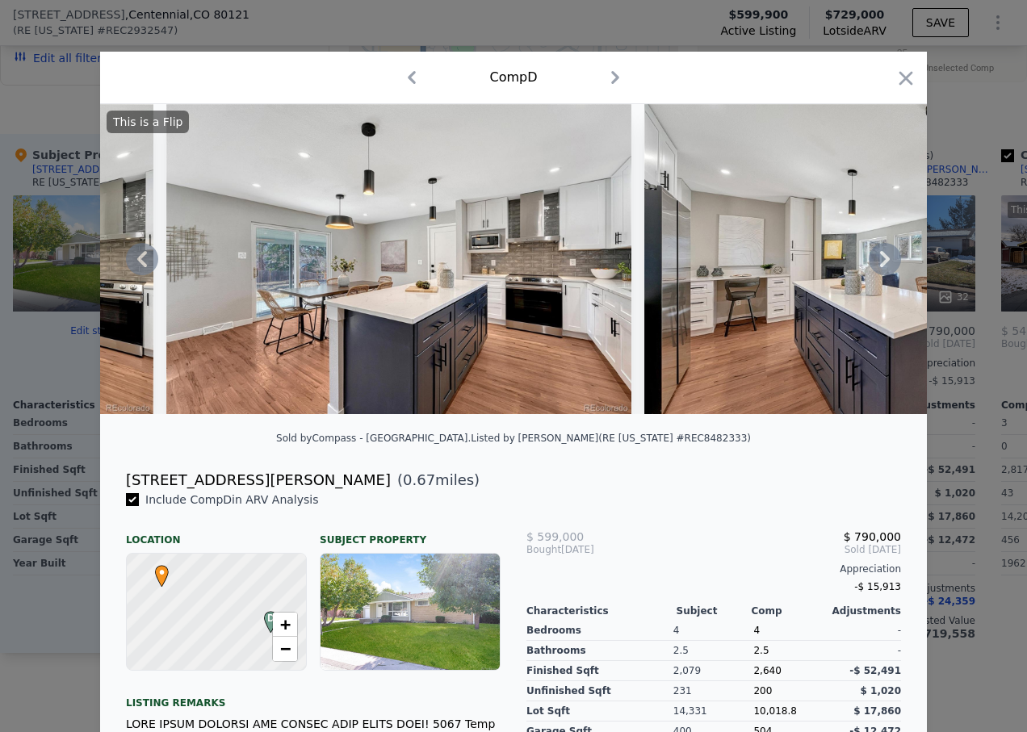
click at [882, 265] on icon at bounding box center [885, 259] width 10 height 16
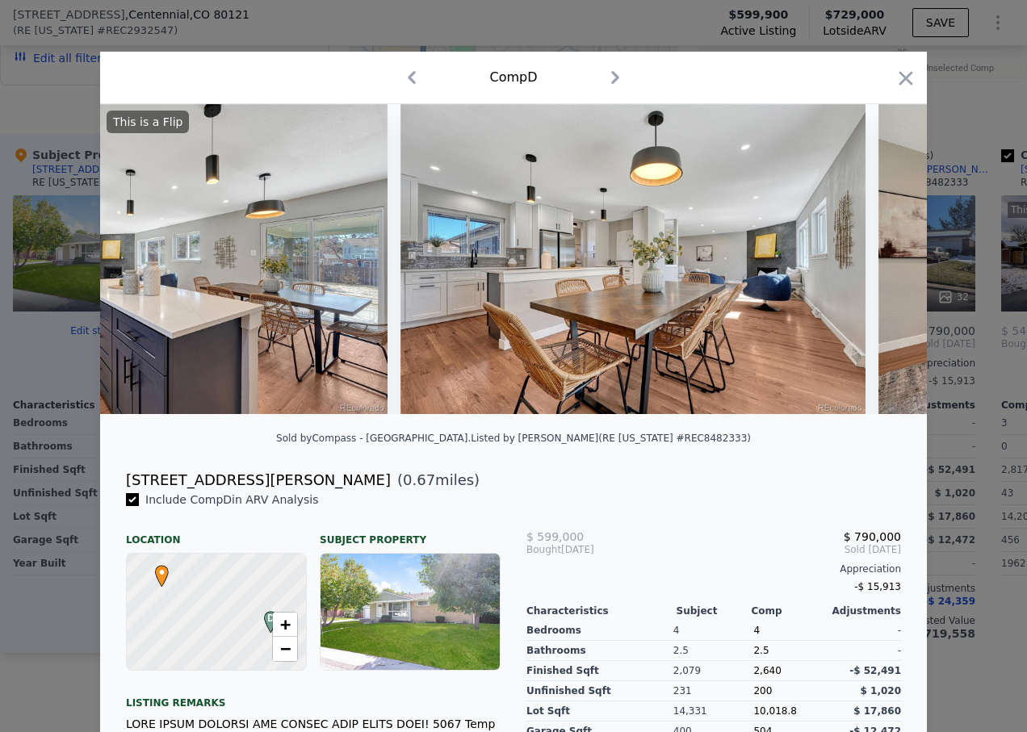
scroll to position [0, 3101]
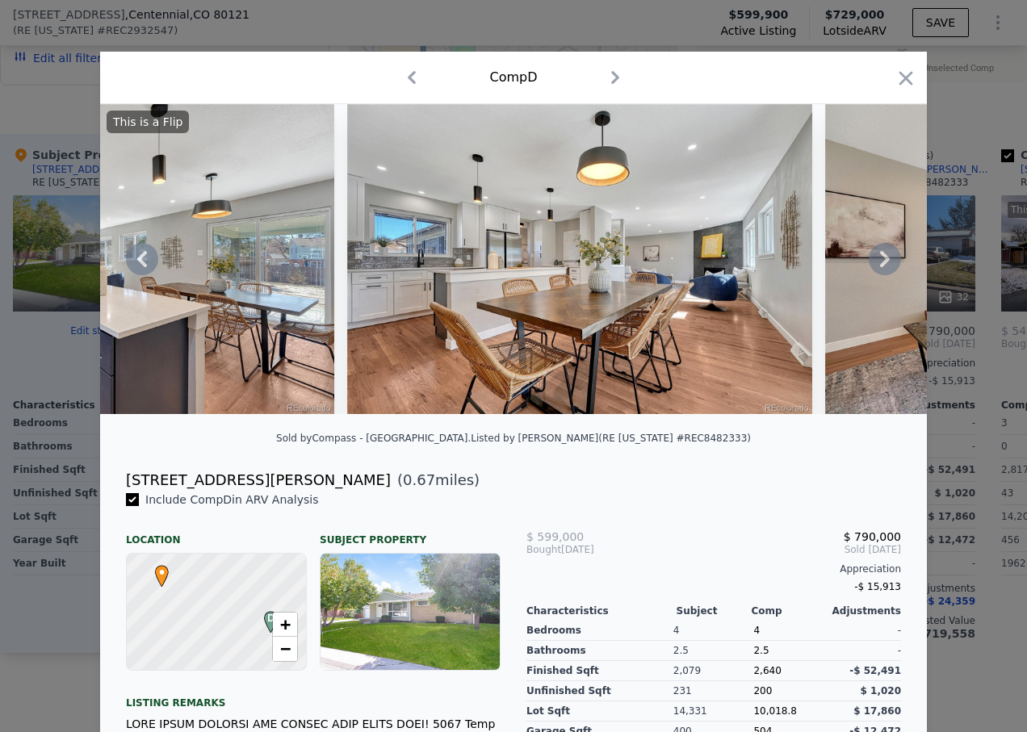
click at [882, 265] on div "This is a Flip" at bounding box center [513, 259] width 827 height 310
click at [882, 265] on icon at bounding box center [885, 259] width 10 height 16
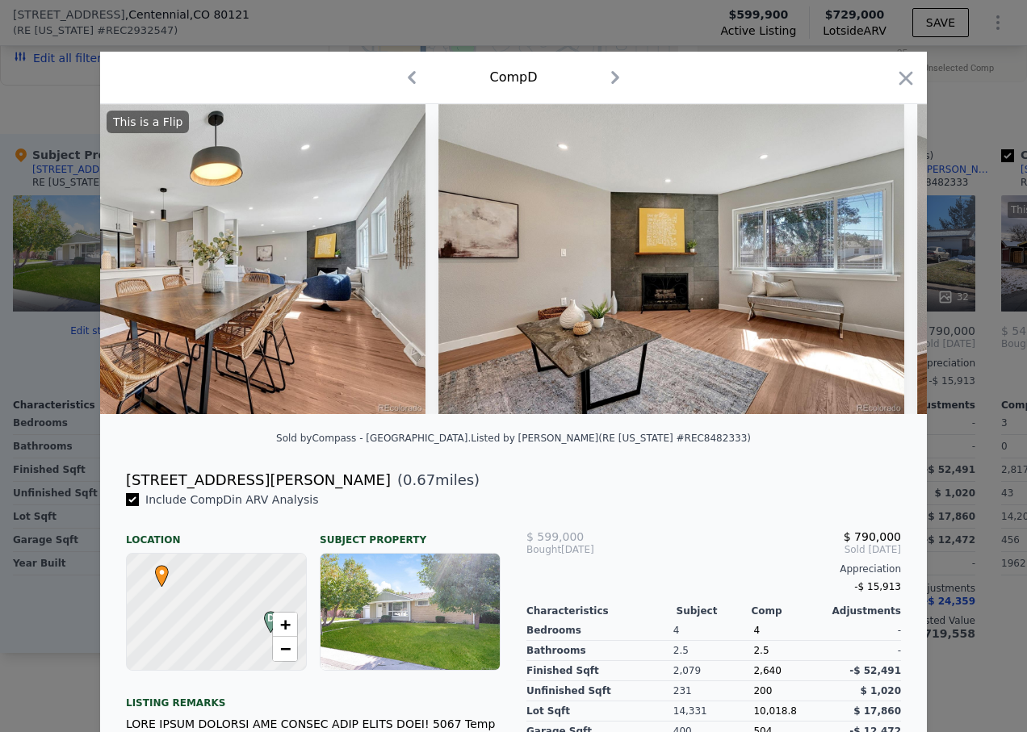
scroll to position [0, 3488]
click at [882, 265] on icon at bounding box center [885, 259] width 10 height 16
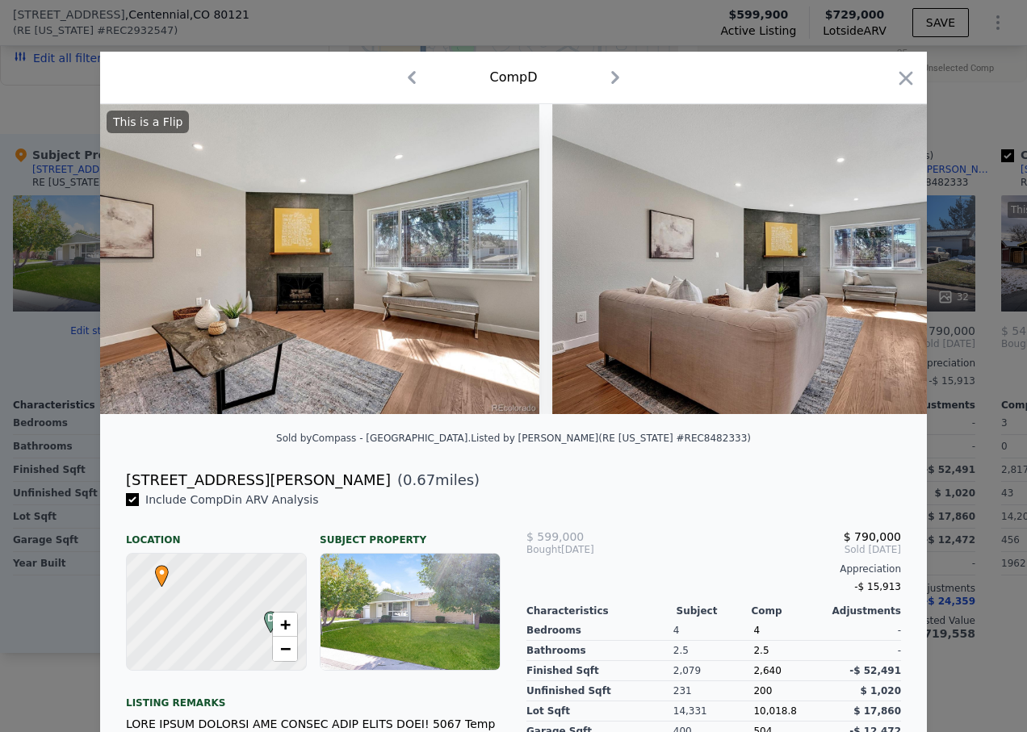
scroll to position [0, 3876]
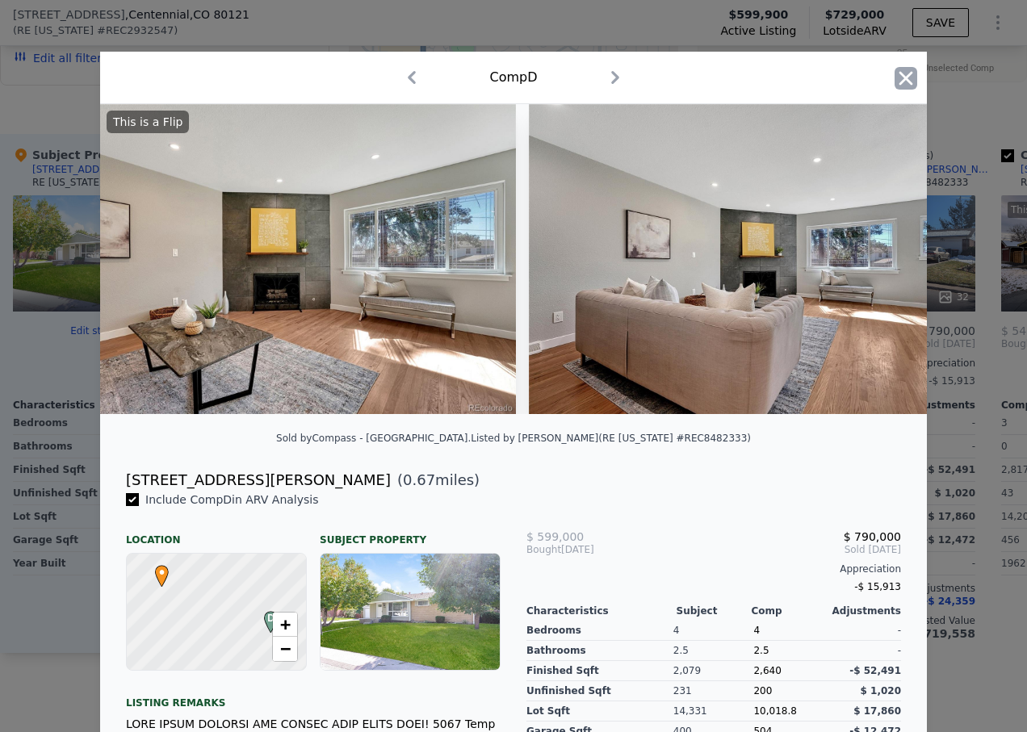
click at [897, 72] on icon "button" at bounding box center [906, 78] width 23 height 23
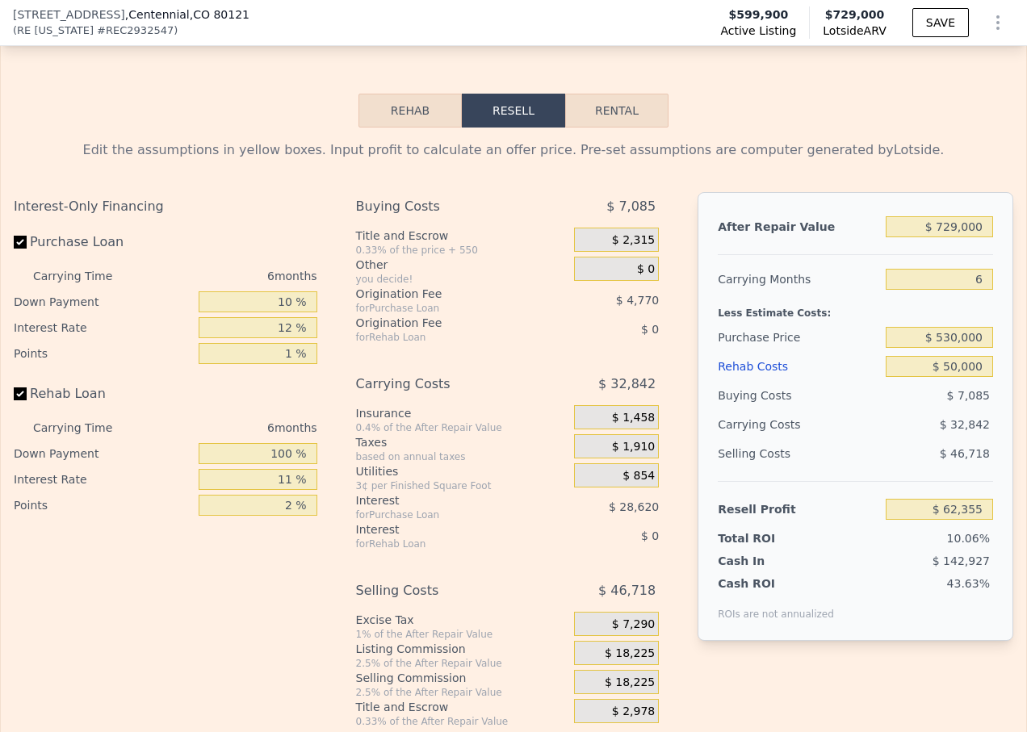
scroll to position [2498, 0]
drag, startPoint x: 939, startPoint y: 254, endPoint x: 947, endPoint y: 251, distance: 8.4
click at [947, 237] on input "$ 729,000" at bounding box center [939, 226] width 107 height 21
type input "$ 70,000"
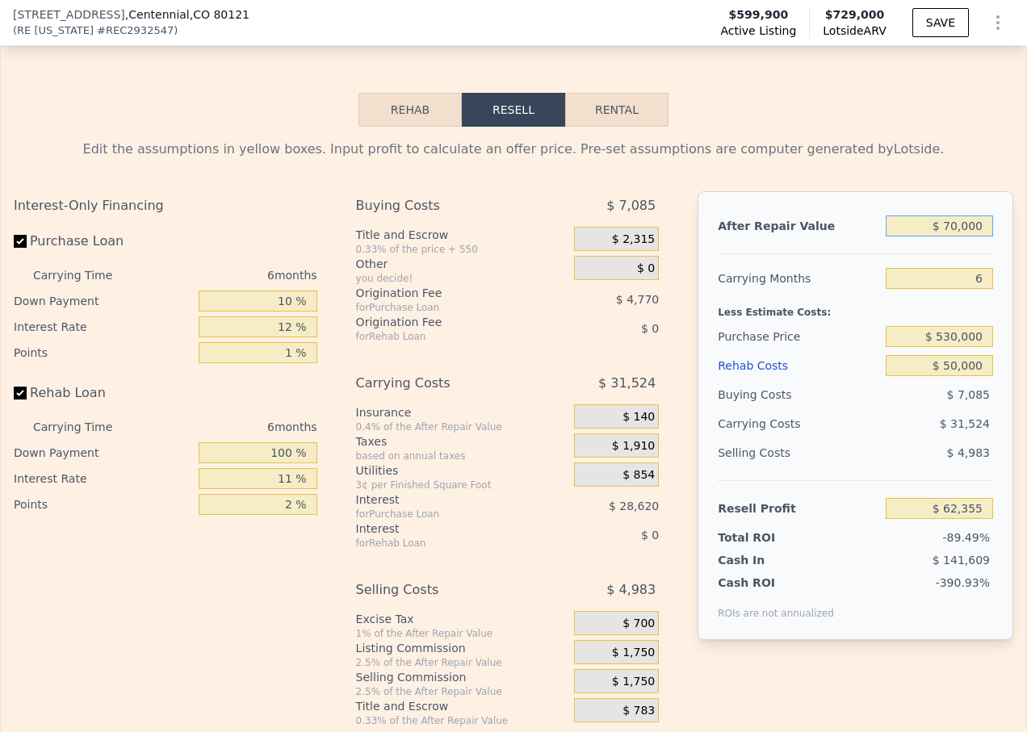
type input "-$ 553,592"
type input "$ 700,000"
type input "$ 35,250"
type input "$ 700,000"
click at [943, 347] on input "$ 530,000" at bounding box center [939, 336] width 107 height 21
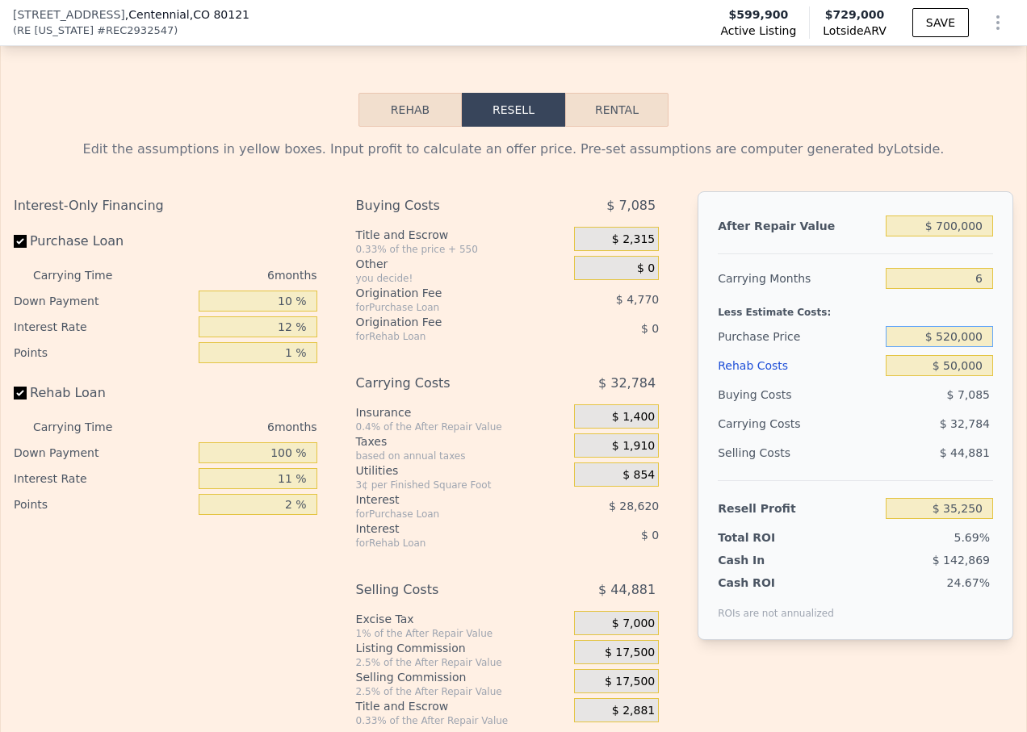
type input "$ 520,000"
click at [954, 376] on input "$ 50,000" at bounding box center [939, 365] width 107 height 21
type input "$ 45,913"
drag, startPoint x: 291, startPoint y: 474, endPoint x: 276, endPoint y: 472, distance: 14.6
click at [275, 463] on input "100 %" at bounding box center [258, 452] width 119 height 21
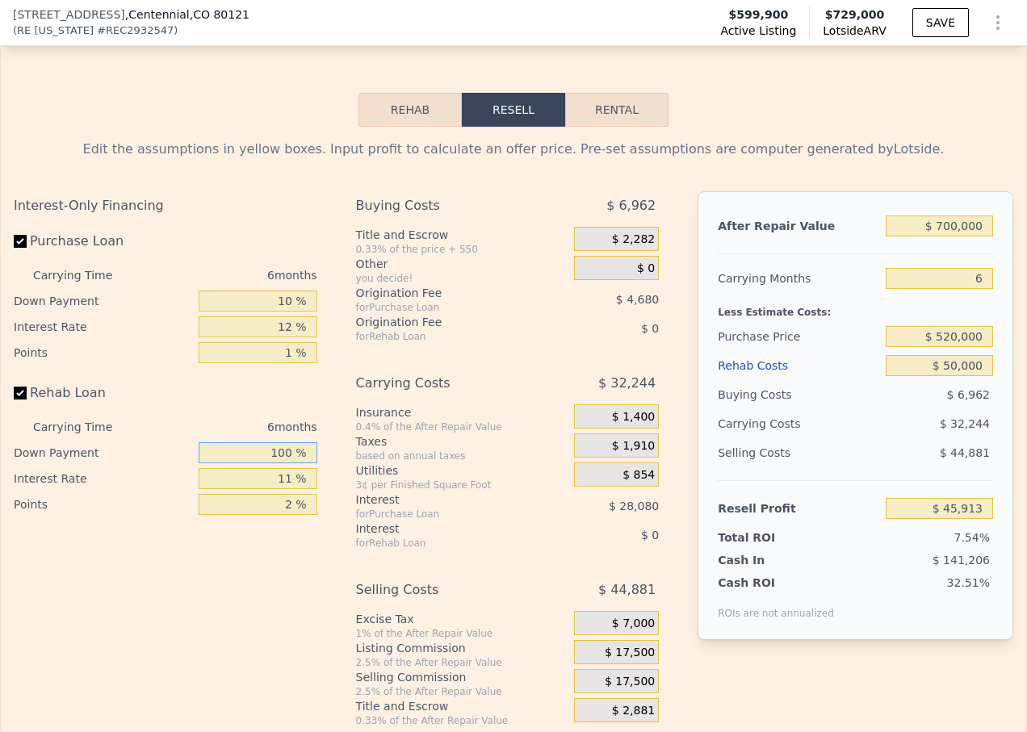
type input "11 %"
type input "$ 42,575"
type input "110 %"
type input "$ 46,289"
drag, startPoint x: 290, startPoint y: 480, endPoint x: 260, endPoint y: 480, distance: 29.9
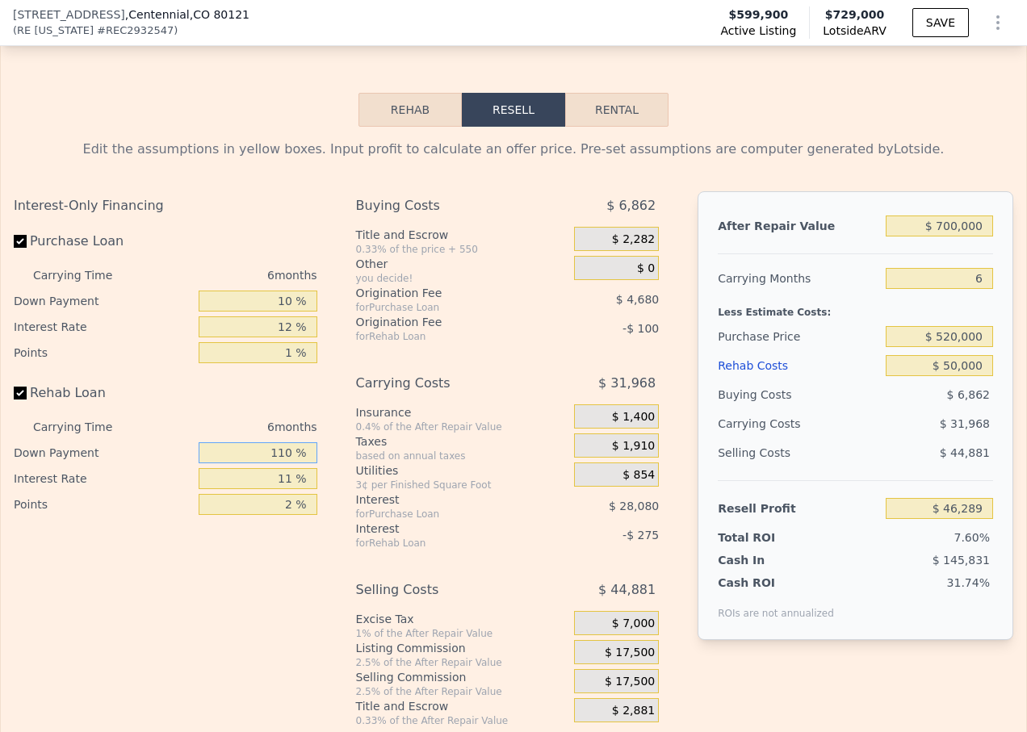
click at [260, 463] on input "110 %" at bounding box center [258, 452] width 119 height 21
type input "1 %"
type input "$ 42,199"
type input "10 %"
type input "$ 42,535"
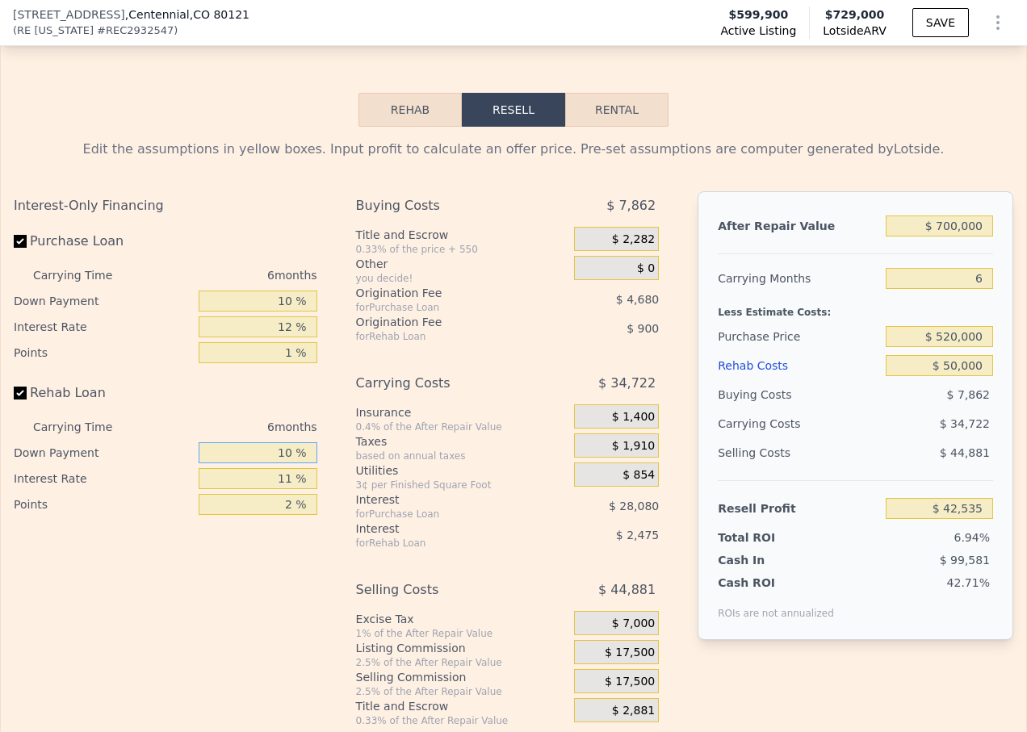
type input "10 %"
click at [282, 489] on input "11 %" at bounding box center [258, 478] width 119 height 21
type input "12 %"
type input "$ 42,313"
type input "12 %"
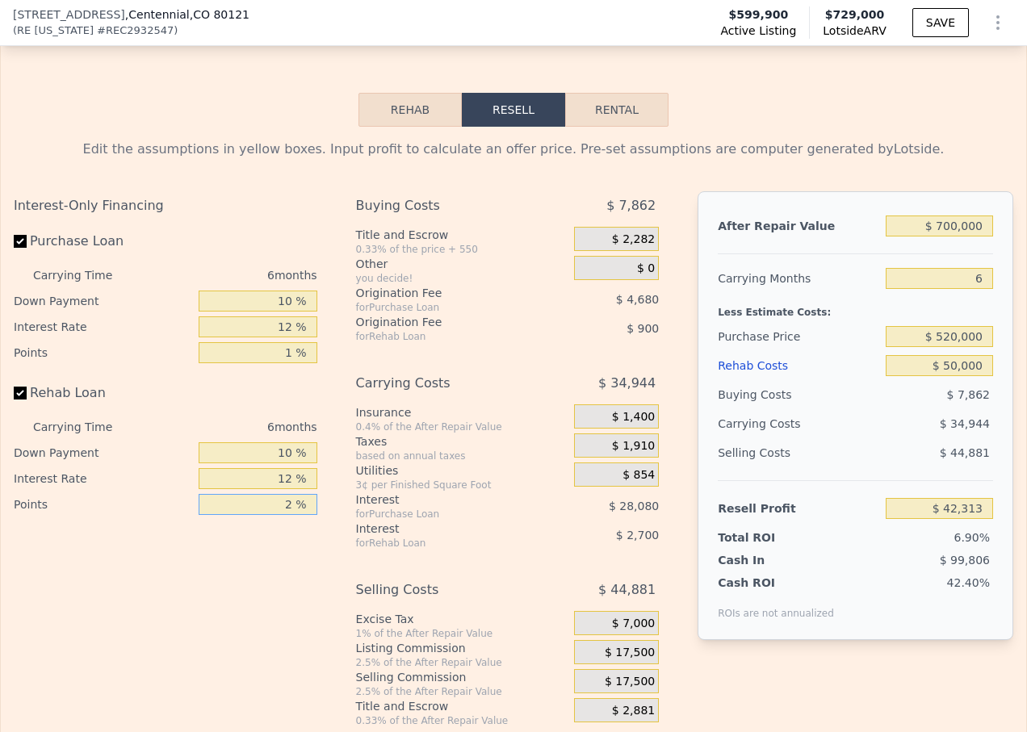
click at [287, 515] on input "2 %" at bounding box center [258, 504] width 119 height 21
type input "1 %"
type input "$ 42,763"
type input "1 %"
click at [260, 463] on input "10 %" at bounding box center [258, 452] width 119 height 21
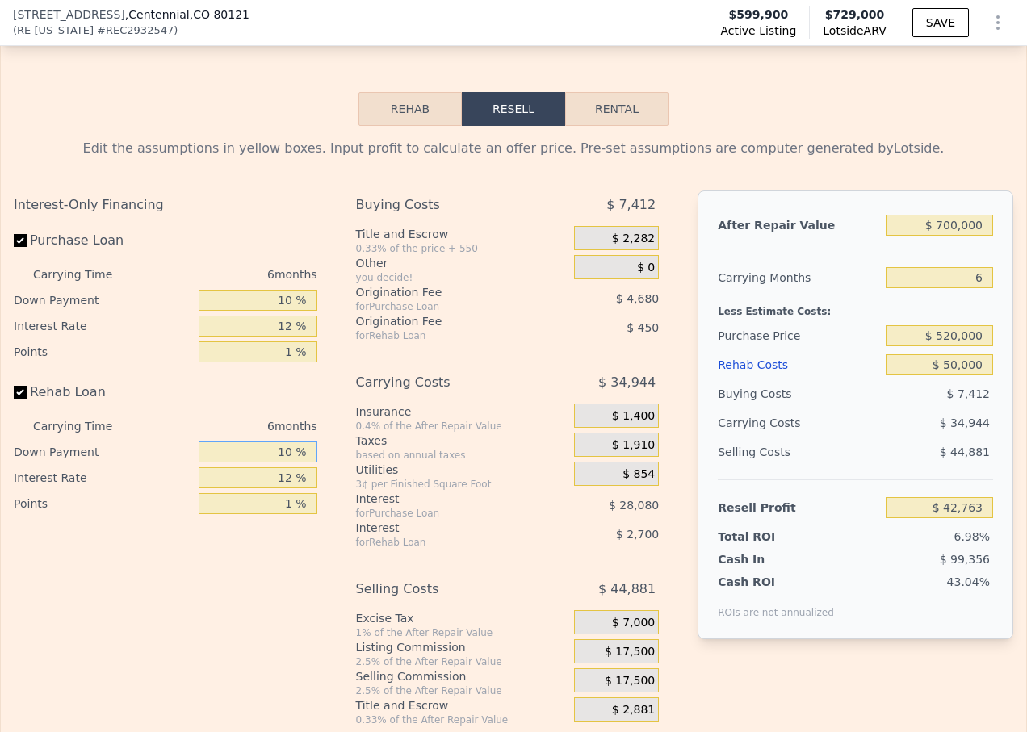
scroll to position [2498, 0]
click at [971, 289] on input "6" at bounding box center [939, 278] width 107 height 21
type input "4"
type input "$ 54,412"
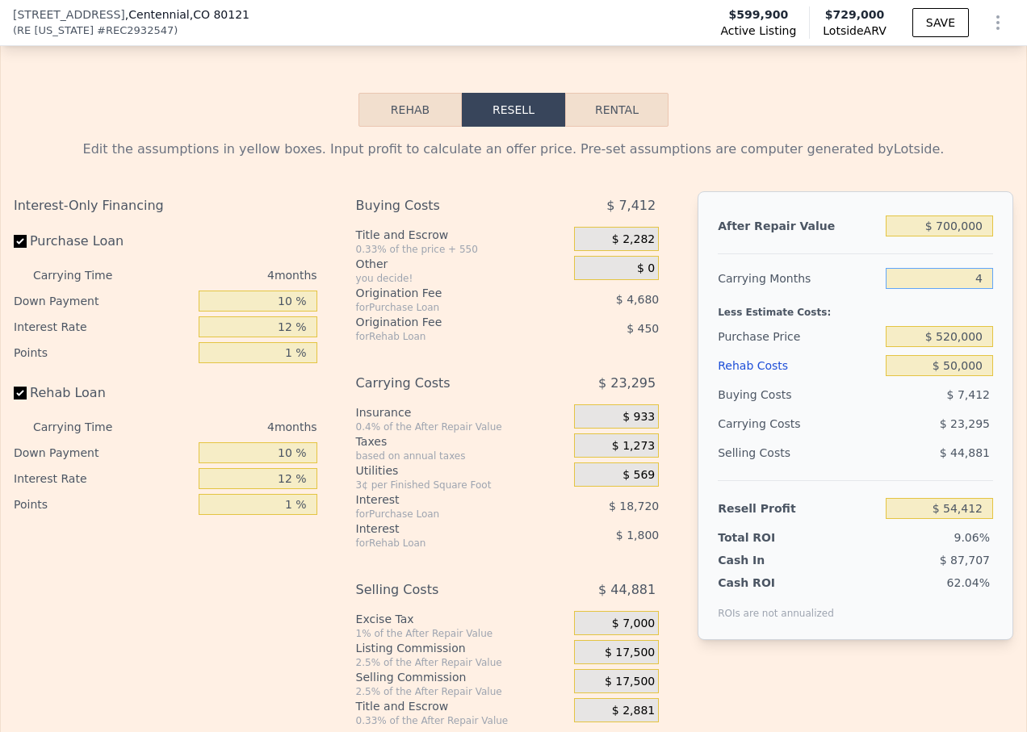
type input "4"
click at [942, 347] on input "$ 520,000" at bounding box center [939, 336] width 107 height 21
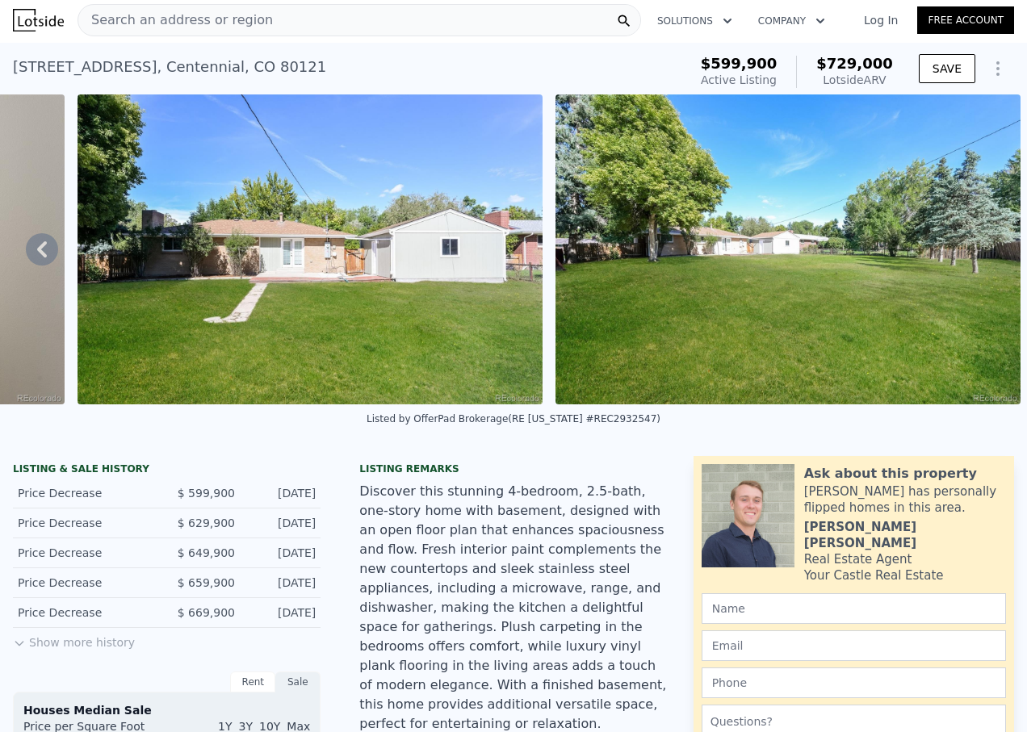
scroll to position [0, 0]
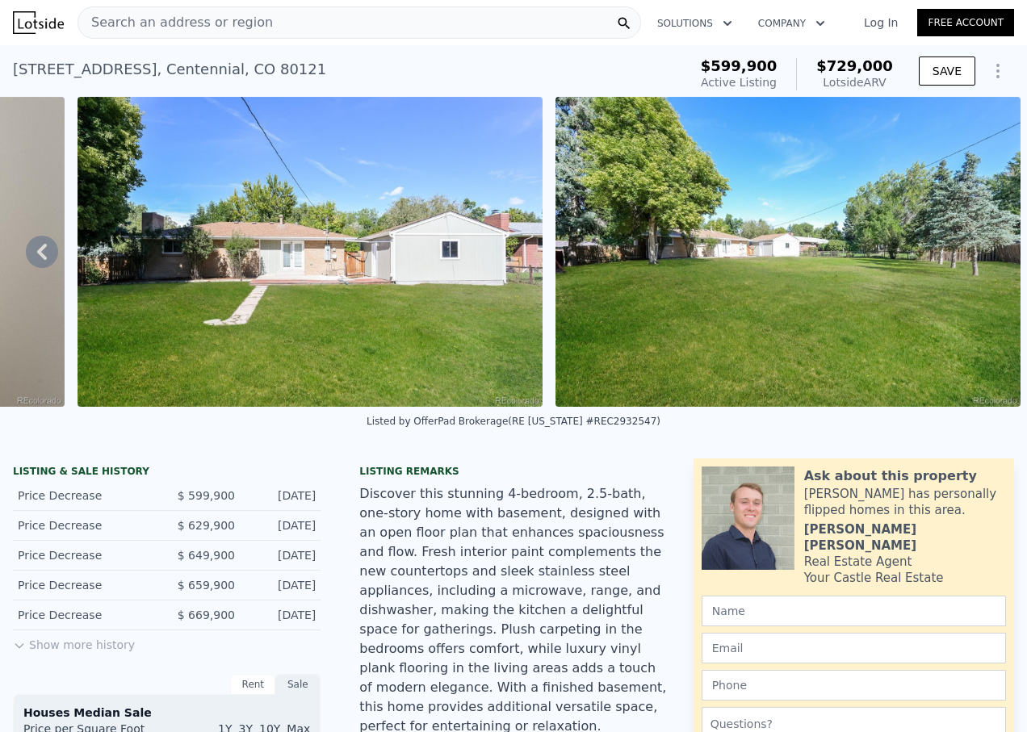
click at [398, 280] on img at bounding box center [310, 252] width 465 height 310
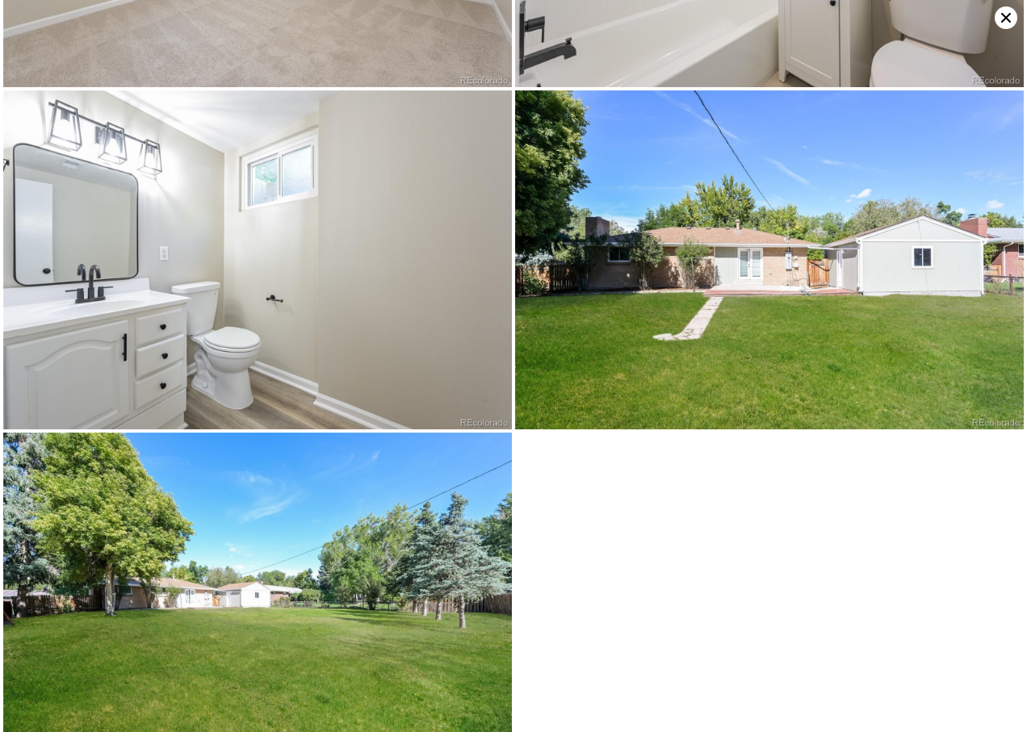
scroll to position [2308, 0]
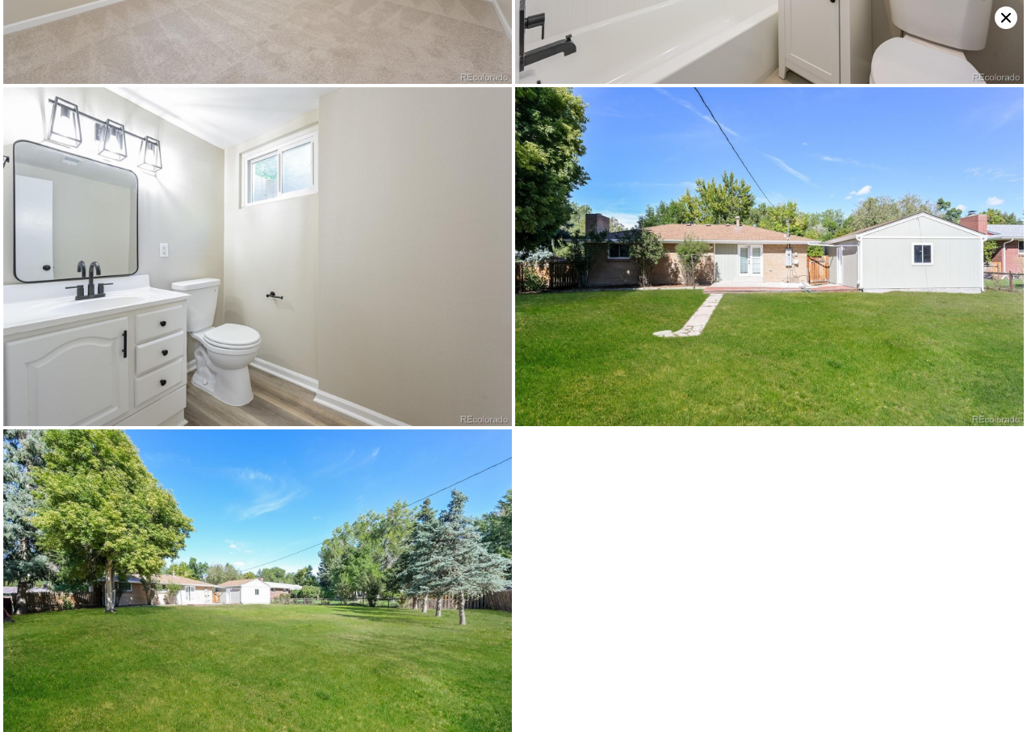
click at [668, 270] on img at bounding box center [769, 256] width 509 height 339
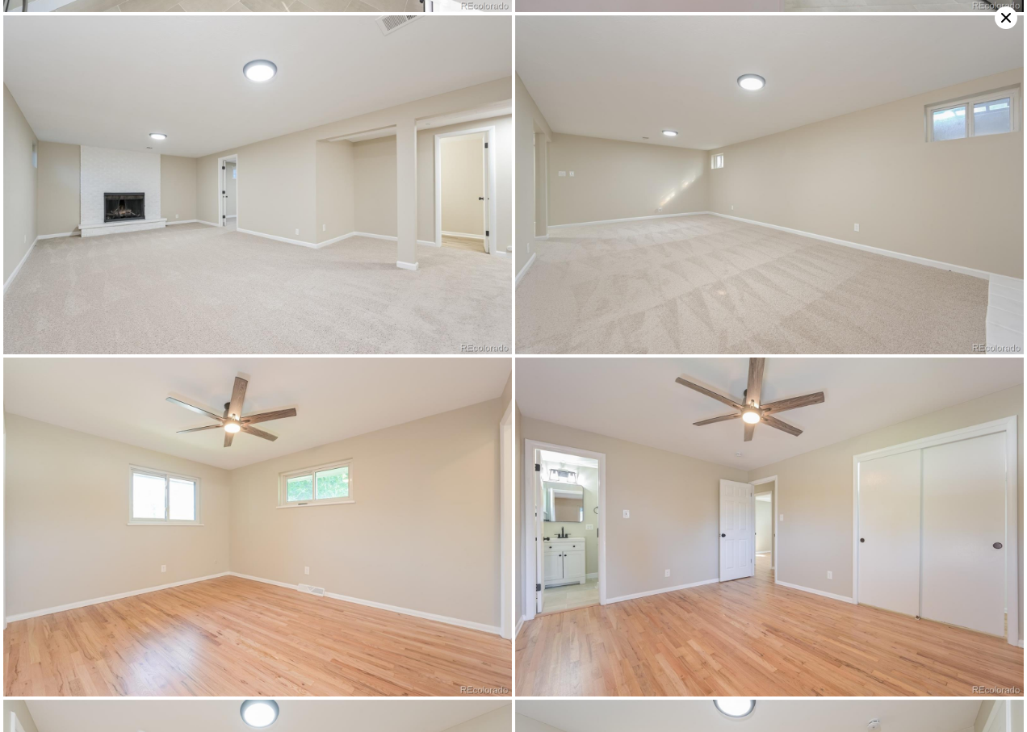
scroll to position [1014, 0]
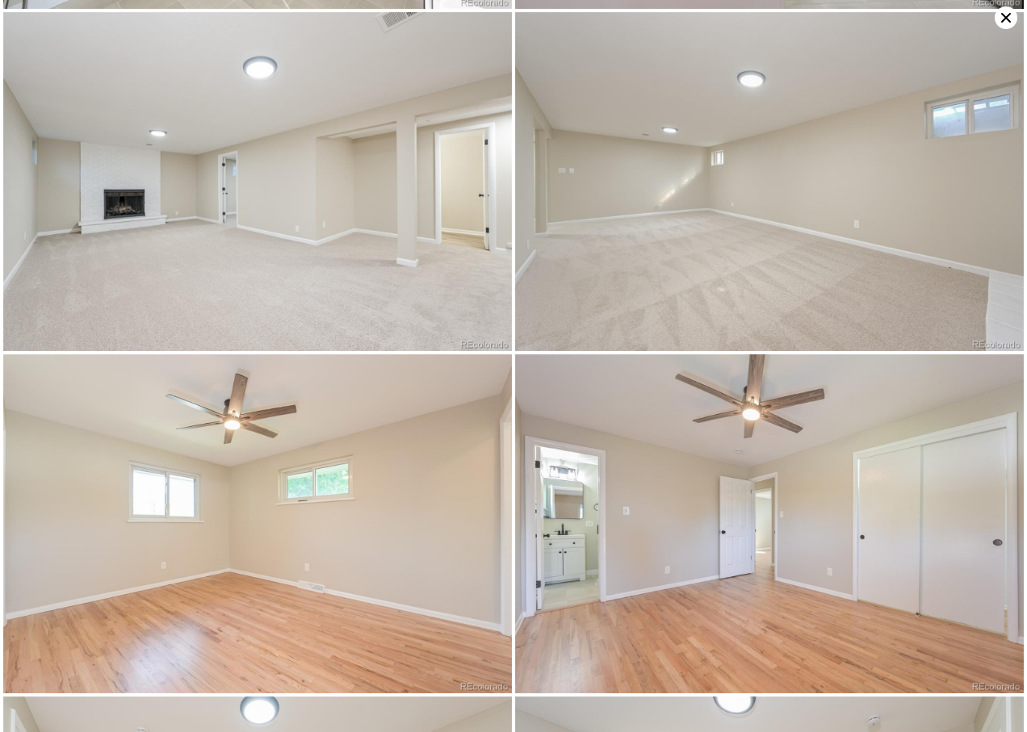
click at [1006, 19] on icon at bounding box center [1006, 18] width 10 height 10
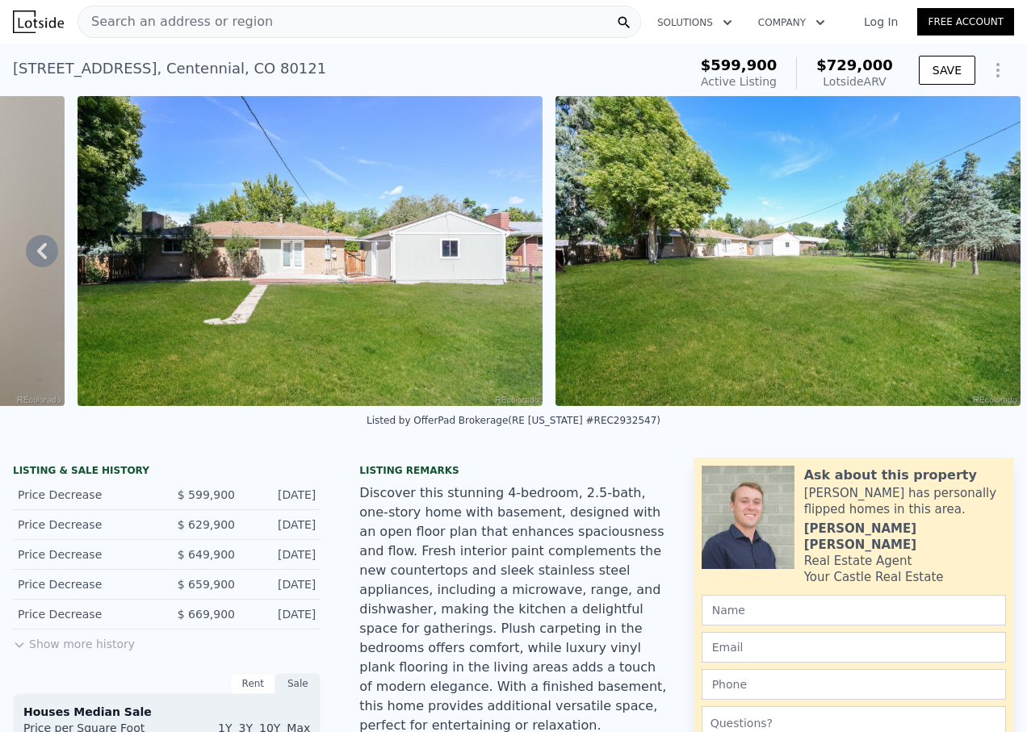
scroll to position [0, 0]
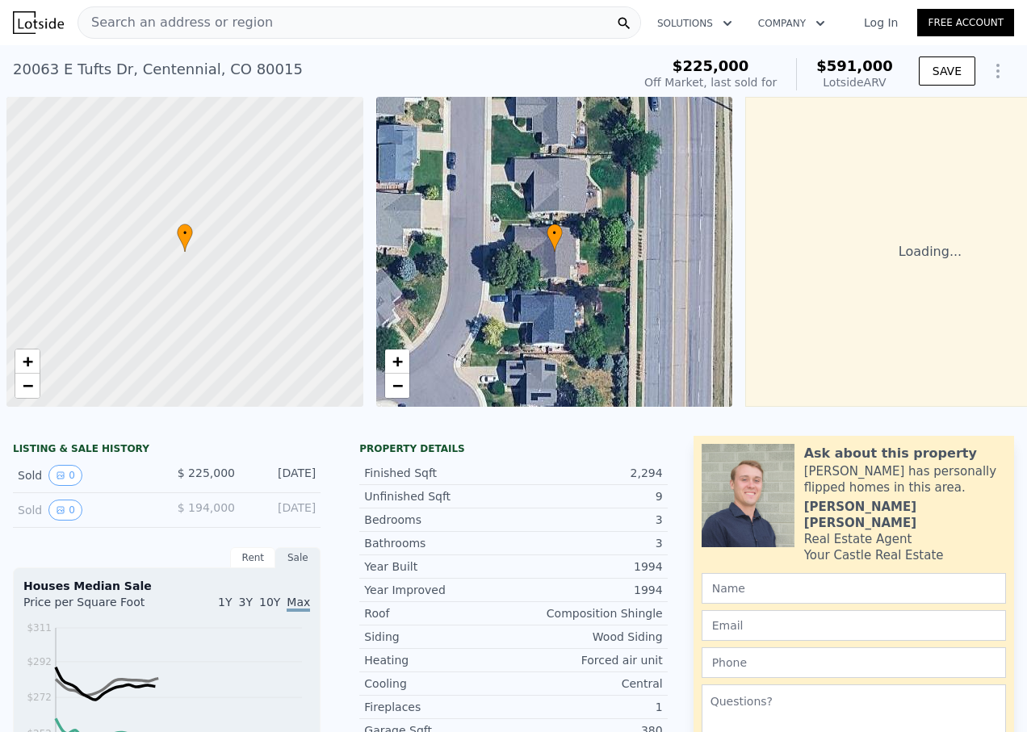
scroll to position [0, 6]
